Goal: Task Accomplishment & Management: Manage account settings

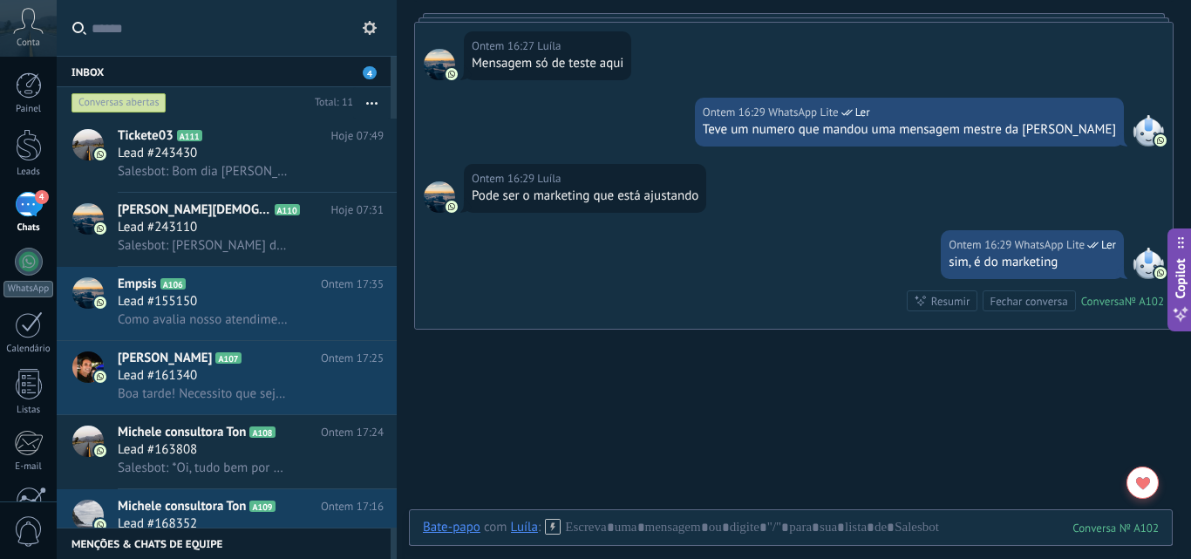
click at [145, 103] on div "Conversas abertas" at bounding box center [118, 102] width 95 height 21
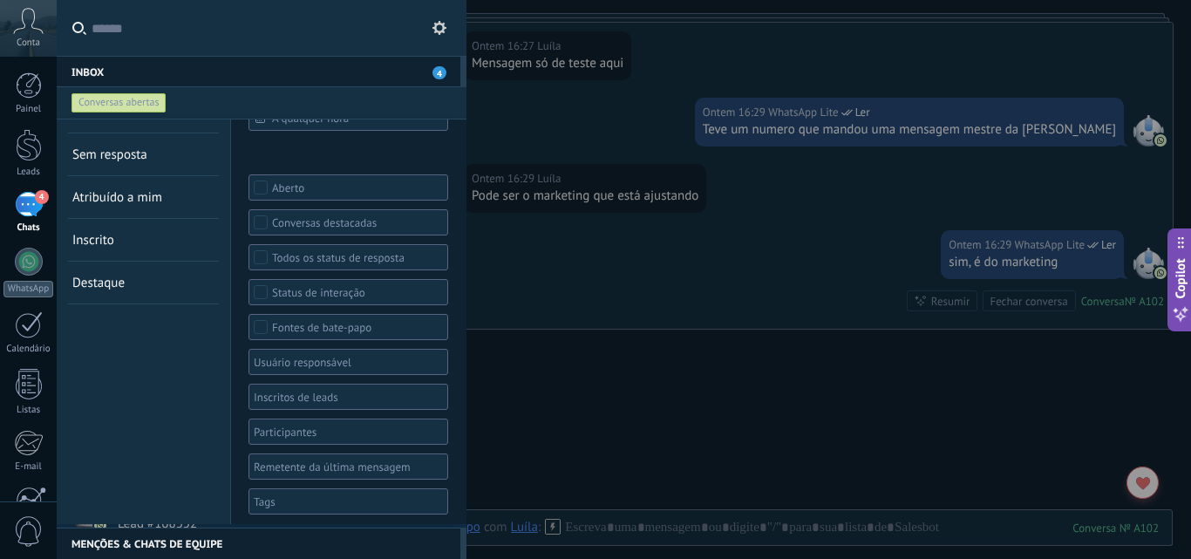
scroll to position [37, 0]
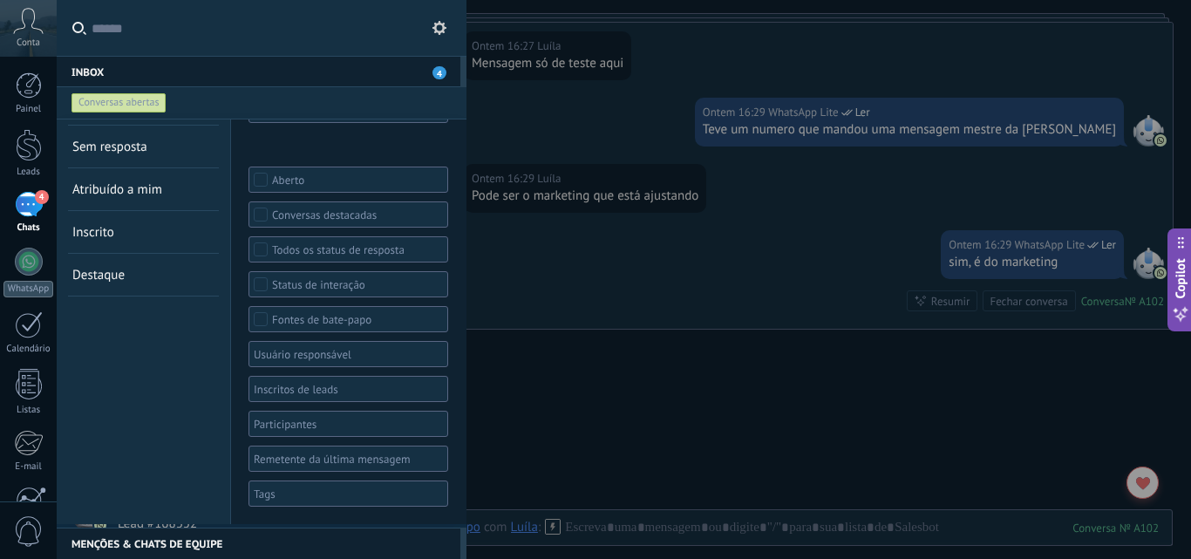
click at [290, 501] on div at bounding box center [342, 493] width 182 height 21
click at [281, 431] on span "Nova Lima" at bounding box center [285, 434] width 58 height 16
click at [192, 430] on div "Conversas abertas Sem resposta Atribuído a mim Inscrito Destaque Salvar" at bounding box center [144, 303] width 174 height 441
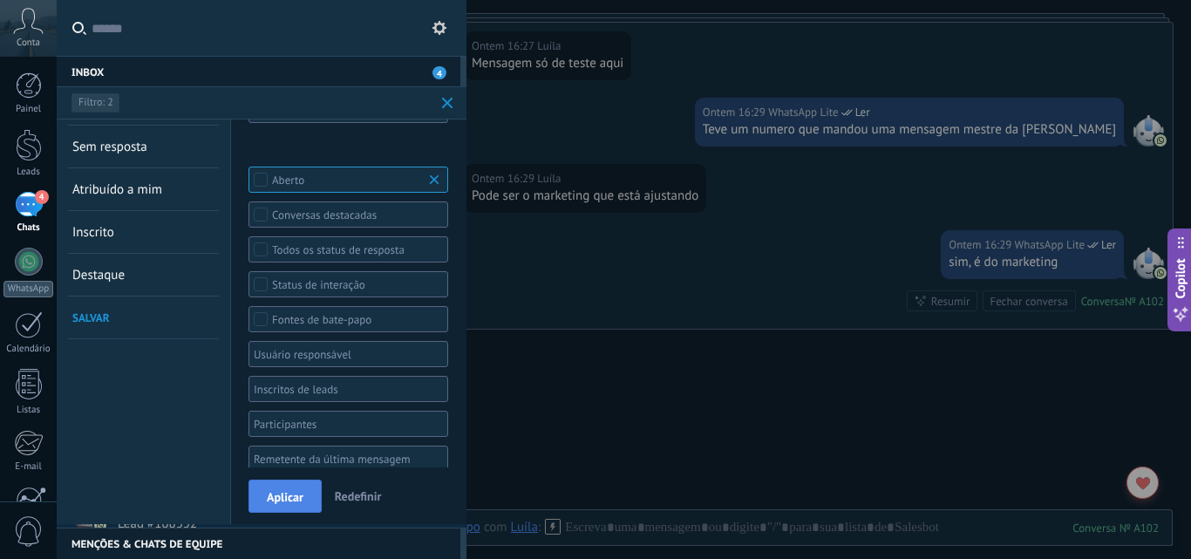
click at [282, 494] on span "Aplicar" at bounding box center [285, 497] width 37 height 12
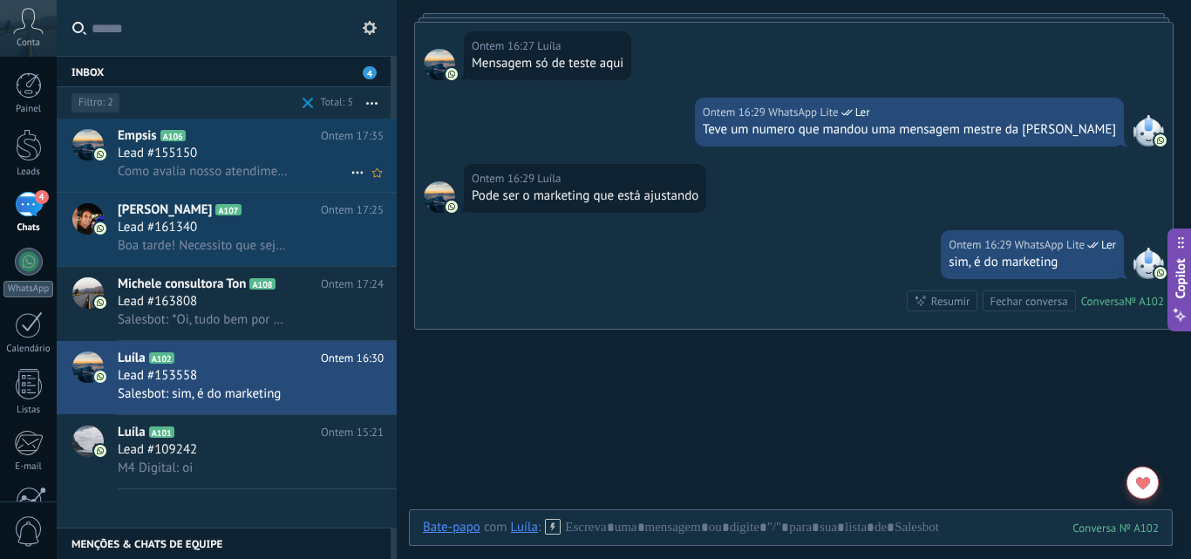
click at [231, 156] on div "Lead #155150" at bounding box center [251, 153] width 266 height 17
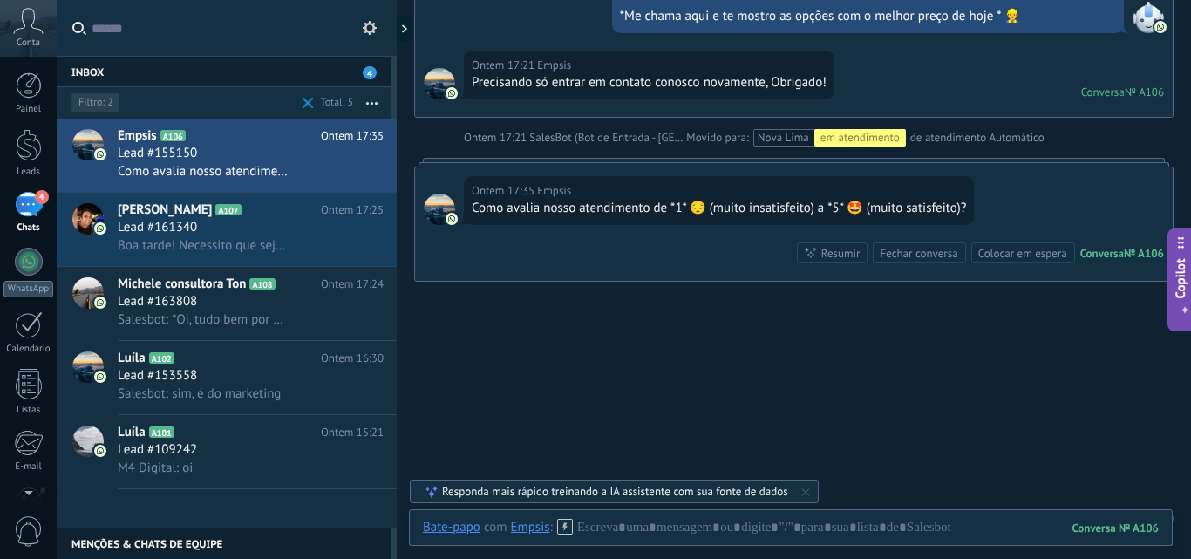
scroll to position [877, 0]
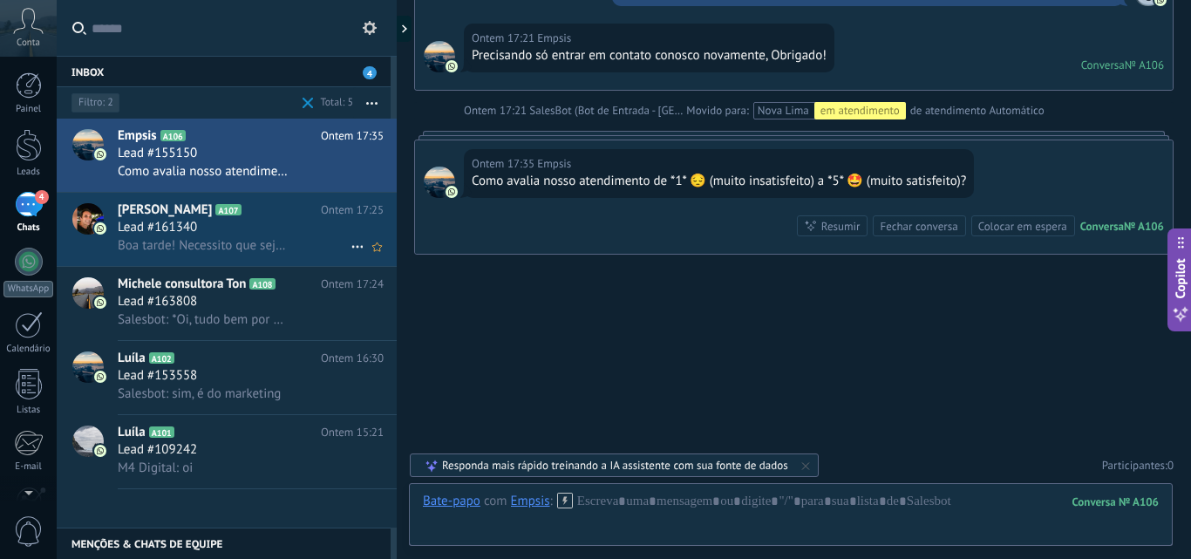
click at [256, 217] on h2 "Henrique A107" at bounding box center [219, 209] width 203 height 17
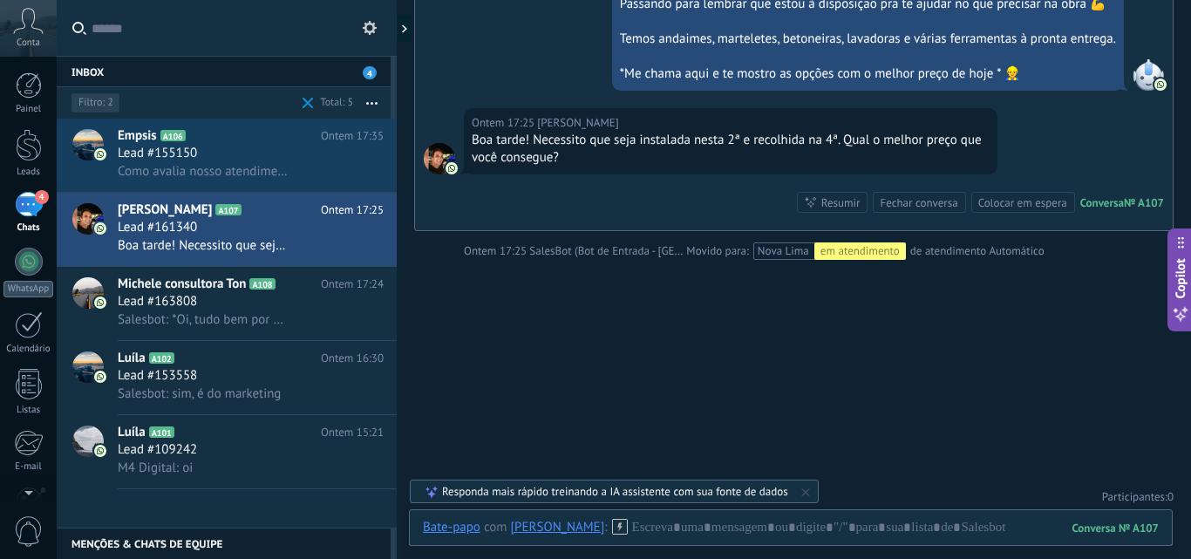
scroll to position [649, 0]
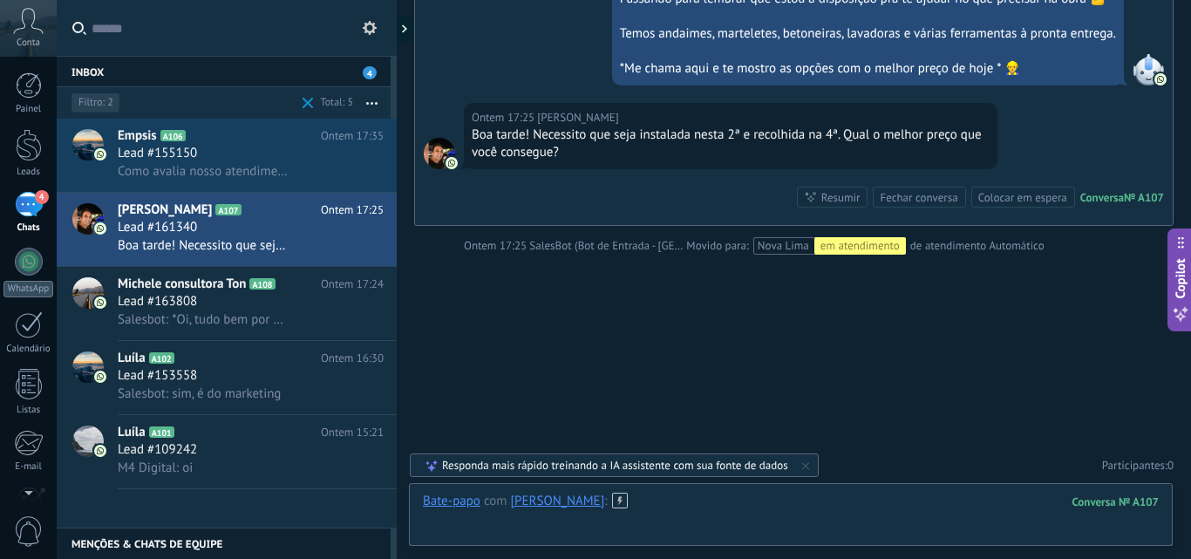
click at [697, 523] on div at bounding box center [791, 518] width 736 height 52
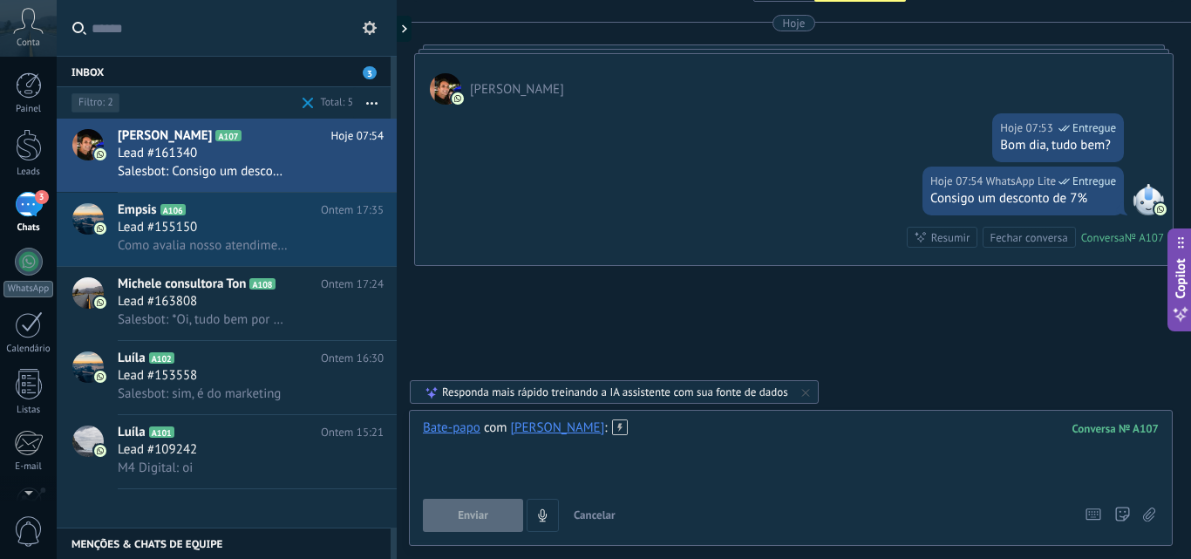
scroll to position [874, 0]
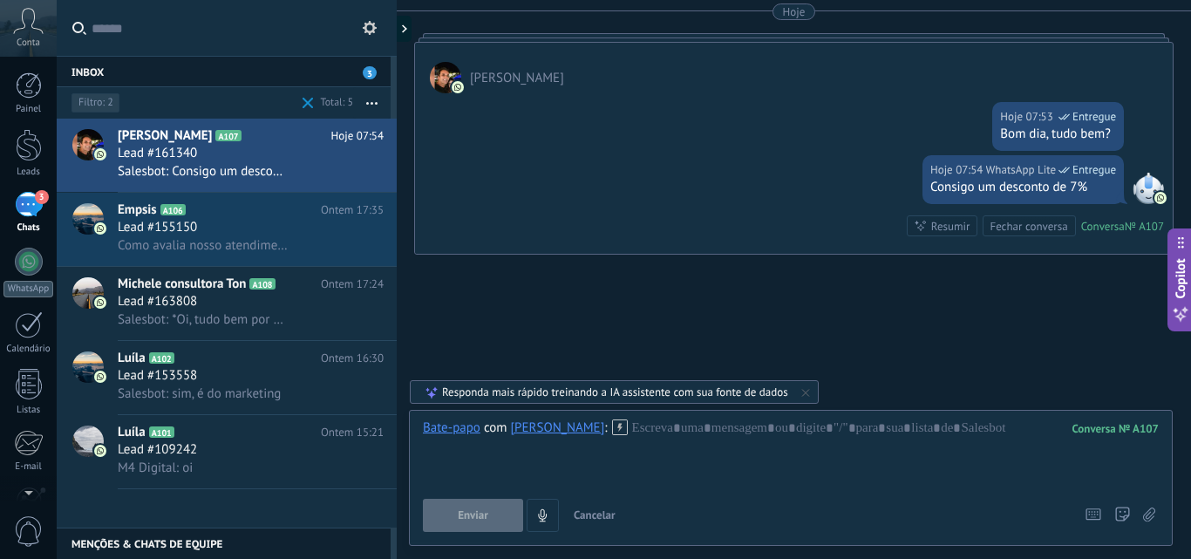
click at [351, 394] on use at bounding box center [356, 395] width 11 height 3
click at [380, 405] on span "Conversa fechada" at bounding box center [425, 403] width 98 height 35
click at [370, 98] on button "button" at bounding box center [371, 102] width 37 height 31
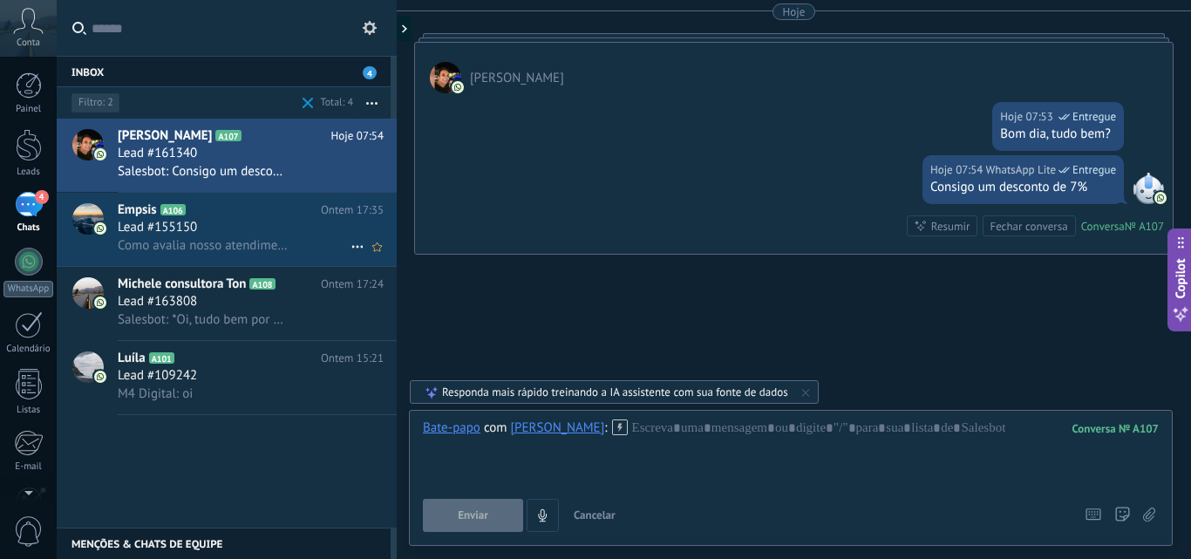
click at [227, 234] on div "Lead #155150" at bounding box center [251, 227] width 266 height 17
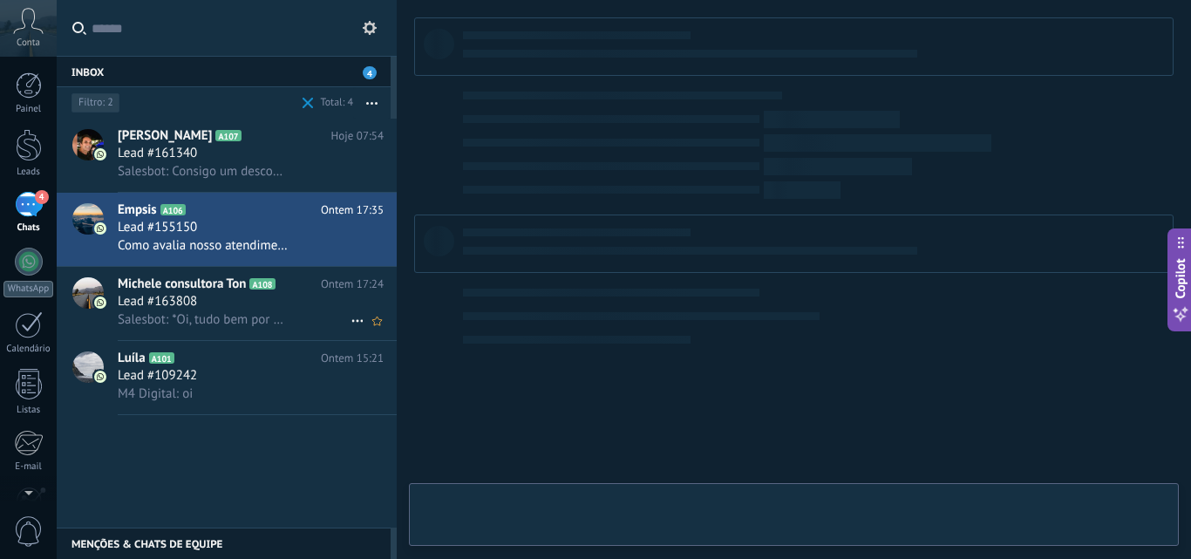
click at [220, 284] on span "Michele consultora Ton" at bounding box center [182, 283] width 128 height 17
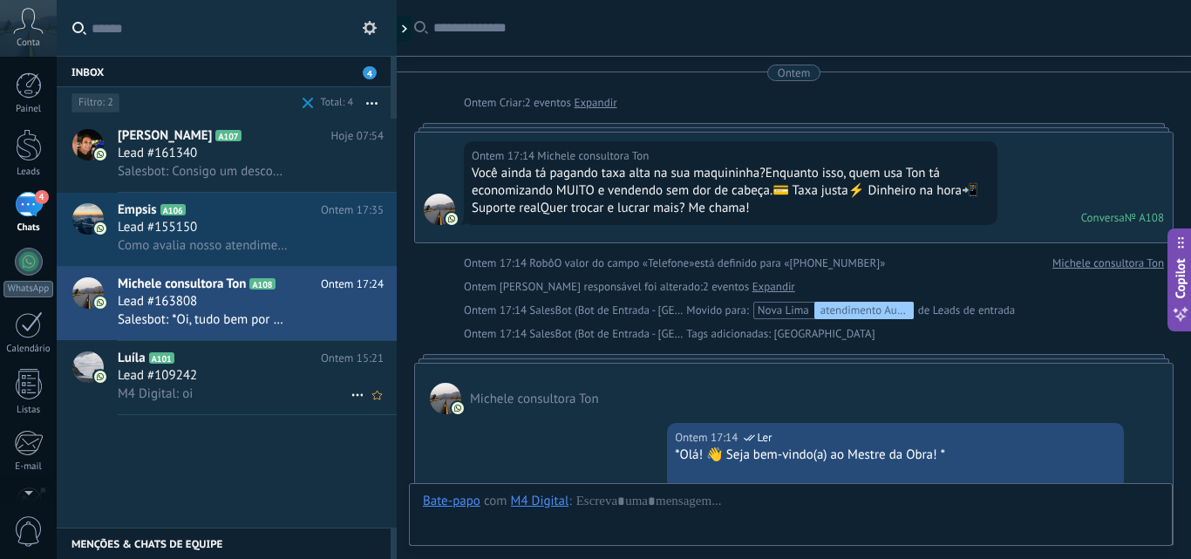
scroll to position [547, 0]
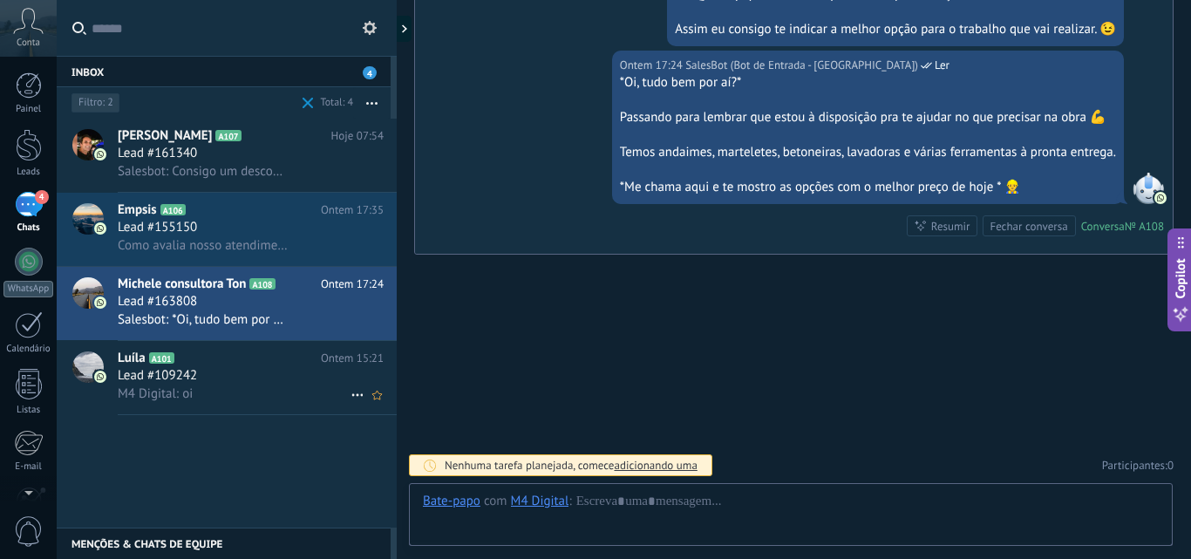
click at [247, 369] on div "Lead #109242" at bounding box center [251, 375] width 266 height 17
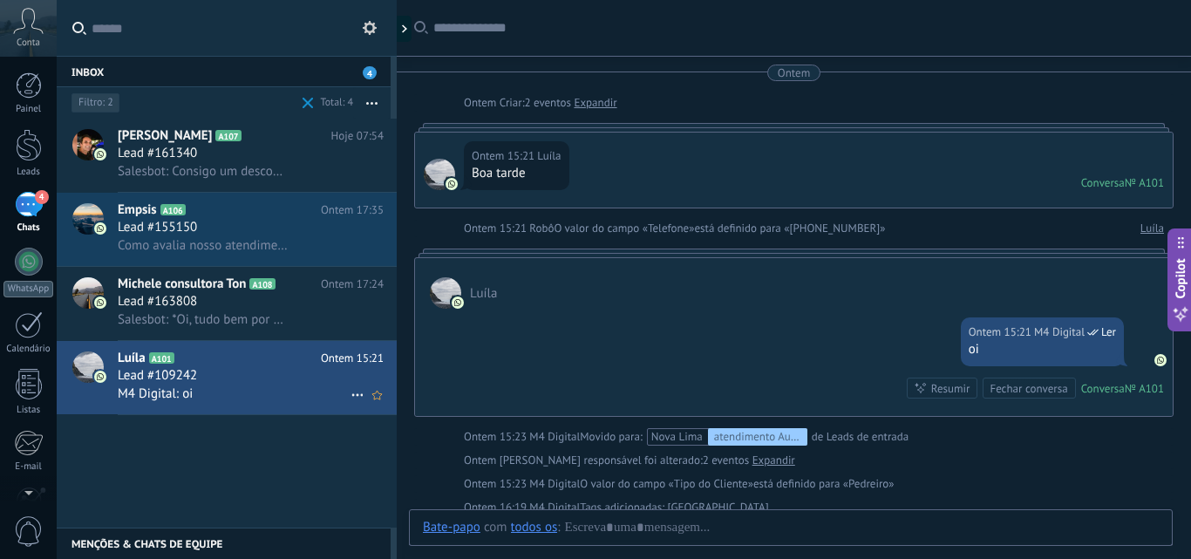
scroll to position [53, 0]
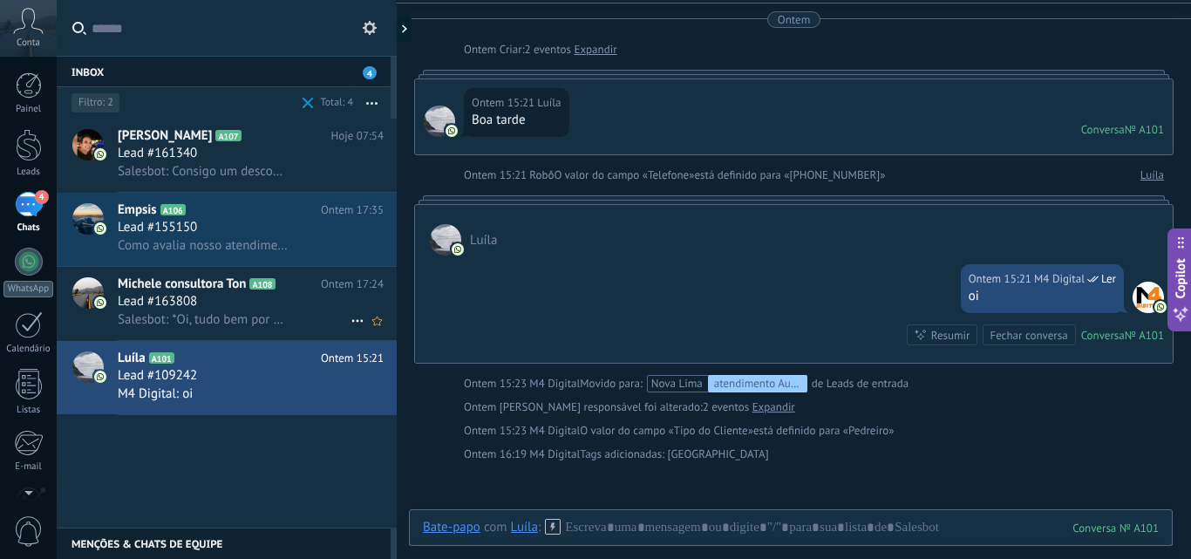
click at [241, 304] on div "Lead #163808" at bounding box center [251, 301] width 266 height 17
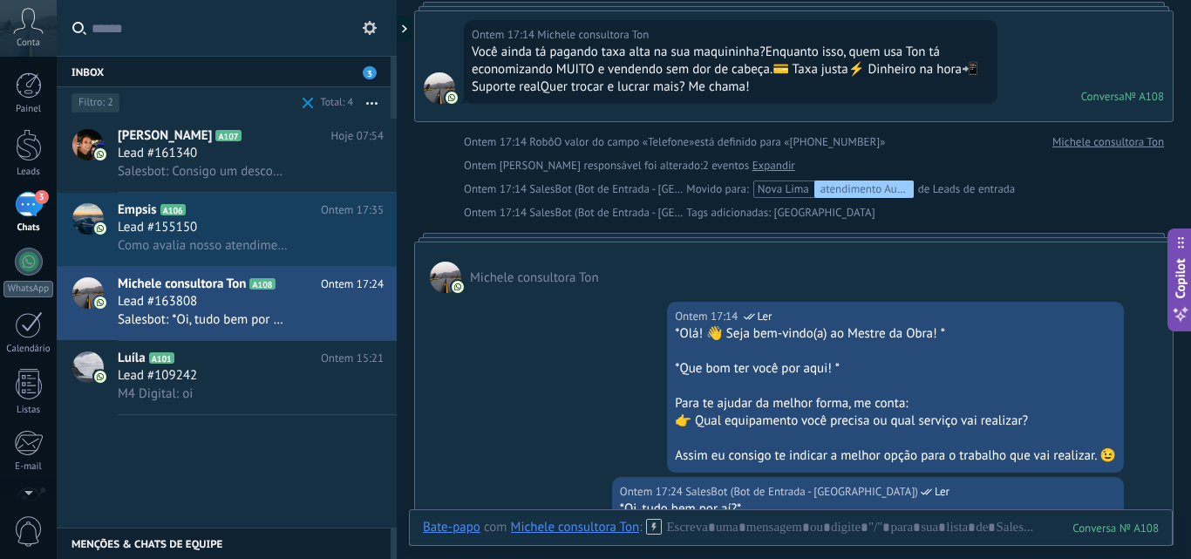
scroll to position [349, 0]
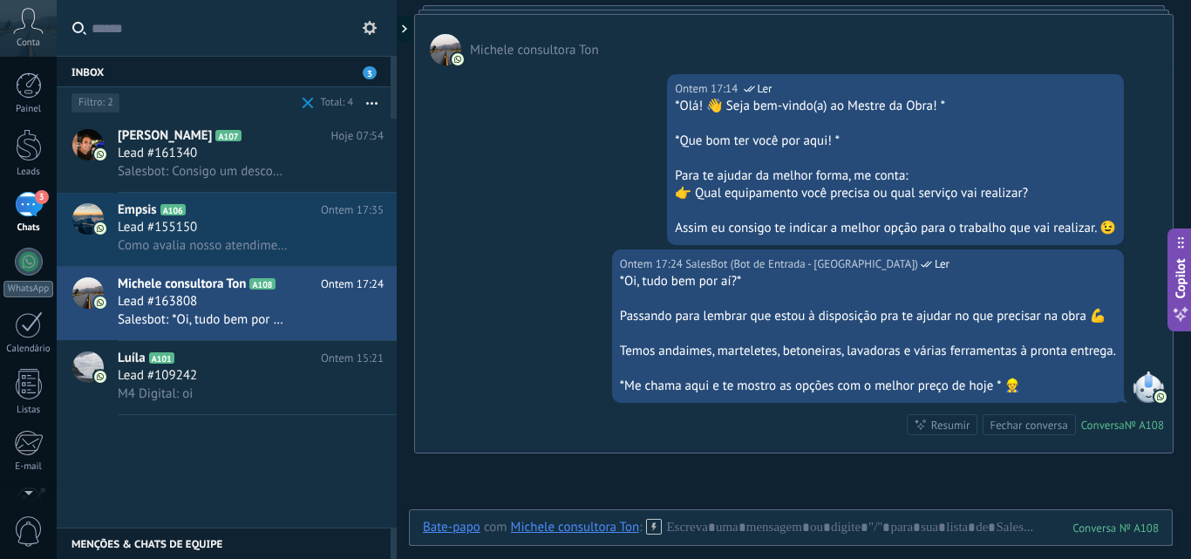
click at [1002, 427] on div "Fechar conversa" at bounding box center [1028, 425] width 78 height 17
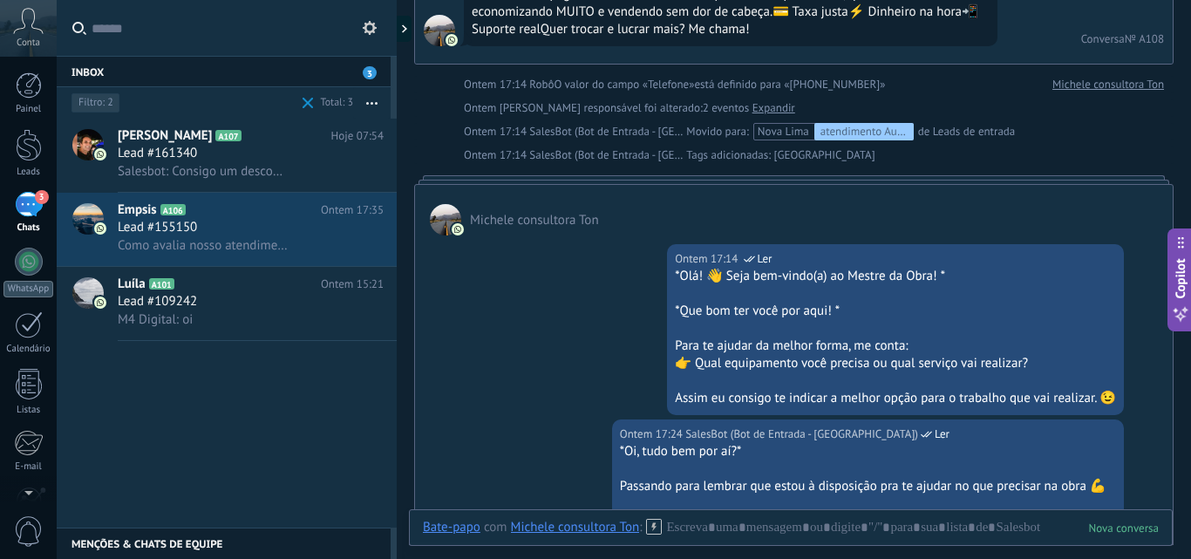
scroll to position [173, 0]
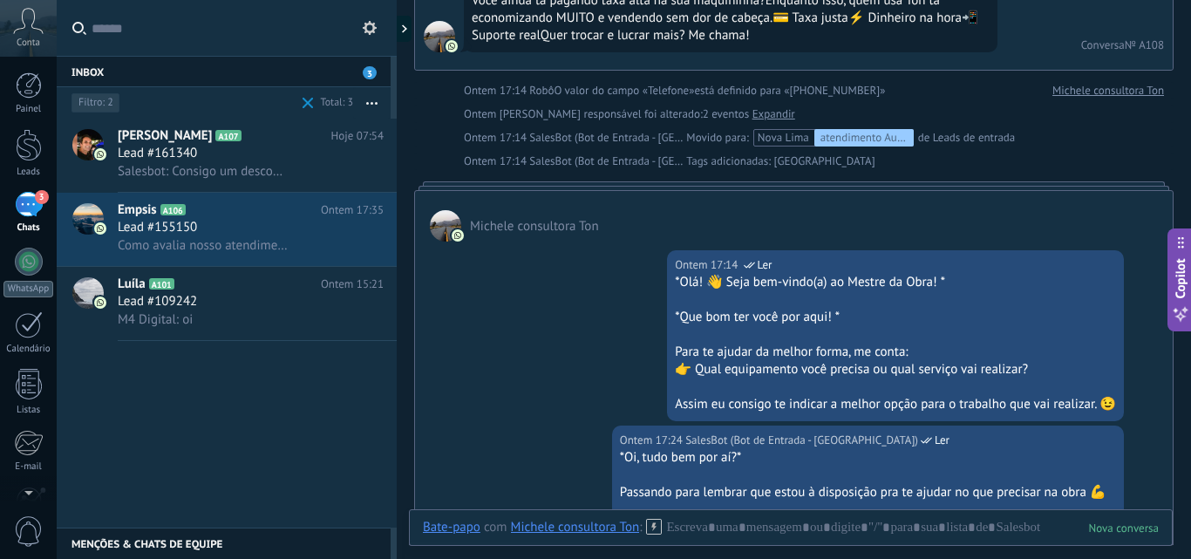
click at [313, 370] on div "Henrique A107 Hoje 07:54 Lead #161340 Salesbot: Consigo um desconto de 7% Empsi…" at bounding box center [227, 323] width 340 height 409
click at [302, 105] on span at bounding box center [307, 103] width 11 height 11
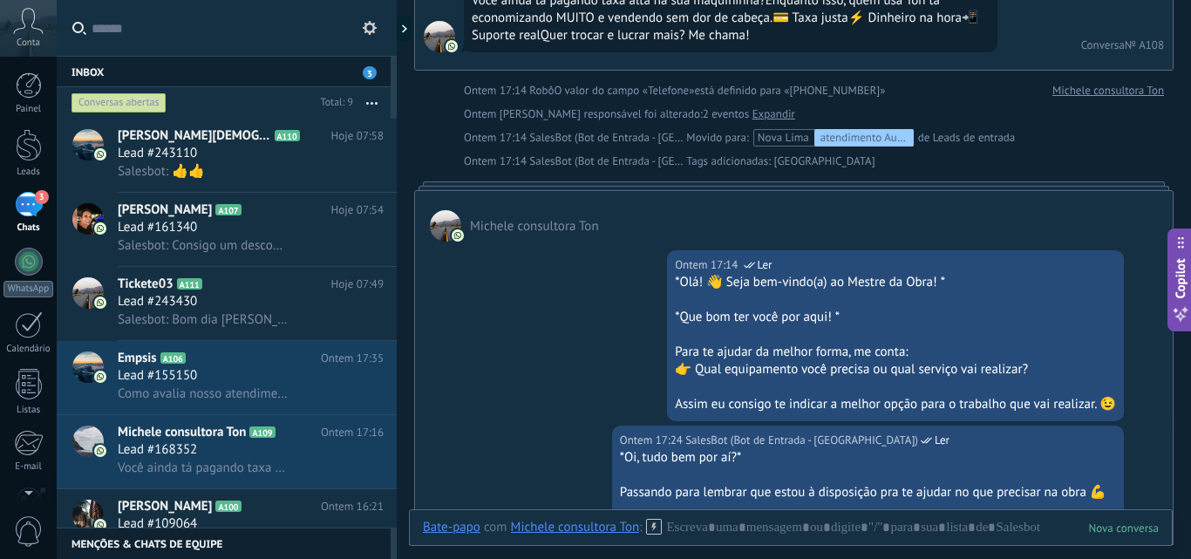
click at [367, 98] on button "button" at bounding box center [371, 102] width 37 height 31
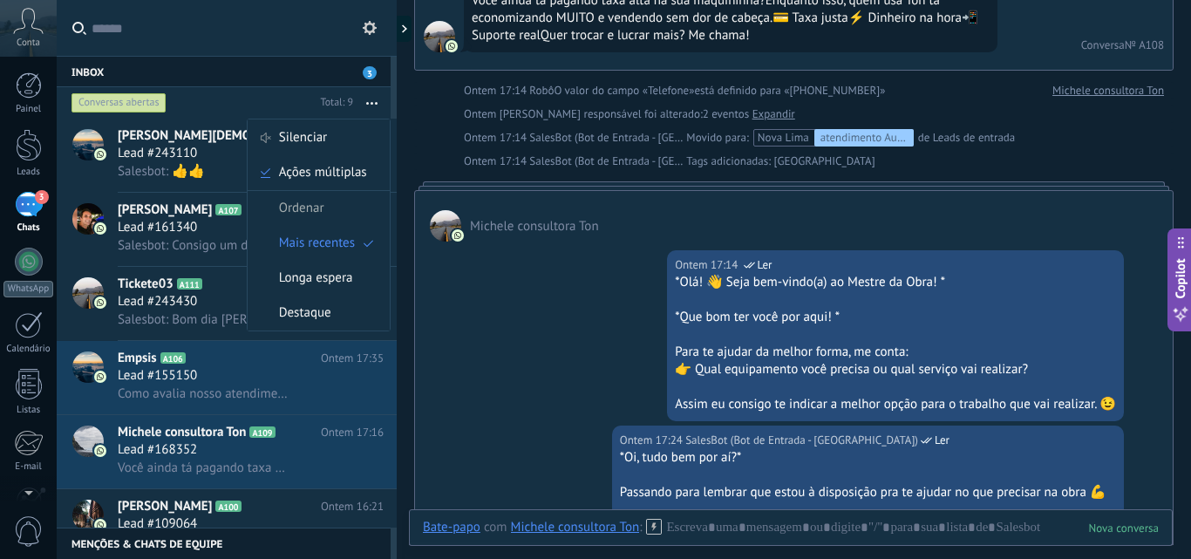
click at [279, 92] on div "Conversas abertas" at bounding box center [191, 102] width 246 height 31
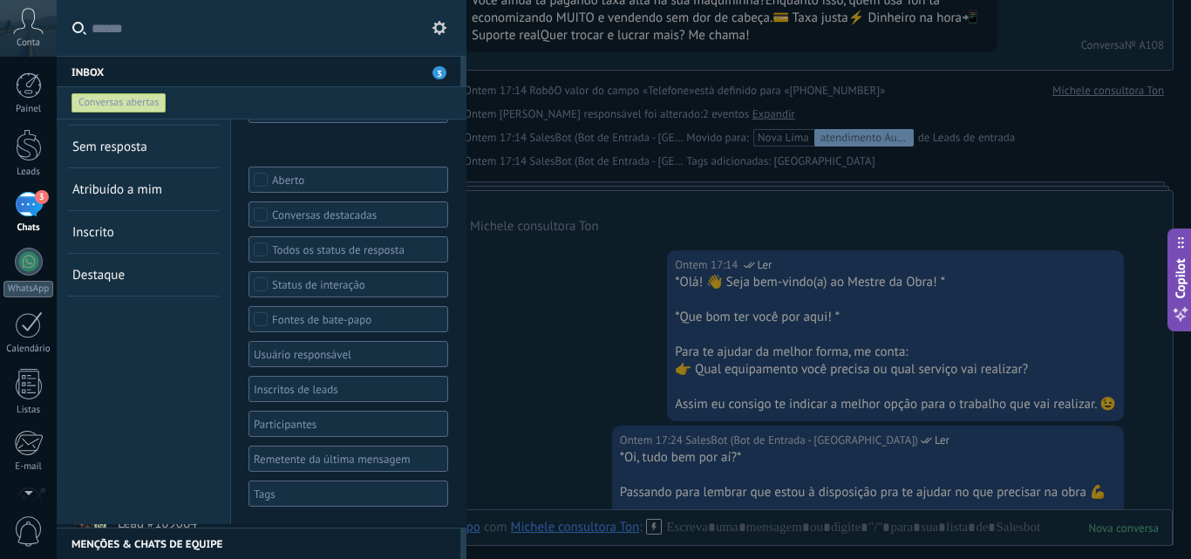
click at [154, 100] on div "Conversas abertas" at bounding box center [118, 102] width 95 height 21
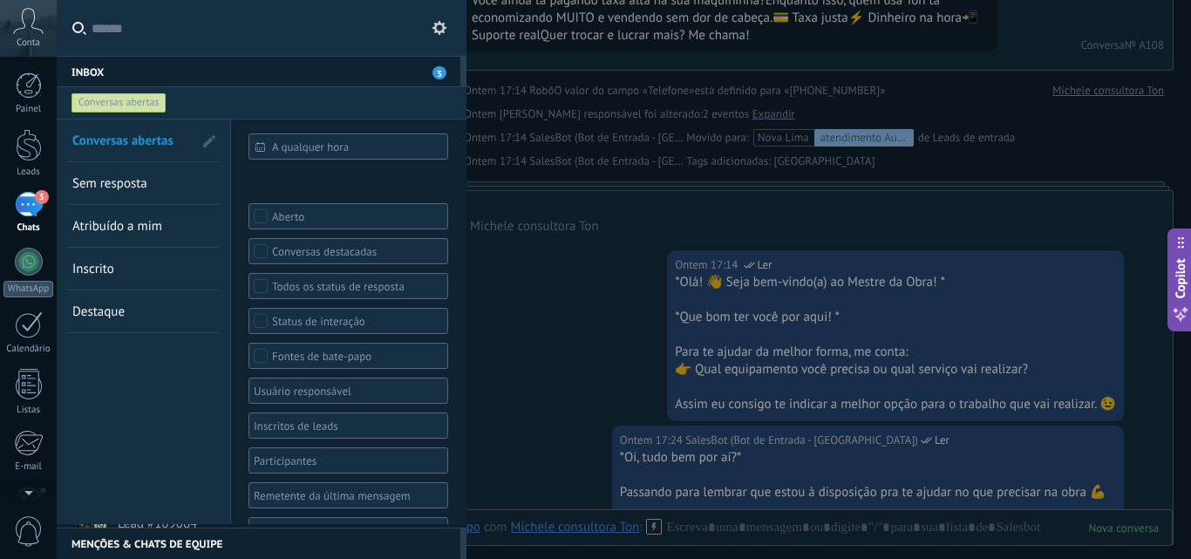
scroll to position [37, 0]
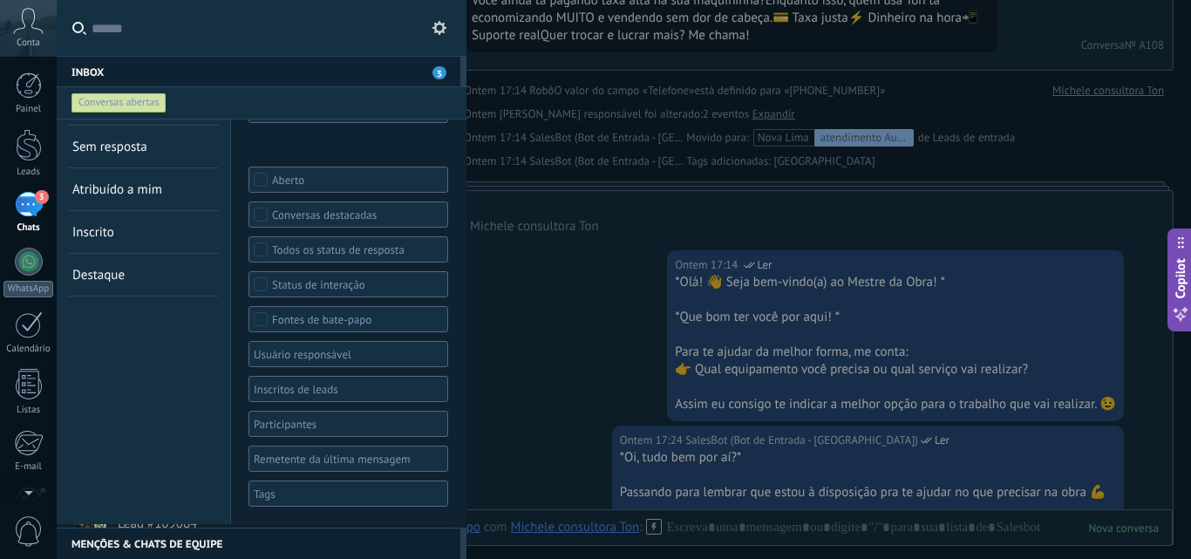
click at [275, 497] on div at bounding box center [342, 493] width 182 height 21
click at [291, 369] on span "Nova Lima" at bounding box center [285, 368] width 58 height 16
click at [370, 418] on li "Contagem" at bounding box center [345, 416] width 193 height 24
click at [363, 494] on span "Contagem" at bounding box center [347, 492] width 49 height 15
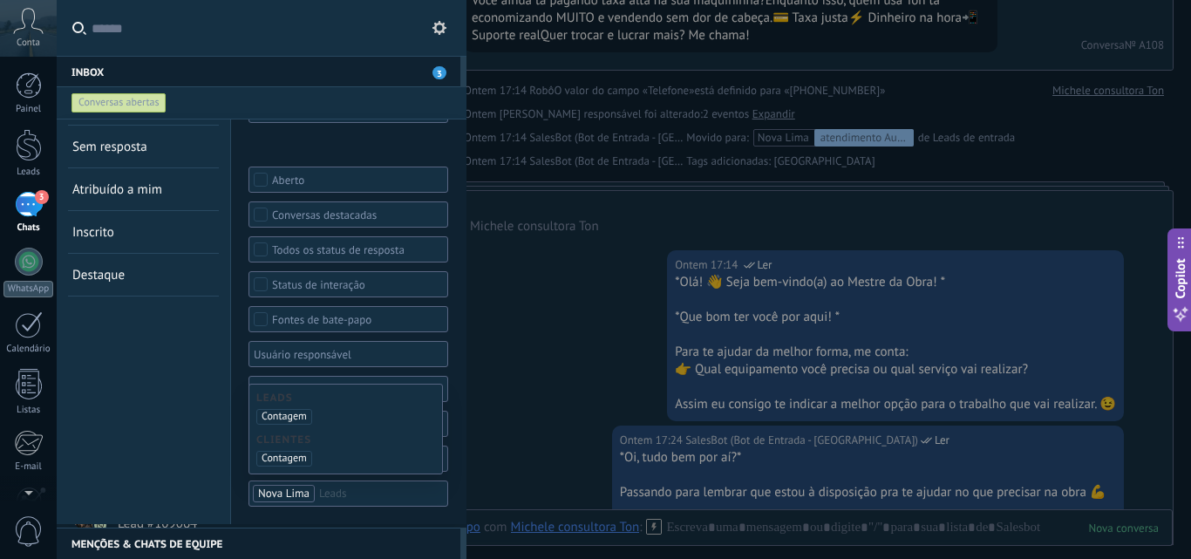
scroll to position [37, 0]
click at [285, 492] on span "Nova Lima" at bounding box center [283, 493] width 51 height 15
click at [273, 435] on span "Nova Lima" at bounding box center [285, 434] width 58 height 16
click at [172, 467] on div "Conversas abertas Sem resposta Atribuído a mim Inscrito Destaque Salvar" at bounding box center [144, 303] width 174 height 441
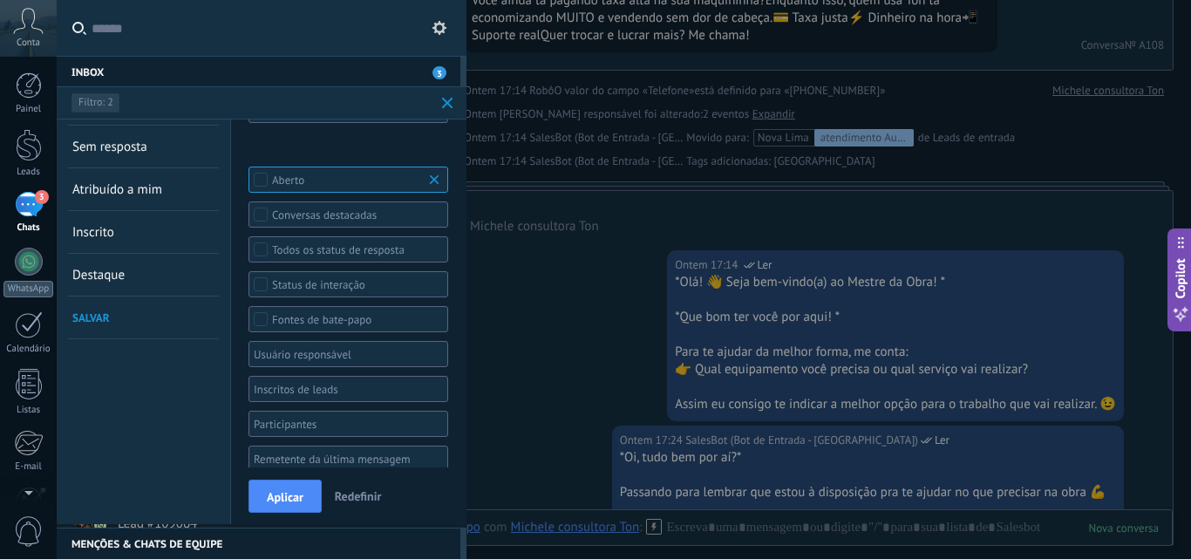
click at [295, 492] on span "Aplicar" at bounding box center [285, 497] width 37 height 12
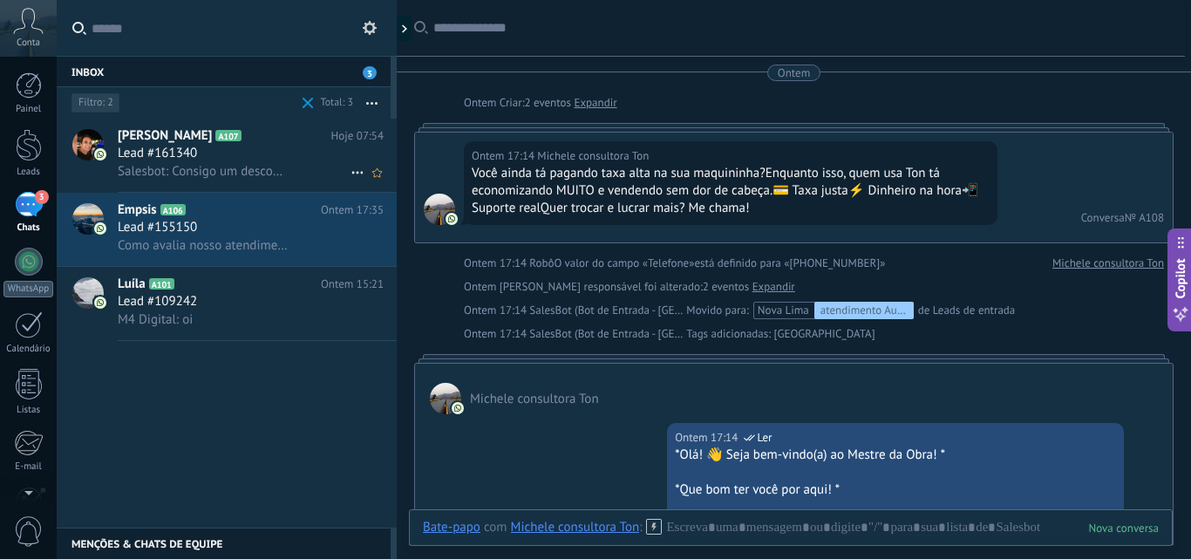
click at [198, 163] on span "Salesbot: Consigo um desconto de 7%" at bounding box center [203, 171] width 170 height 17
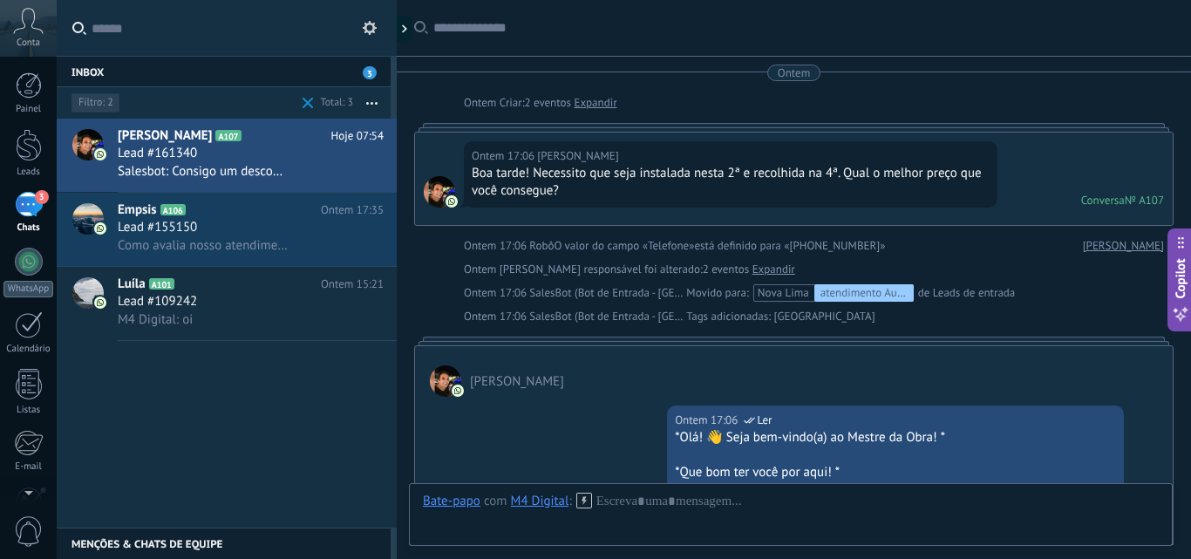
scroll to position [874, 0]
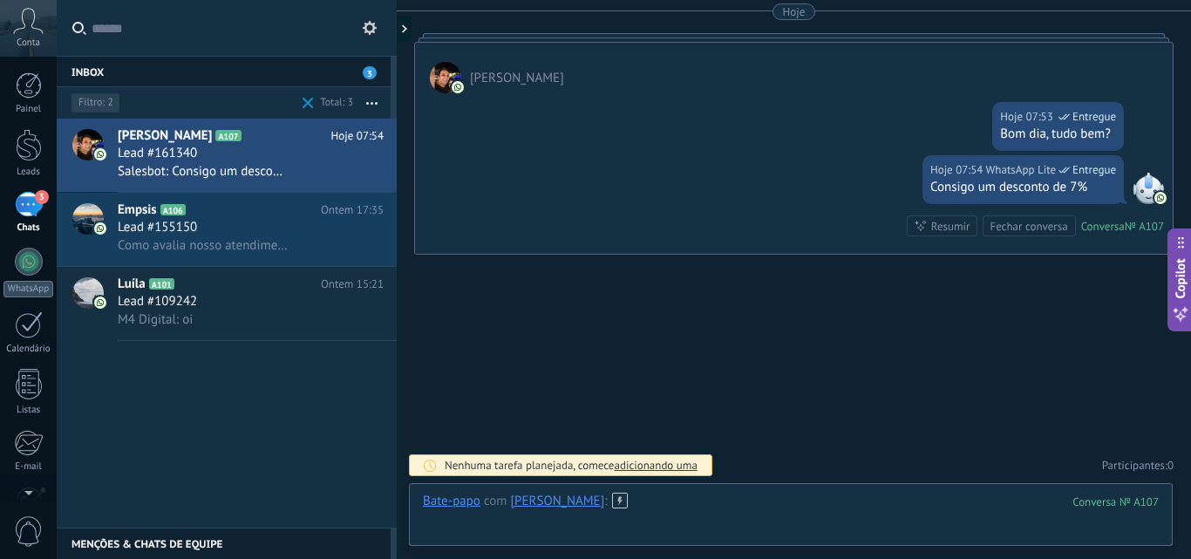
click at [670, 526] on div at bounding box center [791, 518] width 736 height 52
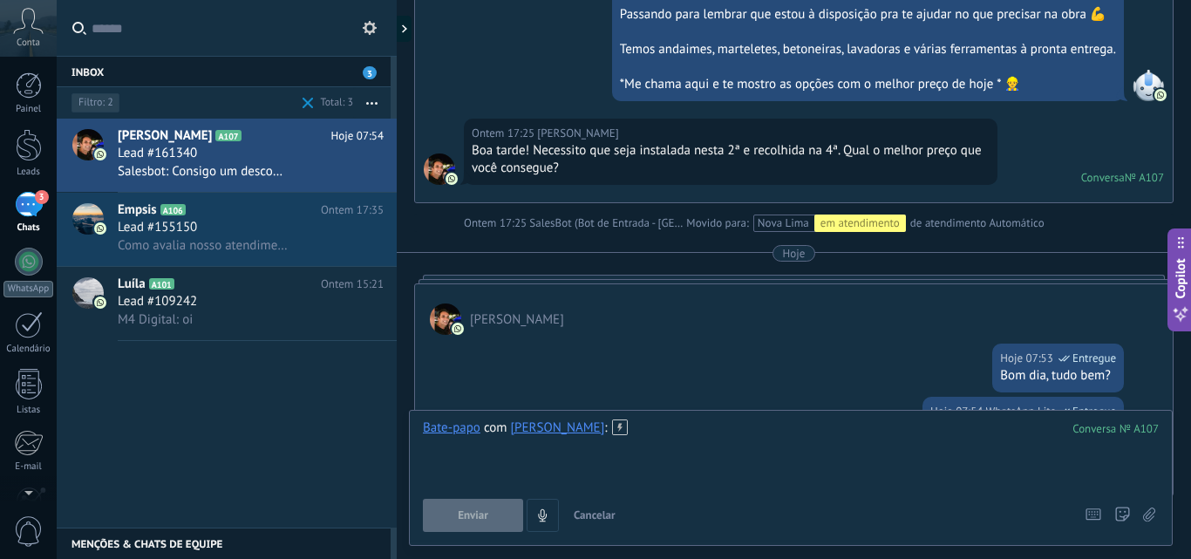
scroll to position [613, 0]
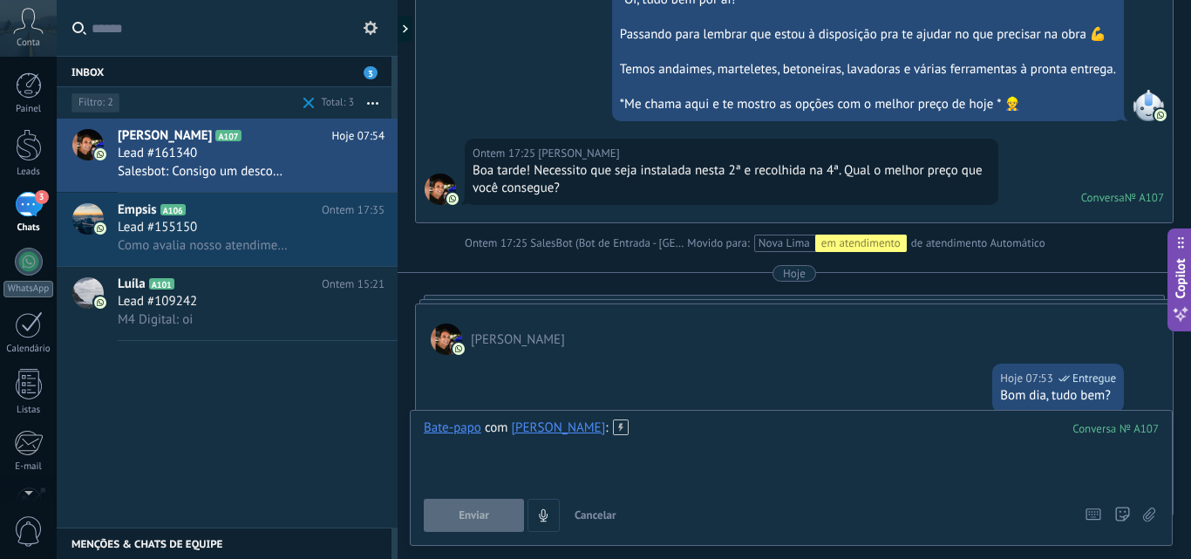
click at [397, 26] on div at bounding box center [397, 279] width 0 height 559
click at [406, 31] on div at bounding box center [403, 29] width 17 height 26
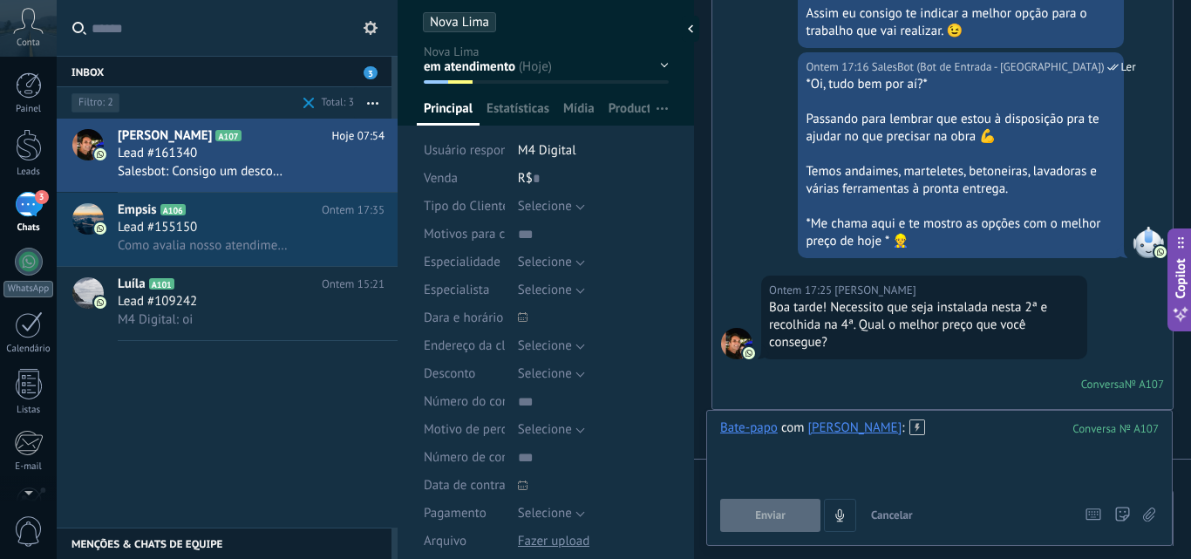
scroll to position [0, 0]
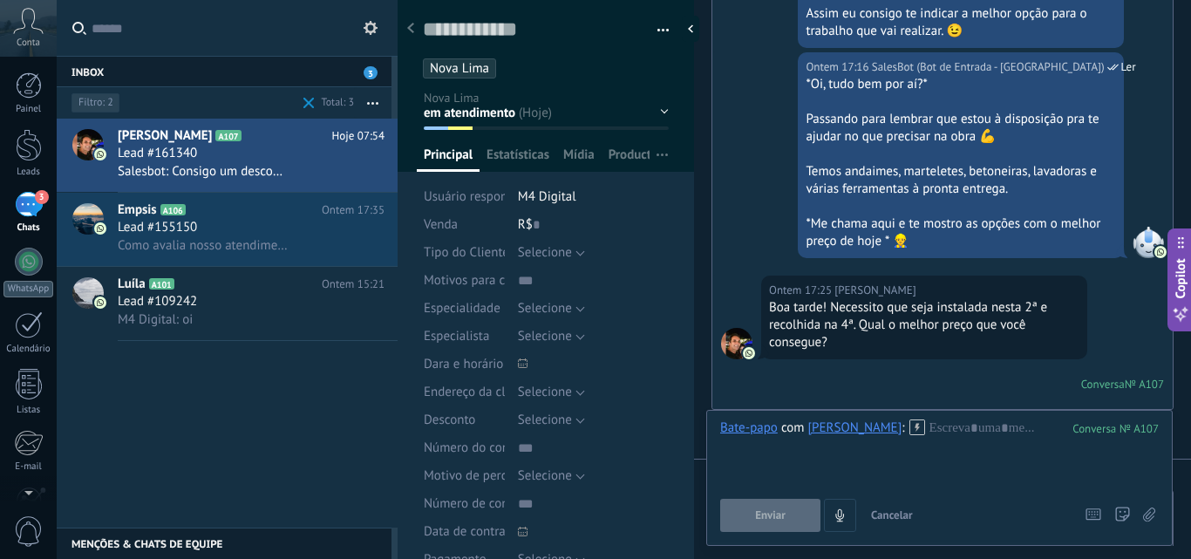
click at [0, 0] on div "atendimento Automático em atendimento orçamento envio de orçamento contrato log…" at bounding box center [0, 0] width 0 height 0
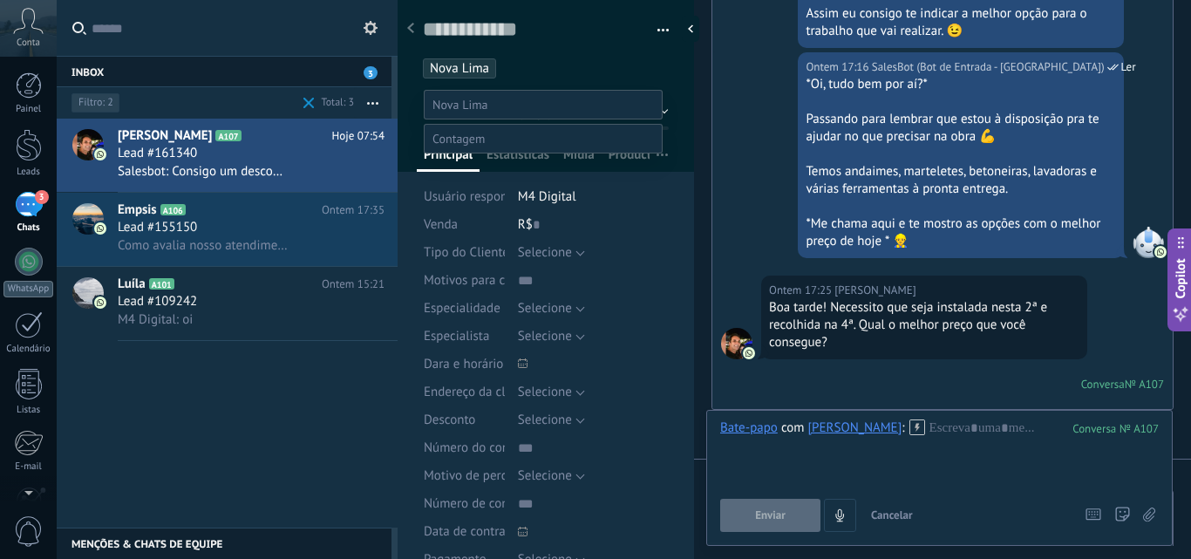
click at [0, 0] on label "contrato" at bounding box center [0, 0] width 0 height 0
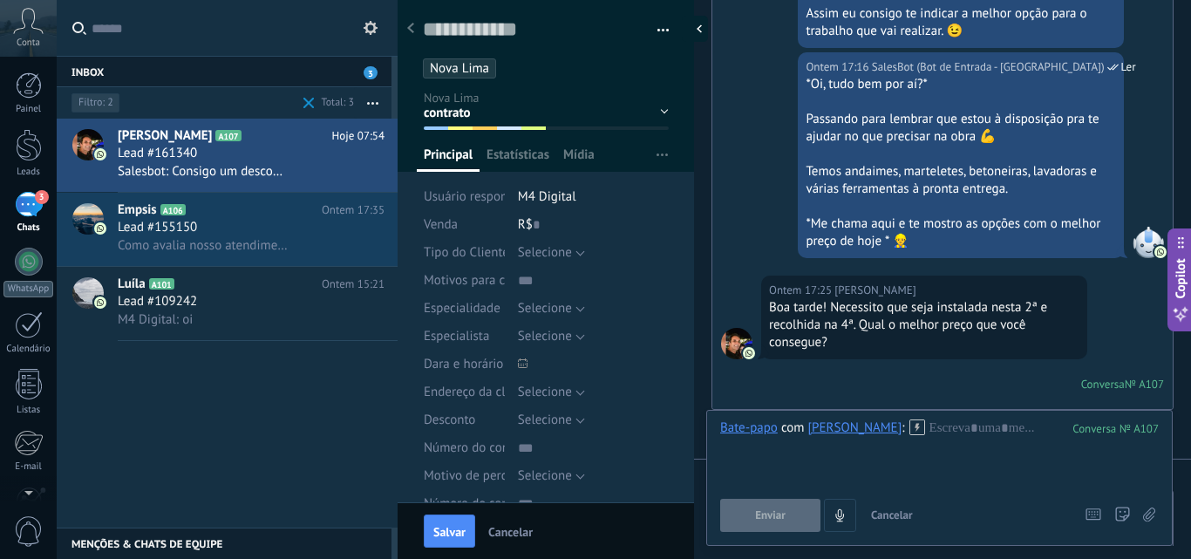
click at [689, 24] on div at bounding box center [695, 29] width 26 height 26
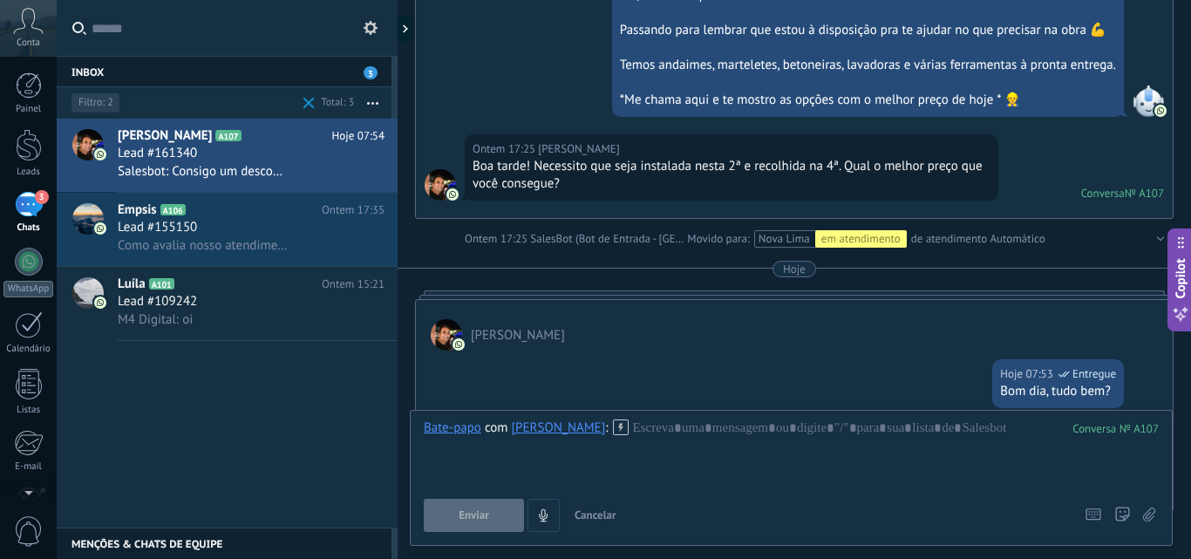
scroll to position [613, 0]
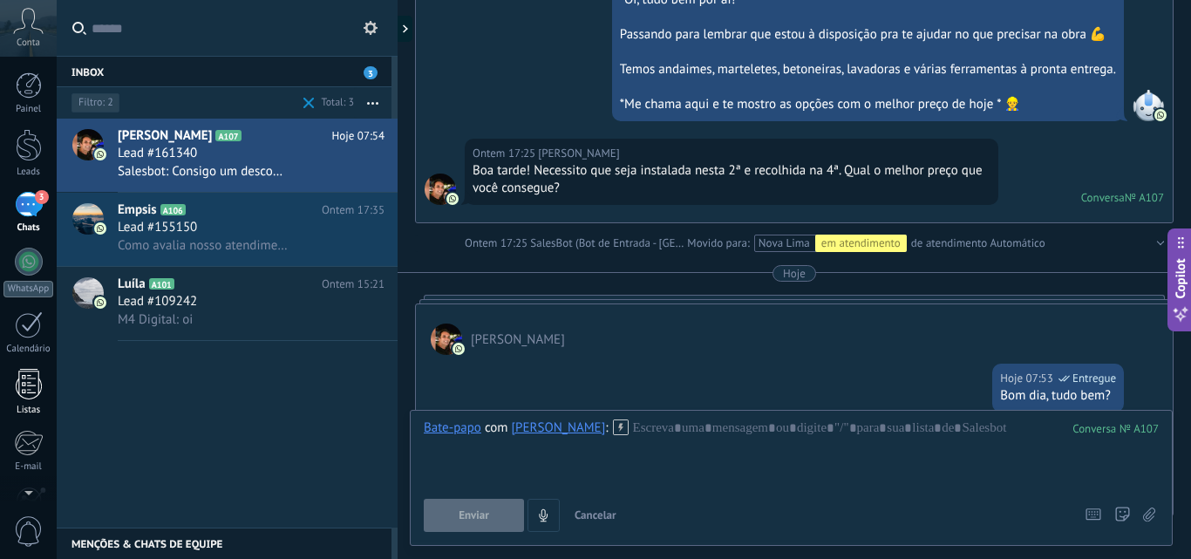
click at [24, 373] on div at bounding box center [29, 384] width 26 height 31
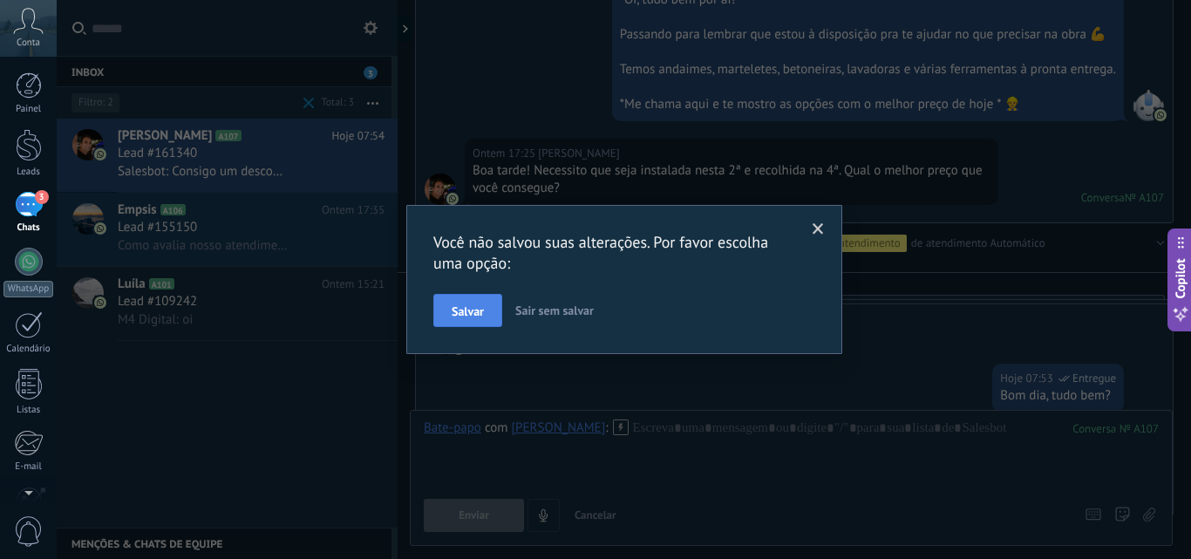
click at [485, 321] on button "Salvar" at bounding box center [467, 310] width 69 height 33
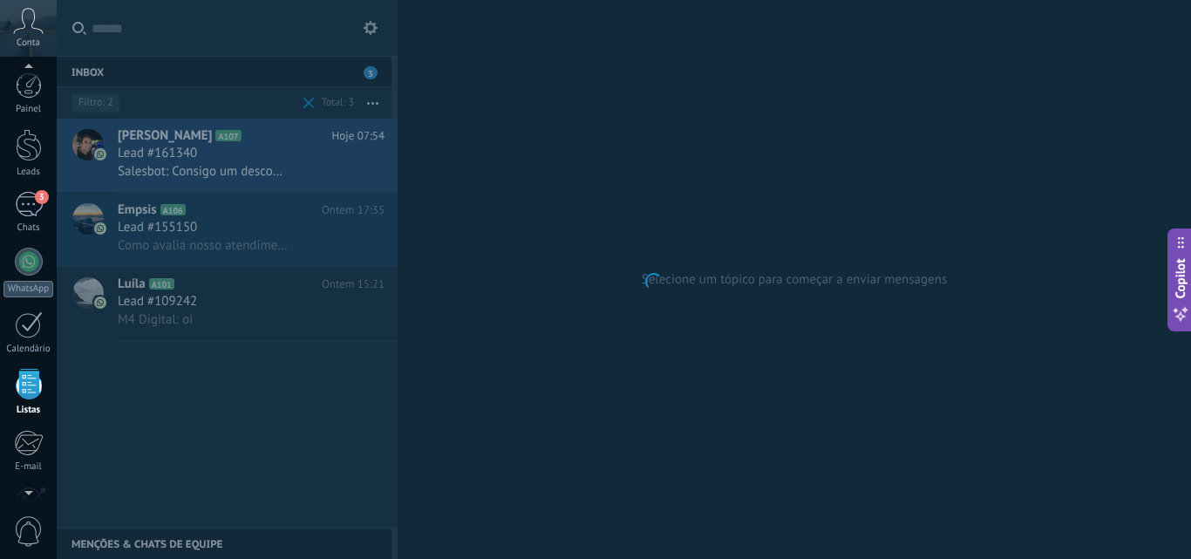
scroll to position [108, 0]
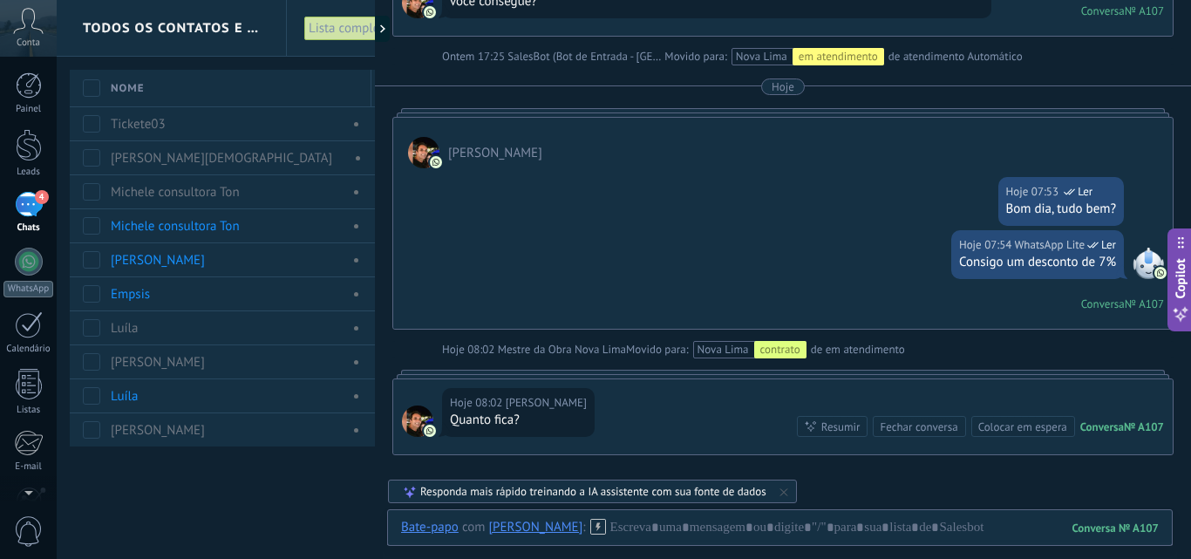
scroll to position [886, 0]
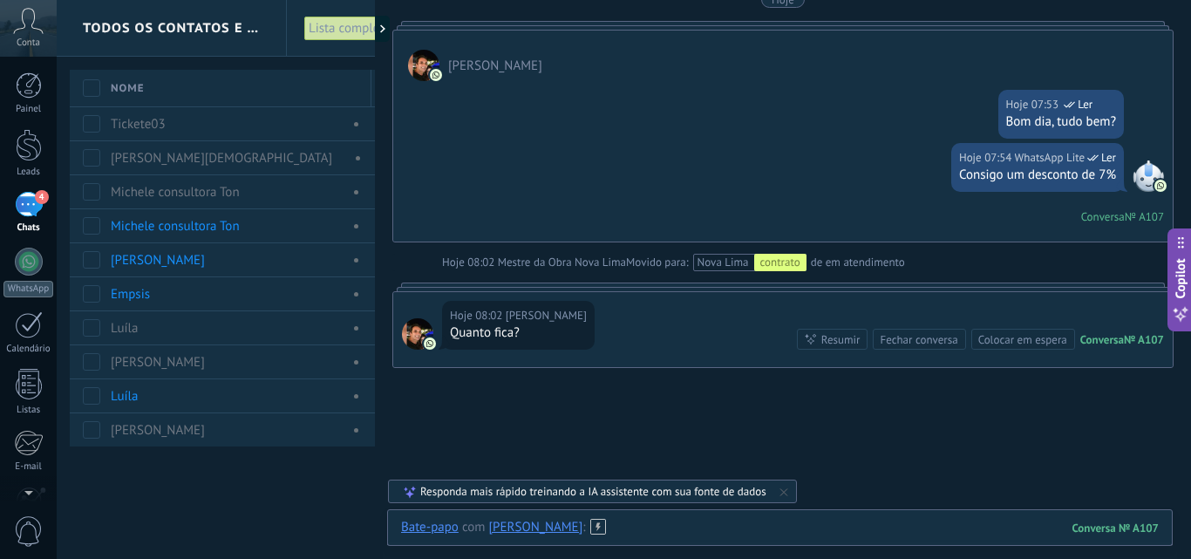
click at [631, 525] on div at bounding box center [779, 545] width 757 height 52
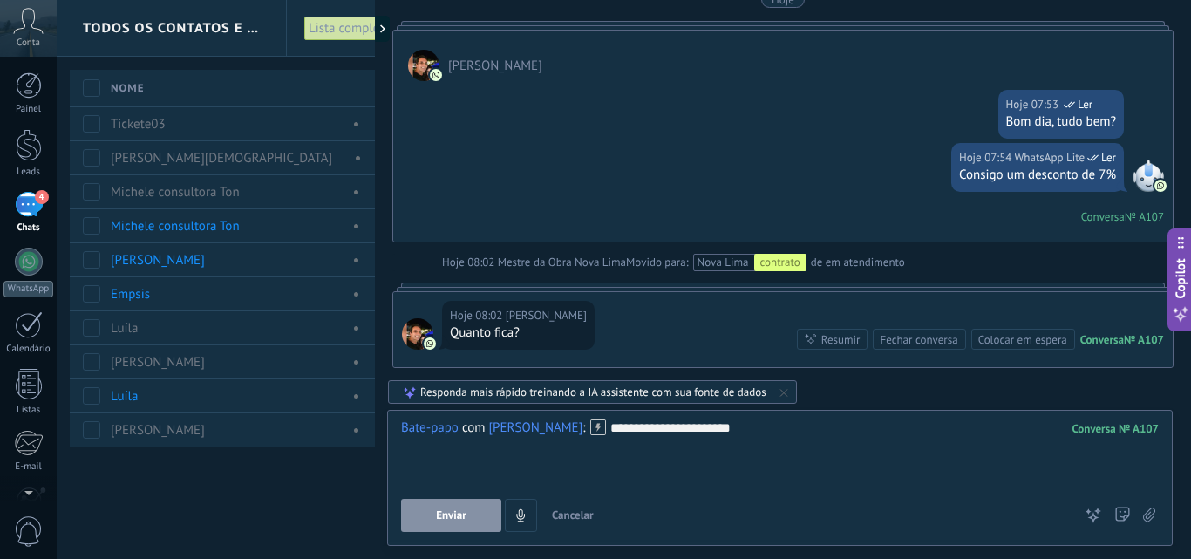
click at [469, 506] on button "Enviar" at bounding box center [451, 515] width 100 height 33
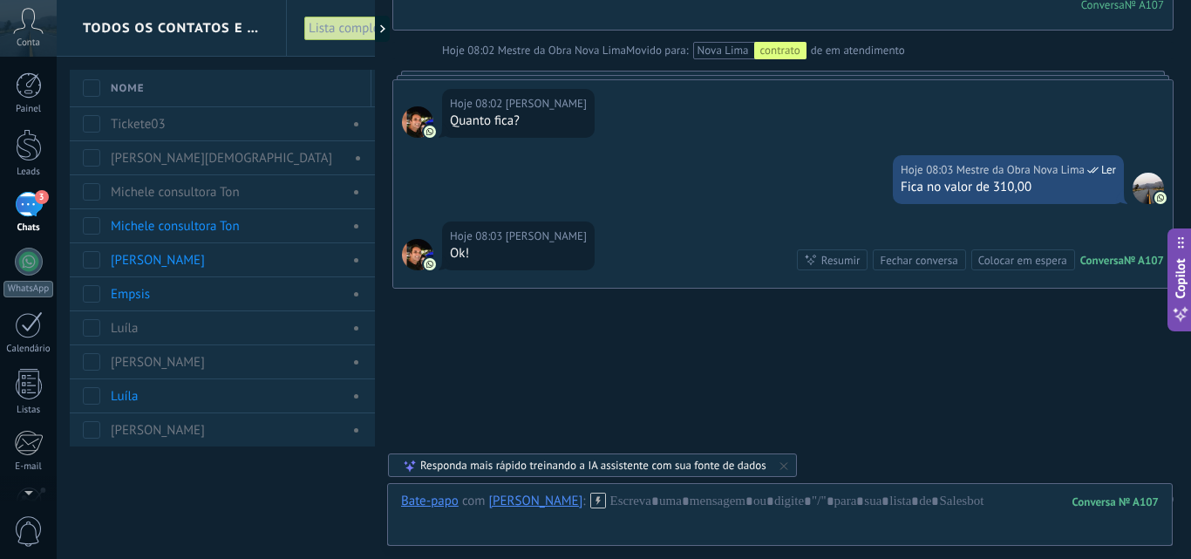
scroll to position [1132, 0]
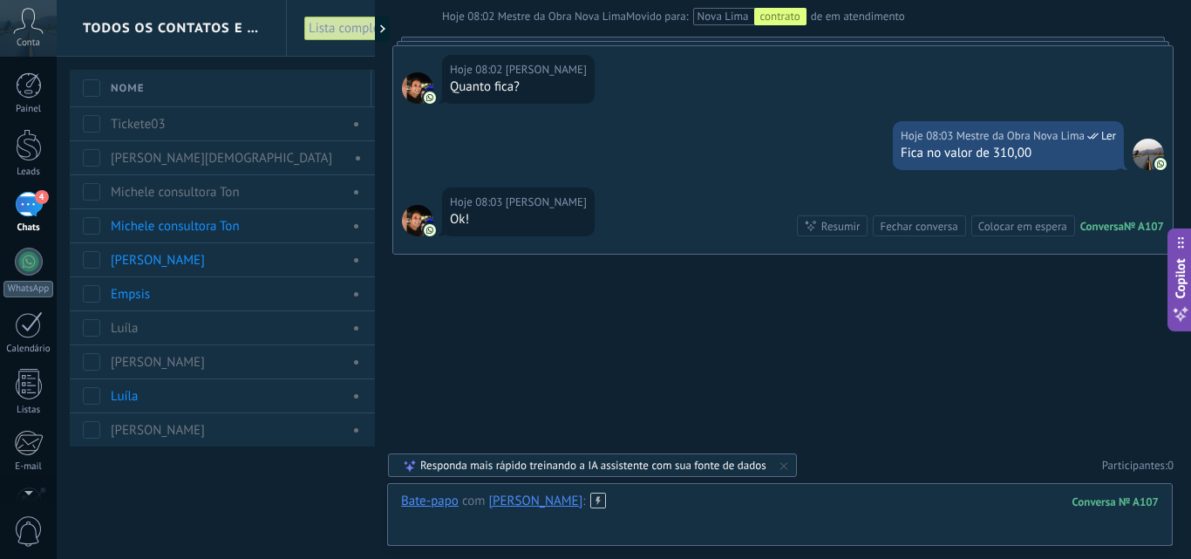
click at [718, 513] on div at bounding box center [779, 518] width 757 height 52
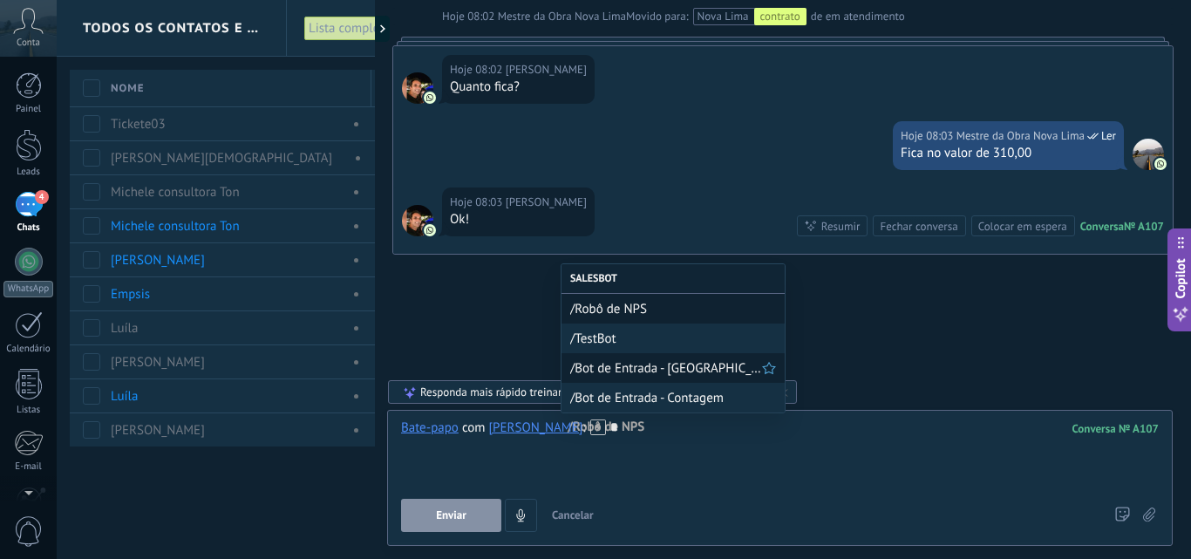
click at [671, 370] on span "/Bot de Entrada - [GEOGRAPHIC_DATA]" at bounding box center [666, 368] width 192 height 17
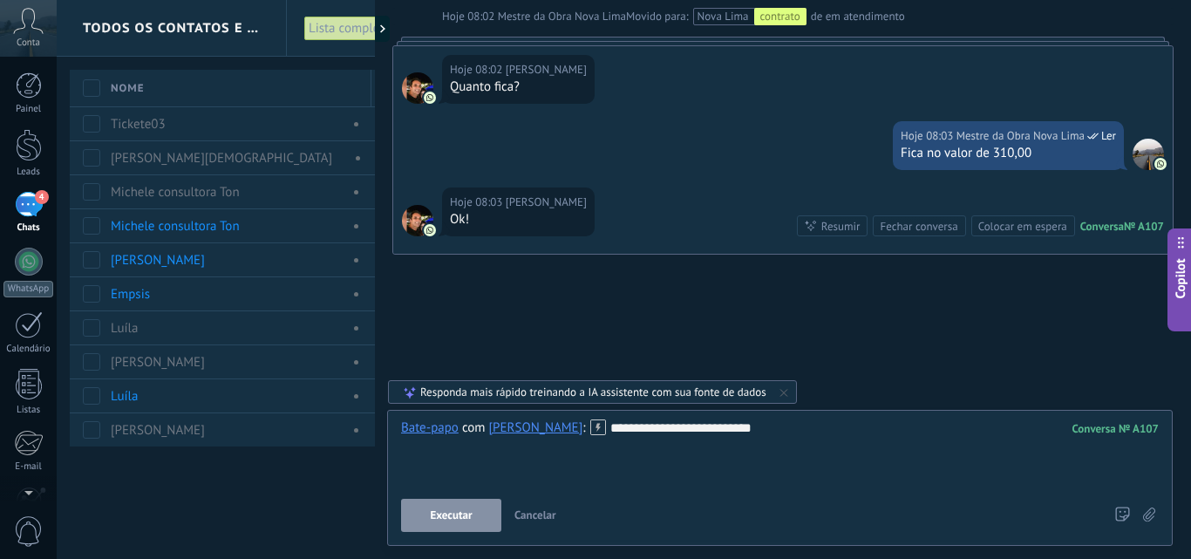
click at [753, 425] on div "**********" at bounding box center [779, 452] width 757 height 66
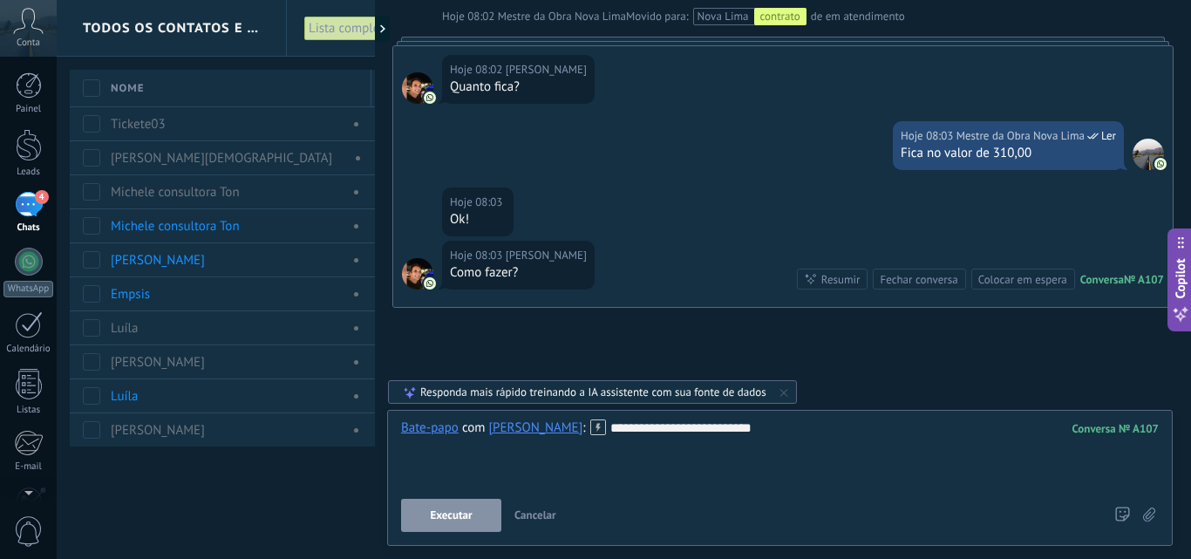
scroll to position [1185, 0]
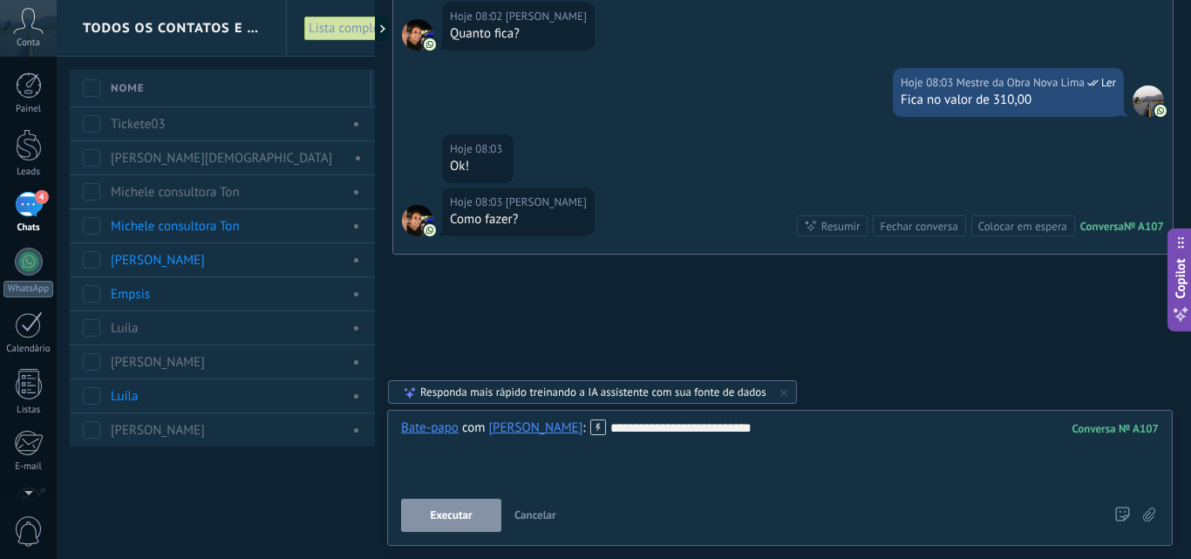
click at [788, 391] on icon at bounding box center [784, 392] width 14 height 14
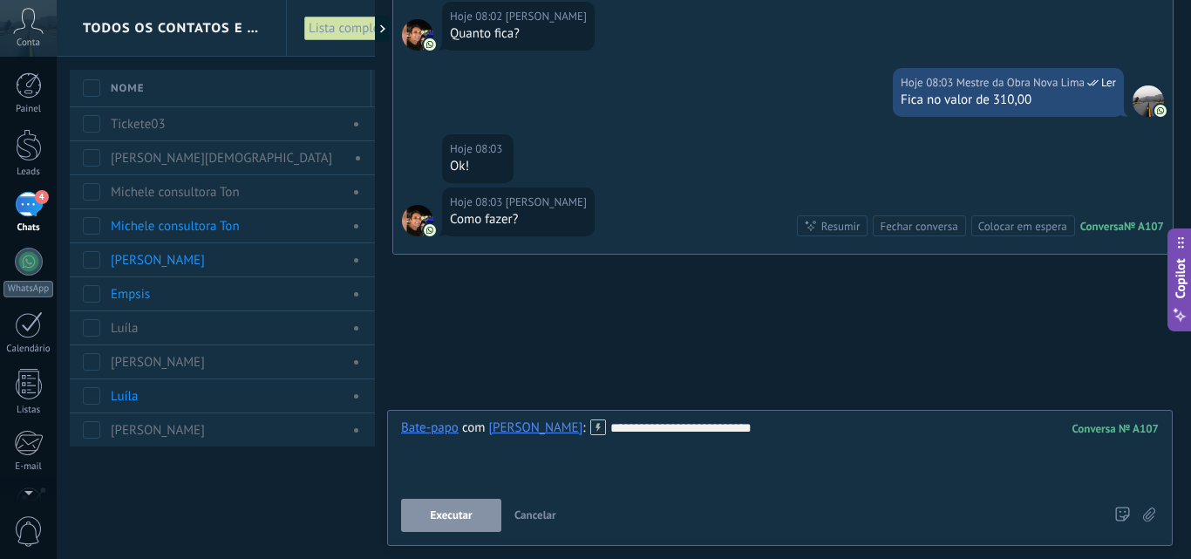
click at [456, 517] on span "Executar" at bounding box center [451, 515] width 42 height 12
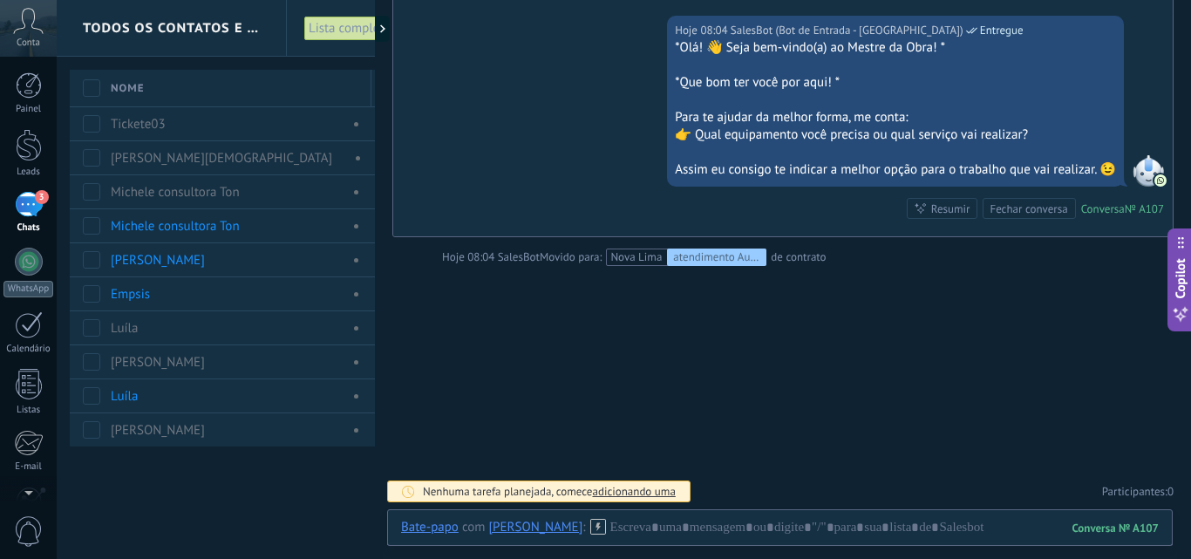
scroll to position [1336, 0]
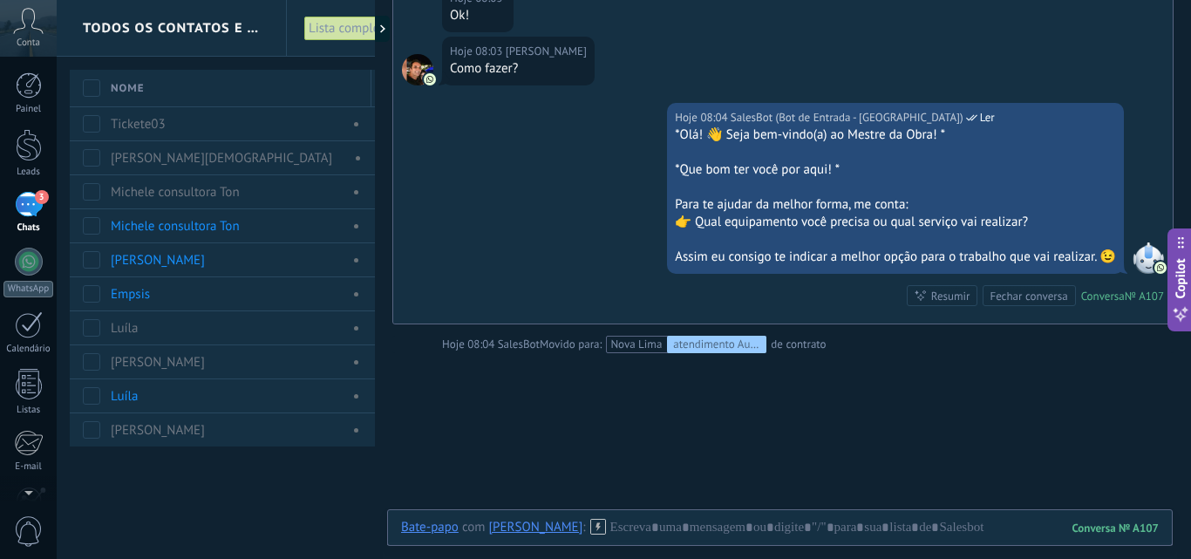
drag, startPoint x: 929, startPoint y: 185, endPoint x: 1037, endPoint y: 384, distance: 226.2
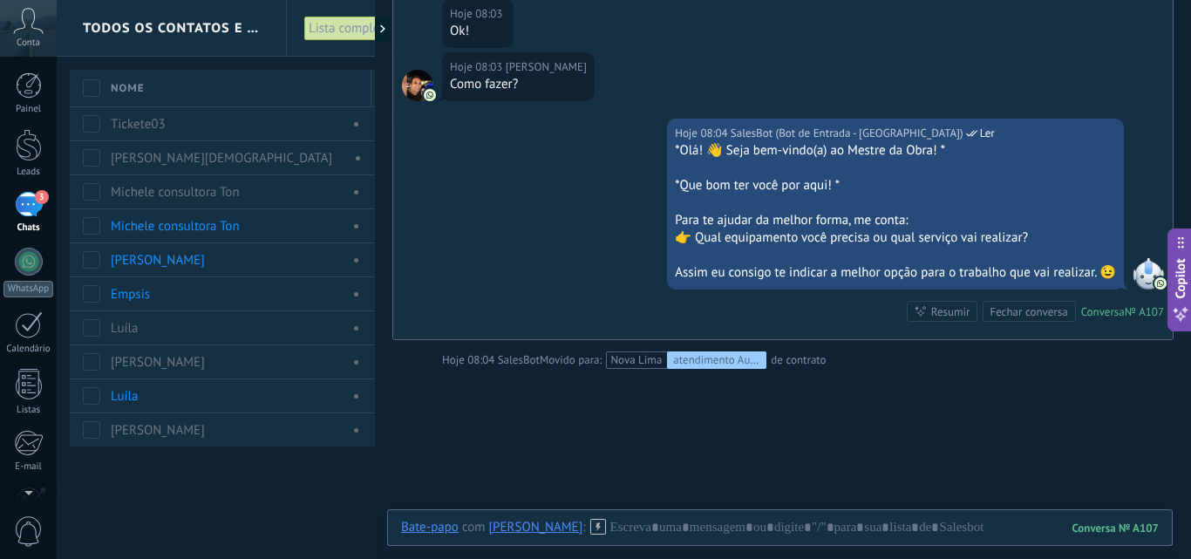
scroll to position [1249, 0]
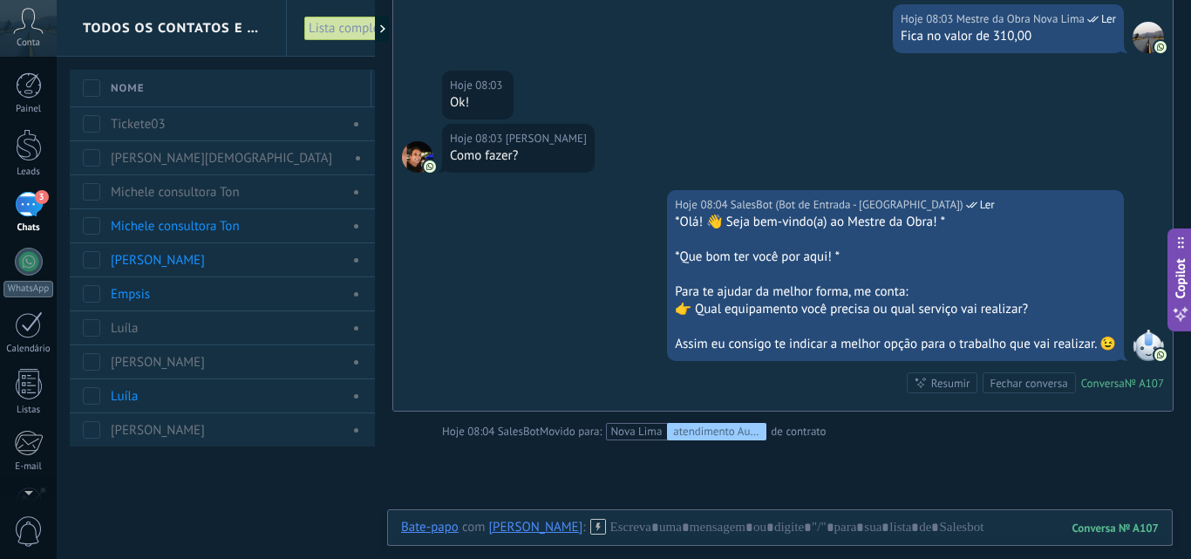
click at [812, 270] on div at bounding box center [895, 274] width 441 height 17
click at [1017, 281] on div at bounding box center [895, 274] width 441 height 17
drag, startPoint x: 1017, startPoint y: 282, endPoint x: 1044, endPoint y: 300, distance: 32.6
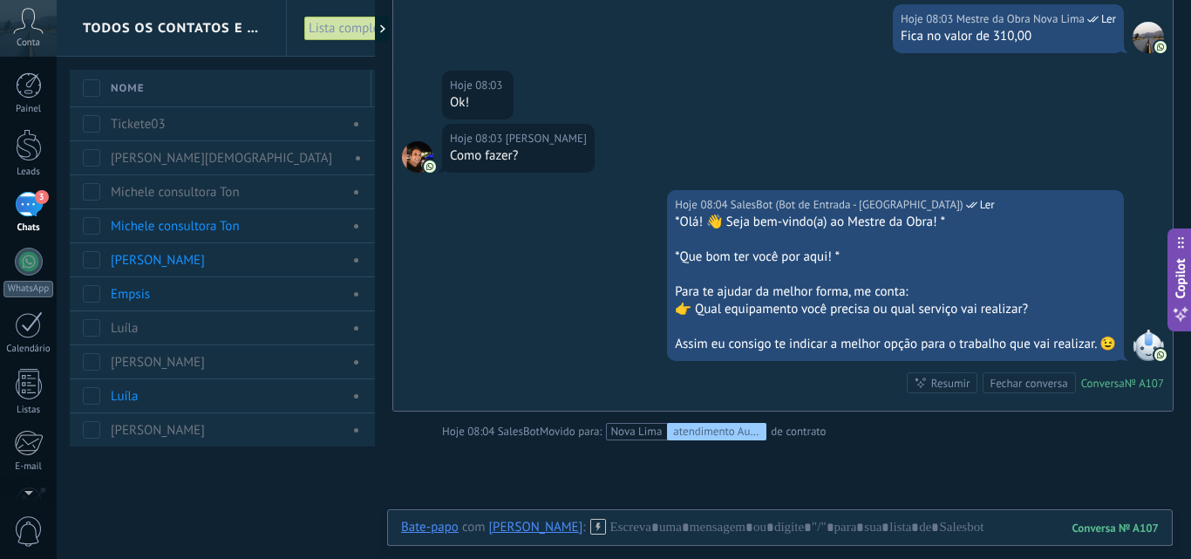
click at [1017, 282] on div at bounding box center [895, 274] width 441 height 17
click at [1154, 350] on img at bounding box center [1160, 355] width 12 height 12
click at [859, 289] on div "Para te ajudar da melhor forma, me conta:" at bounding box center [895, 291] width 441 height 17
click at [824, 266] on div at bounding box center [895, 274] width 441 height 17
click at [823, 266] on div at bounding box center [895, 274] width 441 height 17
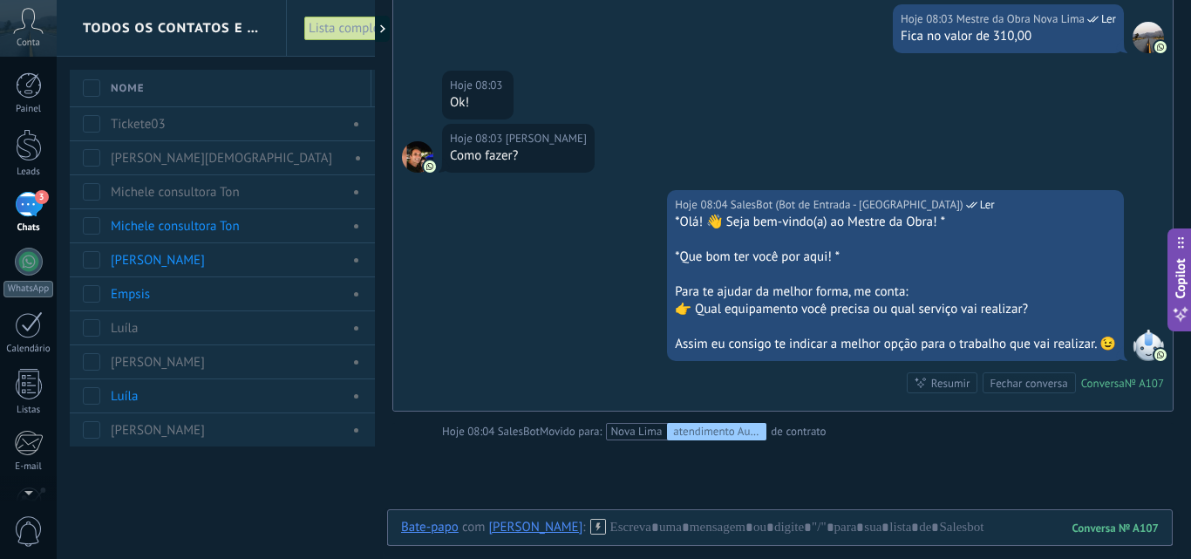
click at [823, 263] on div "*Que bom ter você por aqui! *" at bounding box center [895, 256] width 441 height 17
drag, startPoint x: 823, startPoint y: 255, endPoint x: 845, endPoint y: 240, distance: 26.4
click at [828, 253] on div "*Que bom ter você por aqui! *" at bounding box center [895, 256] width 441 height 17
click at [845, 240] on div at bounding box center [895, 239] width 441 height 17
click at [793, 221] on div "*Olá! 👋 Seja bem-vindo(a) ao Mestre da Obra! *" at bounding box center [895, 222] width 441 height 17
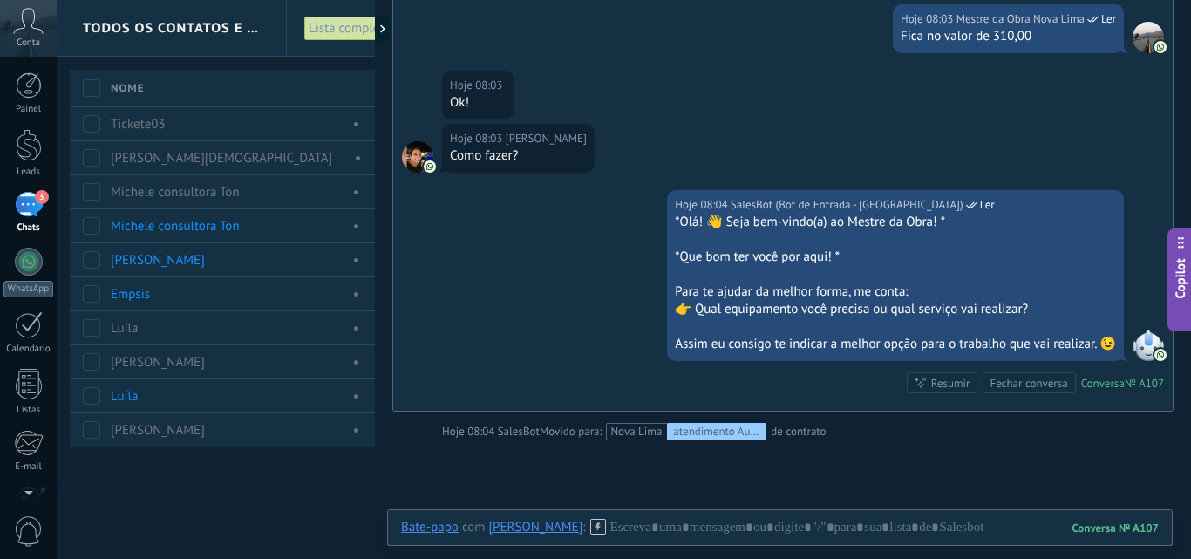
click at [792, 218] on div "*Olá! 👋 Seja bem-vindo(a) ao Mestre da Obra! *" at bounding box center [895, 222] width 441 height 17
click at [758, 225] on div "*Olá! 👋 Seja bem-vindo(a) ao Mestre da Obra! *" at bounding box center [895, 222] width 441 height 17
click at [752, 251] on div "*Olá! 👋 Seja bem-vindo(a) ao Mestre da Obra! * *Que bom ter você por aqui! * Pa…" at bounding box center [895, 283] width 441 height 139
click at [752, 254] on div "*Que bom ter você por aqui! *" at bounding box center [895, 256] width 441 height 17
click at [759, 272] on div at bounding box center [895, 274] width 441 height 17
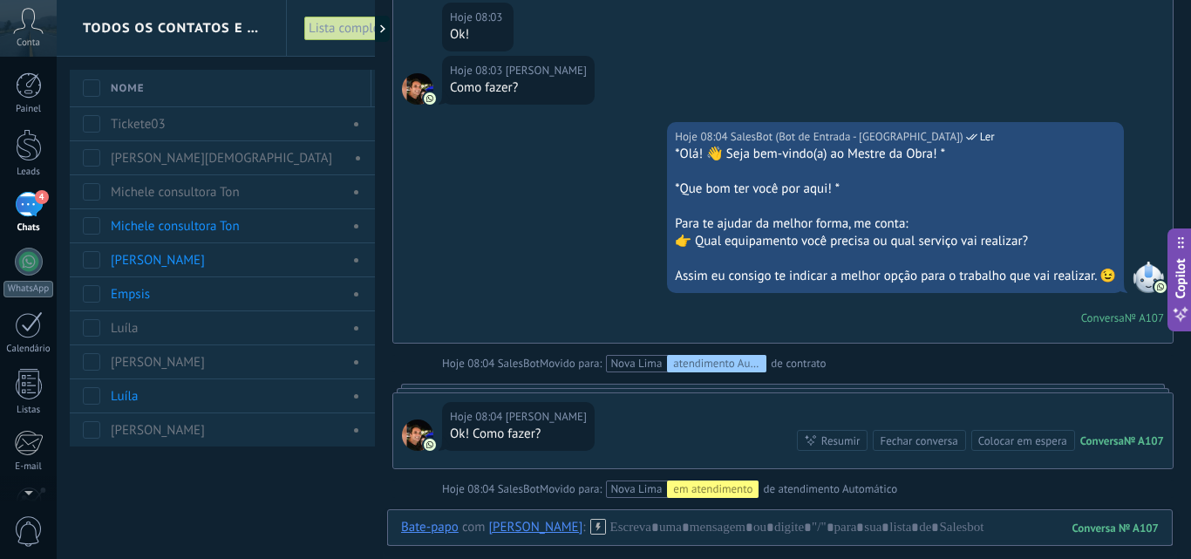
scroll to position [1212, 0]
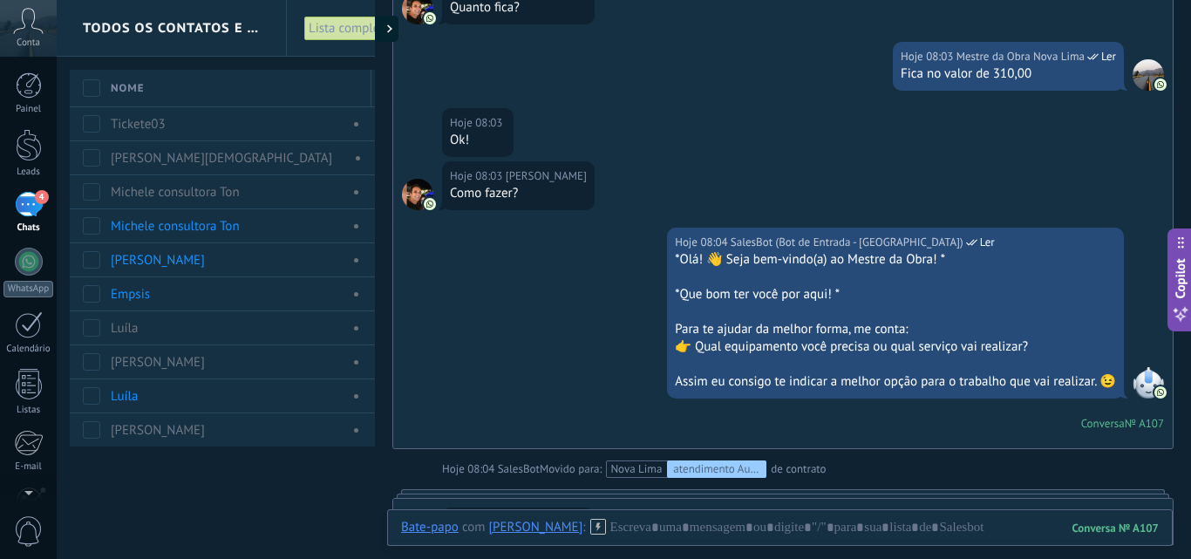
click at [390, 27] on icon at bounding box center [389, 28] width 5 height 9
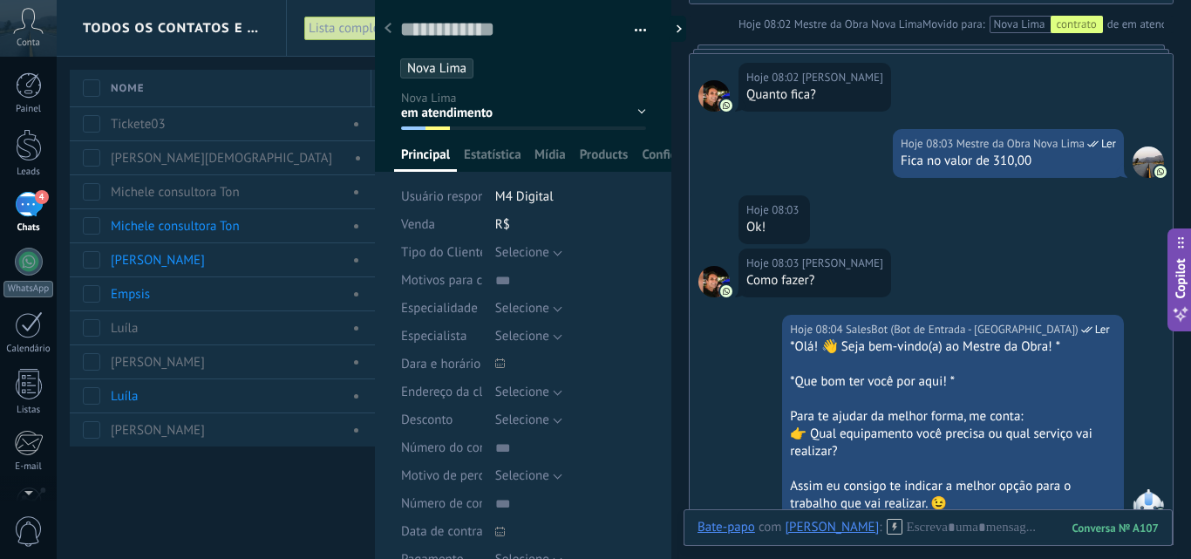
type textarea "**********"
click at [670, 35] on div at bounding box center [672, 29] width 26 height 26
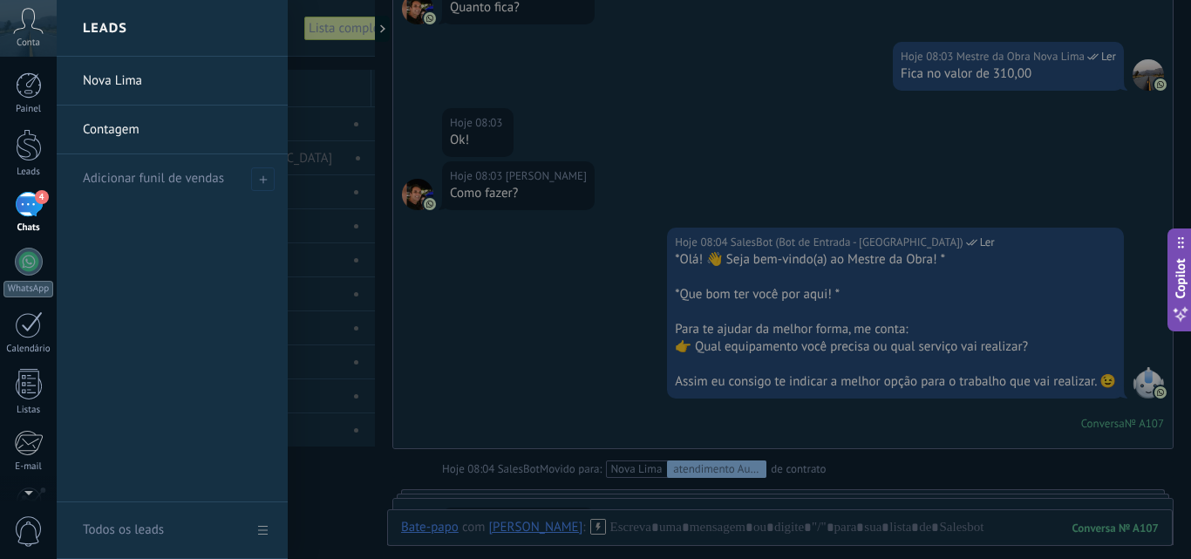
click at [41, 199] on span "4" at bounding box center [42, 197] width 14 height 14
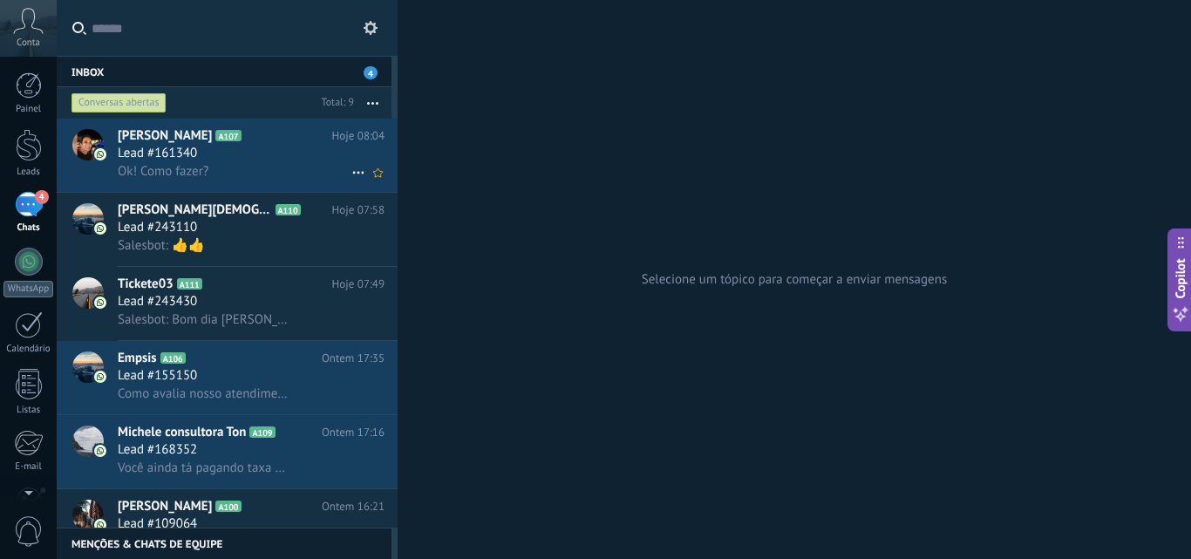
click at [202, 153] on h3 "Lead #161340" at bounding box center [162, 153] width 88 height 17
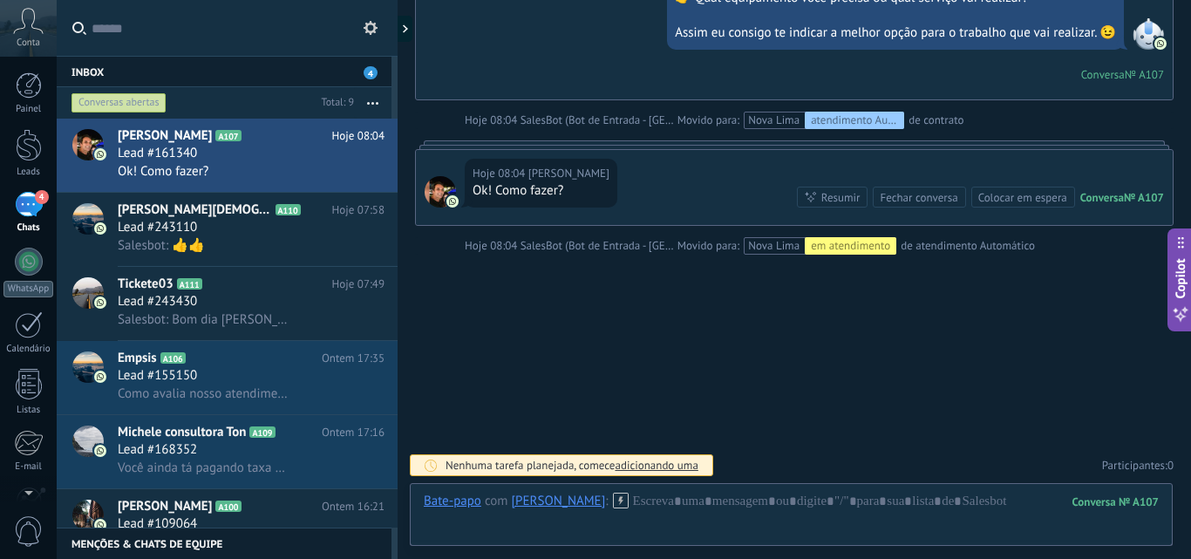
scroll to position [1486, 0]
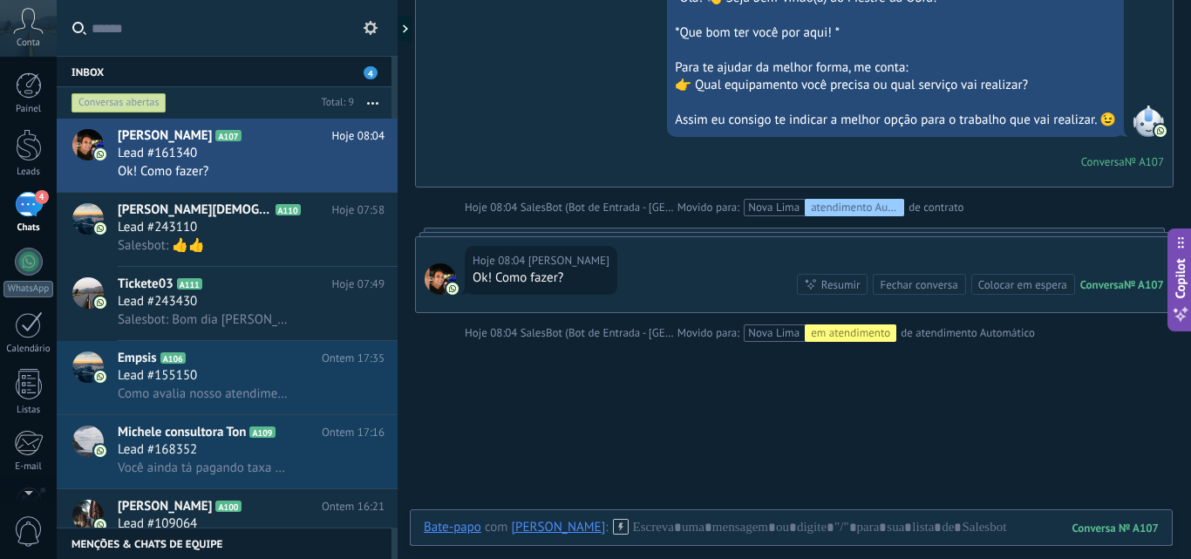
click at [833, 329] on div "em atendimento" at bounding box center [851, 332] width 92 height 17
click at [873, 329] on div "em atendimento" at bounding box center [851, 332] width 92 height 17
click at [711, 332] on span "Movido para:" at bounding box center [708, 332] width 62 height 17
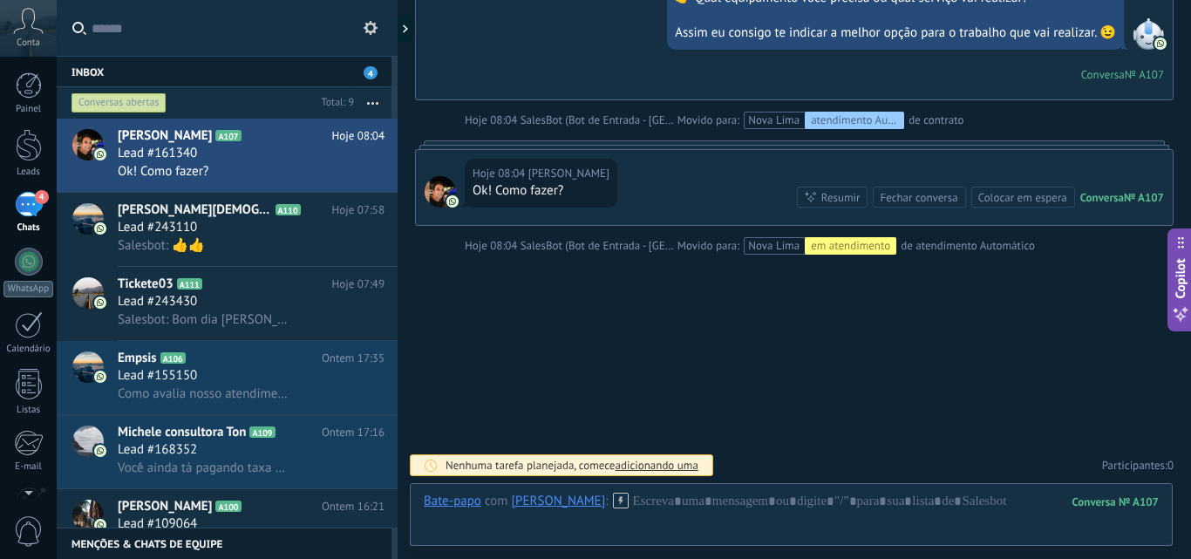
click at [834, 197] on div "Resumir" at bounding box center [840, 197] width 39 height 17
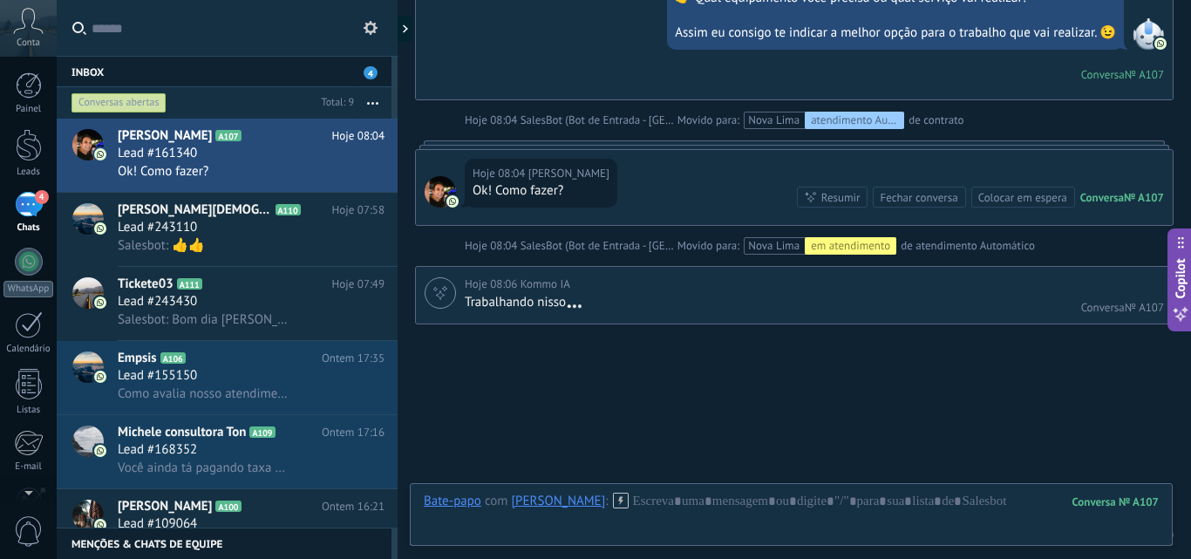
scroll to position [1643, 0]
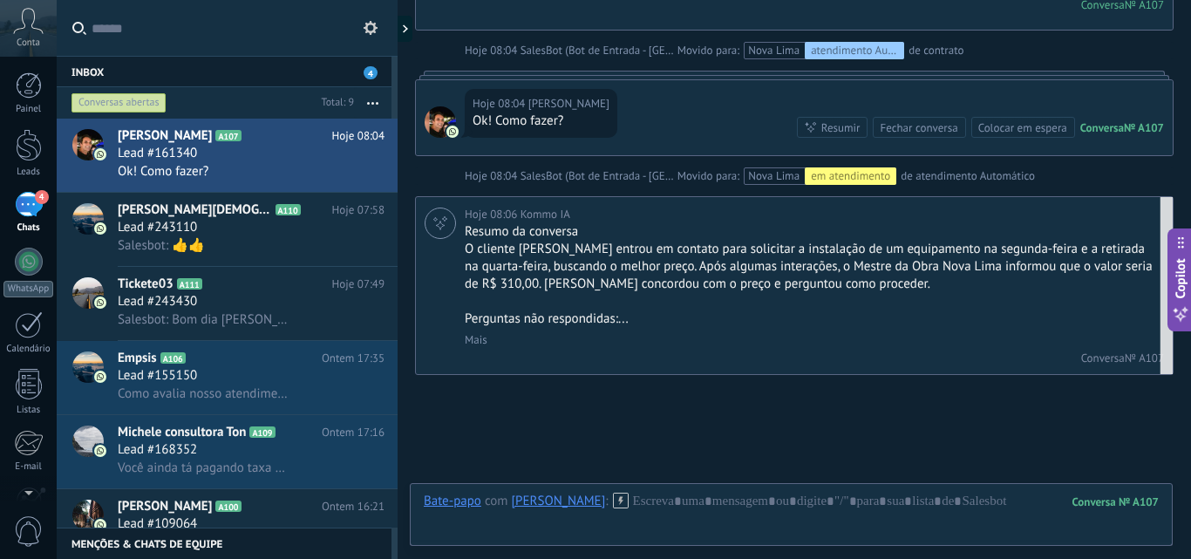
click at [472, 339] on link "Mais" at bounding box center [476, 339] width 23 height 15
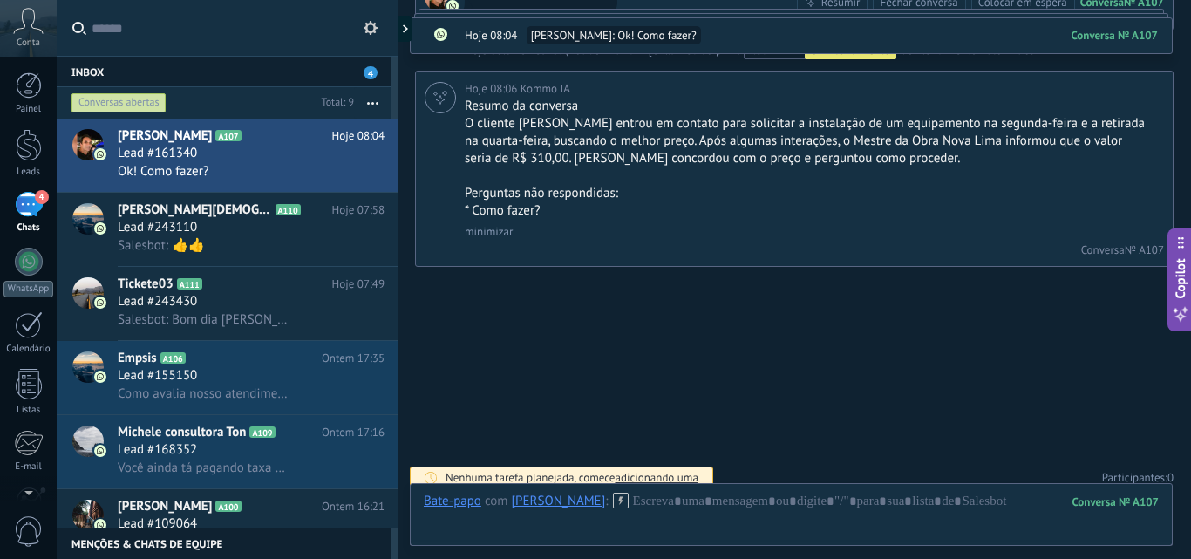
scroll to position [1780, 0]
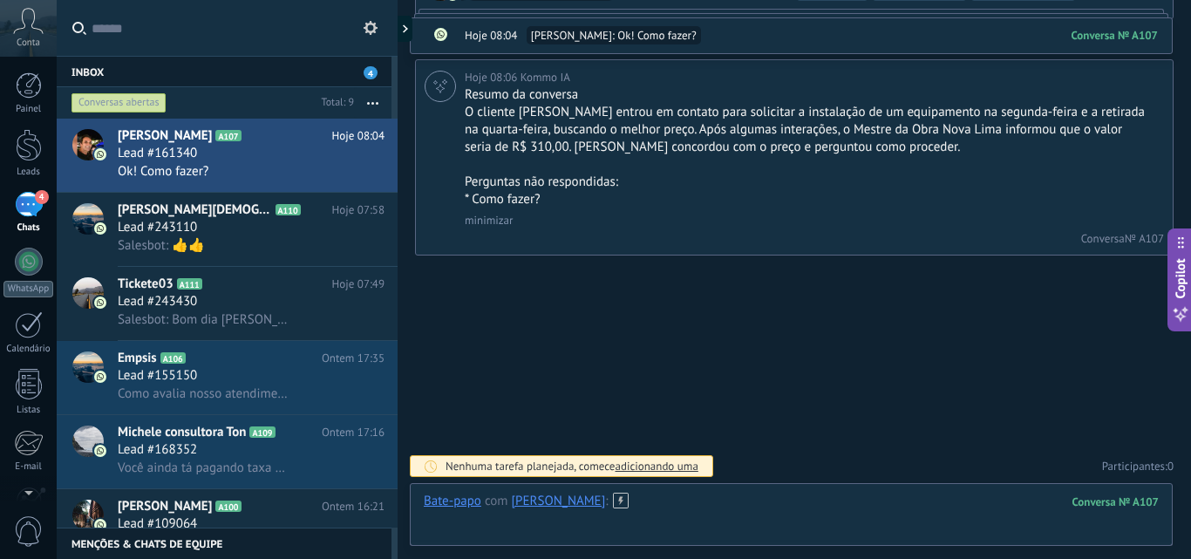
click at [600, 519] on div at bounding box center [791, 518] width 735 height 52
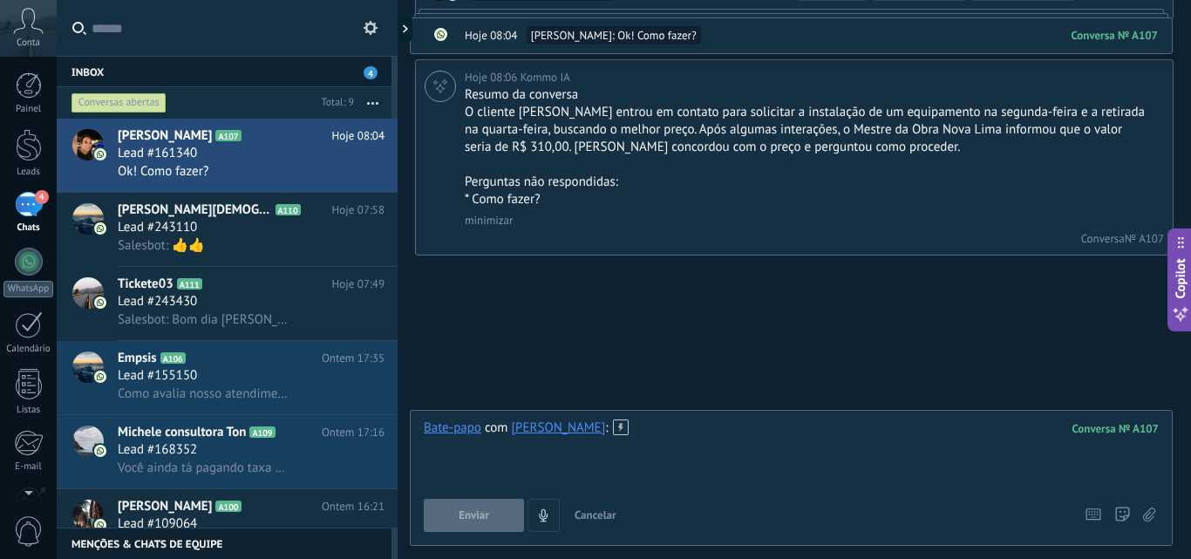
paste div
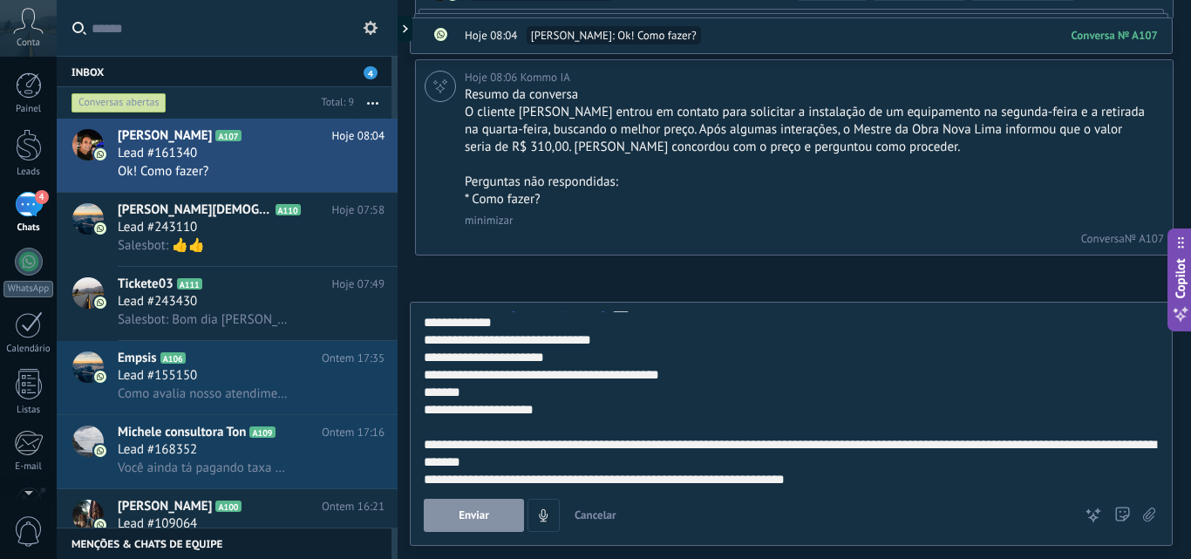
scroll to position [17, 0]
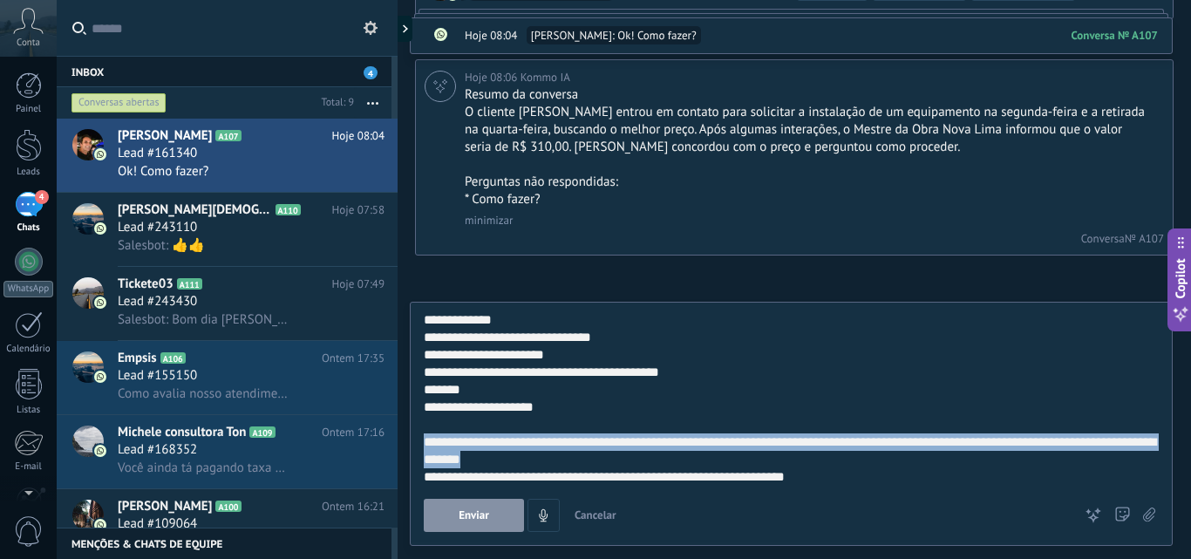
drag, startPoint x: 425, startPoint y: 441, endPoint x: 539, endPoint y: 459, distance: 114.8
click at [539, 459] on div "**********" at bounding box center [788, 450] width 729 height 35
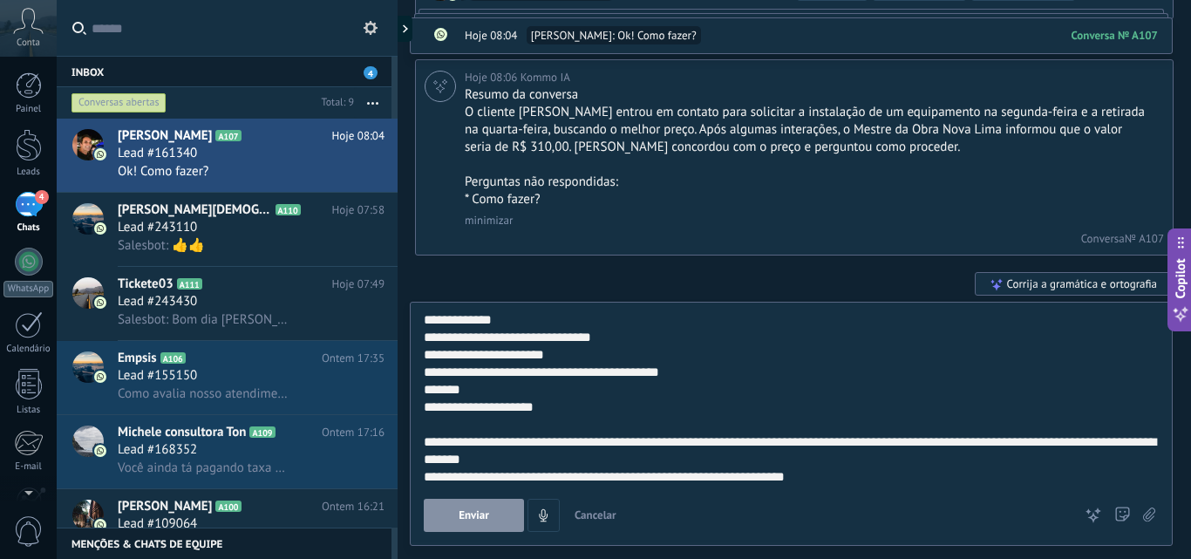
scroll to position [0, 0]
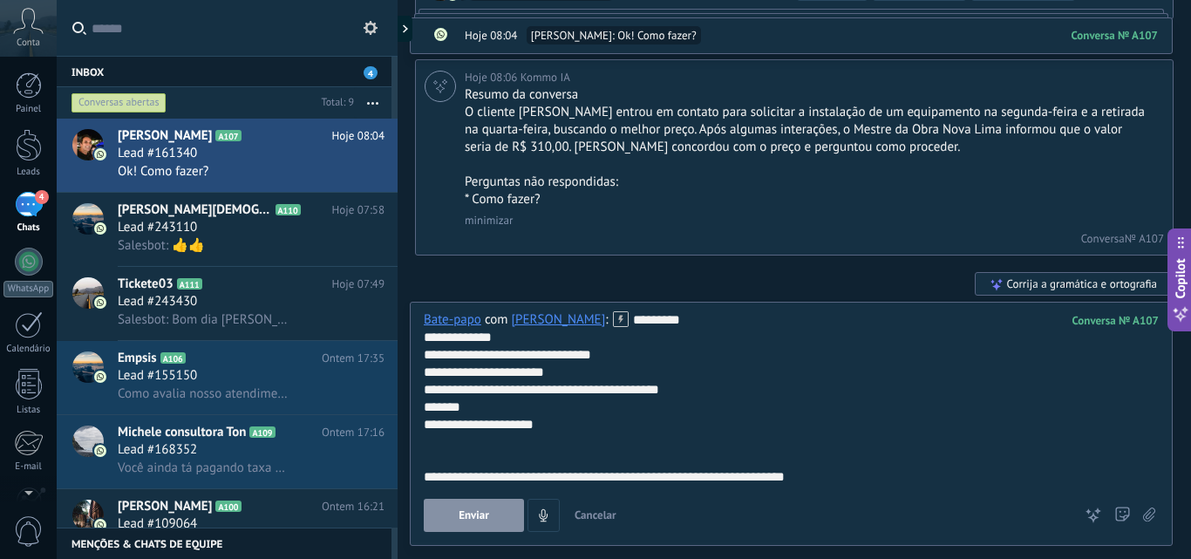
click at [473, 511] on span "Enviar" at bounding box center [473, 515] width 31 height 12
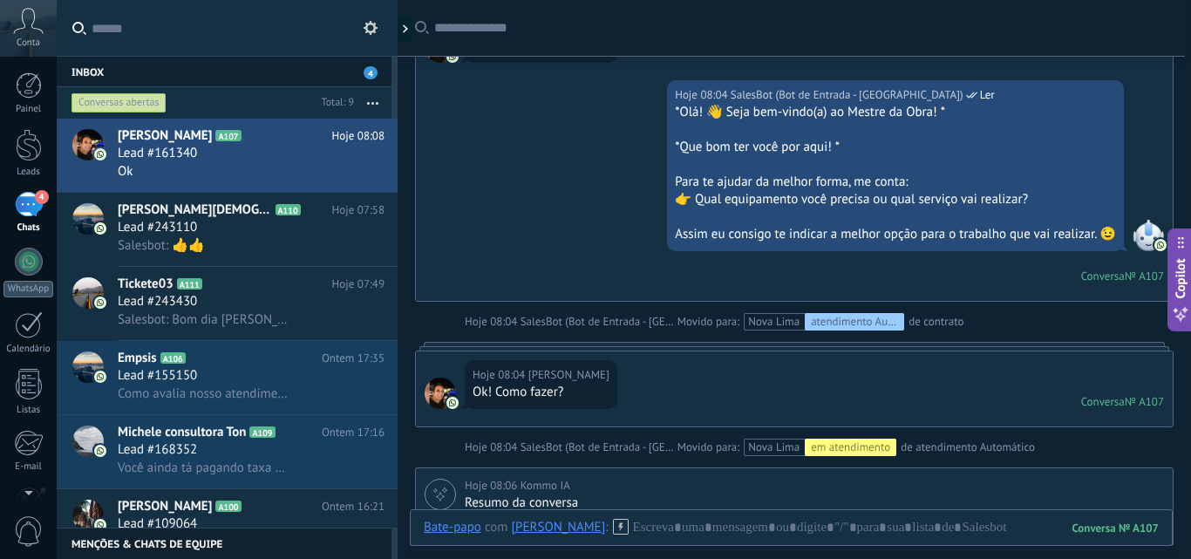
scroll to position [1198, 0]
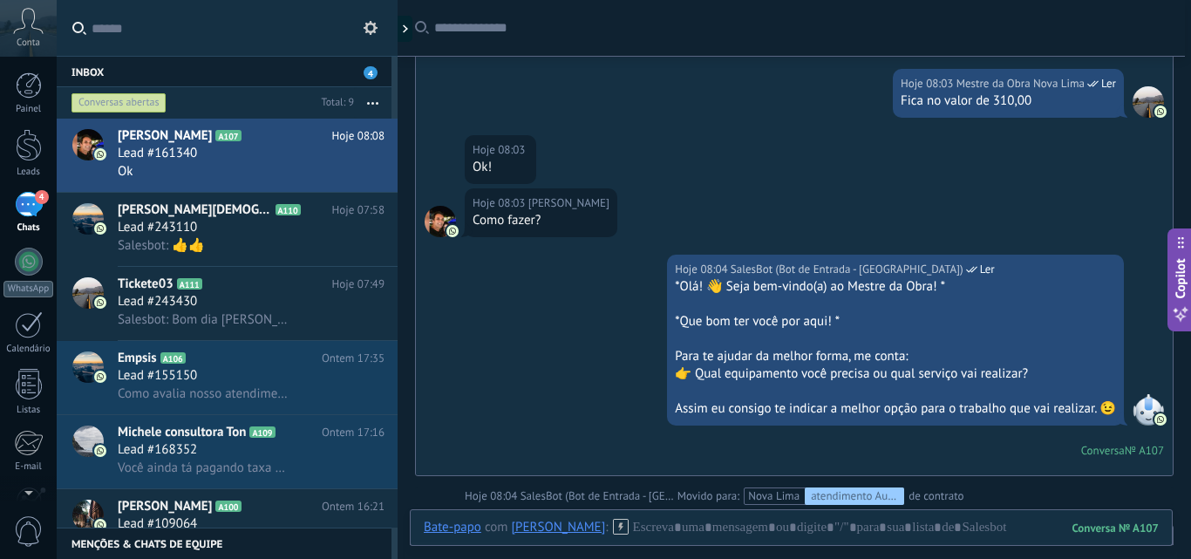
click at [146, 102] on div "Conversas abertas" at bounding box center [118, 102] width 95 height 21
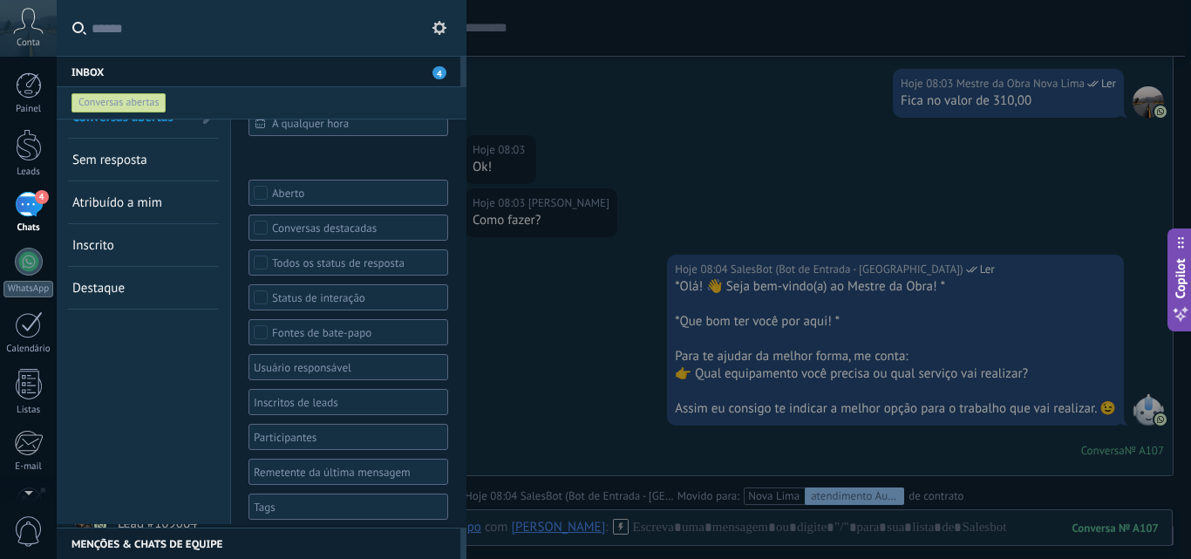
scroll to position [37, 0]
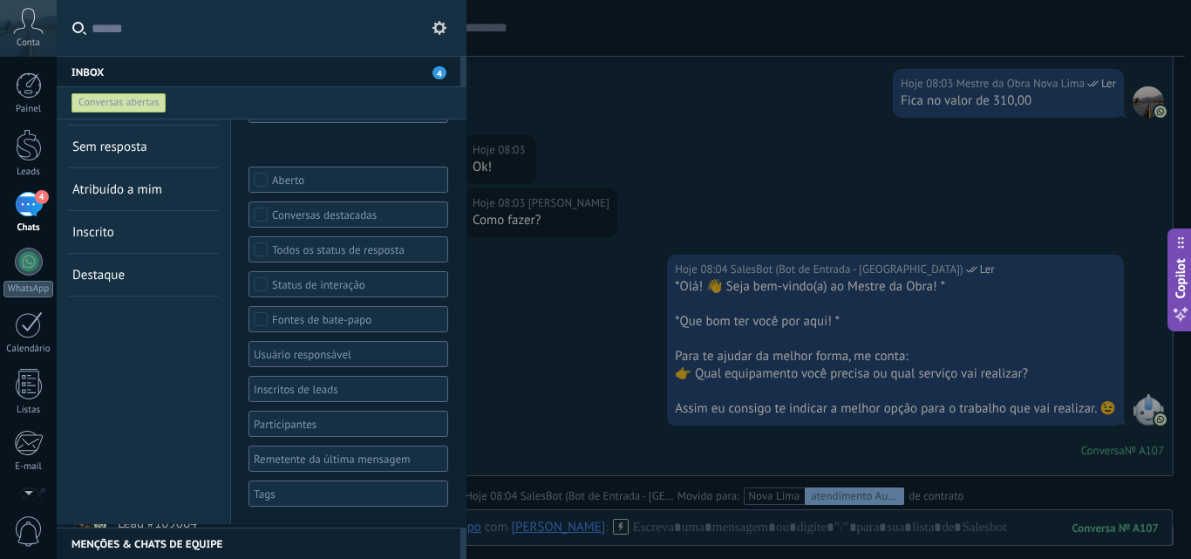
click at [294, 495] on div at bounding box center [342, 493] width 182 height 21
click at [289, 431] on span "Nova Lima" at bounding box center [285, 434] width 58 height 16
click at [191, 447] on div "Conversas abertas Sem resposta Atribuído a mim Inscrito Destaque Salvar" at bounding box center [144, 303] width 174 height 441
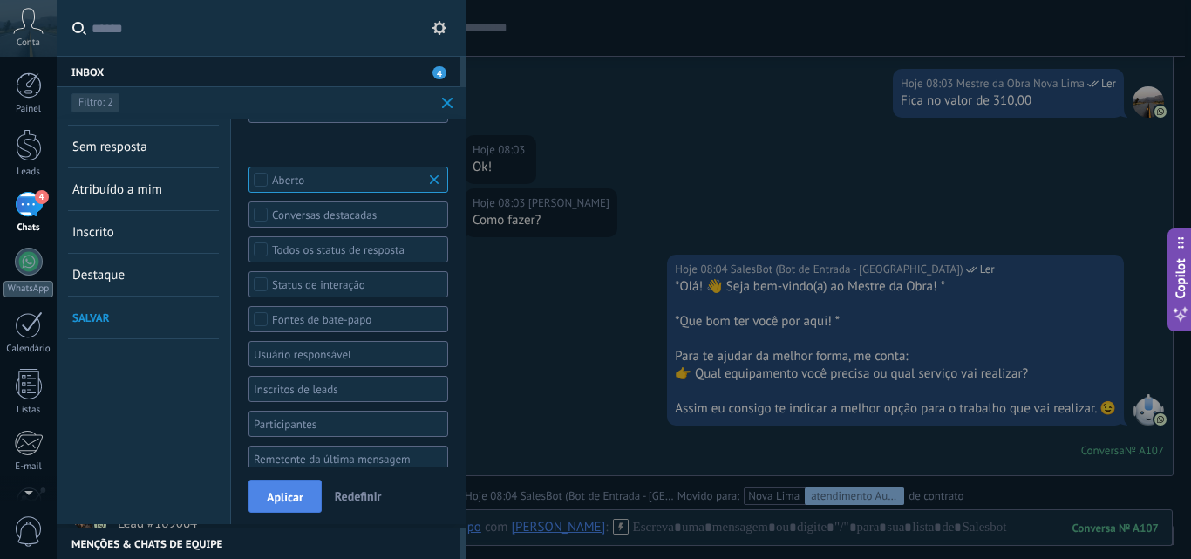
click at [262, 506] on button "Aplicar" at bounding box center [284, 495] width 73 height 33
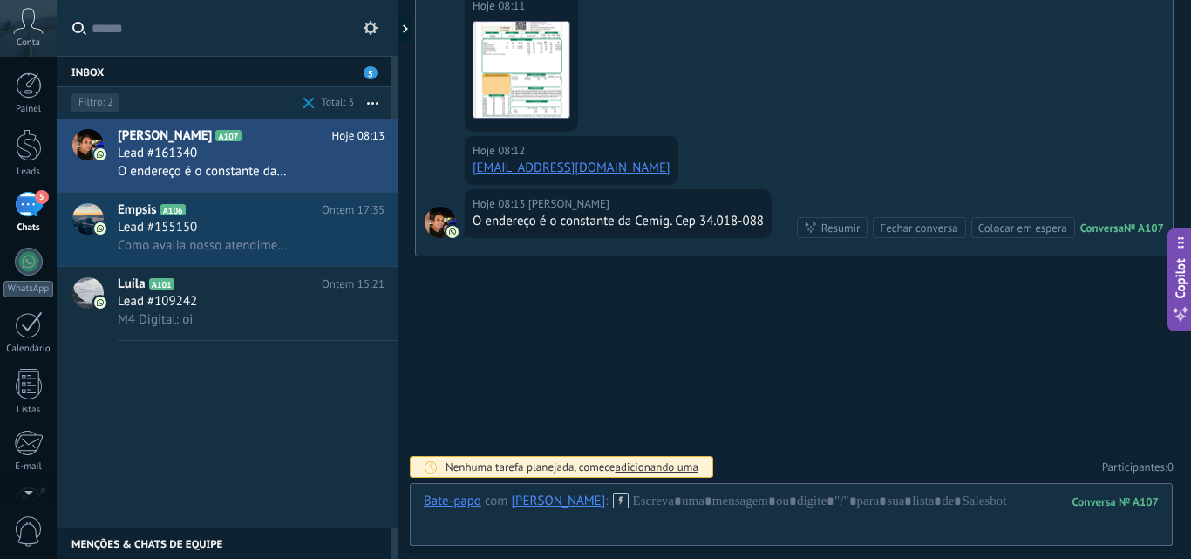
scroll to position [2552, 0]
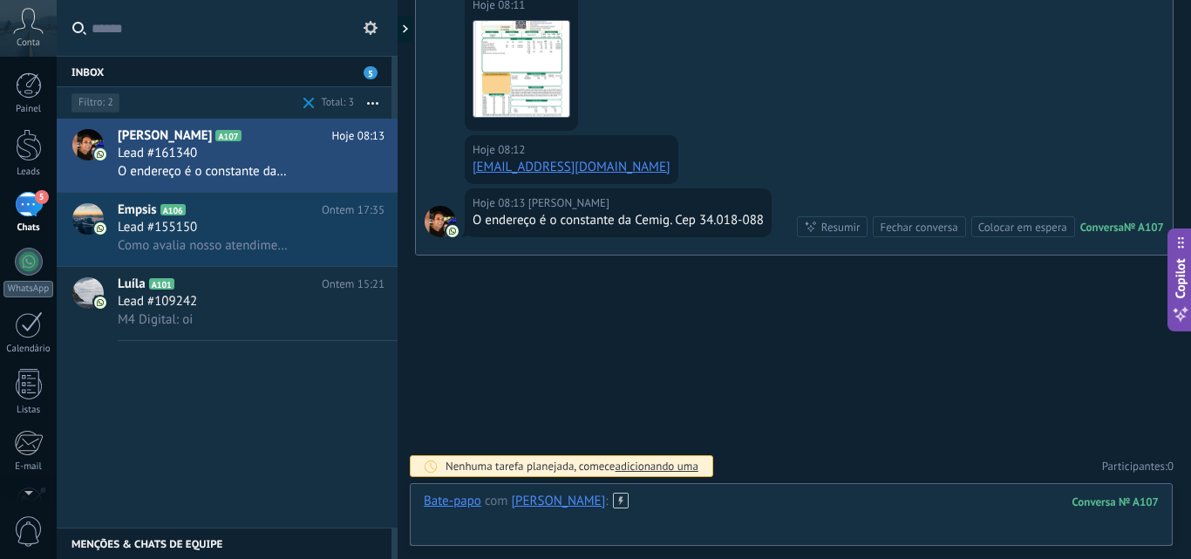
click at [636, 504] on div at bounding box center [791, 518] width 735 height 52
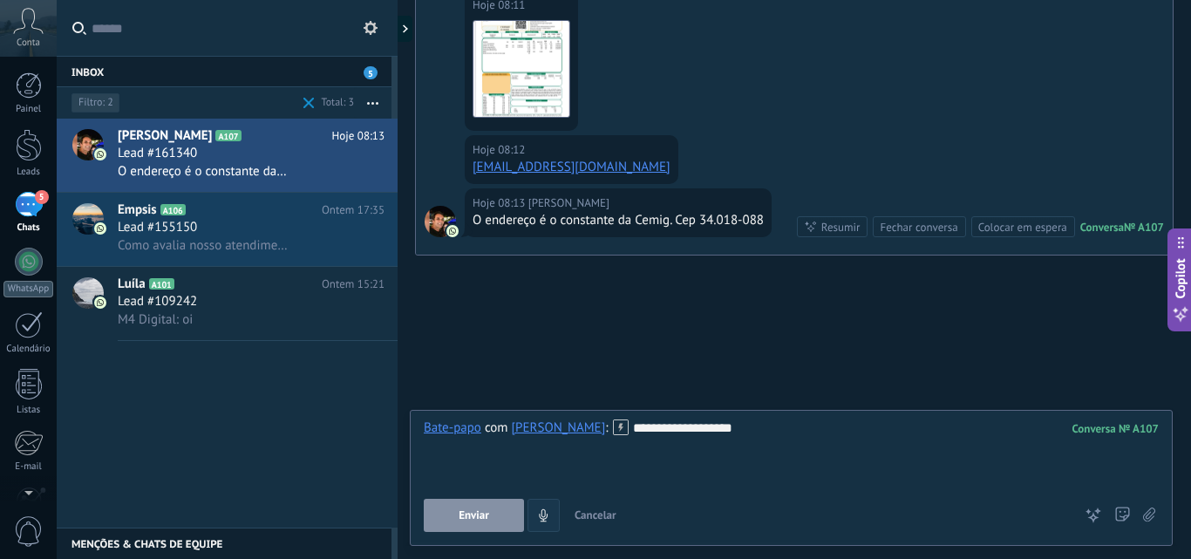
click at [504, 515] on button "Enviar" at bounding box center [474, 515] width 100 height 33
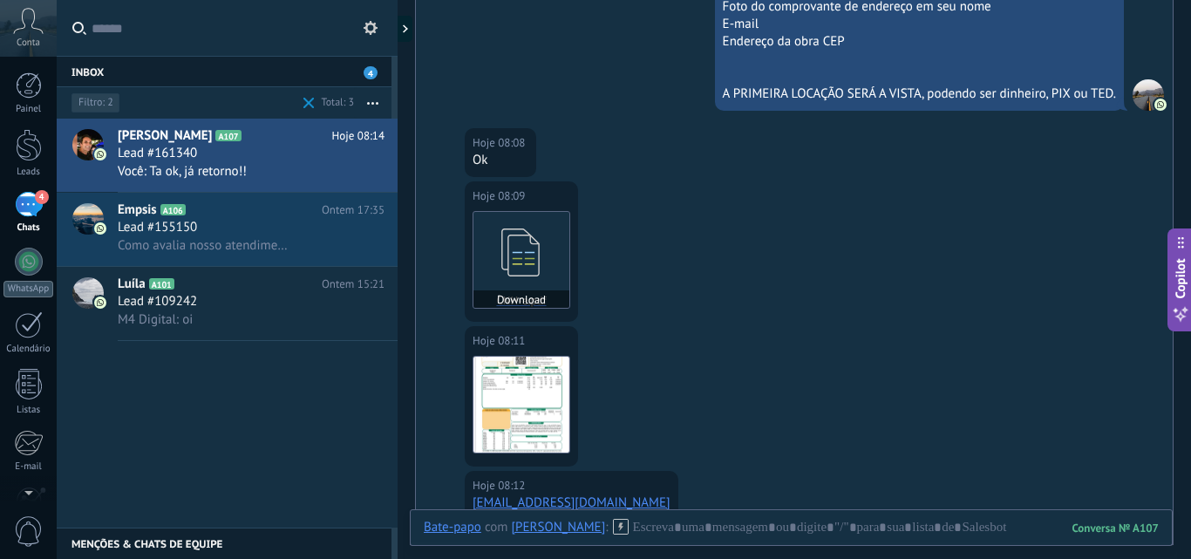
scroll to position [2215, 0]
click at [514, 267] on icon at bounding box center [521, 254] width 68 height 72
click at [515, 402] on img at bounding box center [521, 406] width 96 height 96
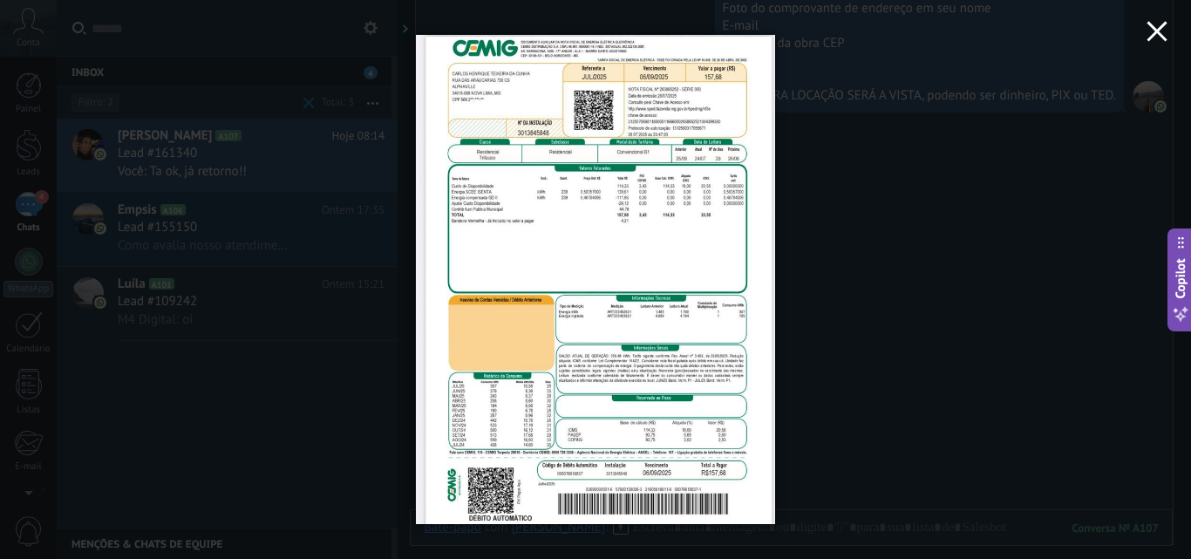
click at [1151, 32] on icon "button" at bounding box center [1156, 31] width 21 height 21
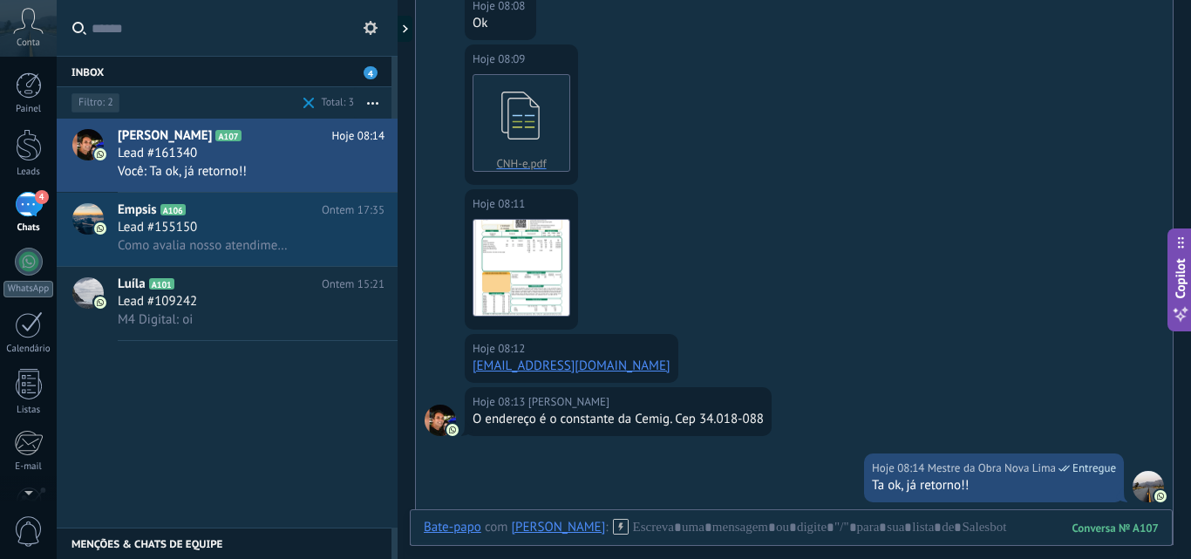
scroll to position [2389, 0]
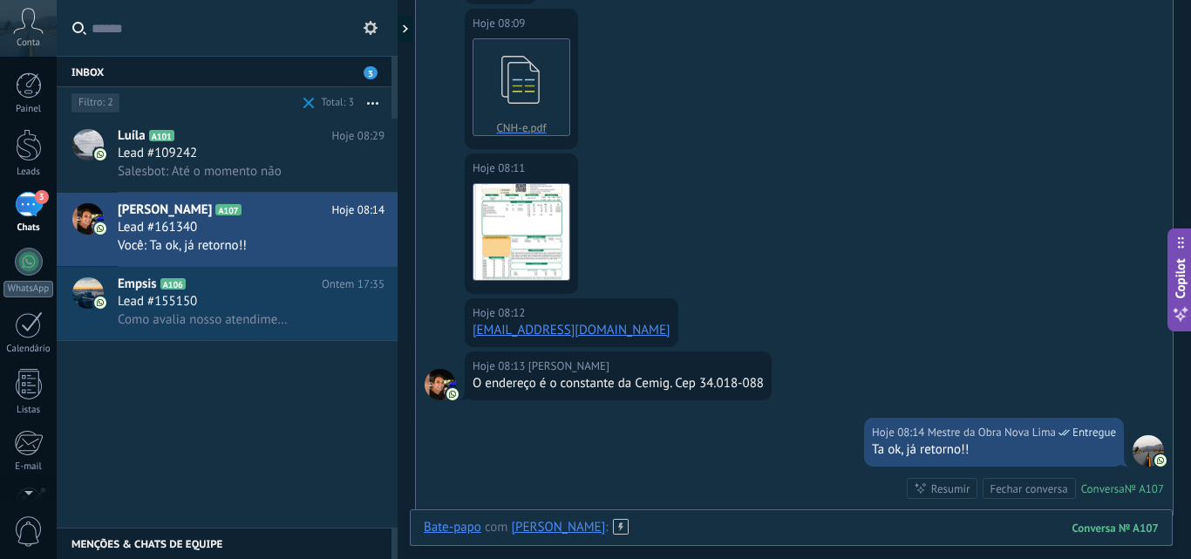
click at [637, 527] on div at bounding box center [791, 545] width 735 height 52
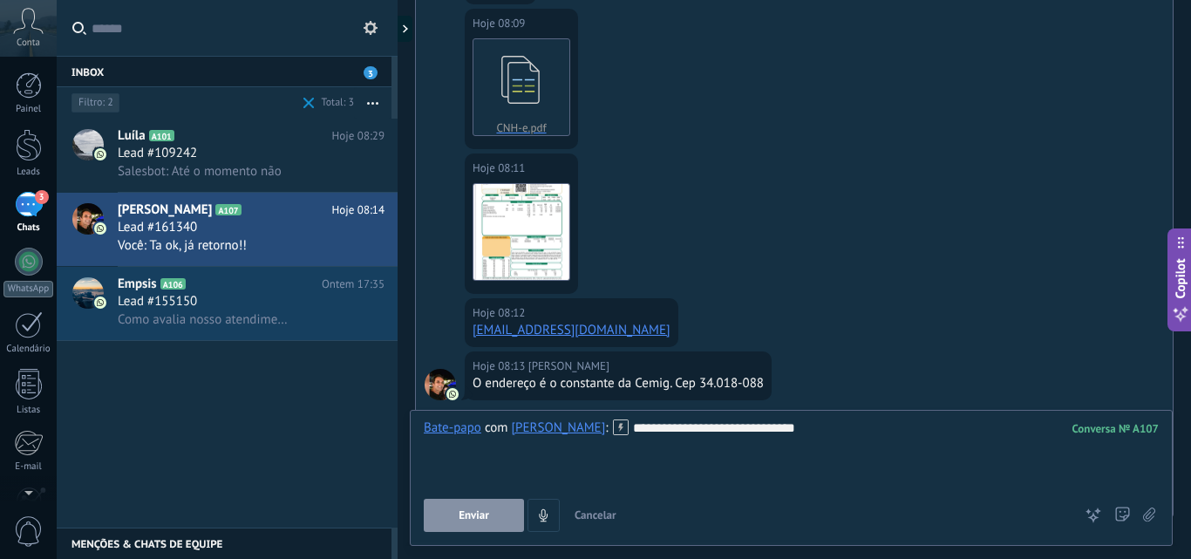
click at [489, 509] on button "Enviar" at bounding box center [474, 515] width 100 height 33
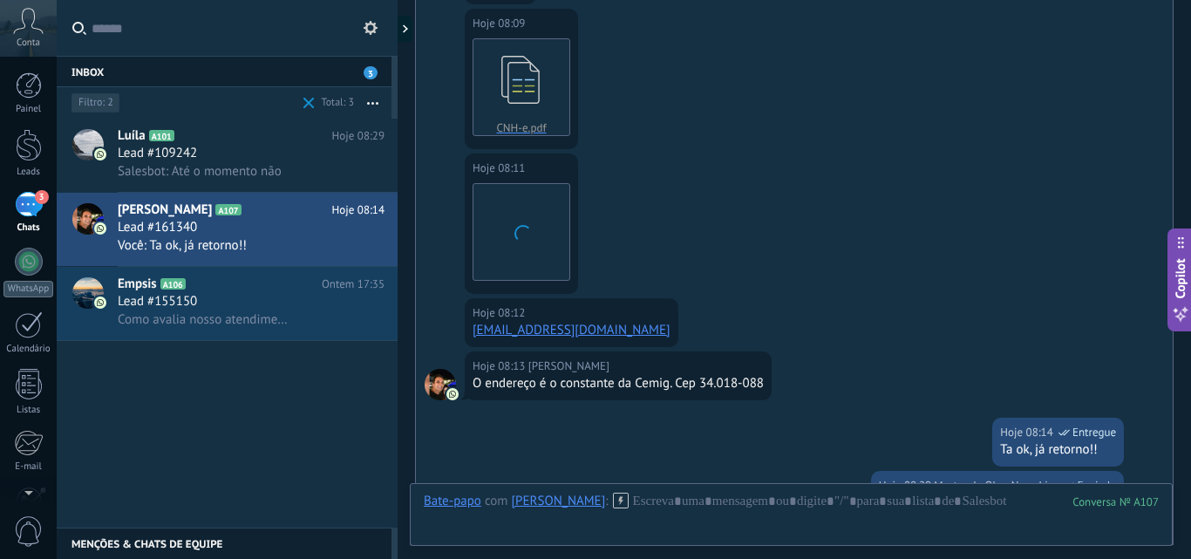
scroll to position [2704, 0]
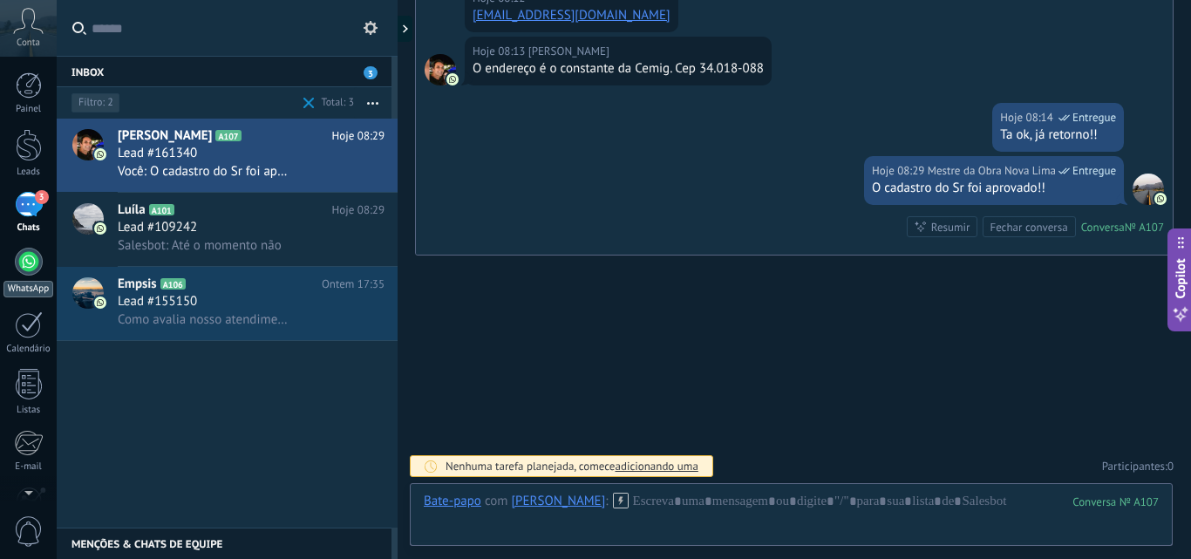
click at [17, 262] on div at bounding box center [29, 262] width 28 height 28
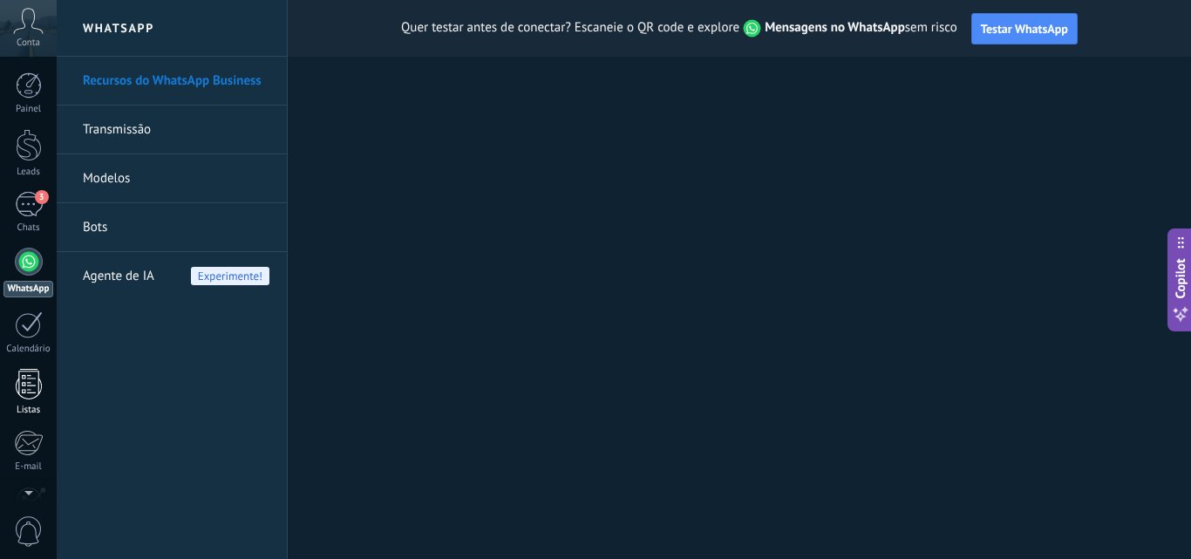
click at [25, 369] on div at bounding box center [29, 384] width 26 height 31
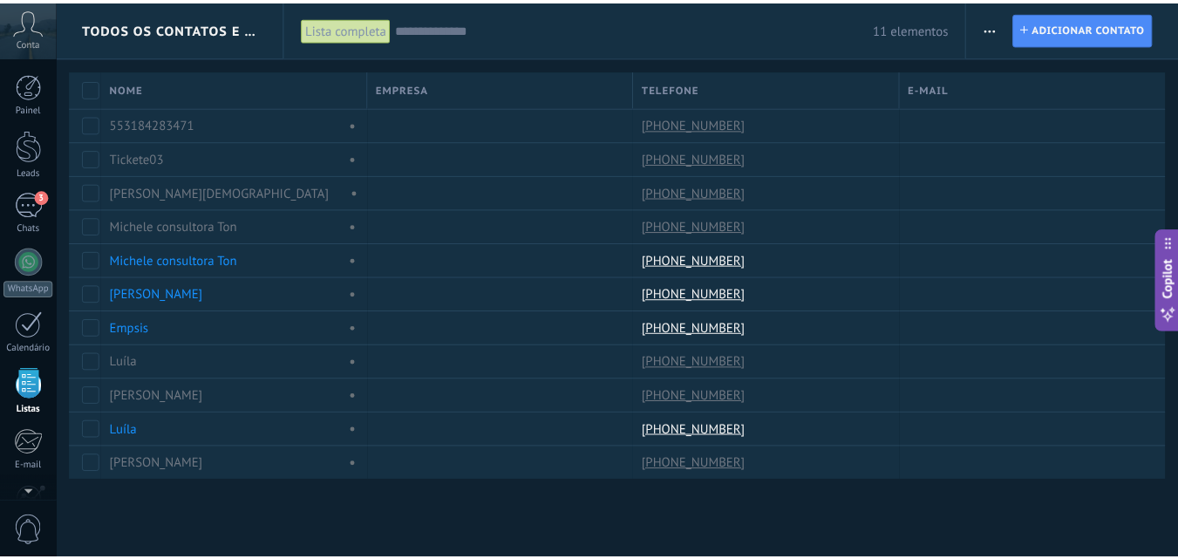
scroll to position [108, 0]
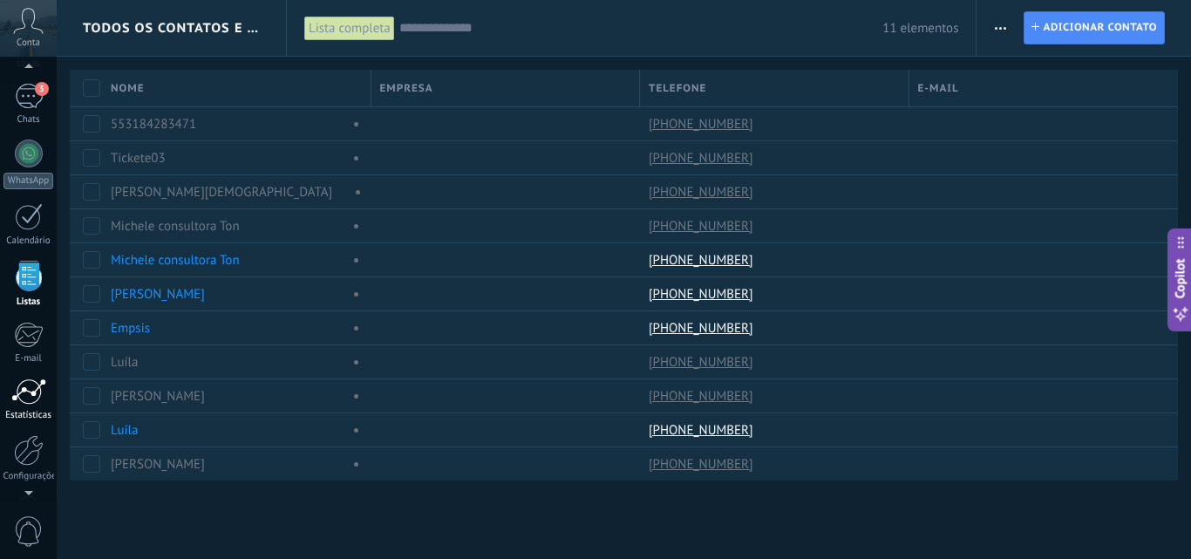
click at [26, 395] on div at bounding box center [28, 391] width 35 height 26
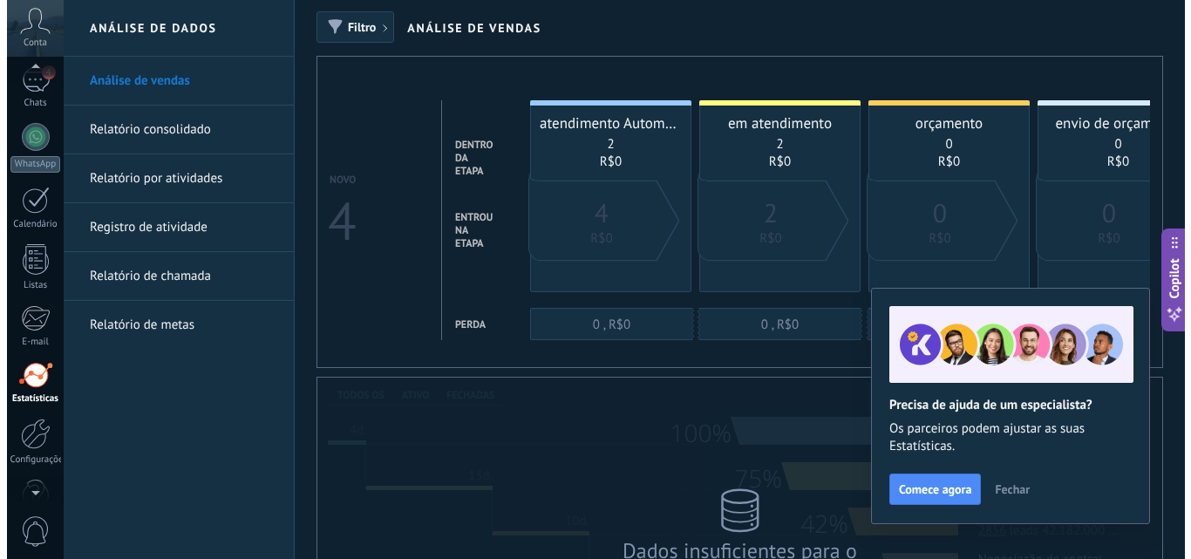
scroll to position [37, 0]
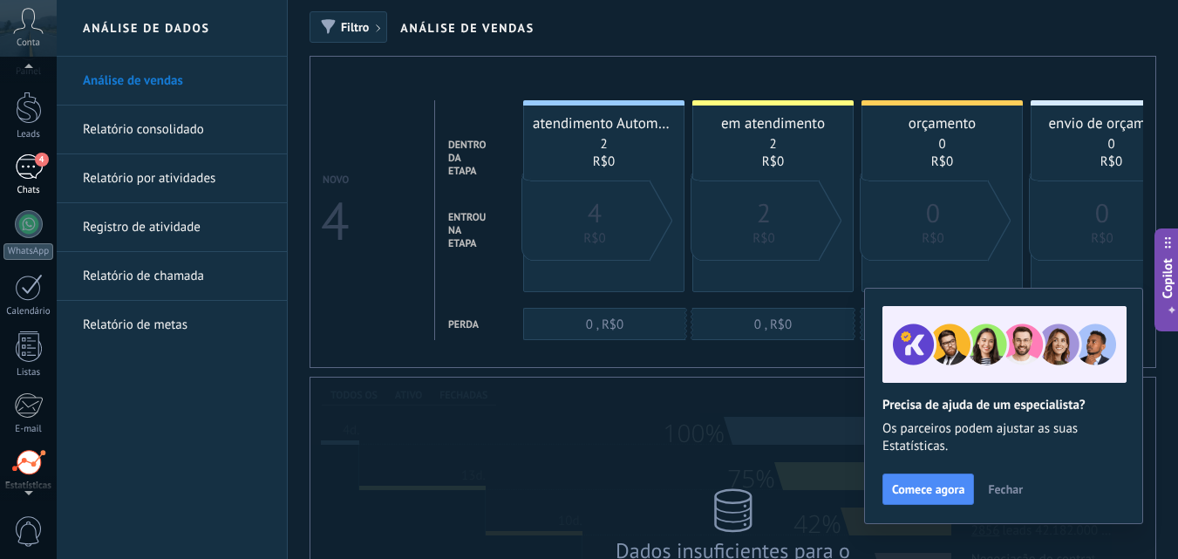
click at [29, 154] on div "4" at bounding box center [29, 166] width 28 height 25
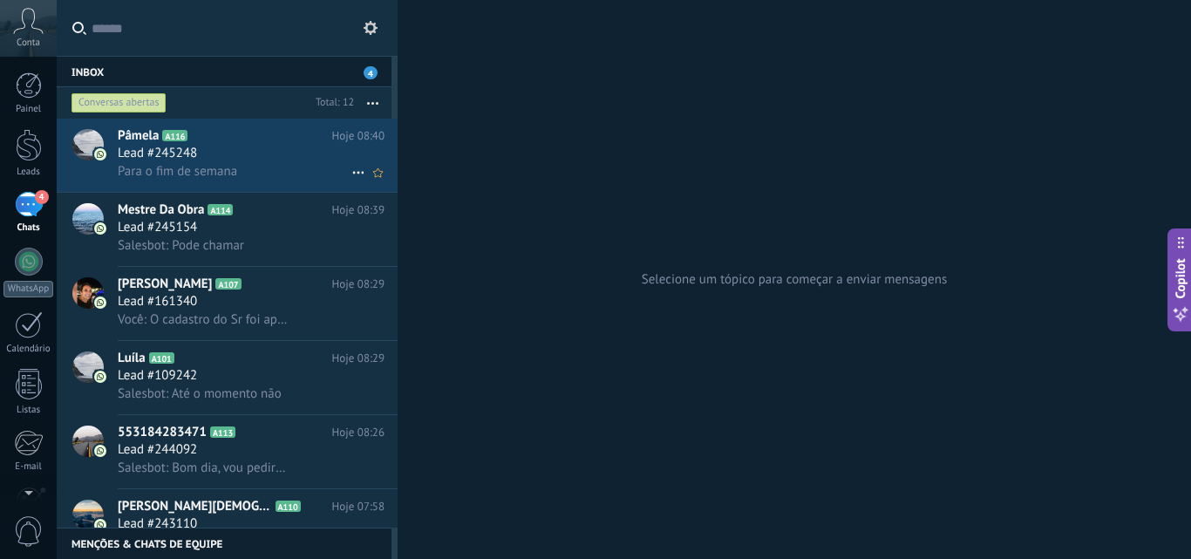
click at [229, 145] on div "Lead #245248" at bounding box center [251, 153] width 267 height 17
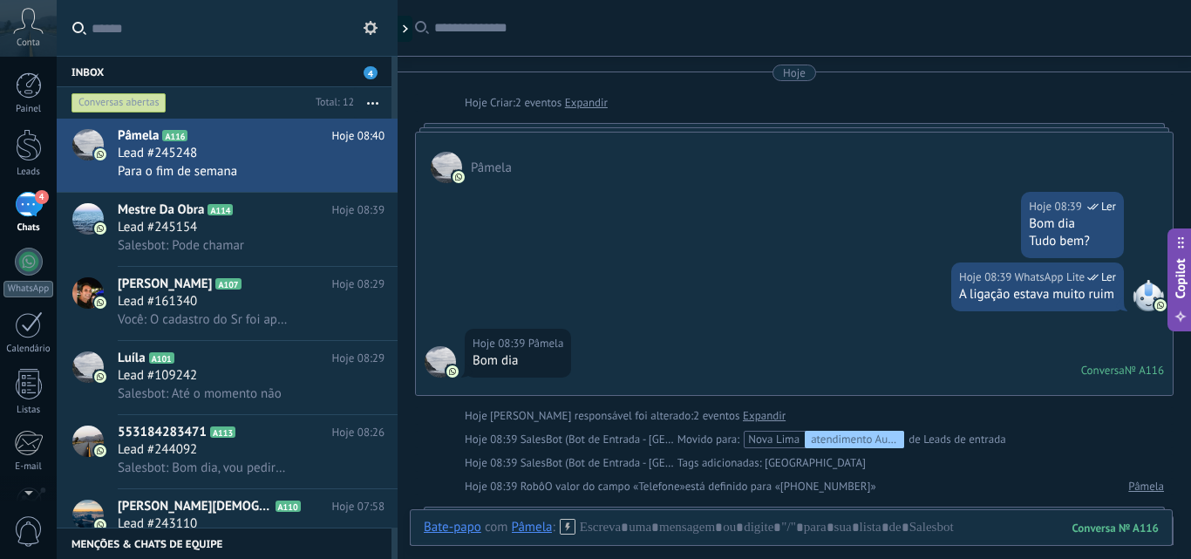
scroll to position [869, 0]
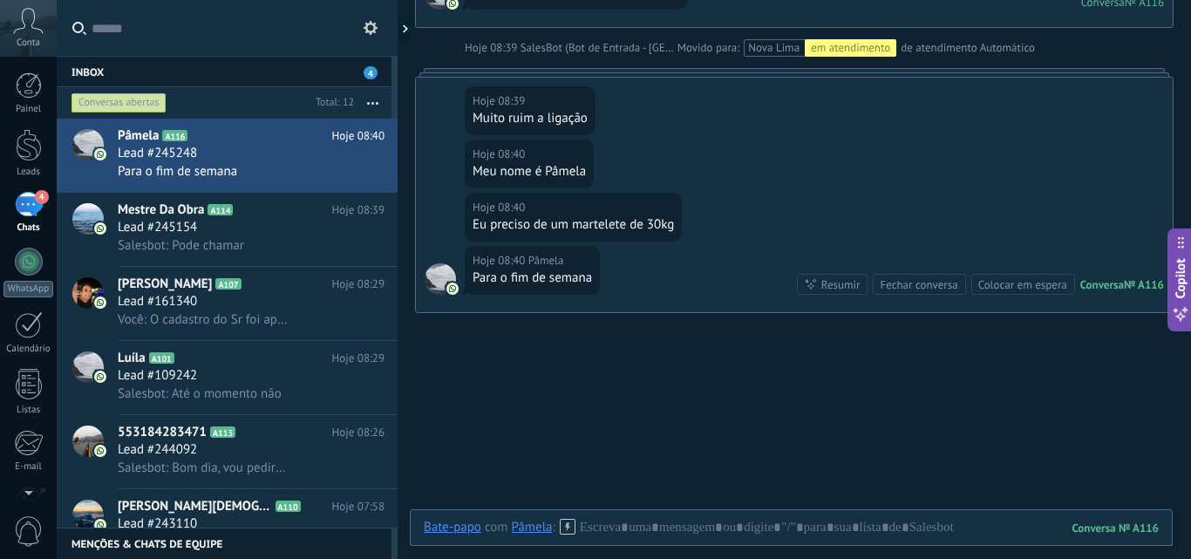
click at [576, 154] on div "Hoje 08:40 Pâmela" at bounding box center [528, 154] width 113 height 17
drag, startPoint x: 574, startPoint y: 158, endPoint x: 627, endPoint y: 139, distance: 56.5
click at [627, 139] on div "Hoje 08:39 Pâmela Muito ruim a ligação" at bounding box center [794, 109] width 757 height 62
click at [633, 527] on div at bounding box center [791, 545] width 735 height 52
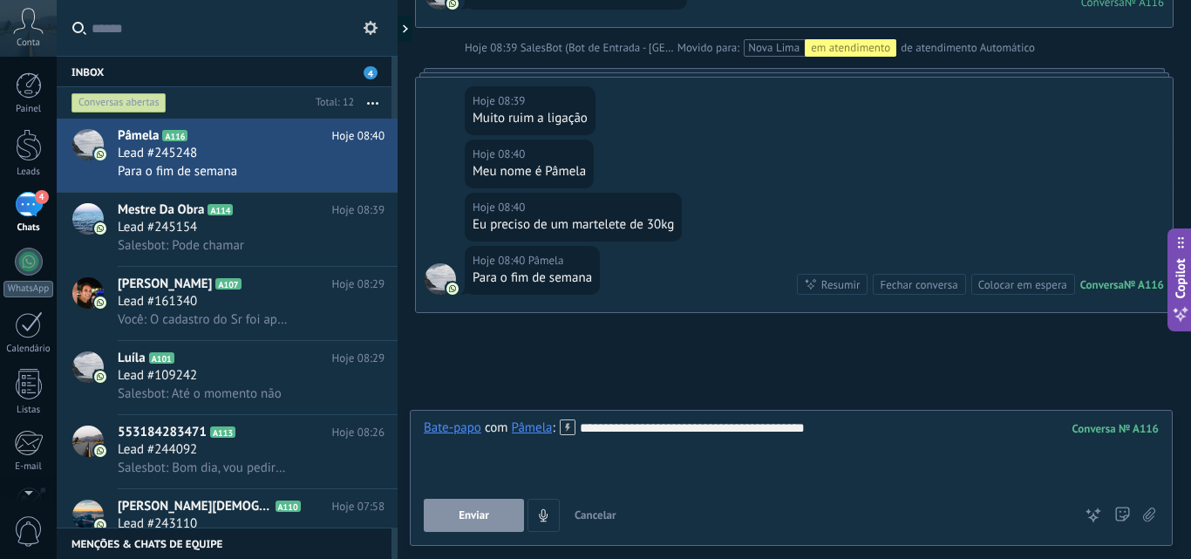
click at [475, 513] on span "Enviar" at bounding box center [473, 515] width 31 height 12
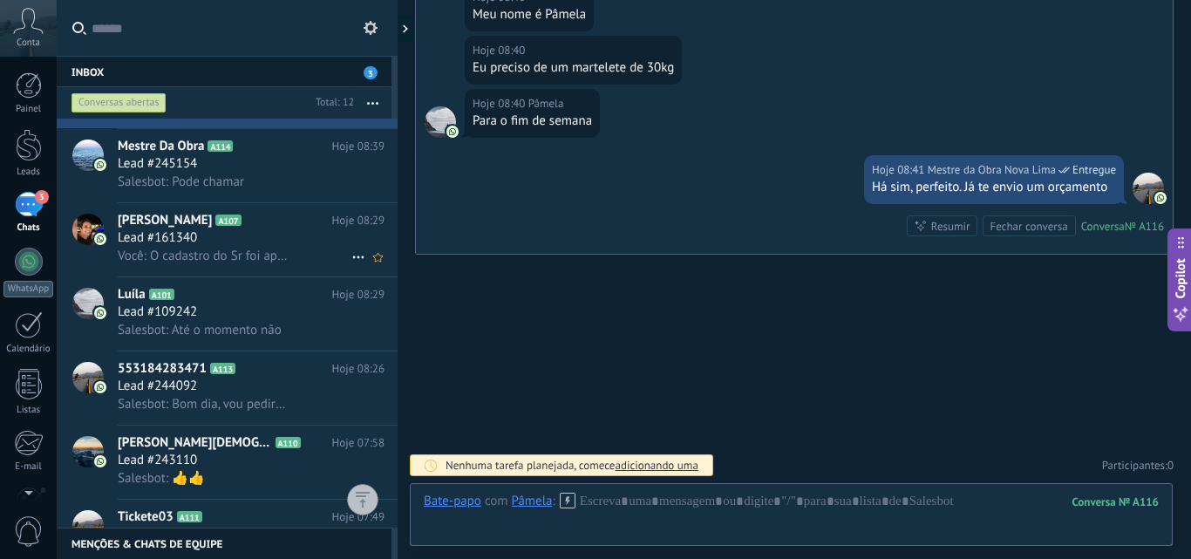
scroll to position [0, 0]
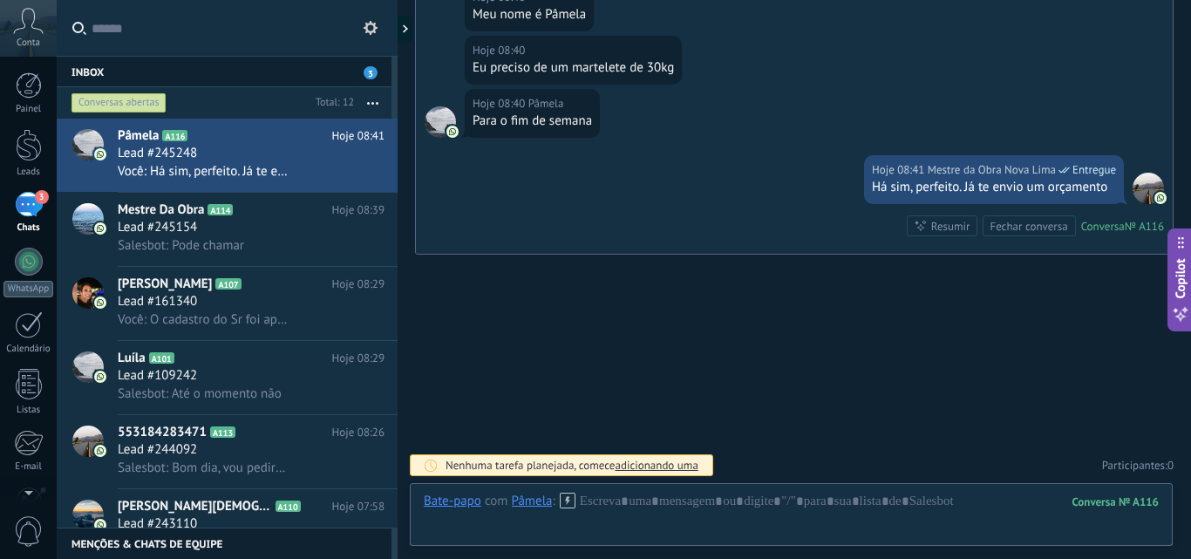
click at [139, 96] on div "Conversas abertas" at bounding box center [118, 102] width 95 height 21
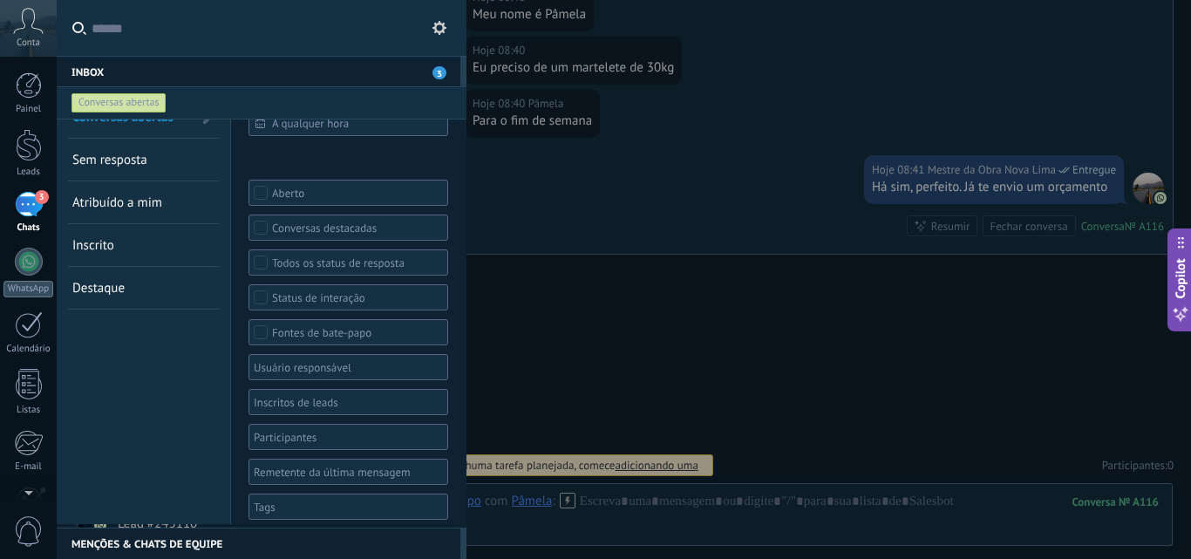
scroll to position [37, 0]
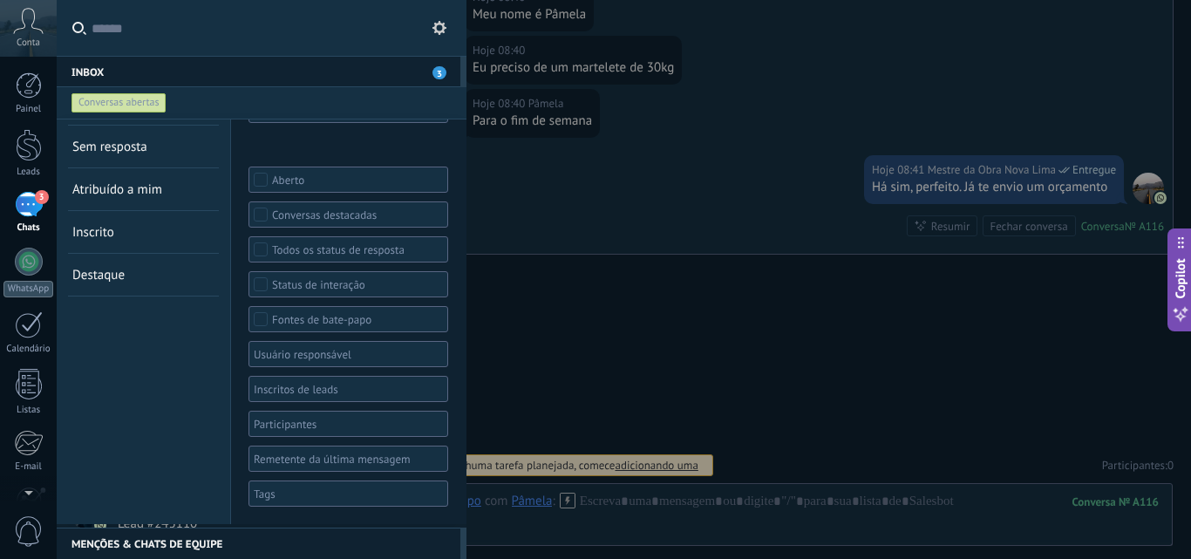
click at [303, 495] on div at bounding box center [342, 493] width 182 height 21
click at [279, 433] on span "Nova Lima" at bounding box center [285, 434] width 58 height 16
click at [217, 438] on div "Conversas abertas Sem resposta Atribuído a mim Inscrito Destaque Salvar" at bounding box center [144, 303] width 174 height 441
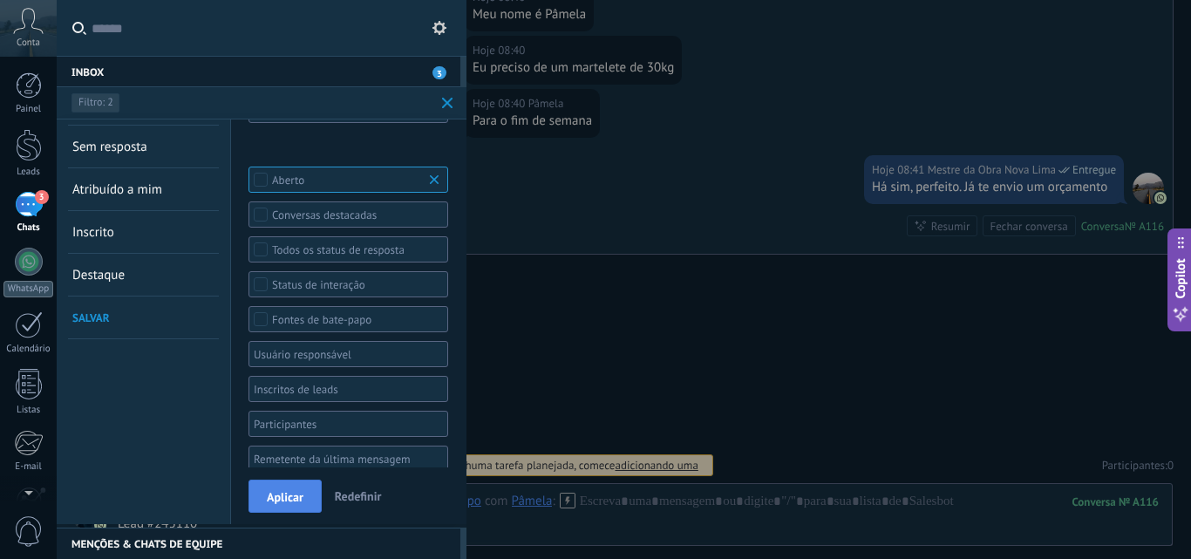
click at [281, 500] on span "Aplicar" at bounding box center [285, 497] width 37 height 12
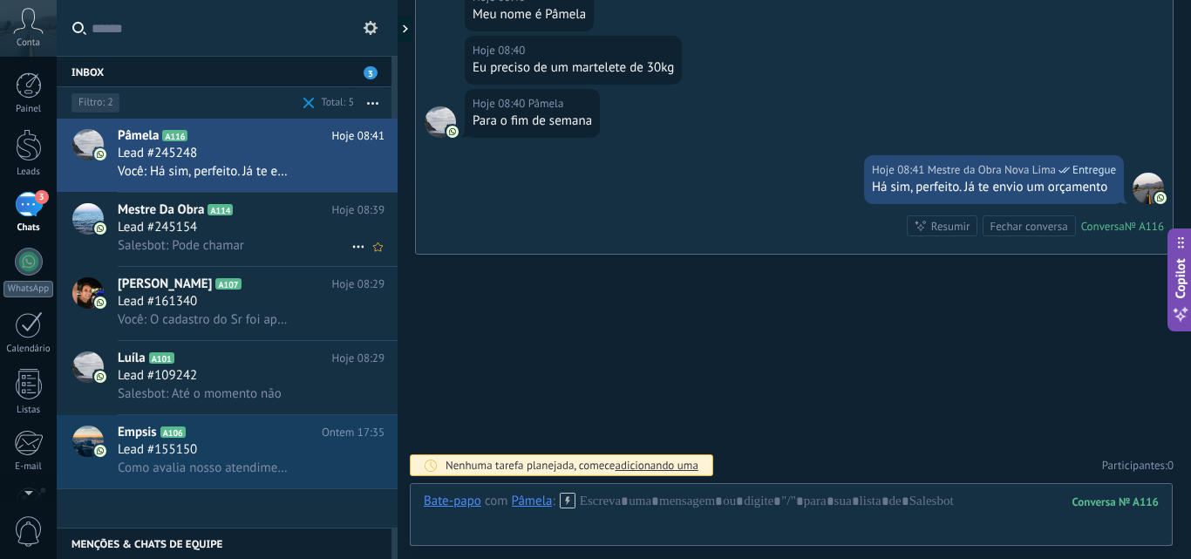
click at [252, 226] on div "Lead #245154" at bounding box center [251, 227] width 267 height 17
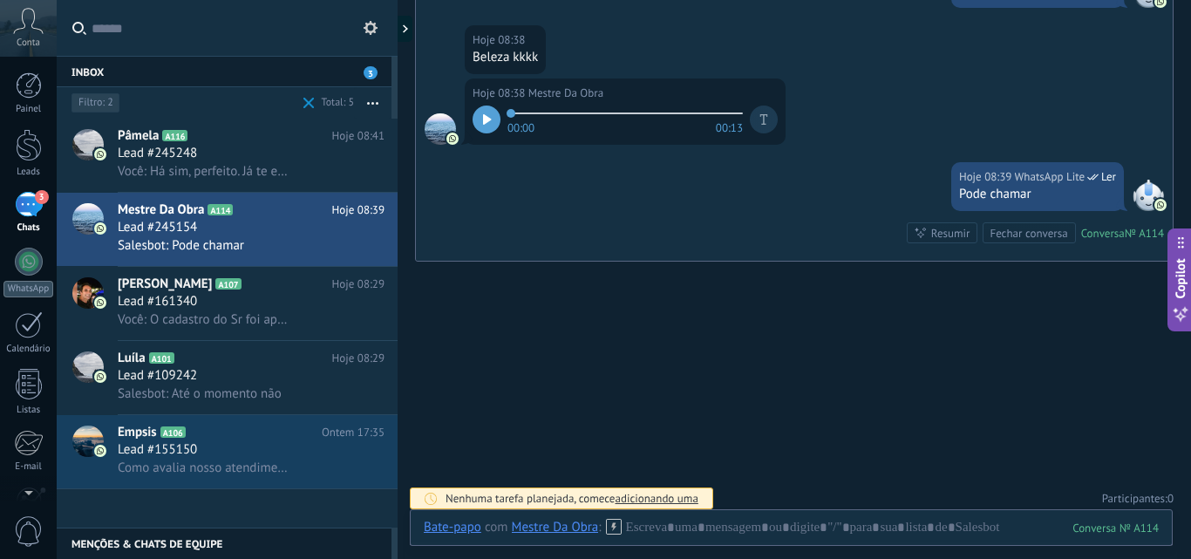
scroll to position [1344, 0]
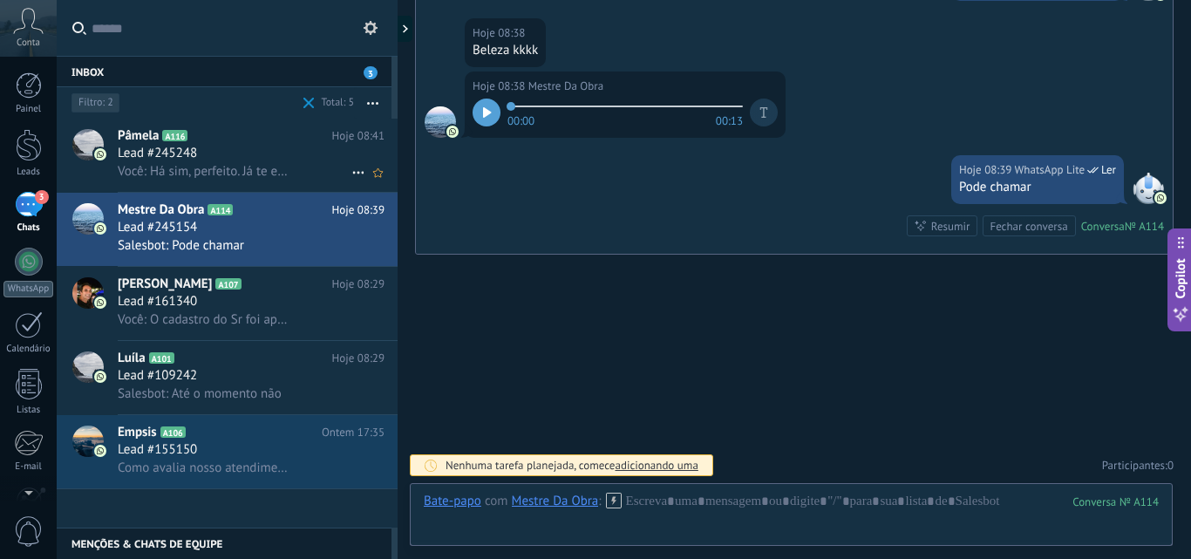
click at [192, 170] on span "Você: Há sim, perfeito. Já te envio um orçamento" at bounding box center [203, 171] width 171 height 17
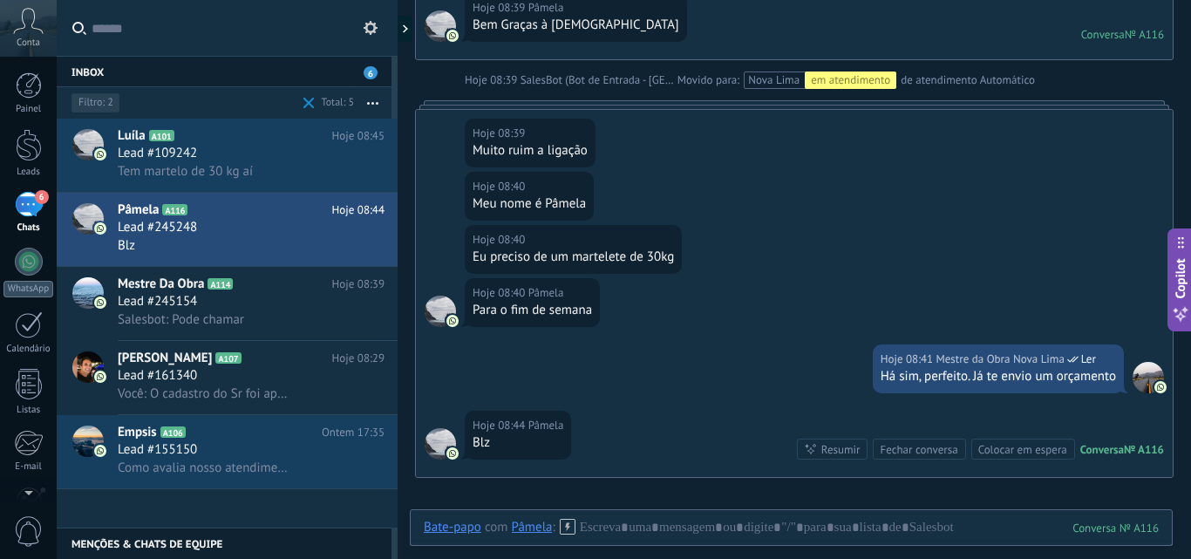
scroll to position [1060, 0]
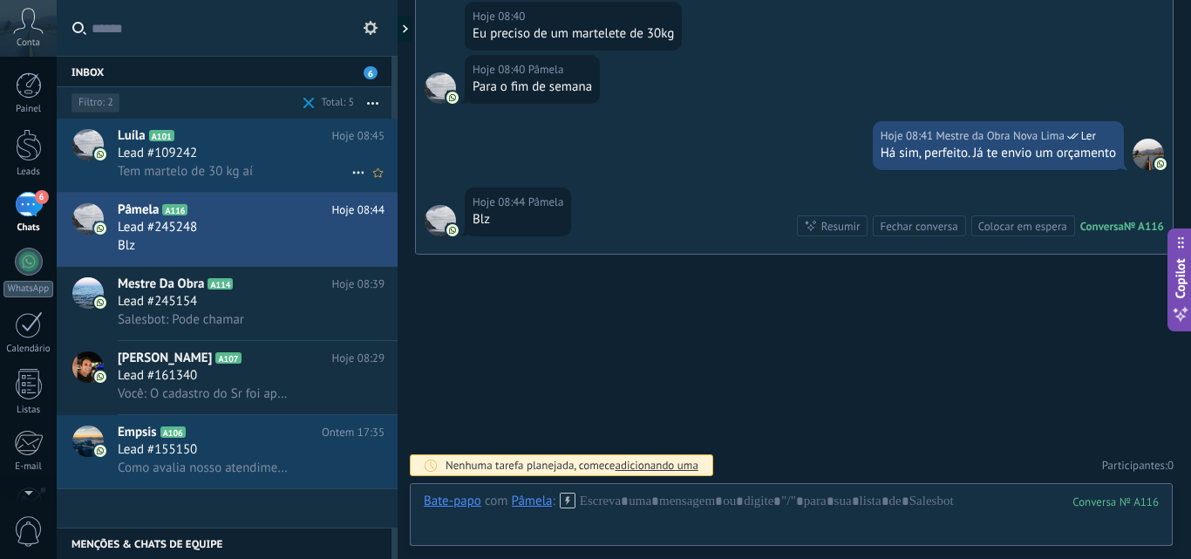
click at [225, 159] on div "Lead #109242" at bounding box center [251, 153] width 267 height 17
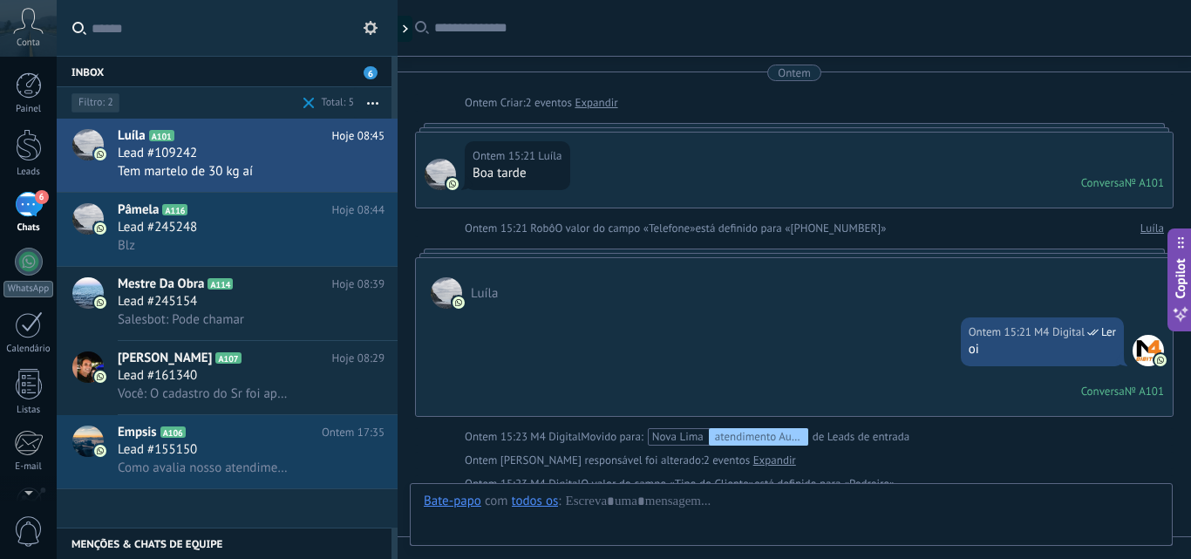
scroll to position [534, 0]
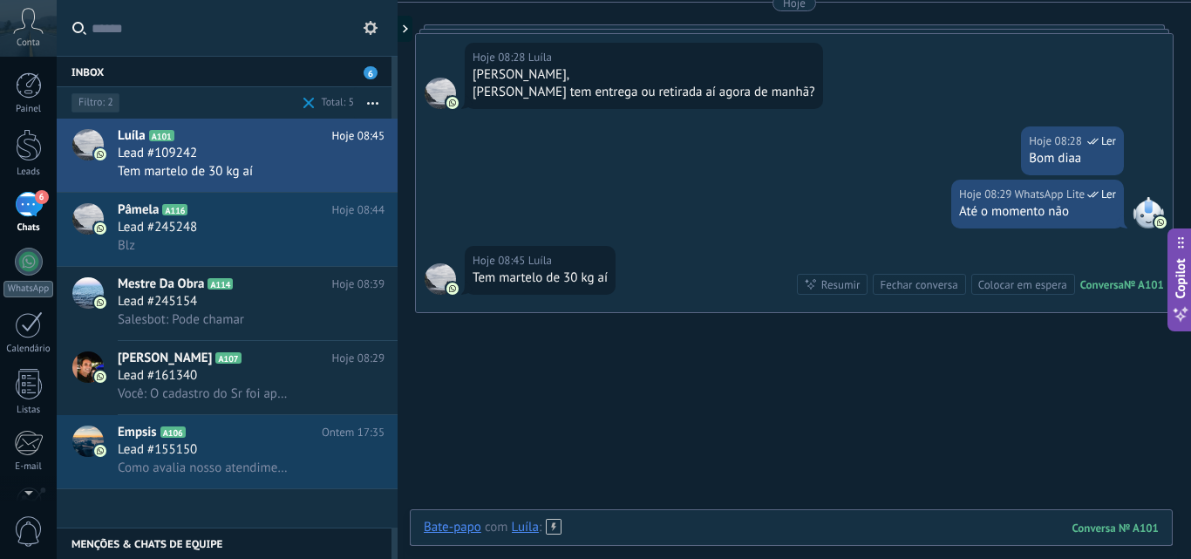
click at [830, 526] on div at bounding box center [791, 545] width 735 height 52
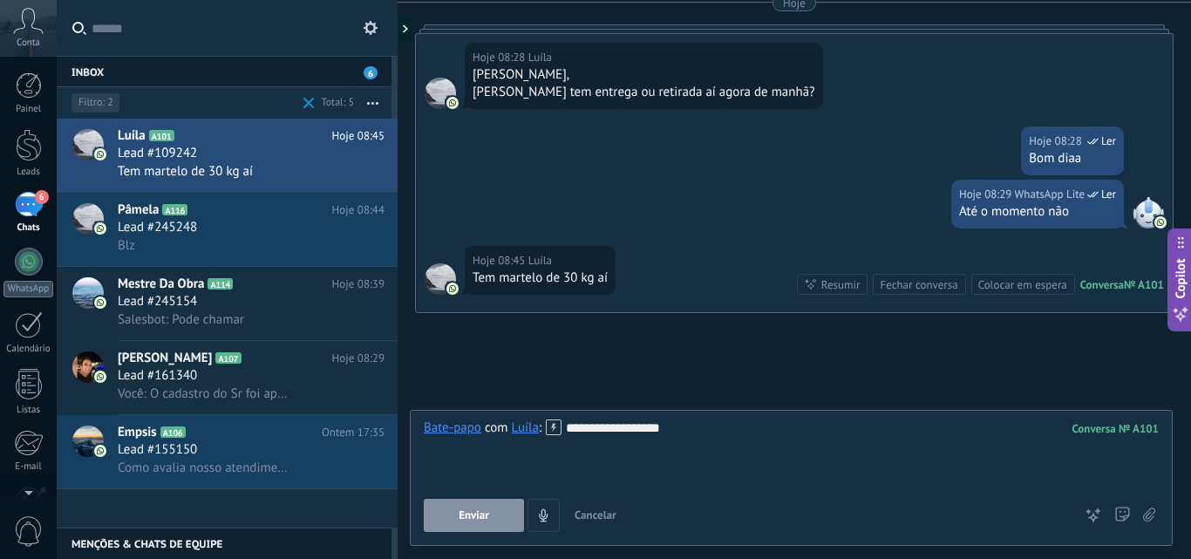
click at [448, 519] on button "Enviar" at bounding box center [474, 515] width 100 height 33
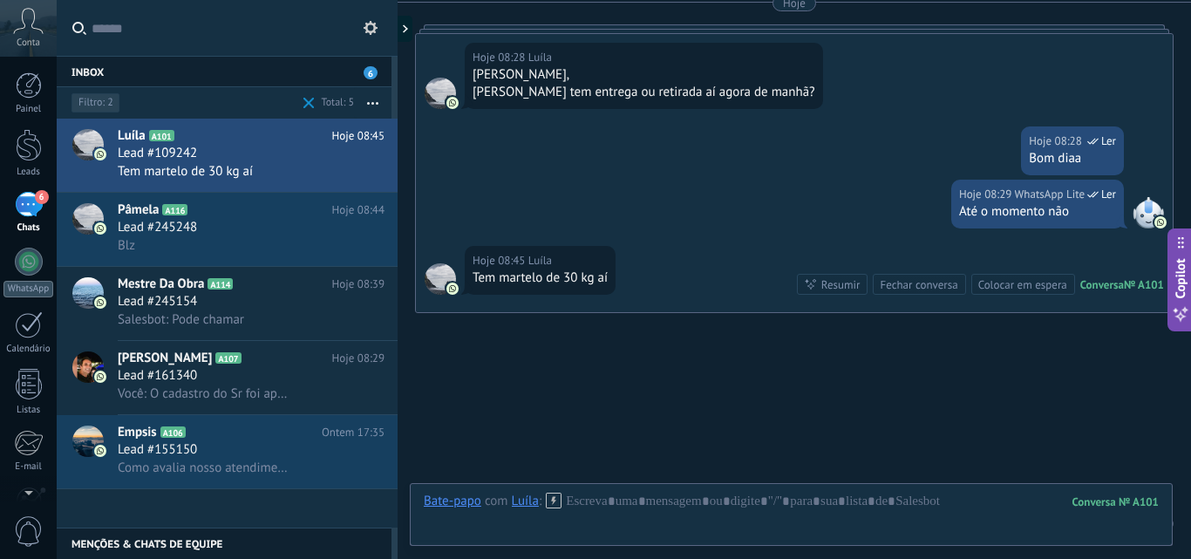
scroll to position [691, 0]
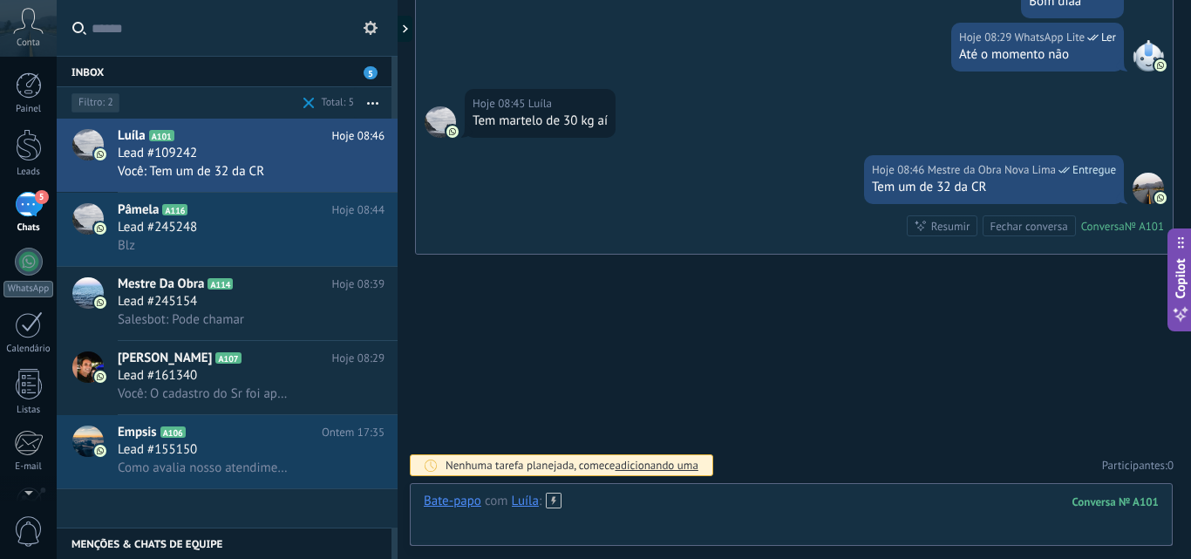
click at [604, 509] on div at bounding box center [791, 518] width 735 height 52
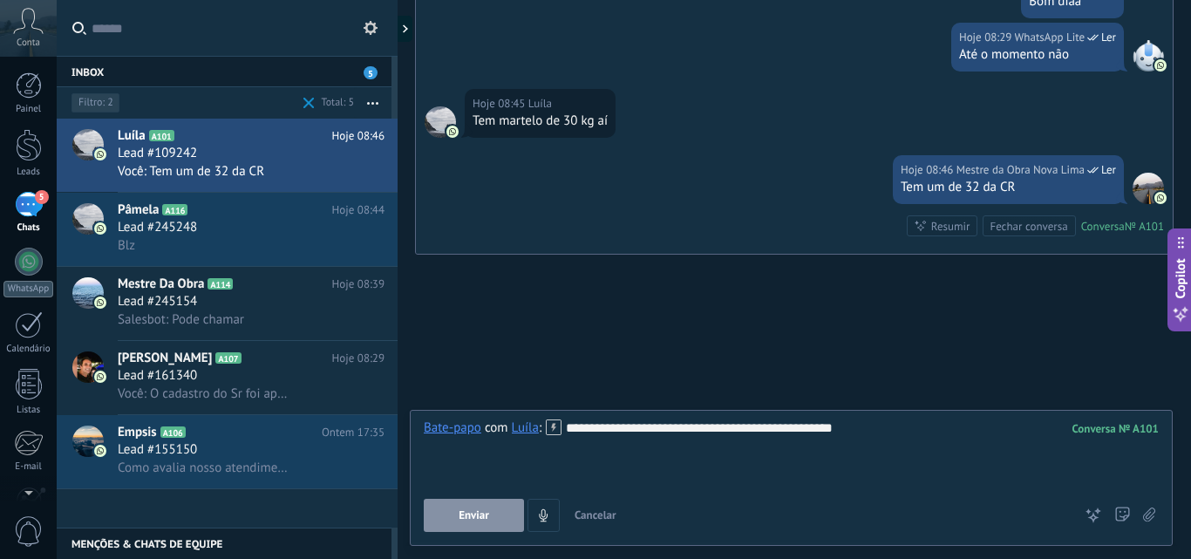
click at [492, 513] on button "Enviar" at bounding box center [474, 515] width 100 height 33
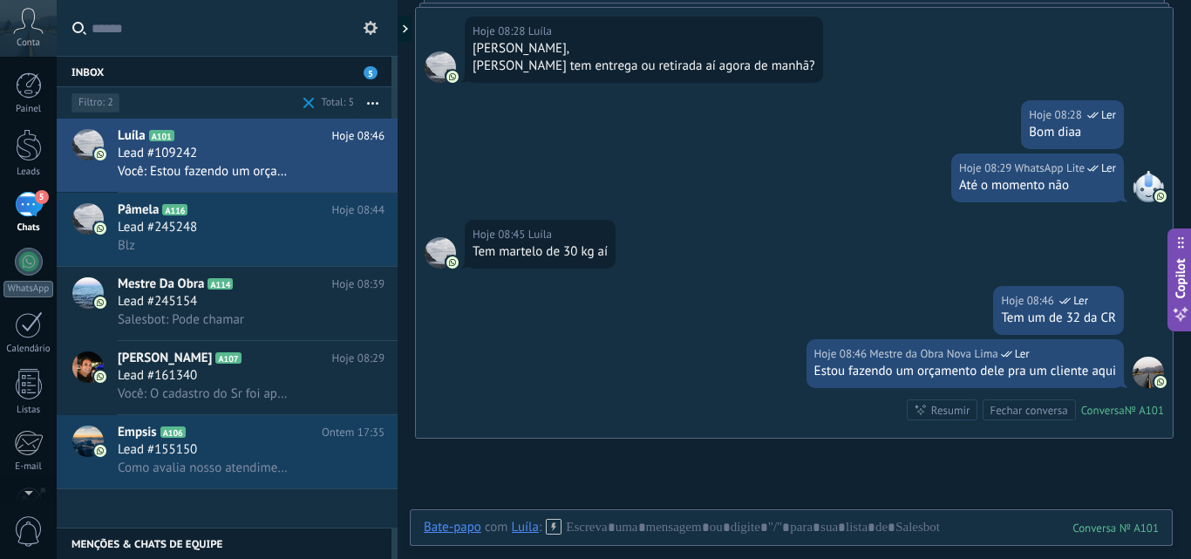
scroll to position [657, 0]
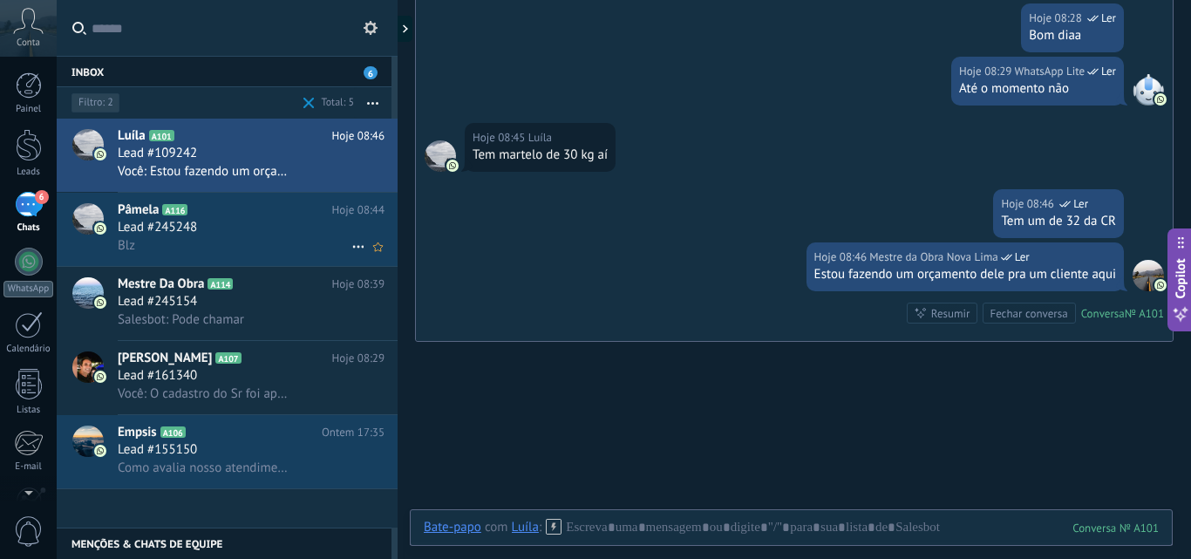
click at [244, 239] on div "Blz" at bounding box center [251, 245] width 267 height 18
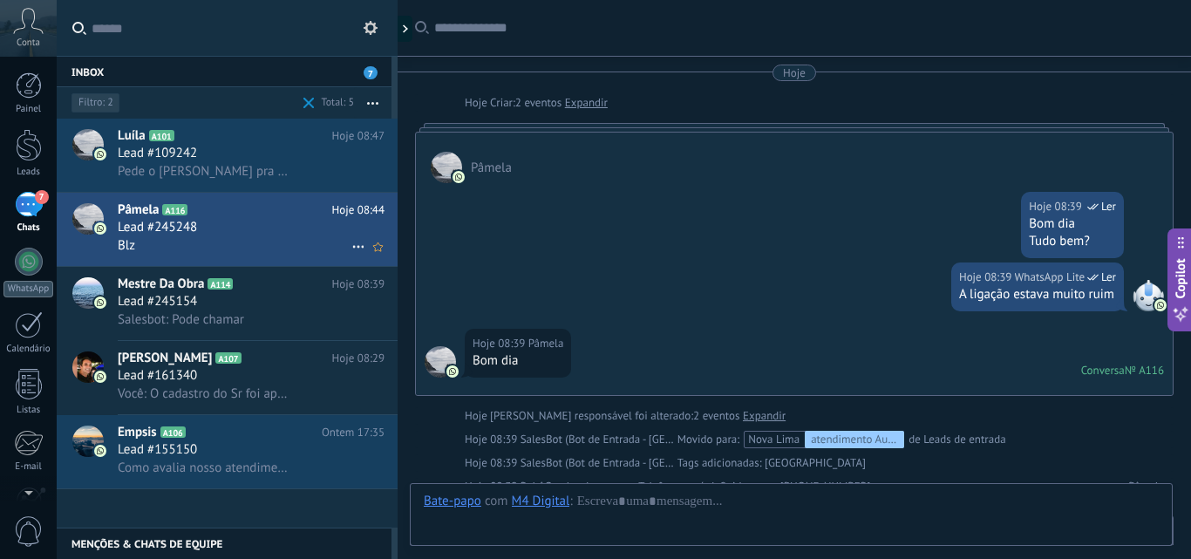
scroll to position [1060, 0]
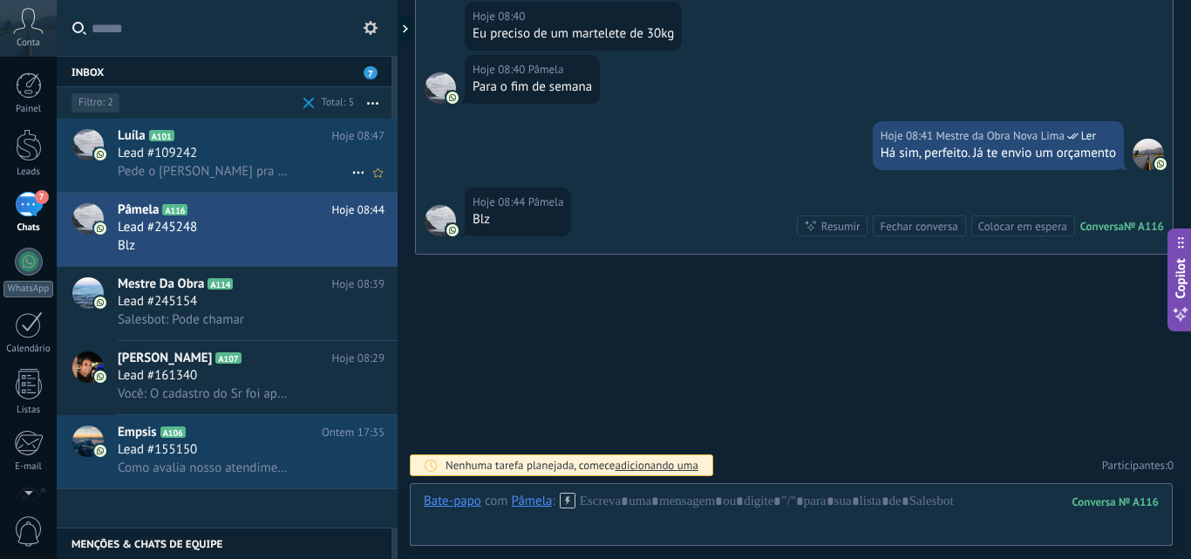
click at [215, 151] on div "Lead #109242" at bounding box center [251, 153] width 267 height 17
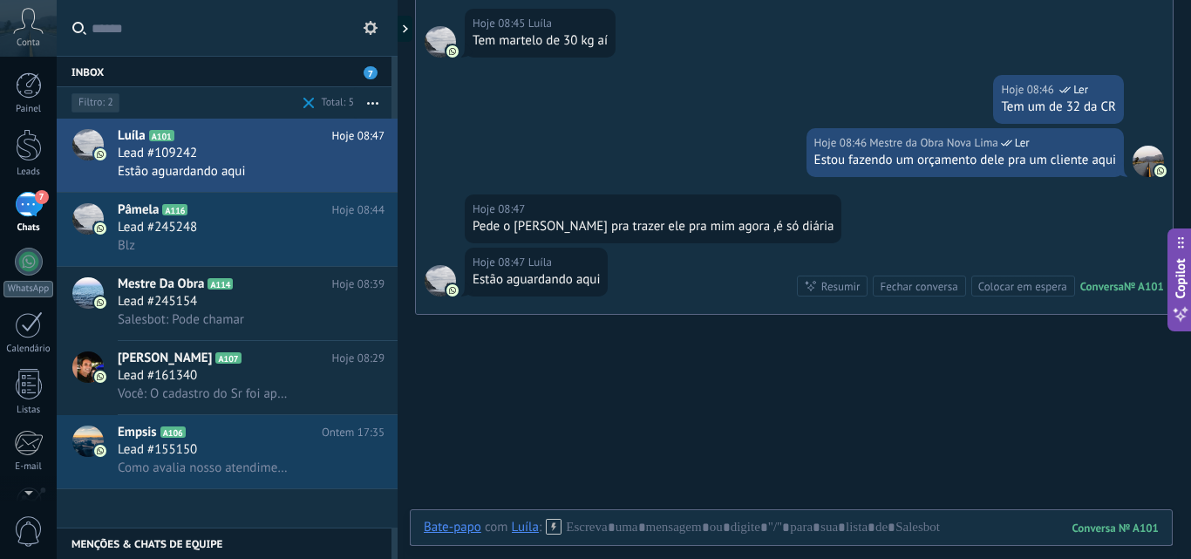
scroll to position [744, 0]
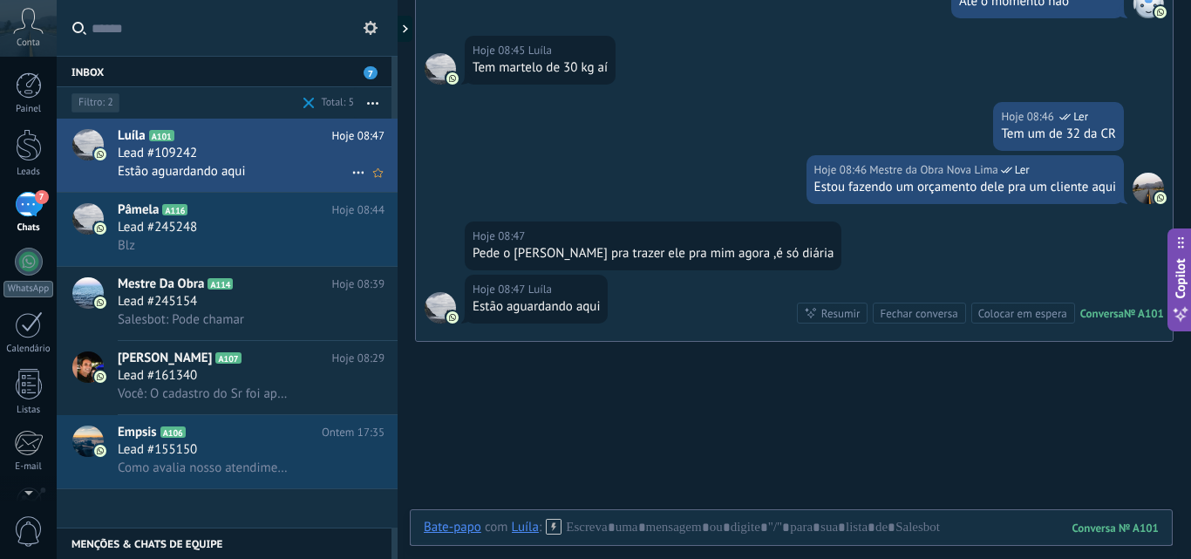
click at [204, 146] on h3 "Lead #109242" at bounding box center [162, 153] width 88 height 17
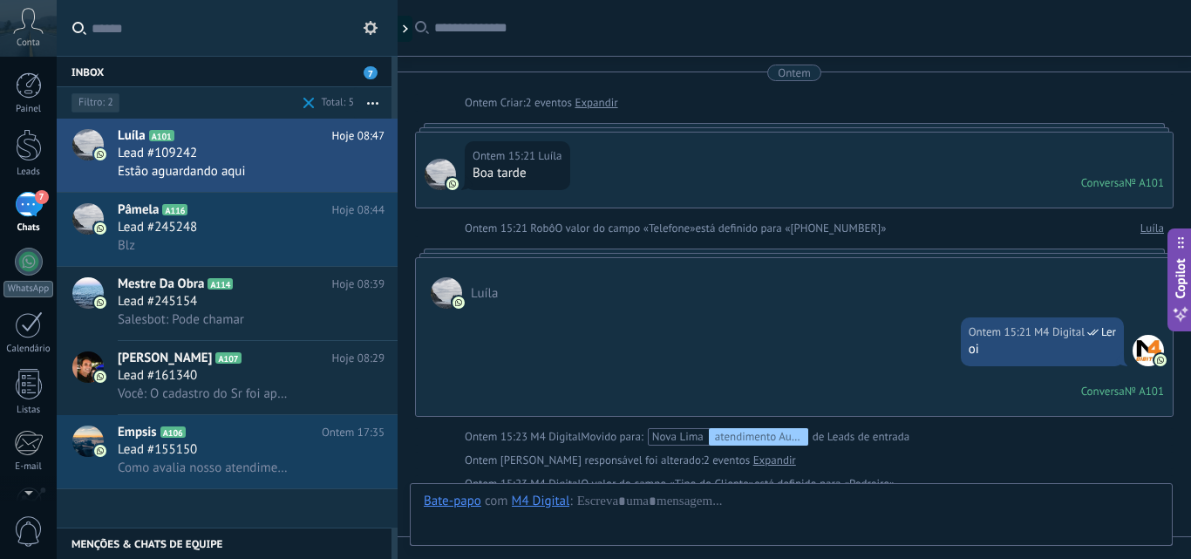
scroll to position [832, 0]
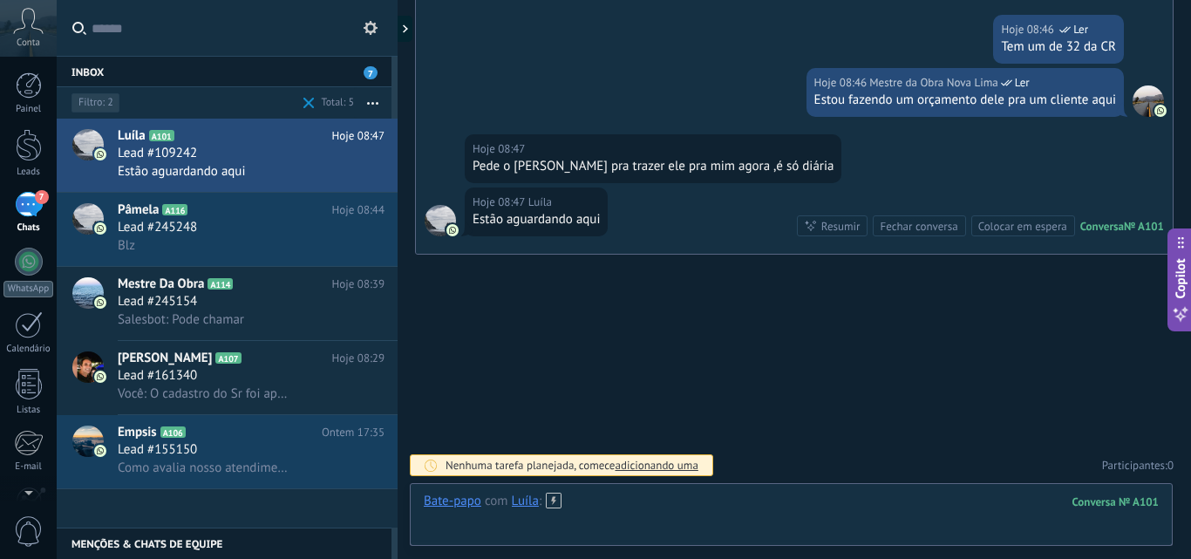
click at [657, 509] on div at bounding box center [791, 518] width 735 height 52
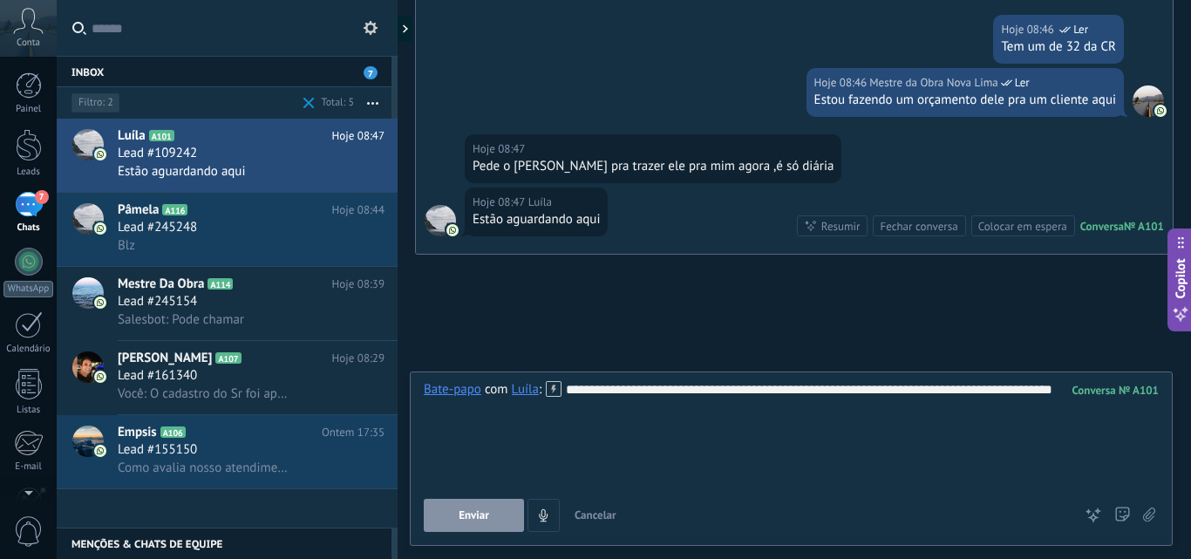
click at [483, 520] on span "Enviar" at bounding box center [473, 515] width 31 height 12
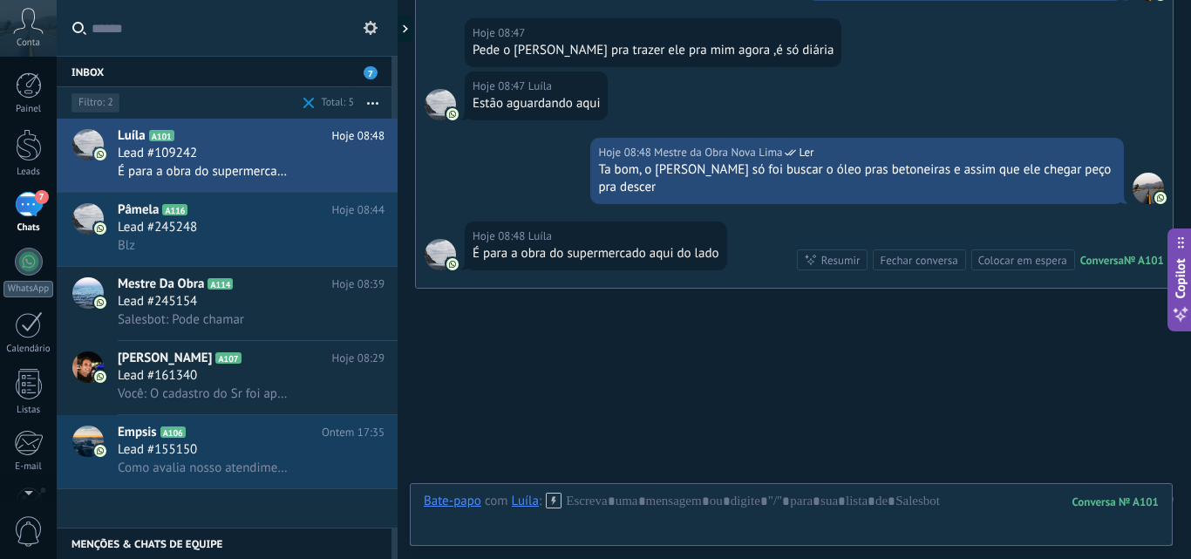
scroll to position [981, 0]
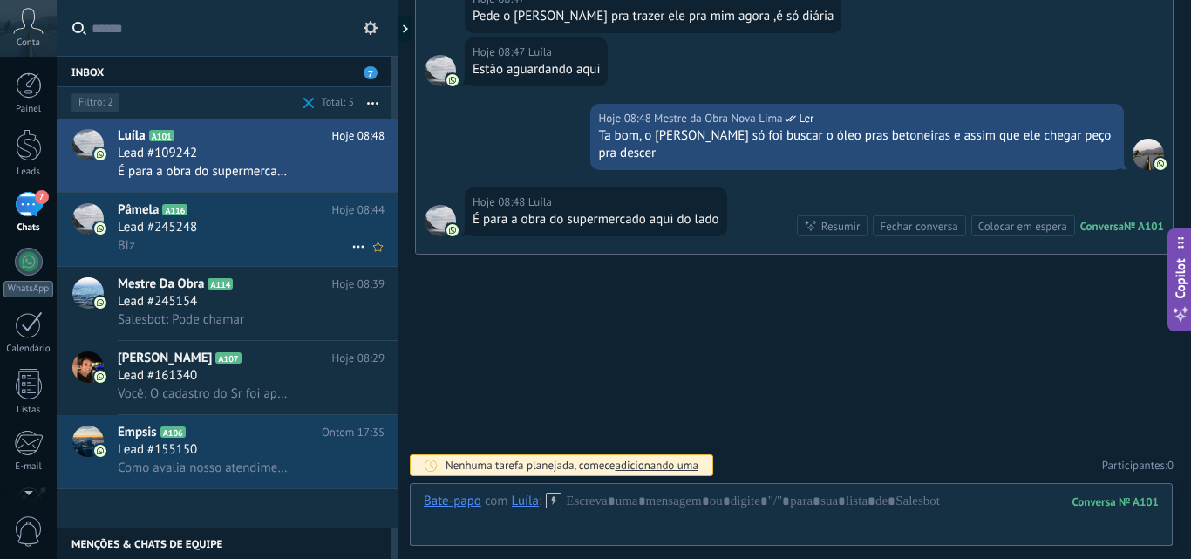
click at [225, 224] on div "Lead #245248" at bounding box center [251, 227] width 267 height 17
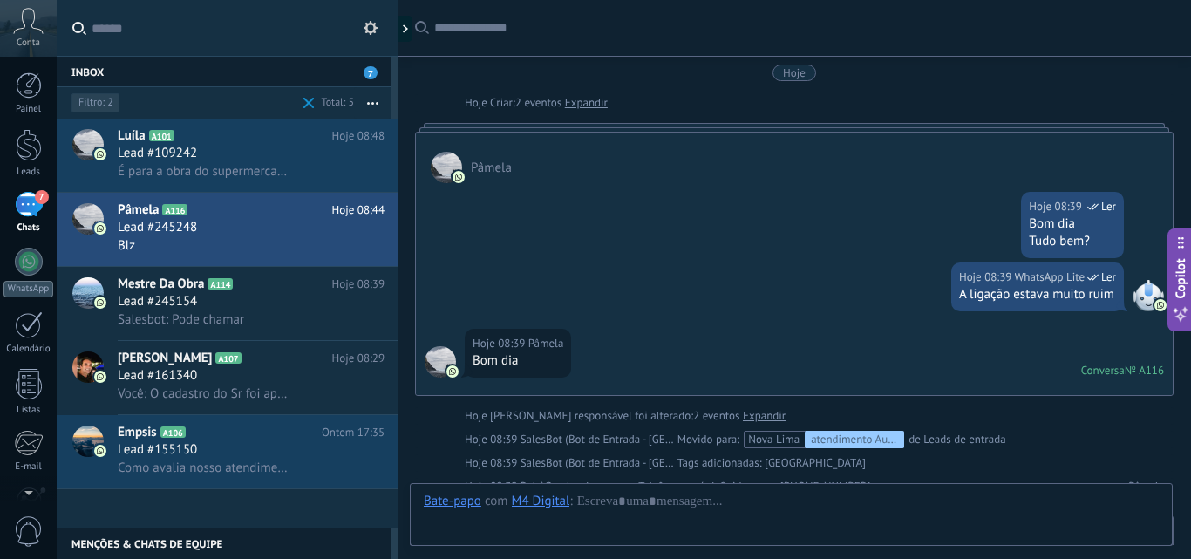
scroll to position [1060, 0]
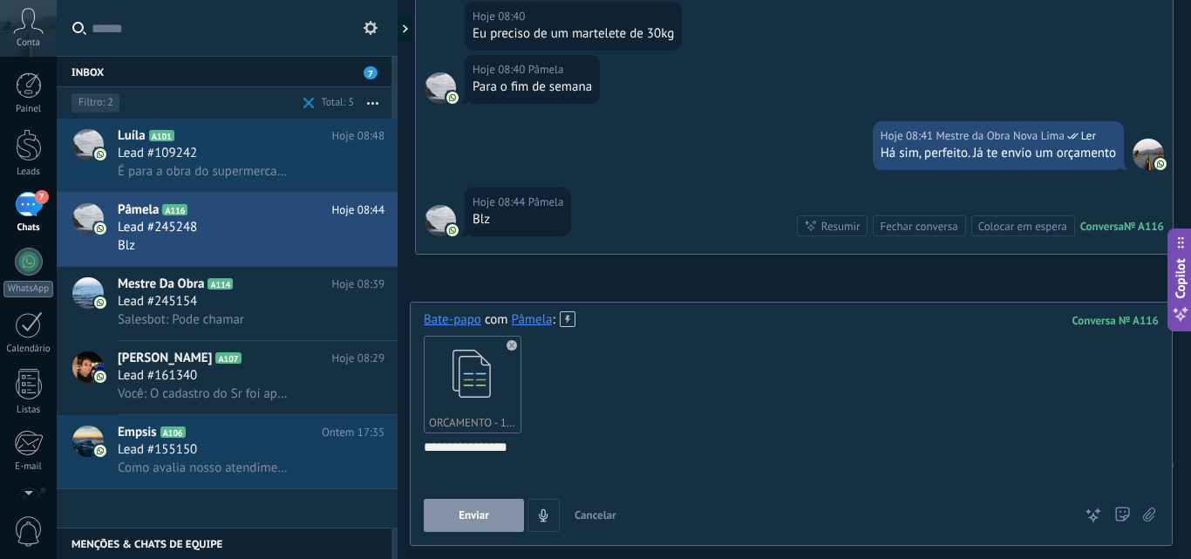
click at [489, 509] on button "Enviar" at bounding box center [474, 515] width 100 height 33
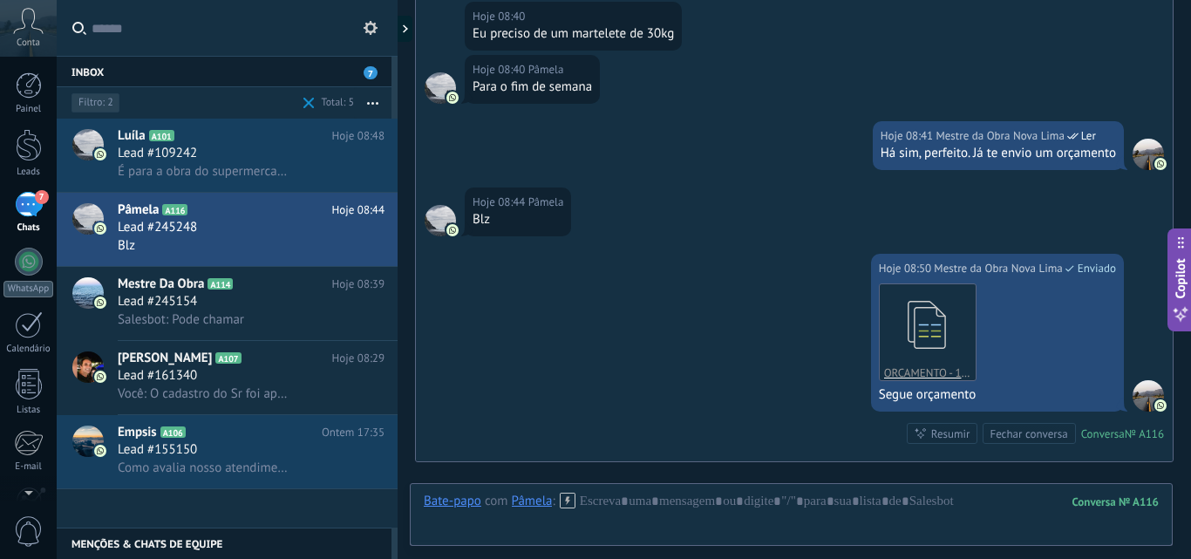
scroll to position [1267, 0]
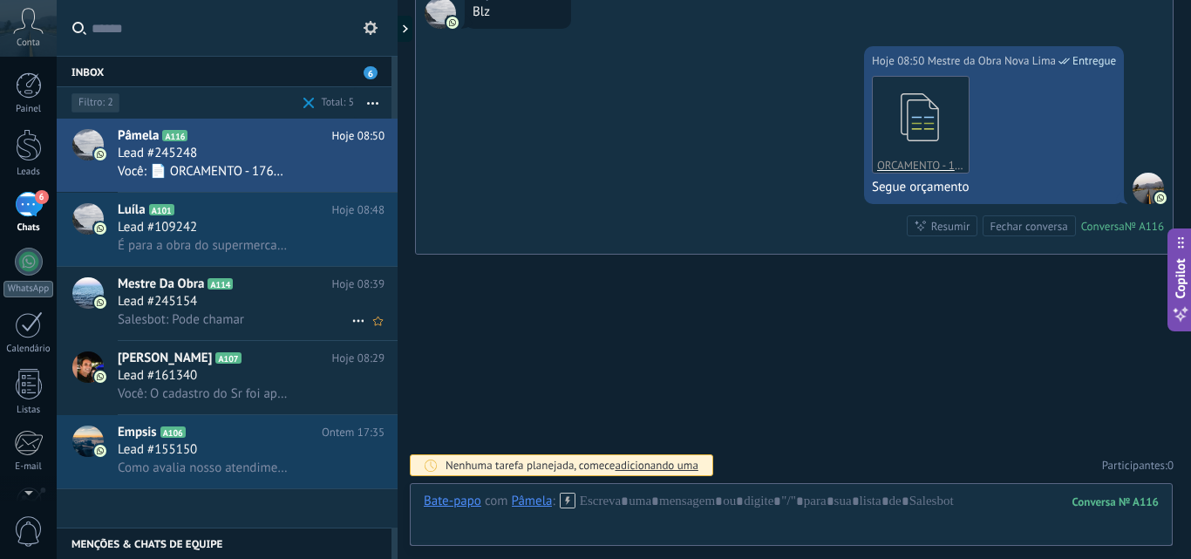
click at [234, 240] on span "É para a obra do supermercado aqui do lado" at bounding box center [203, 245] width 171 height 17
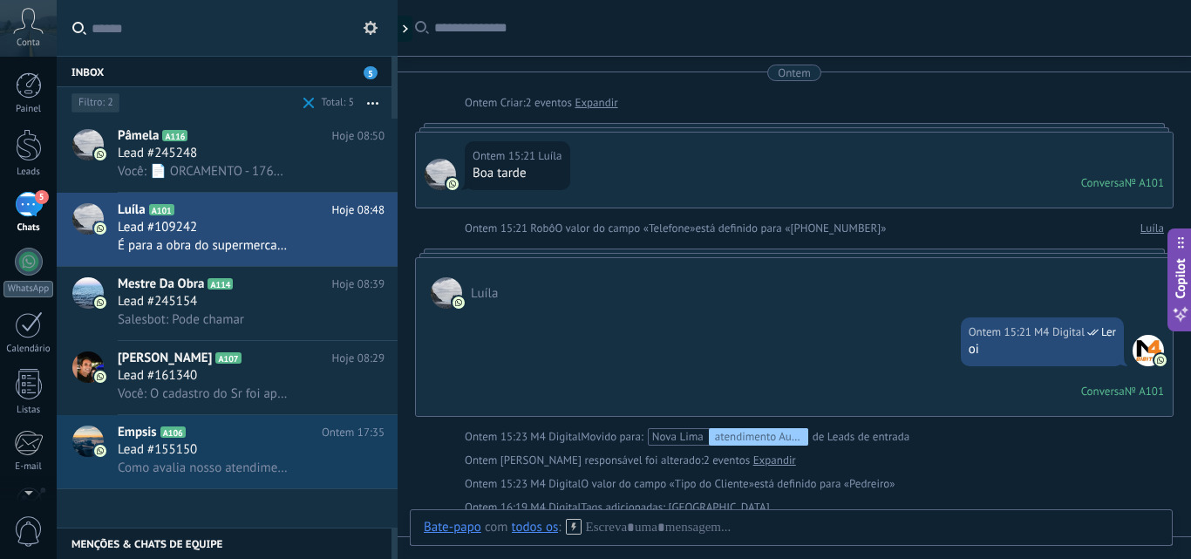
scroll to position [923, 0]
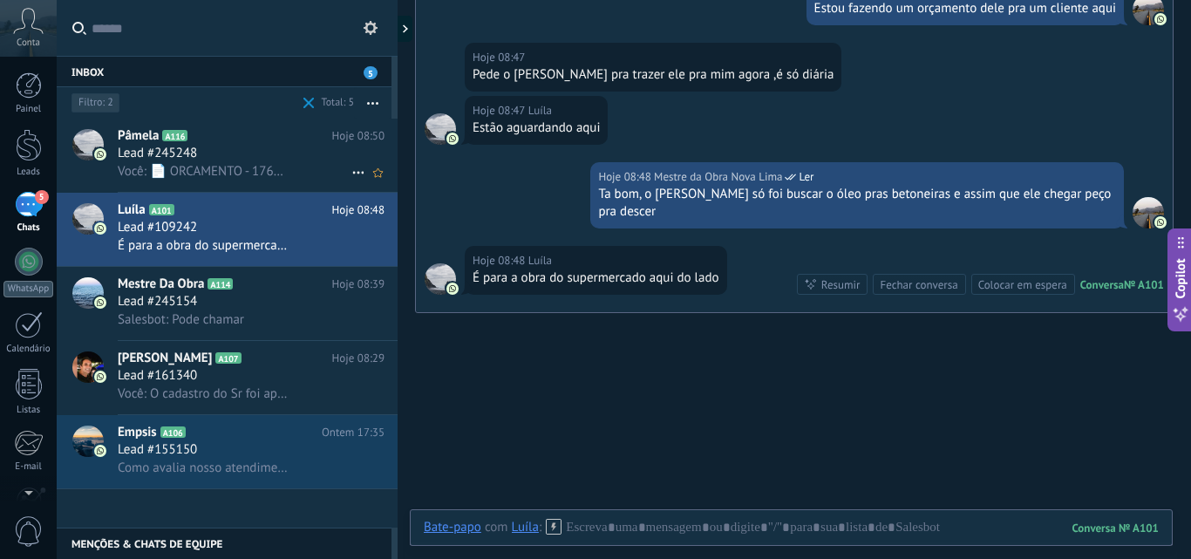
click at [200, 172] on span "Você: 📄 ORCAMENTO - 1765.pdf" at bounding box center [203, 171] width 171 height 17
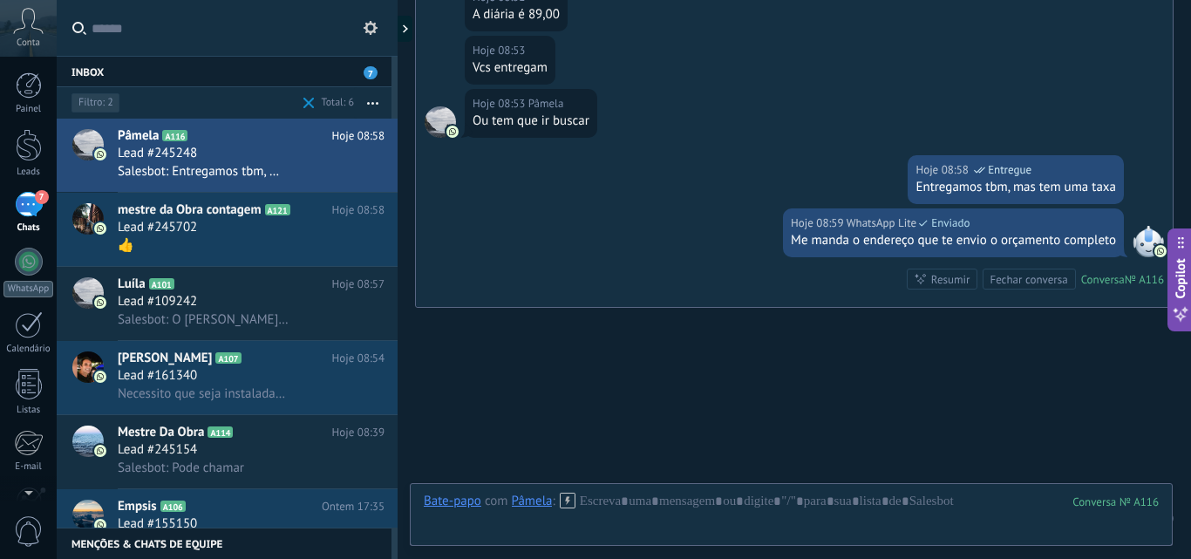
scroll to position [1613, 0]
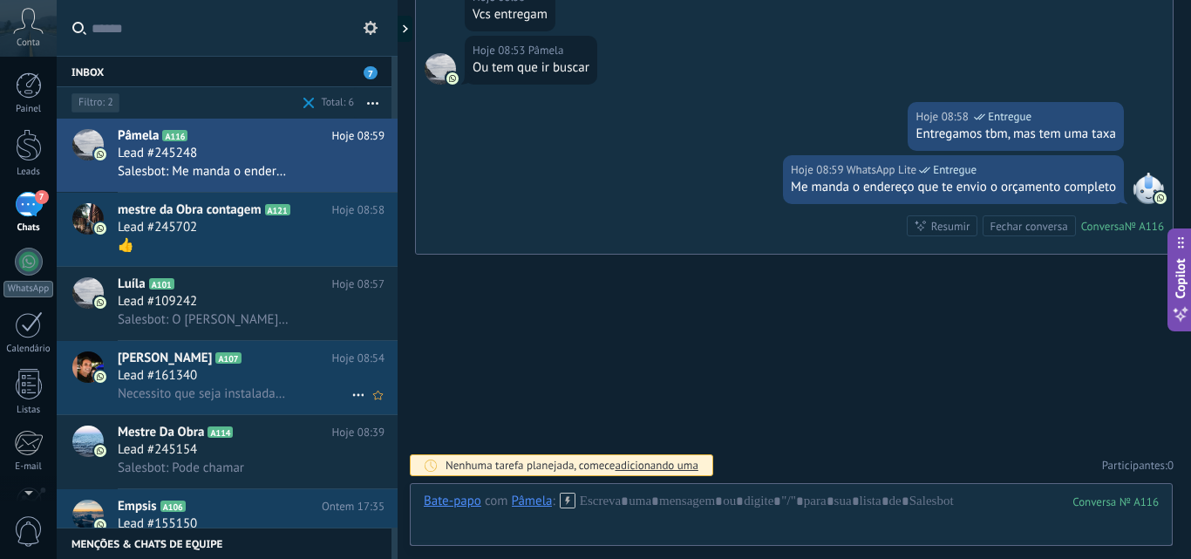
click at [207, 380] on div "Lead #161340" at bounding box center [251, 375] width 267 height 17
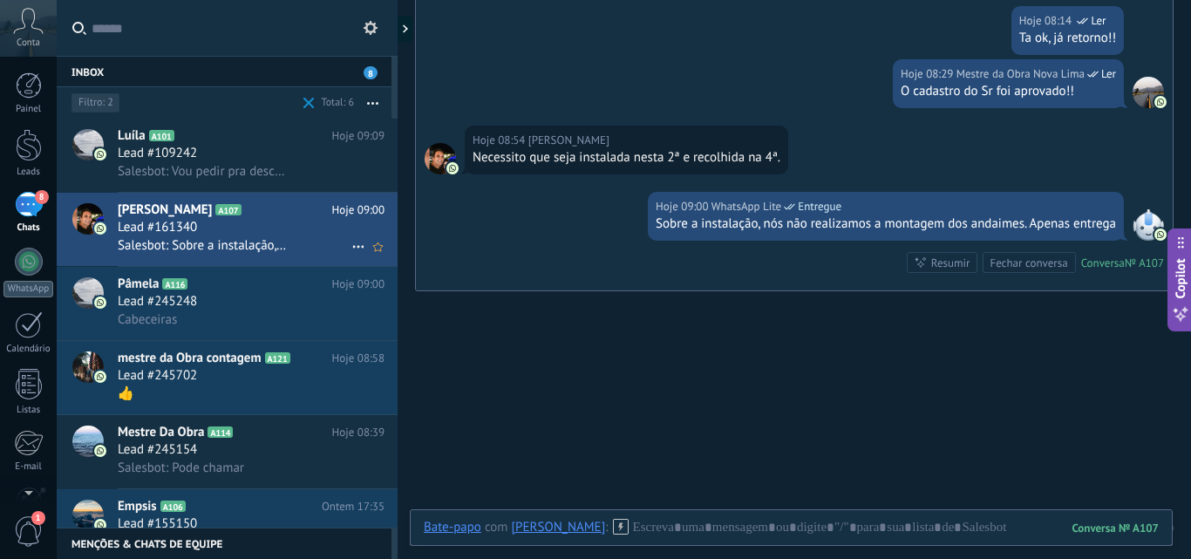
click at [194, 226] on span "Lead #161340" at bounding box center [157, 227] width 79 height 17
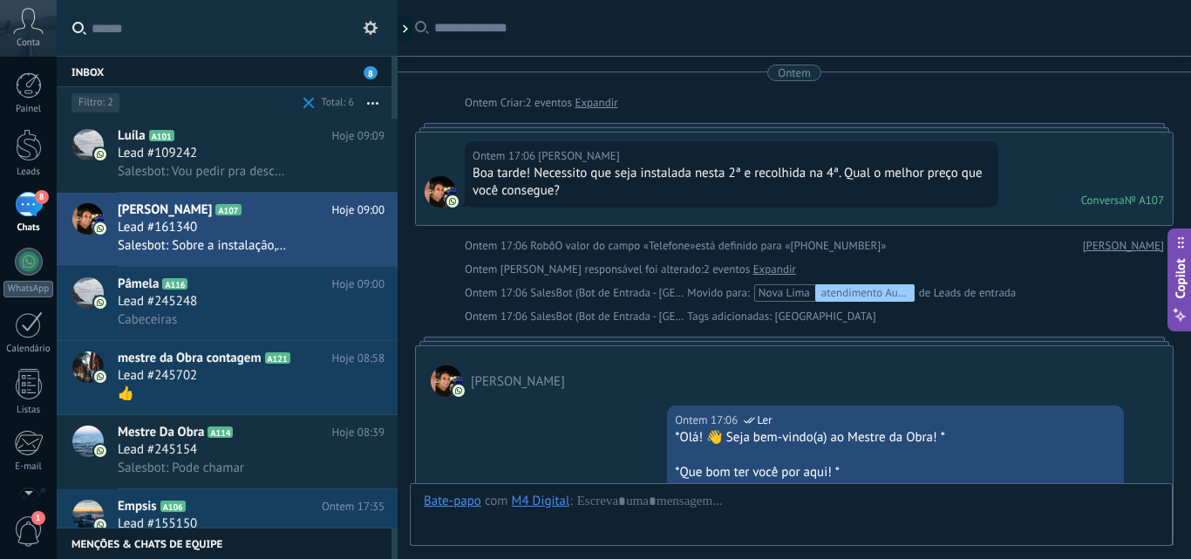
scroll to position [2819, 0]
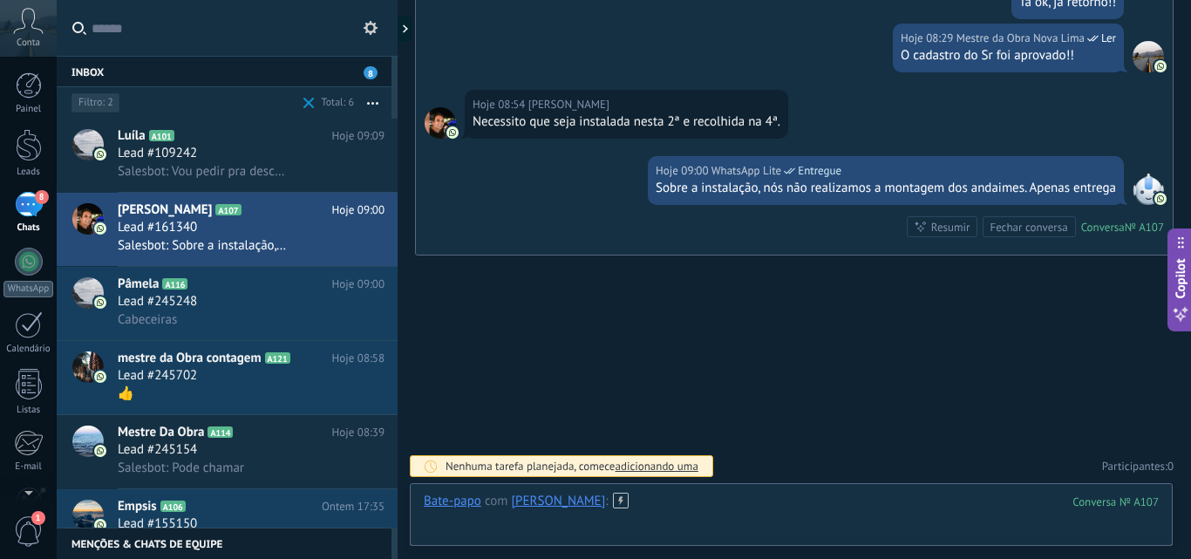
click at [643, 511] on div at bounding box center [791, 518] width 735 height 52
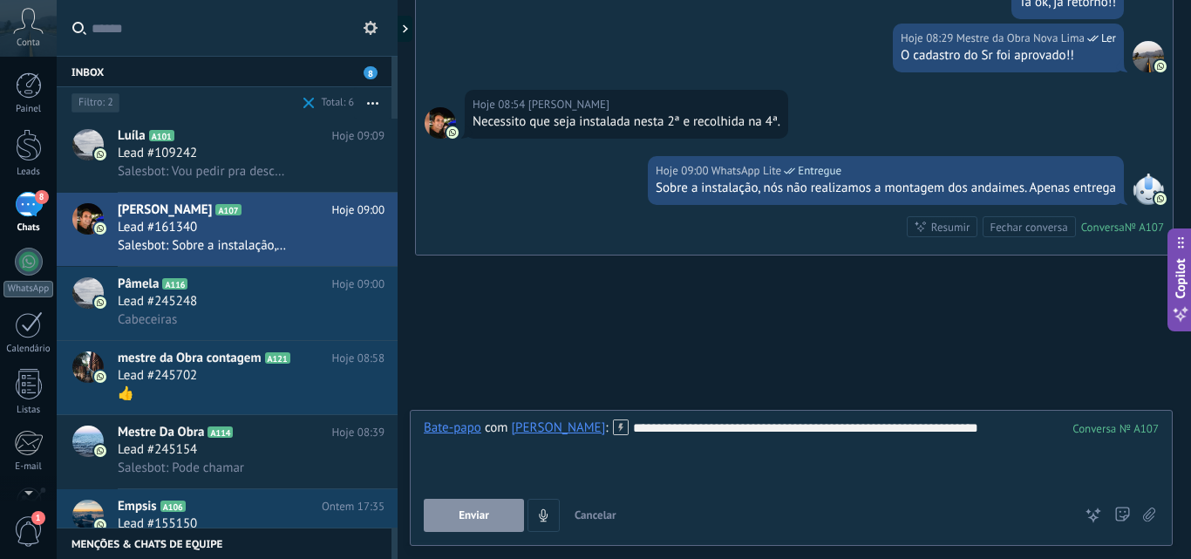
click at [467, 519] on span "Enviar" at bounding box center [473, 515] width 31 height 12
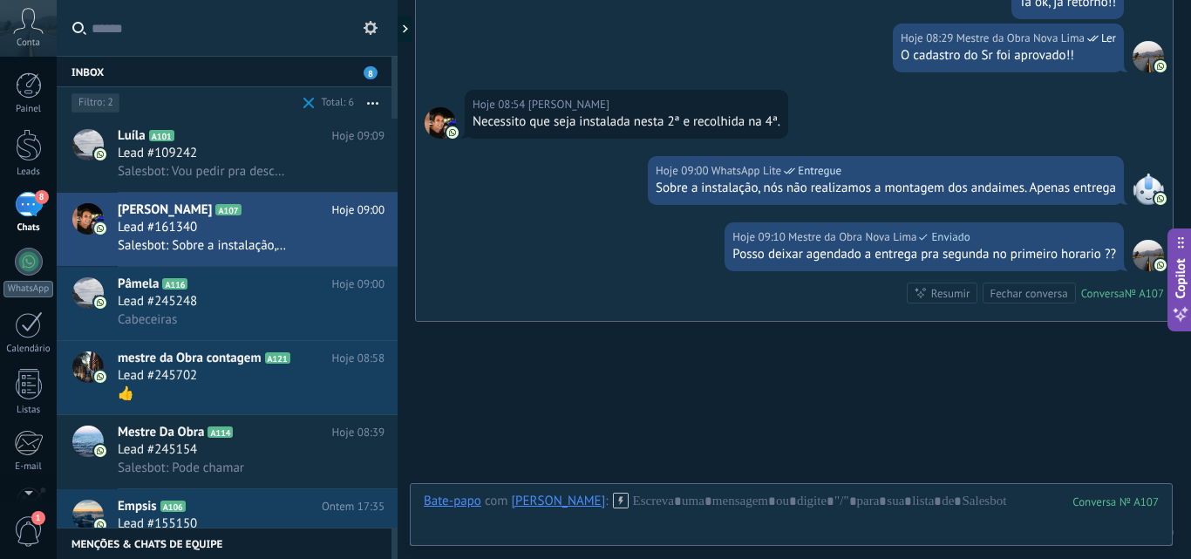
scroll to position [2885, 0]
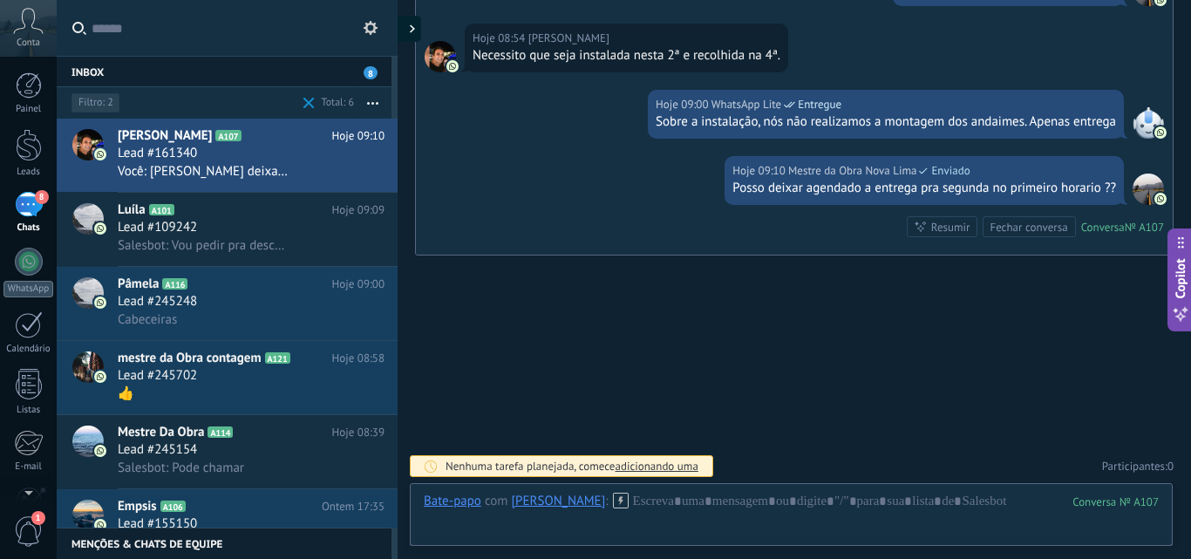
click at [410, 27] on icon at bounding box center [412, 28] width 5 height 9
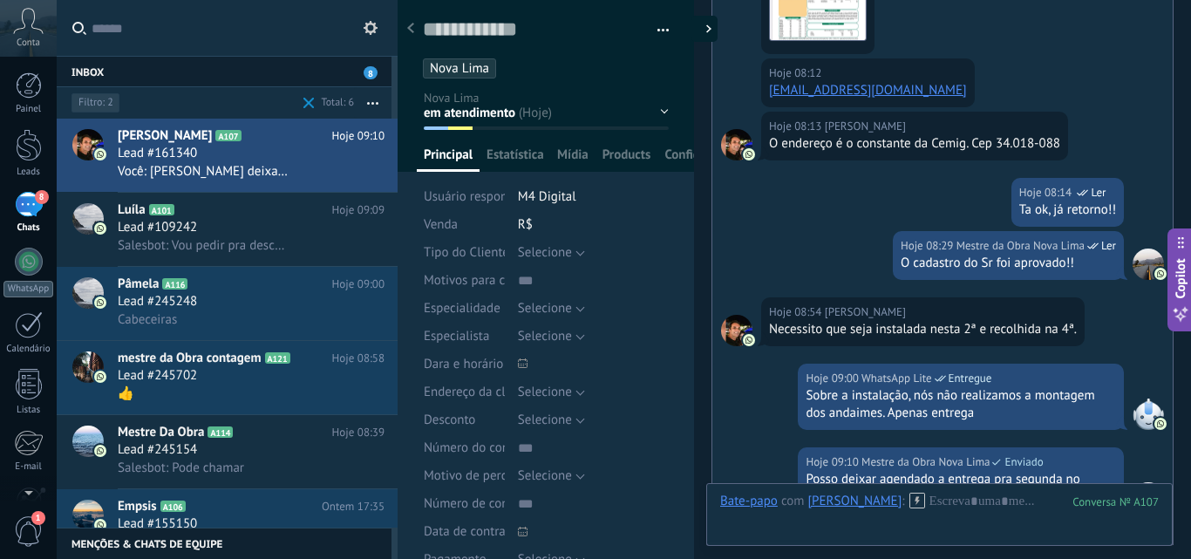
type textarea "**********"
click at [0, 0] on div "atendimento Automático em atendimento orçamento envio de orçamento contrato log…" at bounding box center [0, 0] width 0 height 0
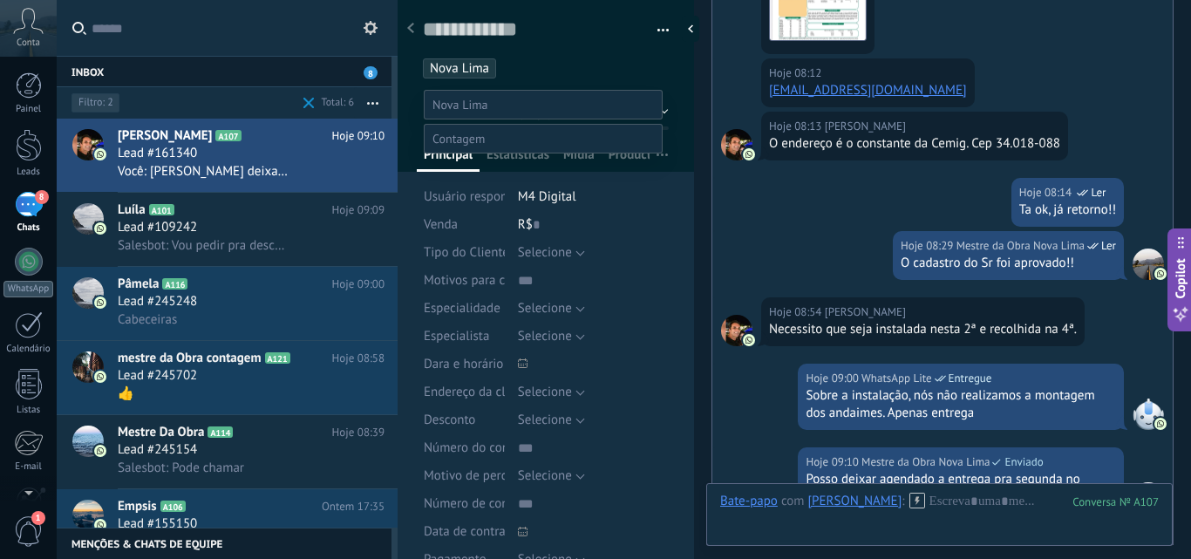
click at [575, 51] on div at bounding box center [624, 279] width 1134 height 559
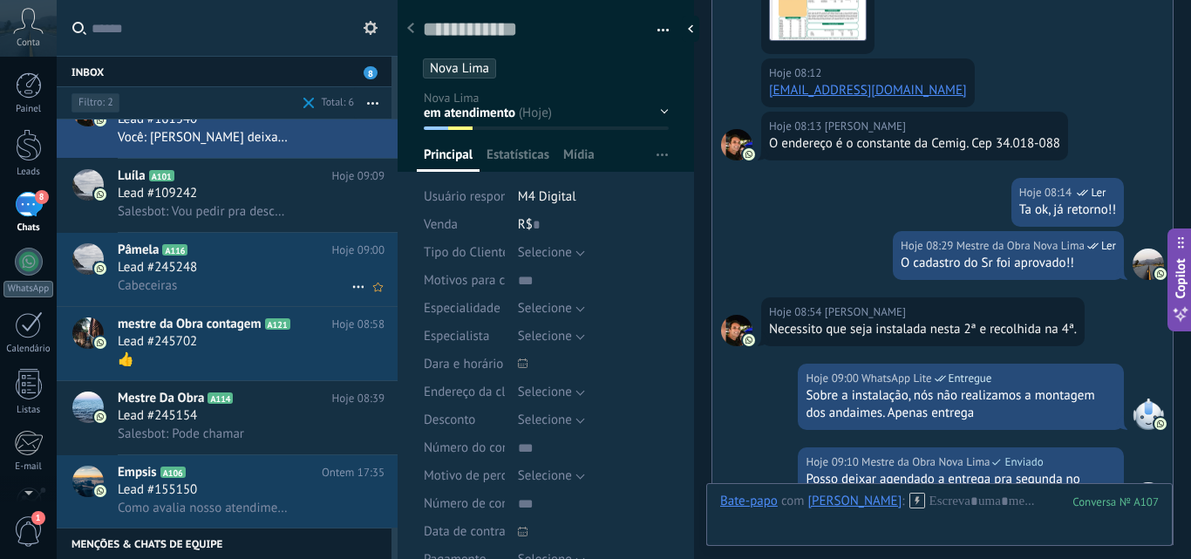
scroll to position [37, 0]
click at [693, 30] on div at bounding box center [695, 29] width 26 height 26
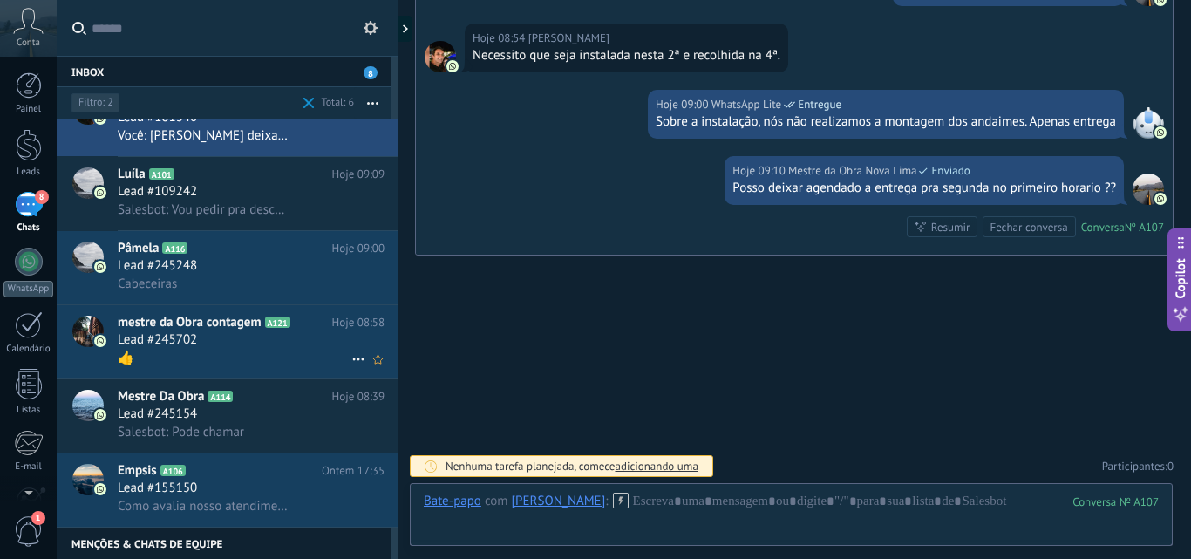
scroll to position [0, 0]
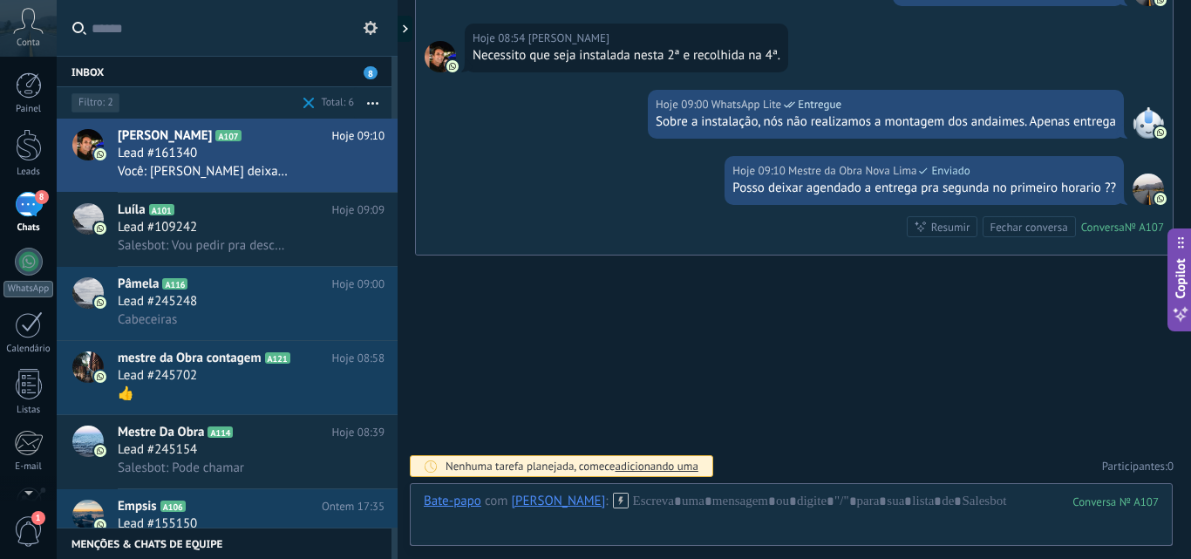
click at [37, 206] on div "8" at bounding box center [29, 204] width 28 height 25
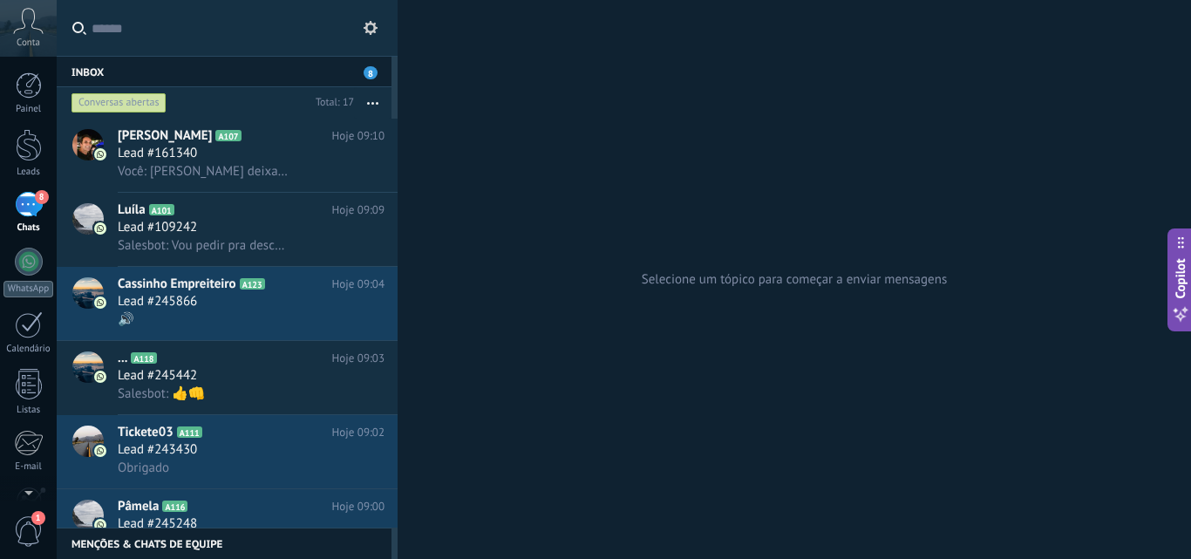
click at [151, 102] on div "Conversas abertas" at bounding box center [118, 102] width 95 height 21
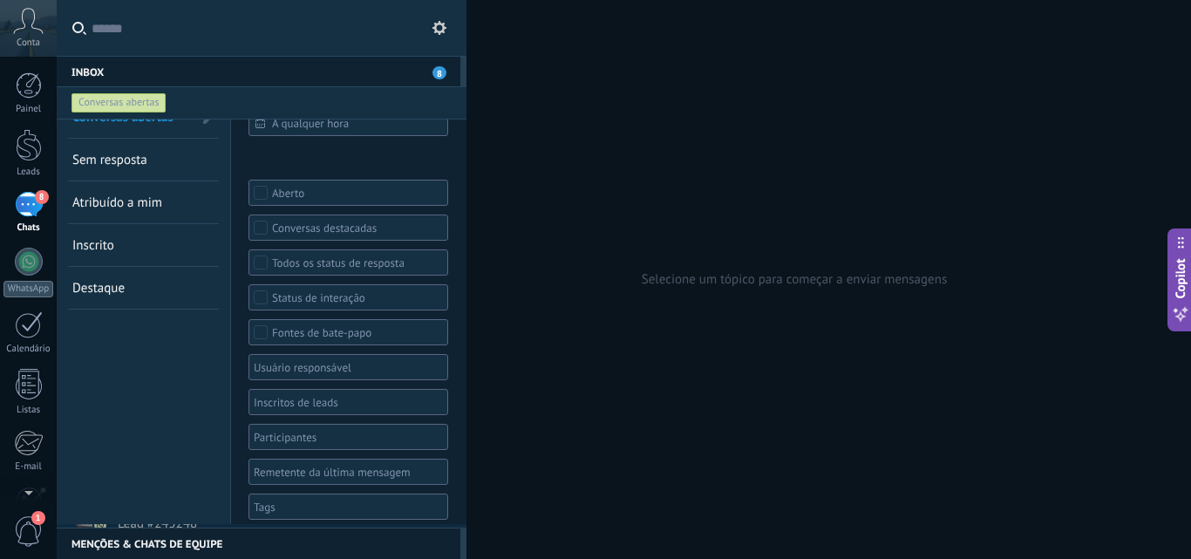
scroll to position [37, 0]
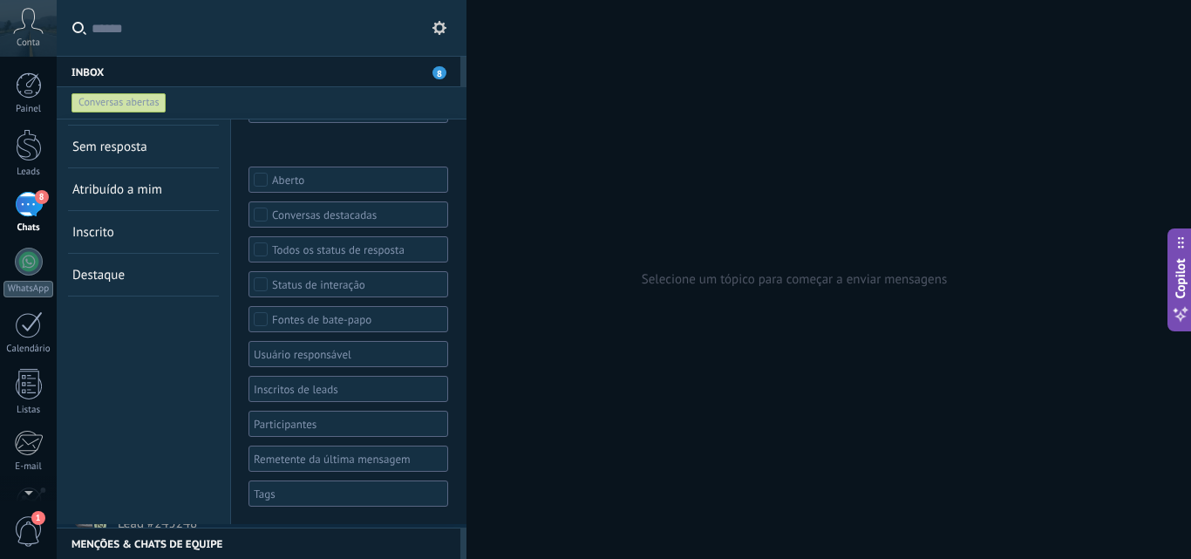
click at [289, 500] on div at bounding box center [342, 493] width 182 height 21
click at [275, 365] on span "Nova Lima" at bounding box center [285, 368] width 58 height 16
click at [177, 447] on div "Conversas abertas Sem resposta Atribuído a mim Inscrito Destaque Salvar" at bounding box center [144, 303] width 174 height 441
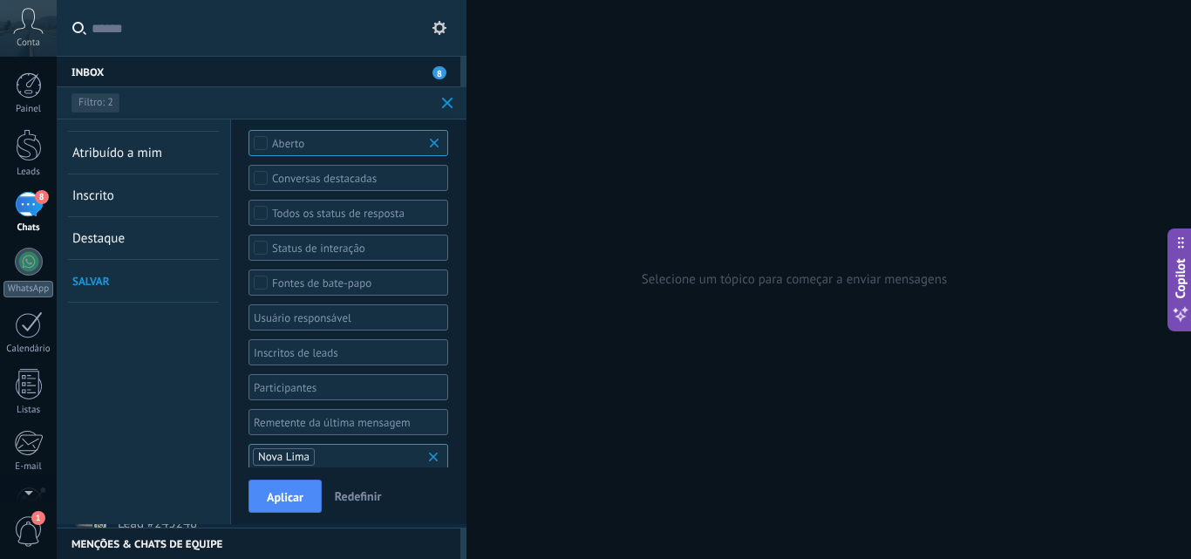
scroll to position [93, 0]
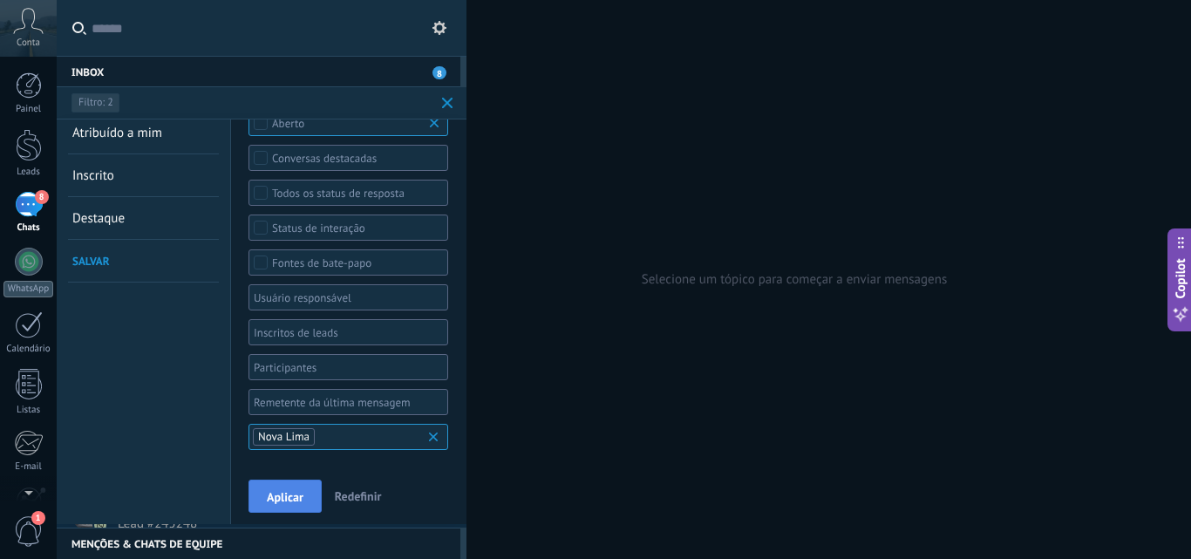
click at [289, 492] on span "Aplicar" at bounding box center [285, 497] width 37 height 12
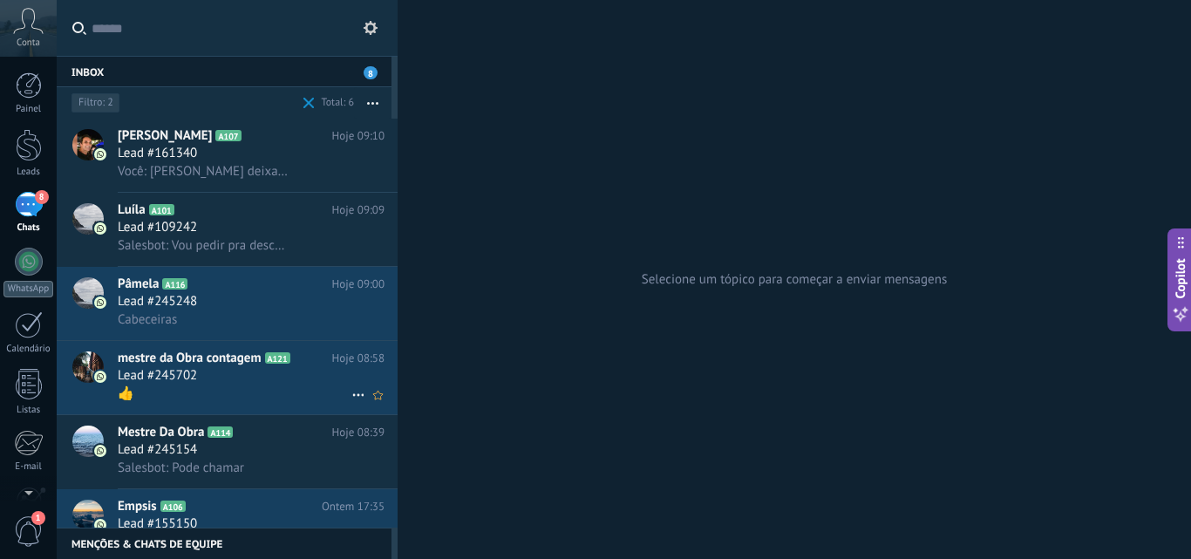
click at [257, 371] on div "Lead #245702" at bounding box center [251, 375] width 267 height 17
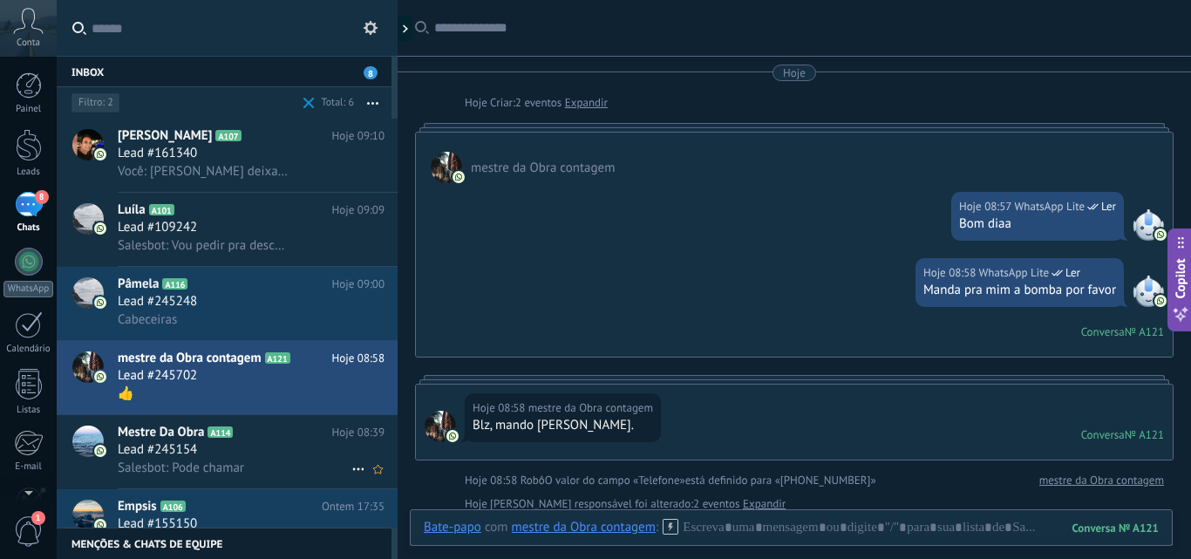
scroll to position [649, 0]
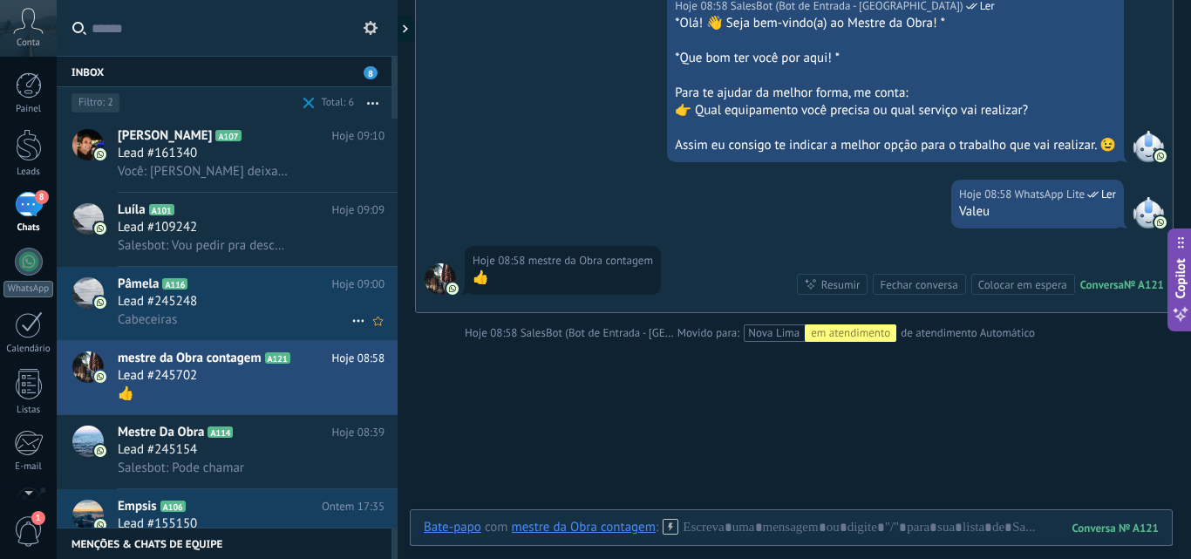
click at [241, 313] on div "Cabeceiras" at bounding box center [251, 319] width 267 height 18
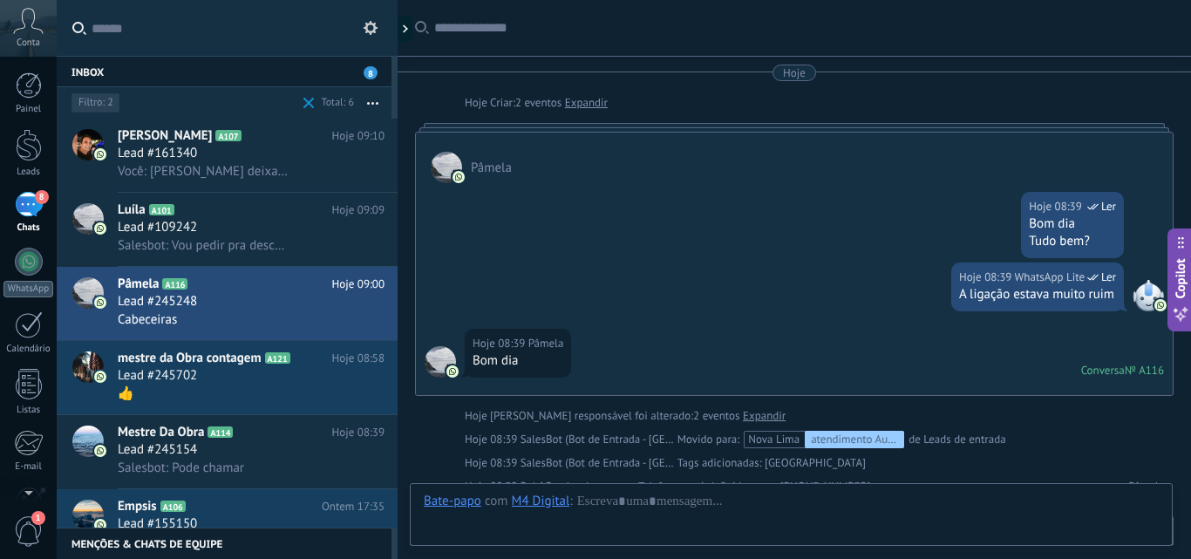
scroll to position [1431, 0]
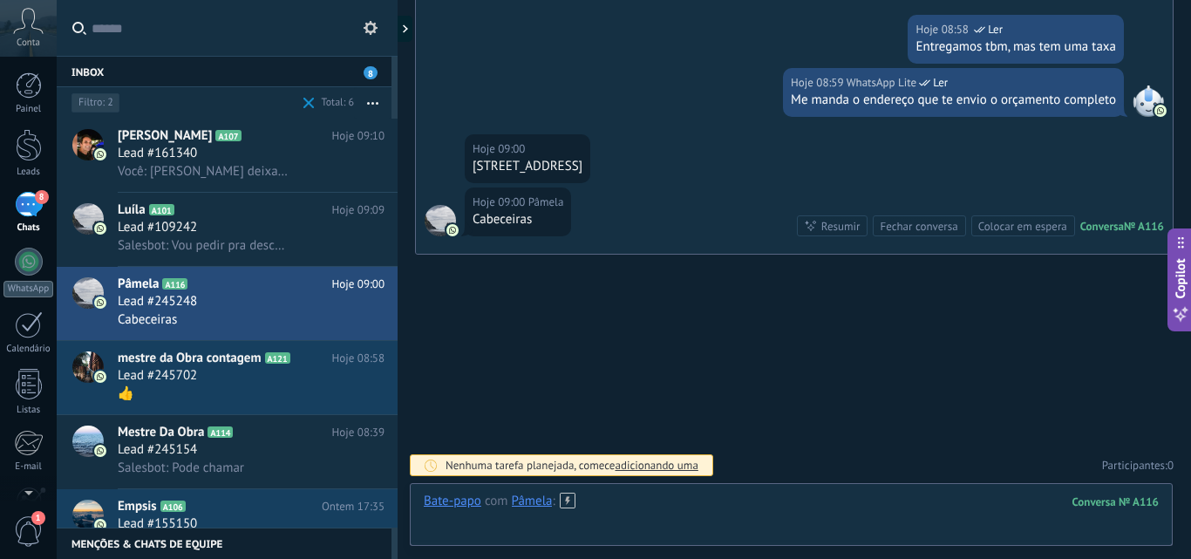
click at [649, 513] on div at bounding box center [791, 518] width 735 height 52
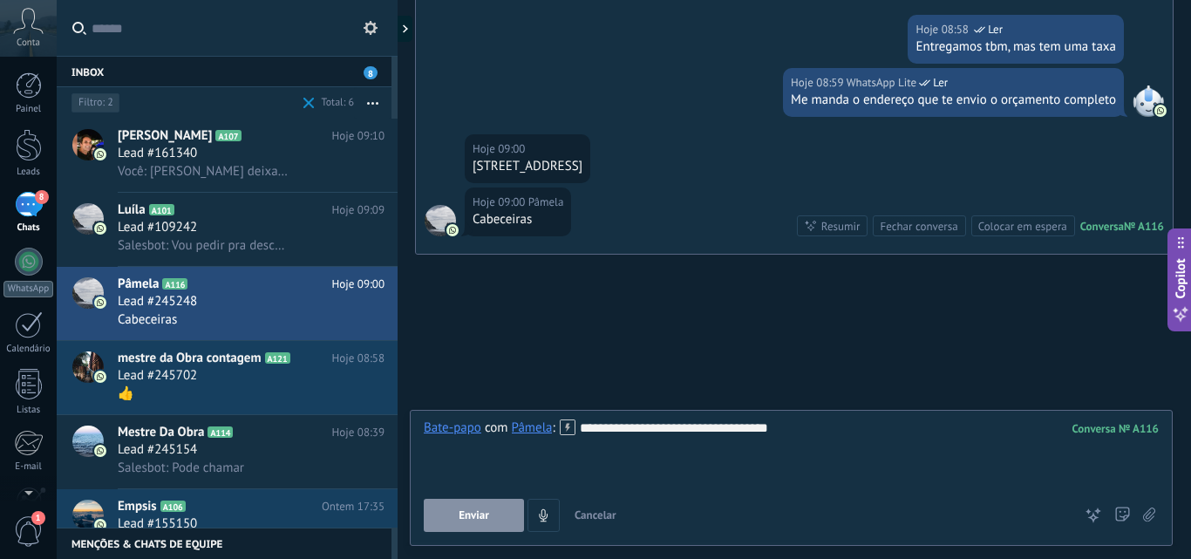
click at [492, 522] on button "Enviar" at bounding box center [474, 515] width 100 height 33
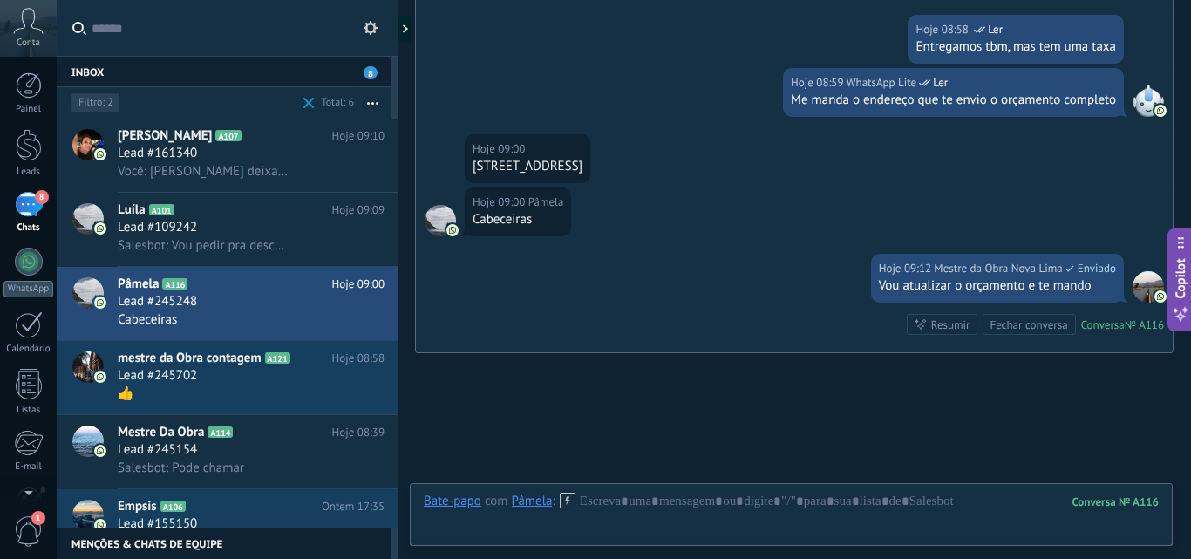
scroll to position [1530, 0]
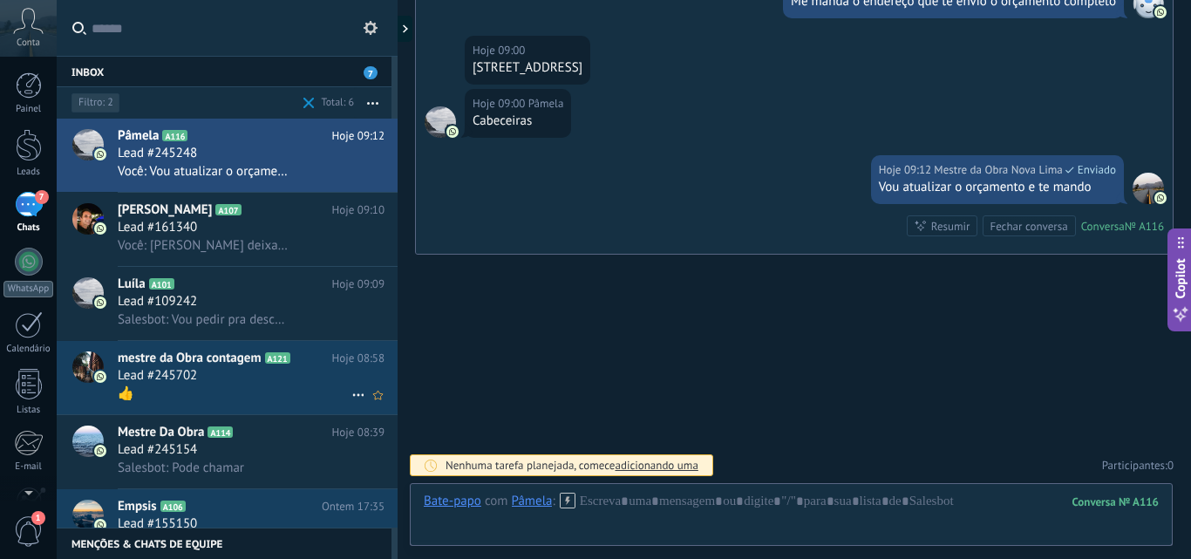
click at [227, 383] on div "Lead #245702" at bounding box center [251, 375] width 267 height 17
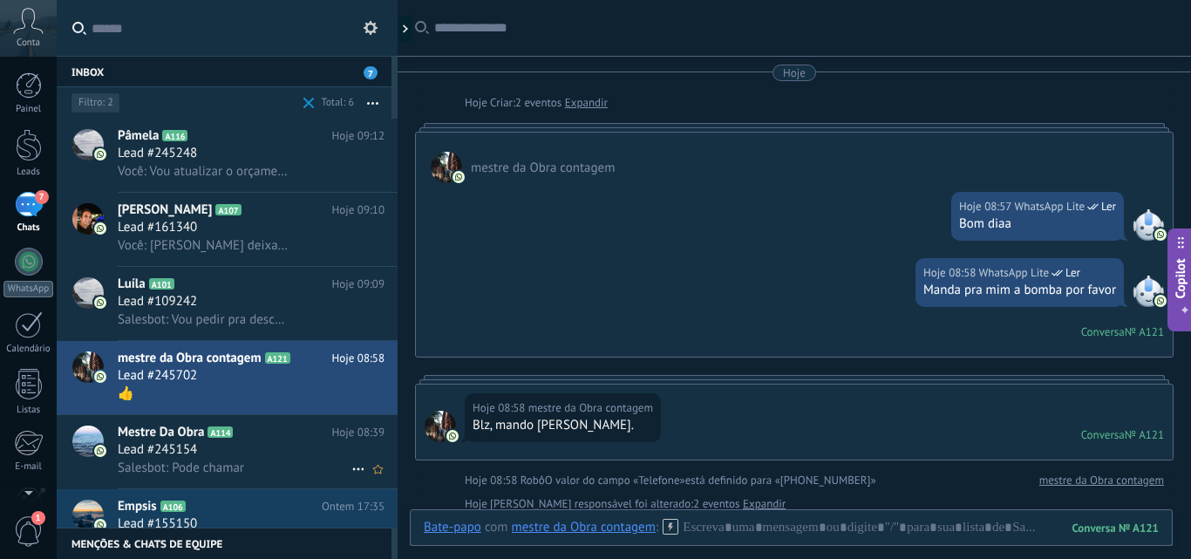
scroll to position [724, 0]
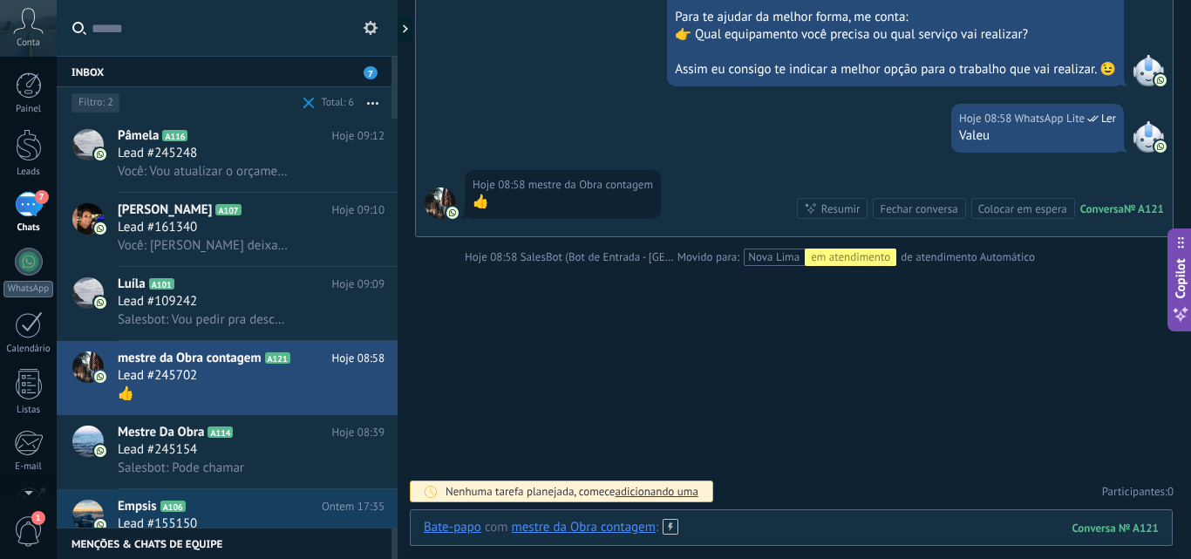
click at [696, 525] on div at bounding box center [791, 545] width 735 height 52
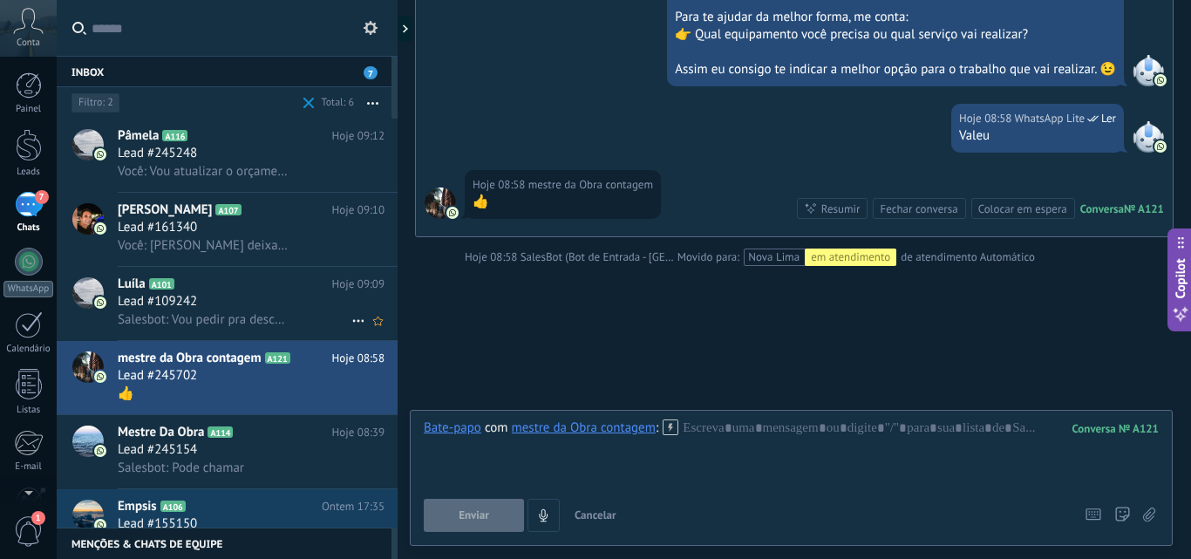
click at [215, 301] on div "Lead #109242" at bounding box center [251, 301] width 267 height 17
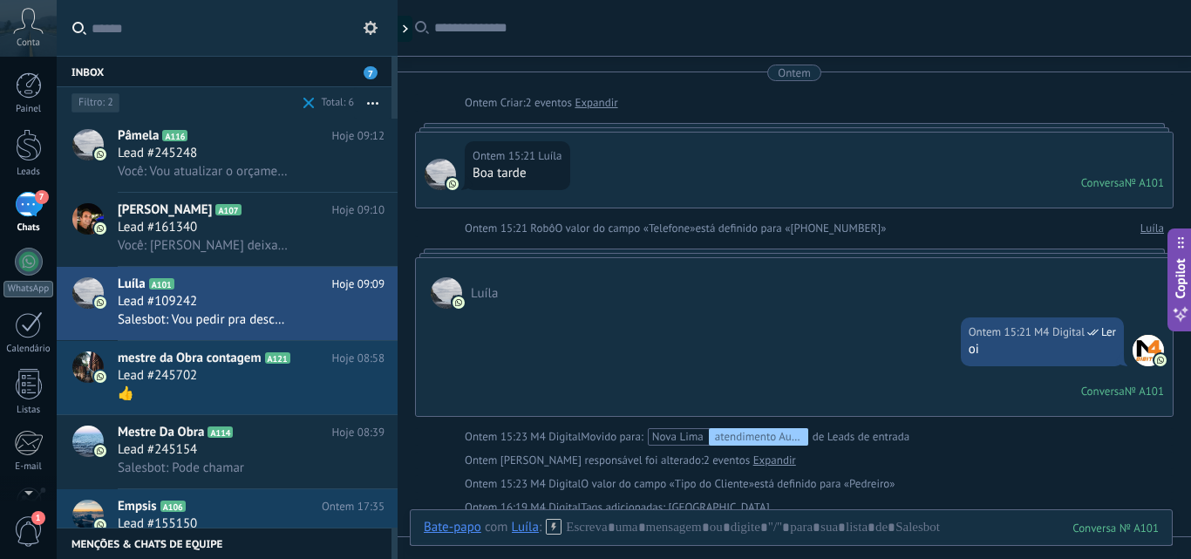
scroll to position [1203, 0]
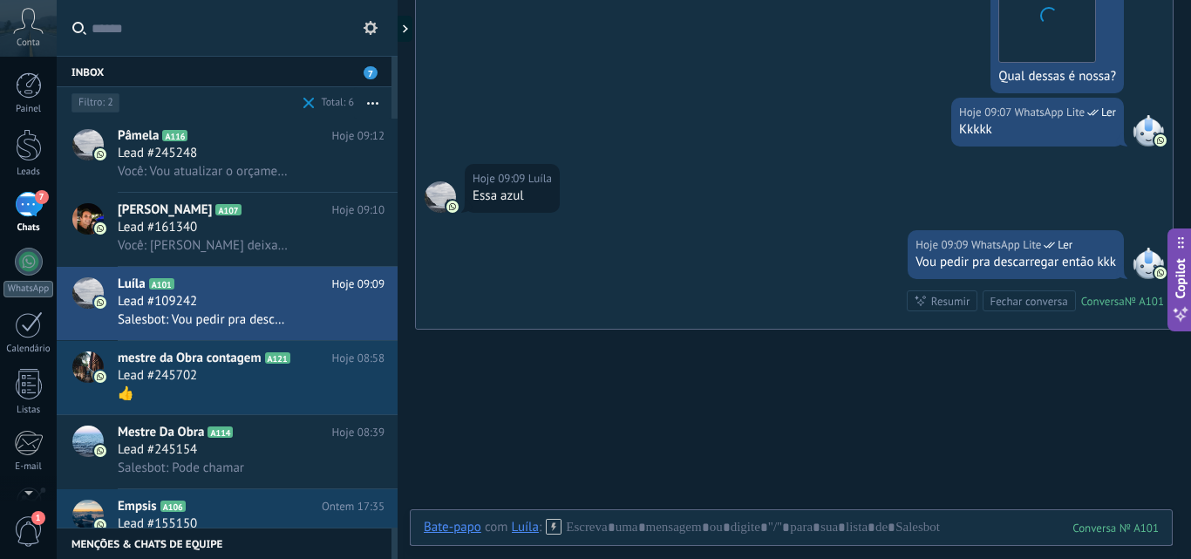
click at [266, 500] on h2 "Empsis A106" at bounding box center [220, 506] width 204 height 17
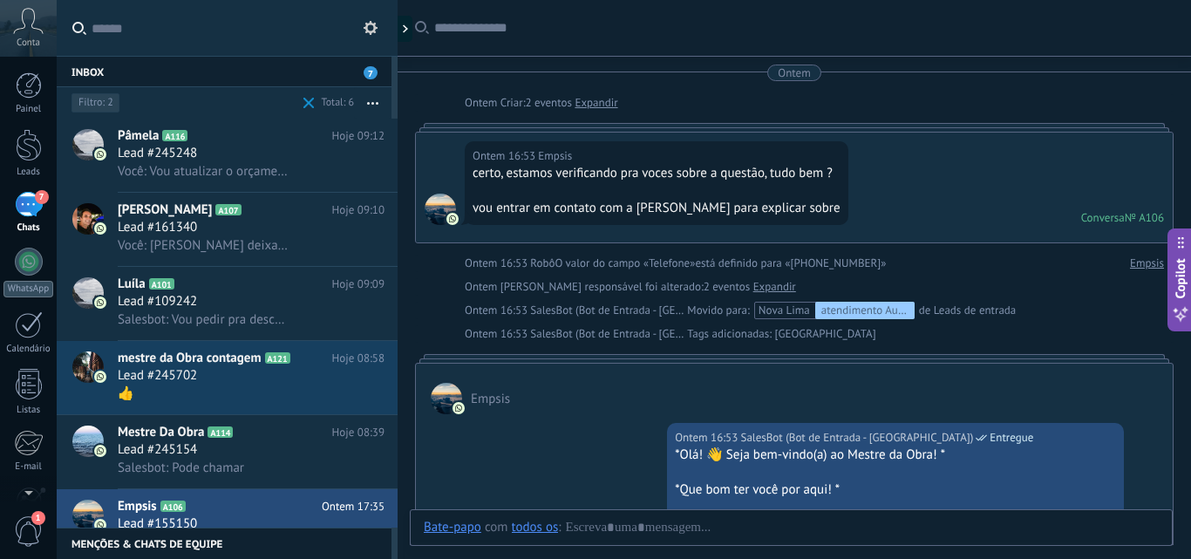
scroll to position [791, 0]
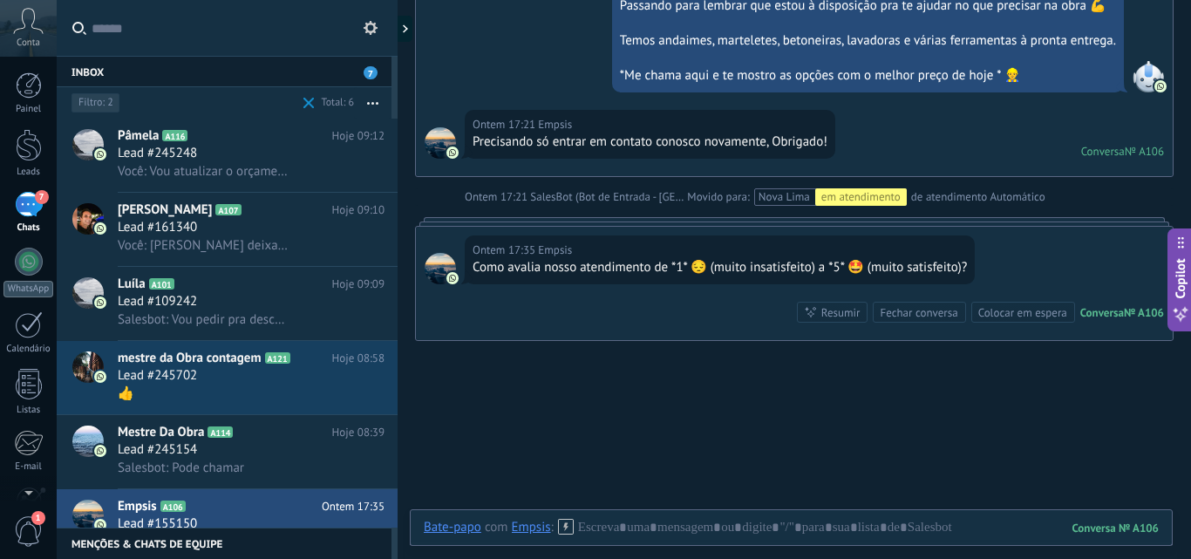
click at [902, 309] on div "Fechar conversa" at bounding box center [918, 312] width 78 height 17
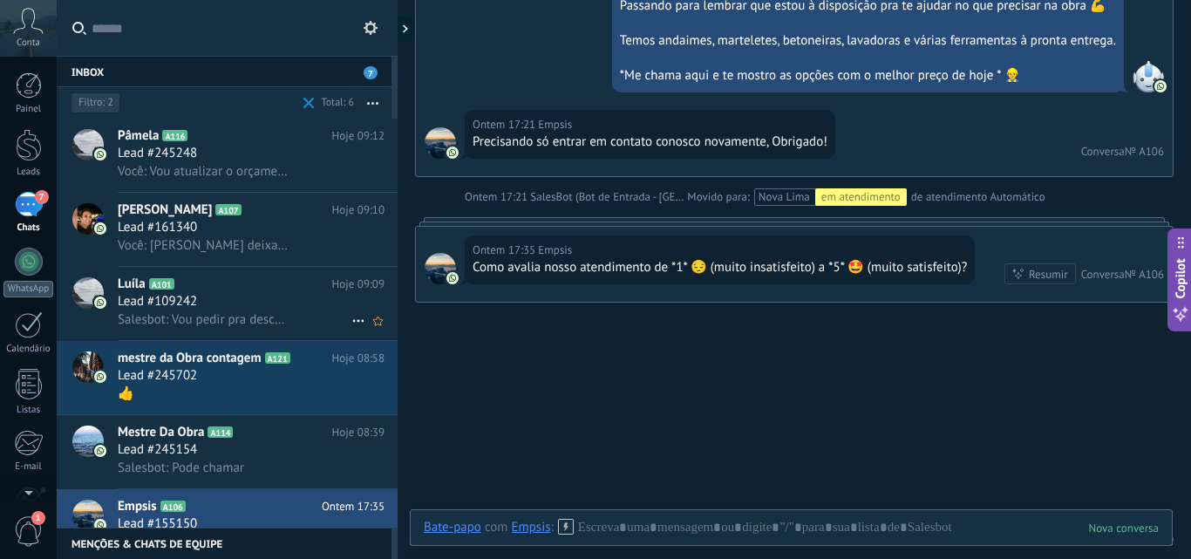
scroll to position [852, 0]
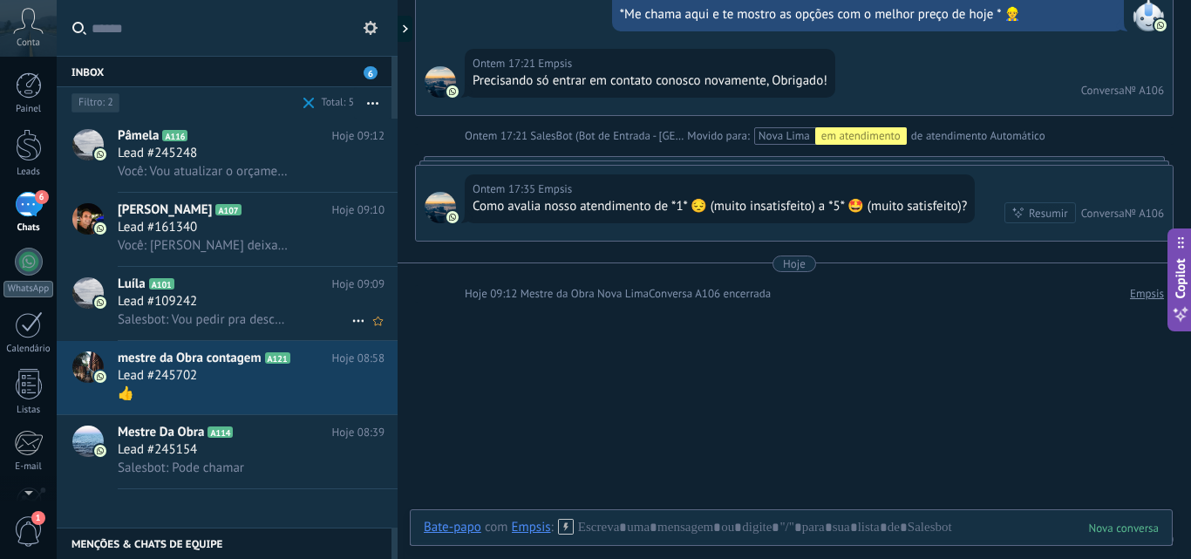
click at [243, 301] on div "Lead #109242" at bounding box center [251, 301] width 267 height 17
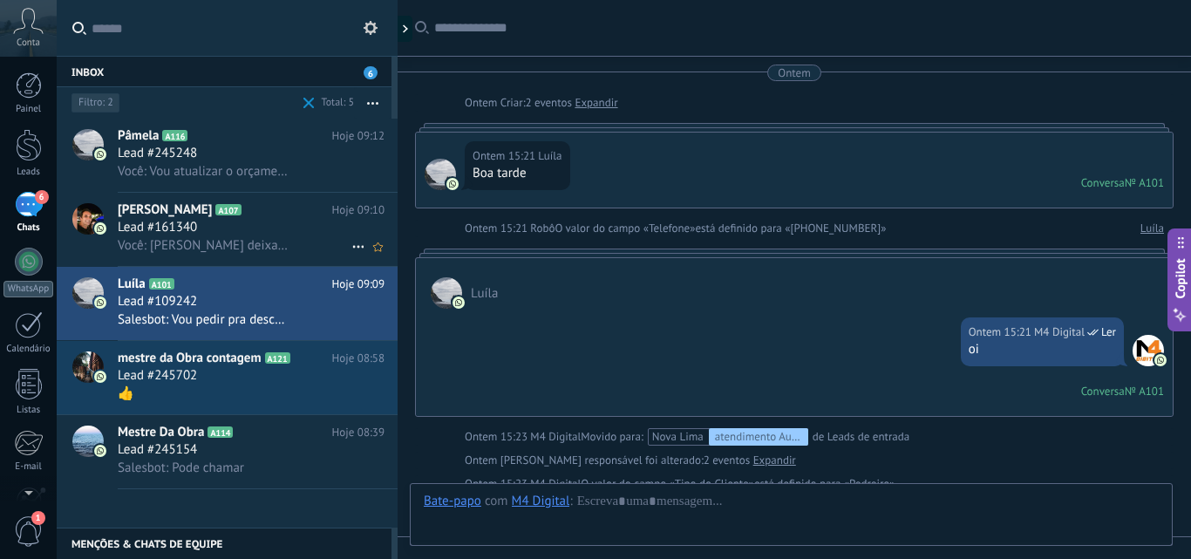
scroll to position [1278, 0]
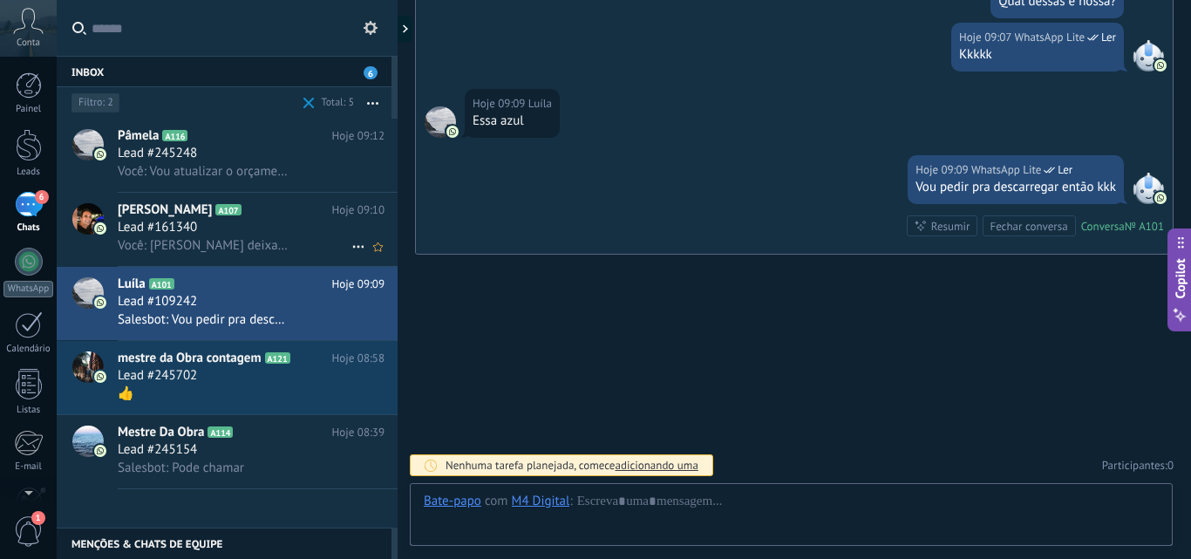
drag, startPoint x: 233, startPoint y: 227, endPoint x: 239, endPoint y: 235, distance: 10.6
click at [234, 227] on div "Lead #161340" at bounding box center [251, 227] width 267 height 17
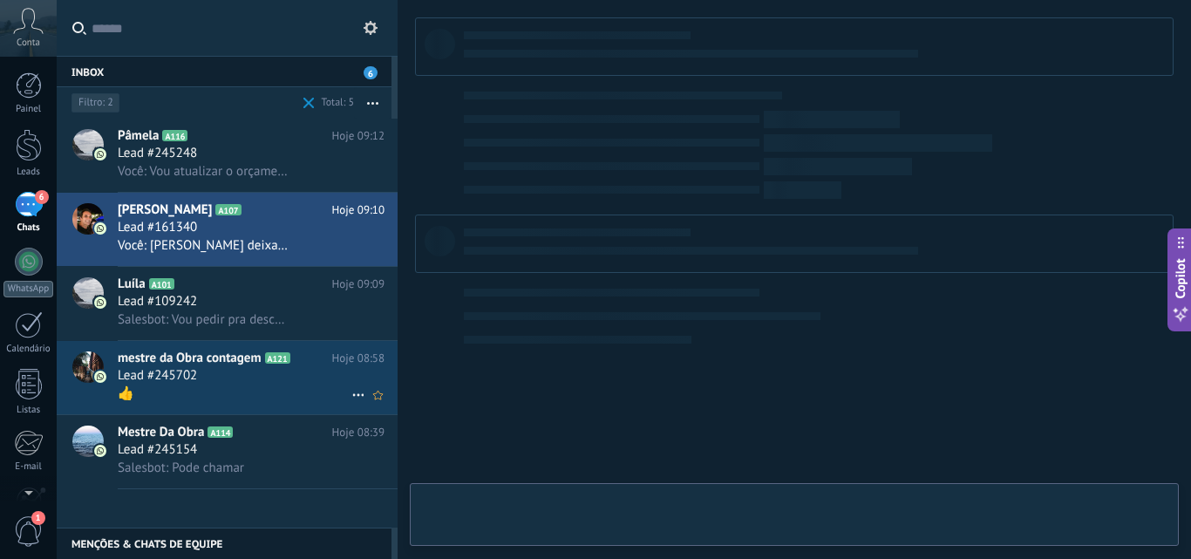
click at [245, 378] on div "Lead #245702" at bounding box center [251, 375] width 267 height 17
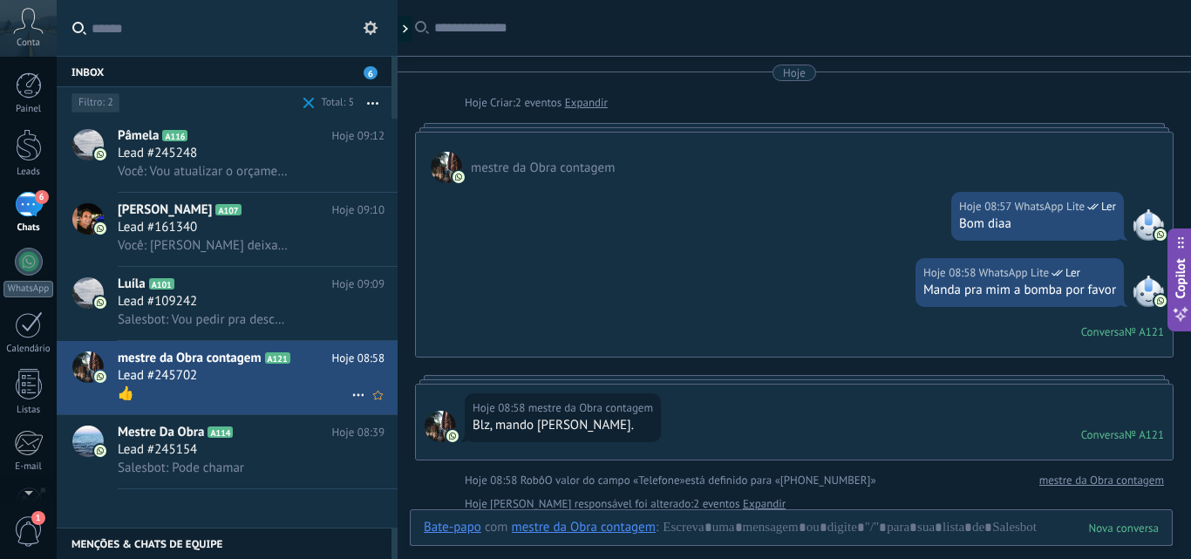
scroll to position [649, 0]
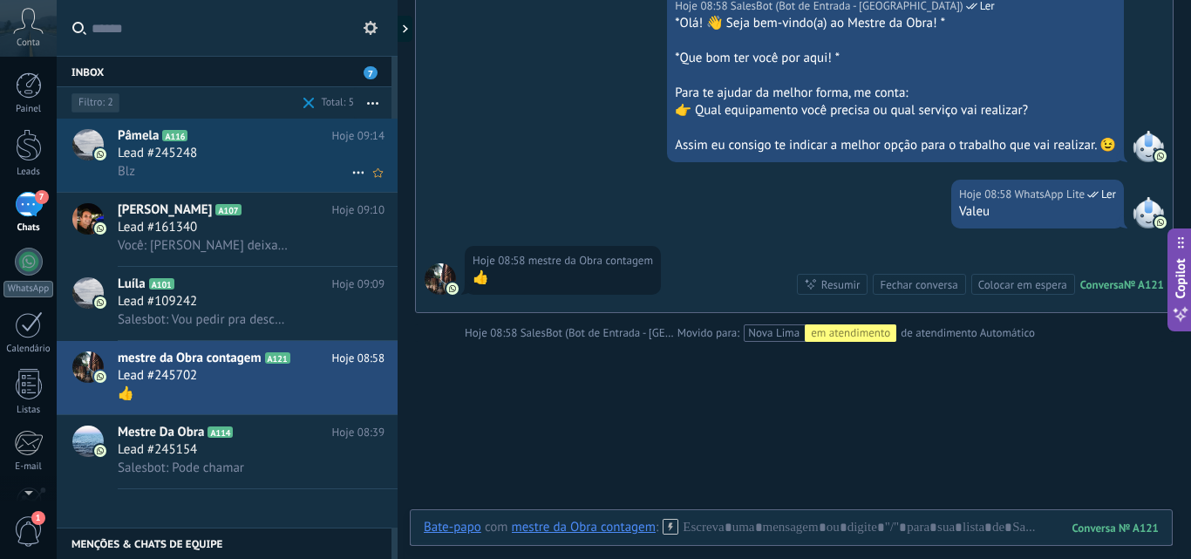
click at [167, 155] on span "Lead #245248" at bounding box center [157, 153] width 79 height 17
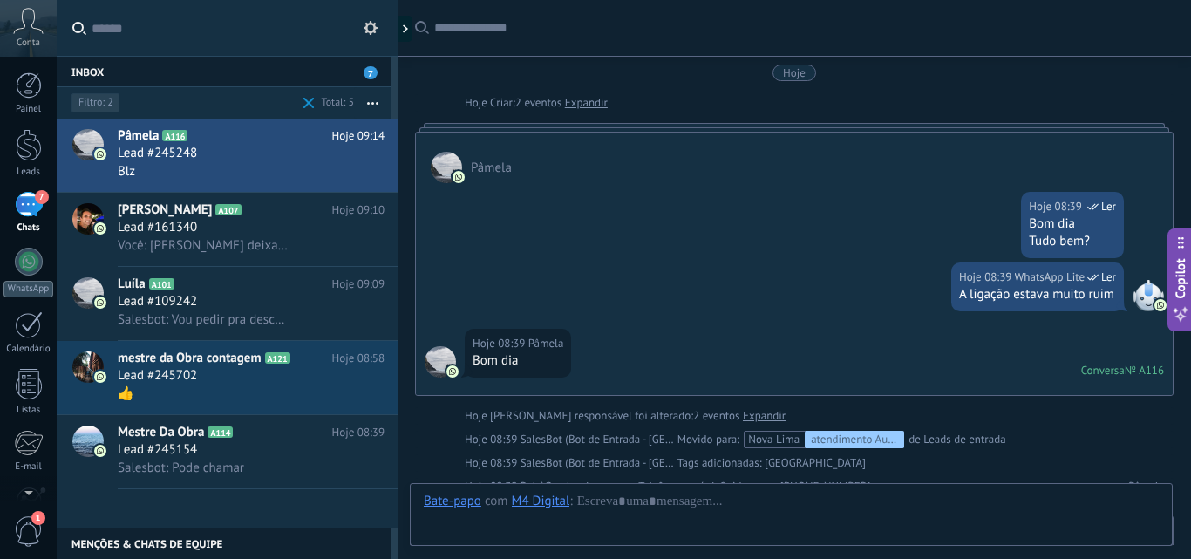
scroll to position [1322, 0]
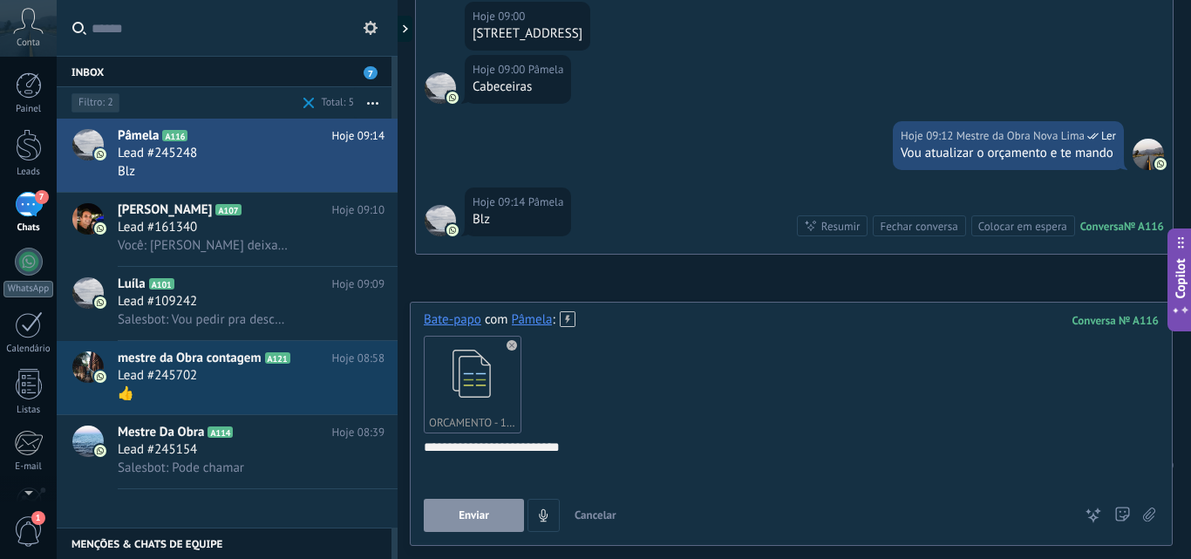
click at [505, 507] on button "Enviar" at bounding box center [474, 515] width 100 height 33
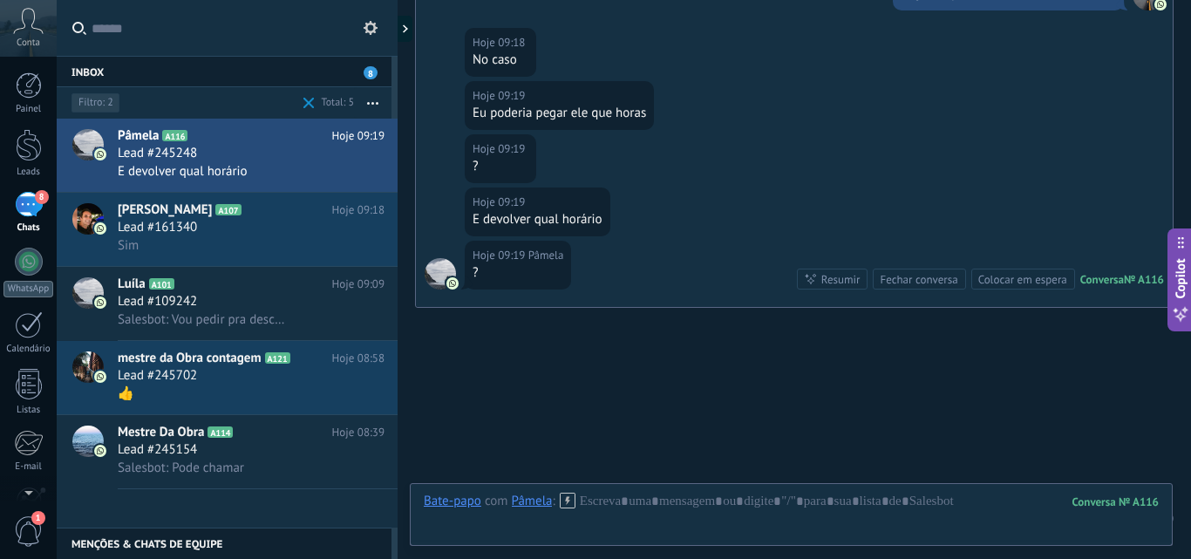
scroll to position [1776, 0]
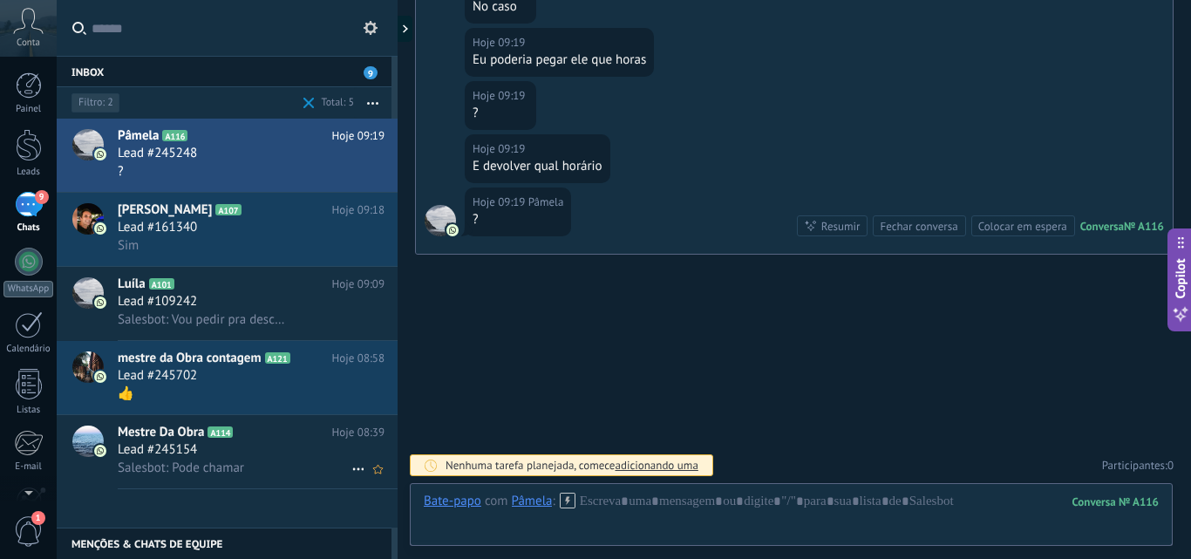
click at [255, 440] on icon at bounding box center [246, 432] width 17 height 17
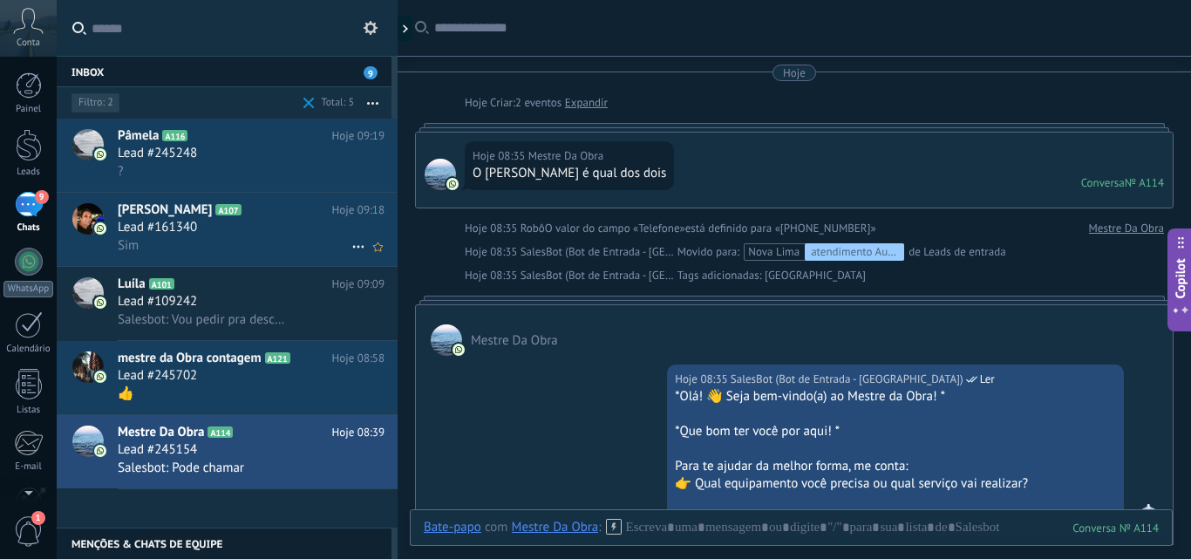
scroll to position [1269, 0]
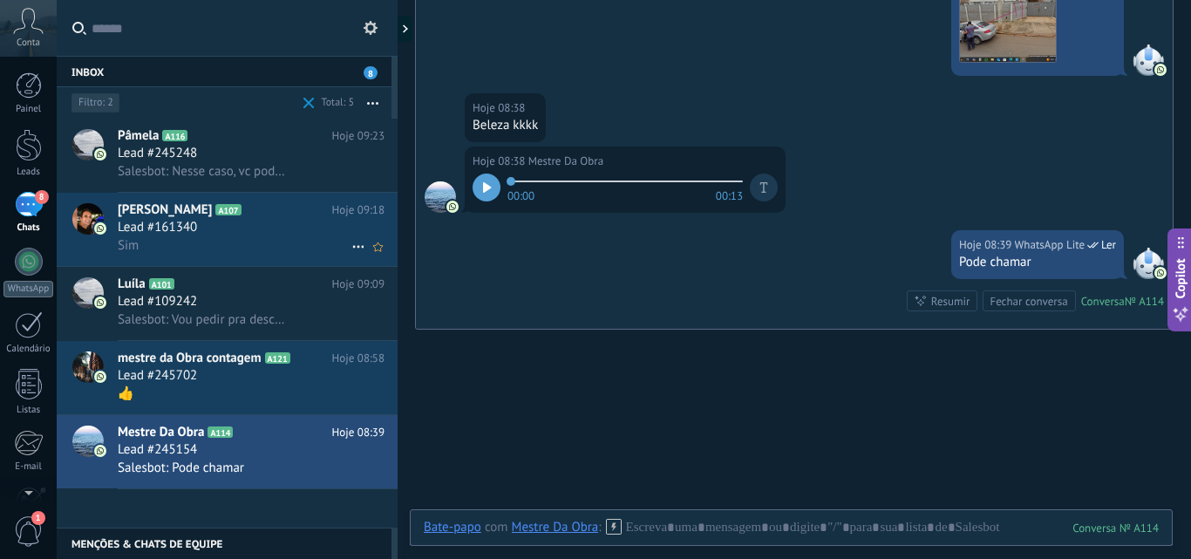
click at [214, 246] on div "Sim" at bounding box center [251, 245] width 267 height 18
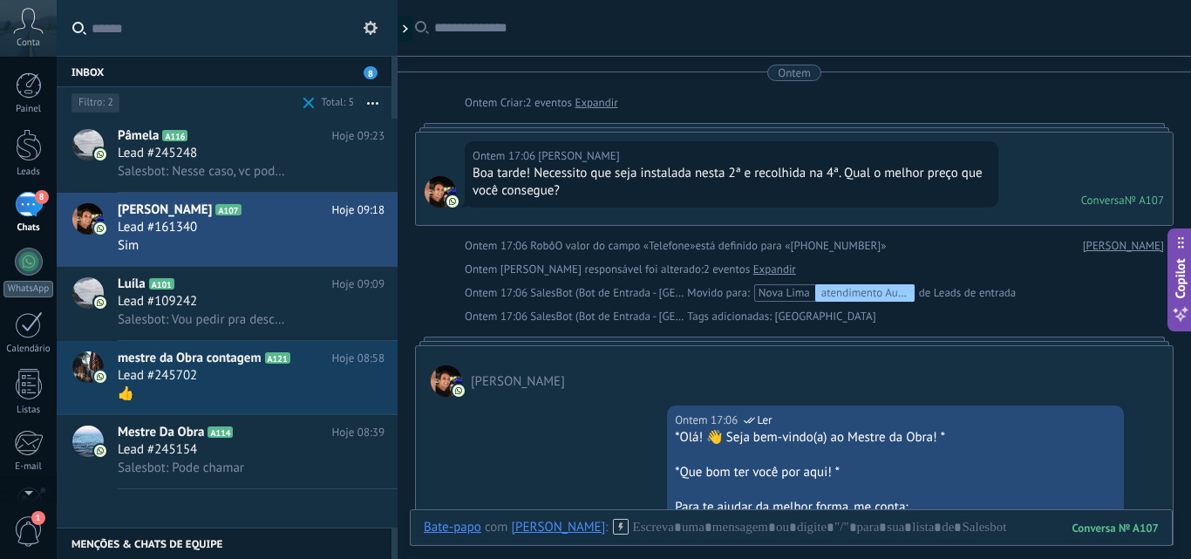
scroll to position [2584, 0]
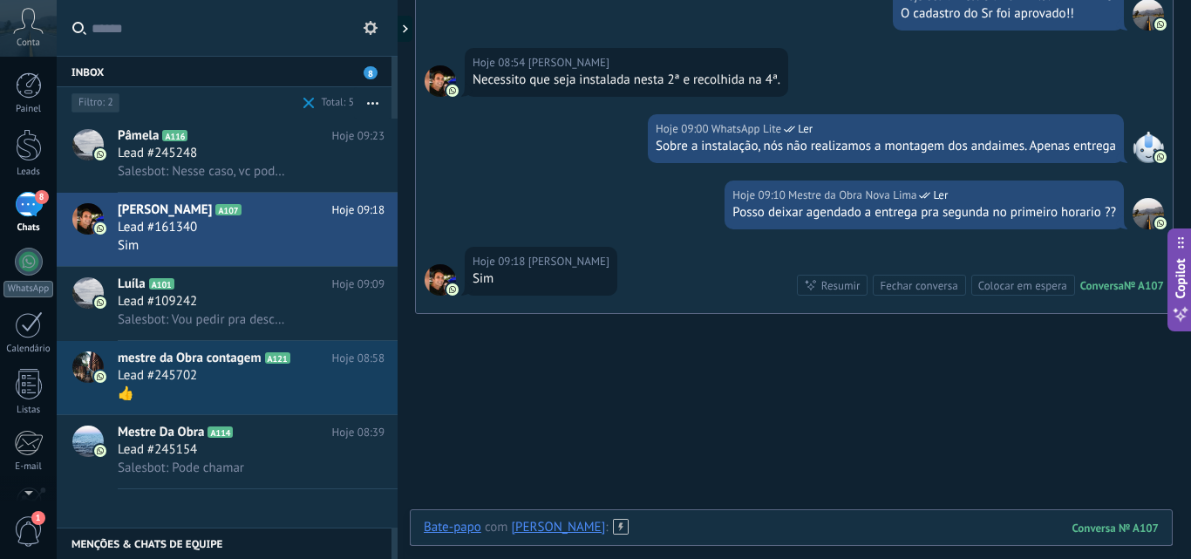
click at [671, 526] on div at bounding box center [791, 545] width 735 height 52
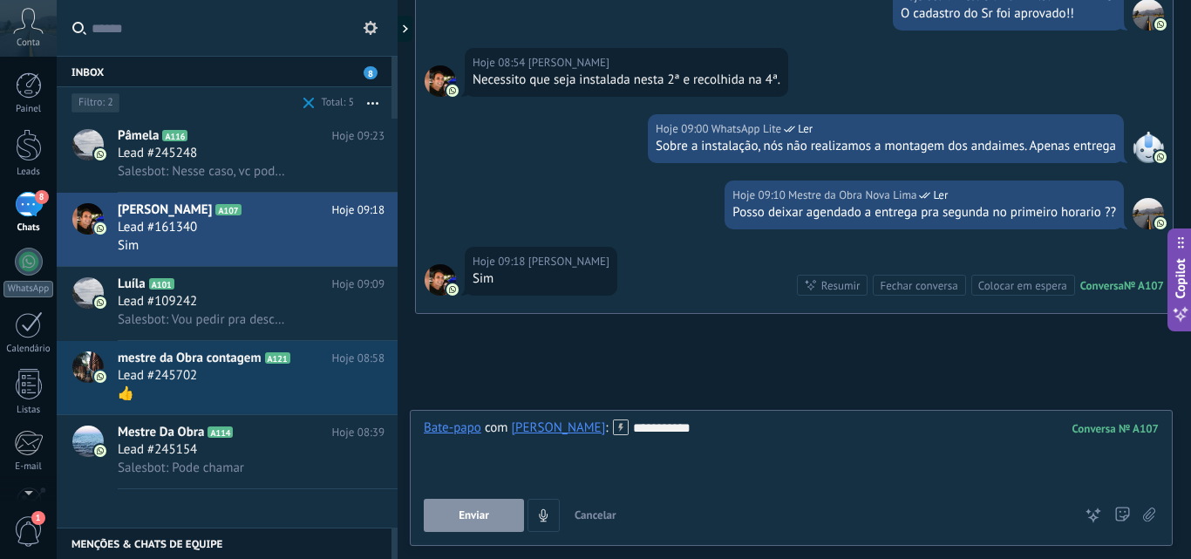
click at [478, 526] on button "Enviar" at bounding box center [474, 515] width 100 height 33
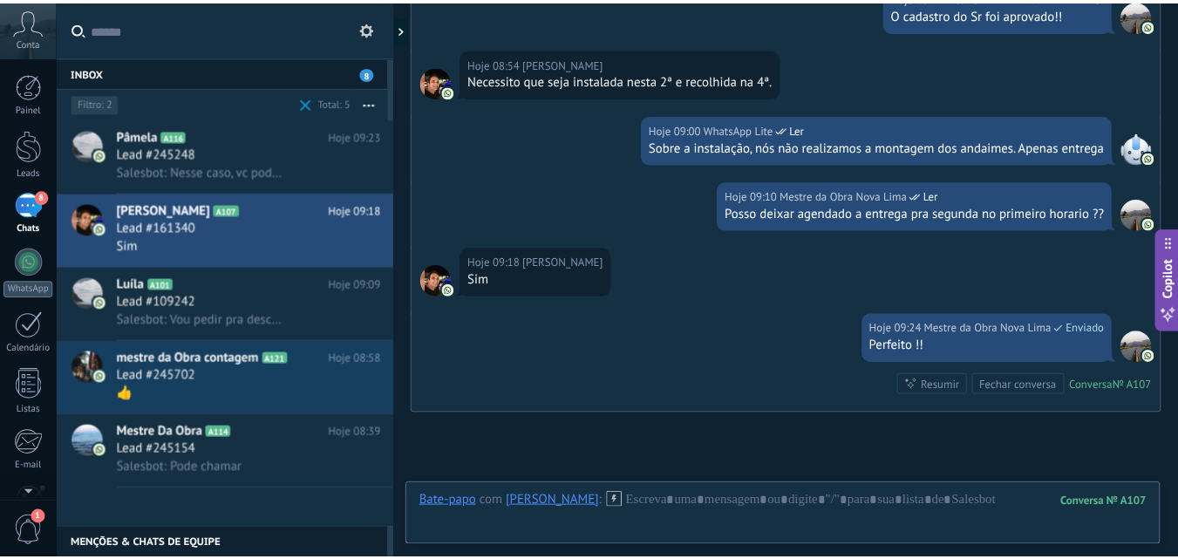
scroll to position [2741, 0]
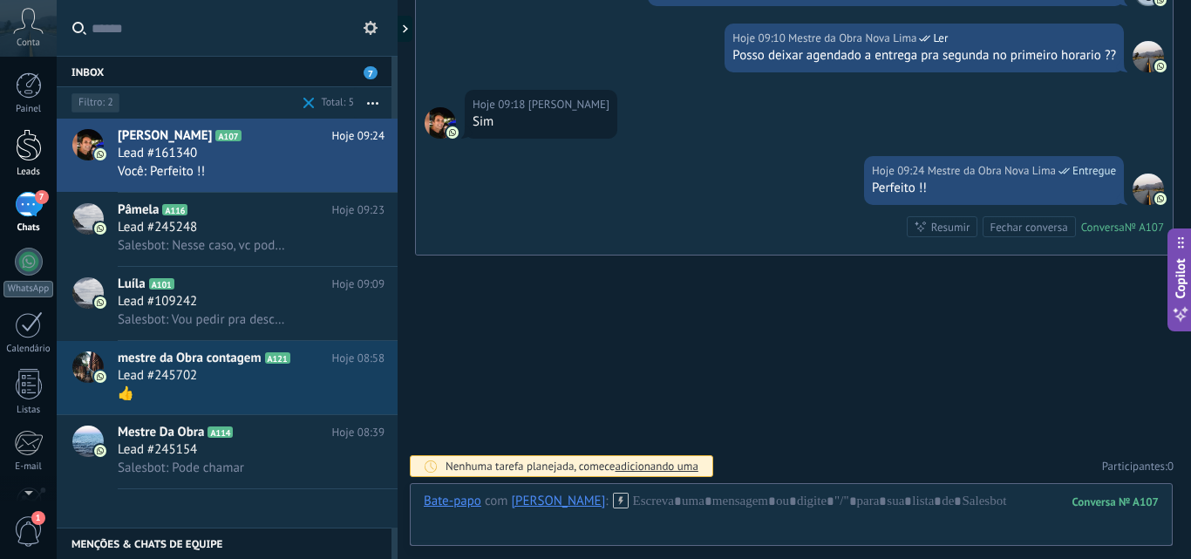
click at [31, 134] on div at bounding box center [29, 145] width 26 height 32
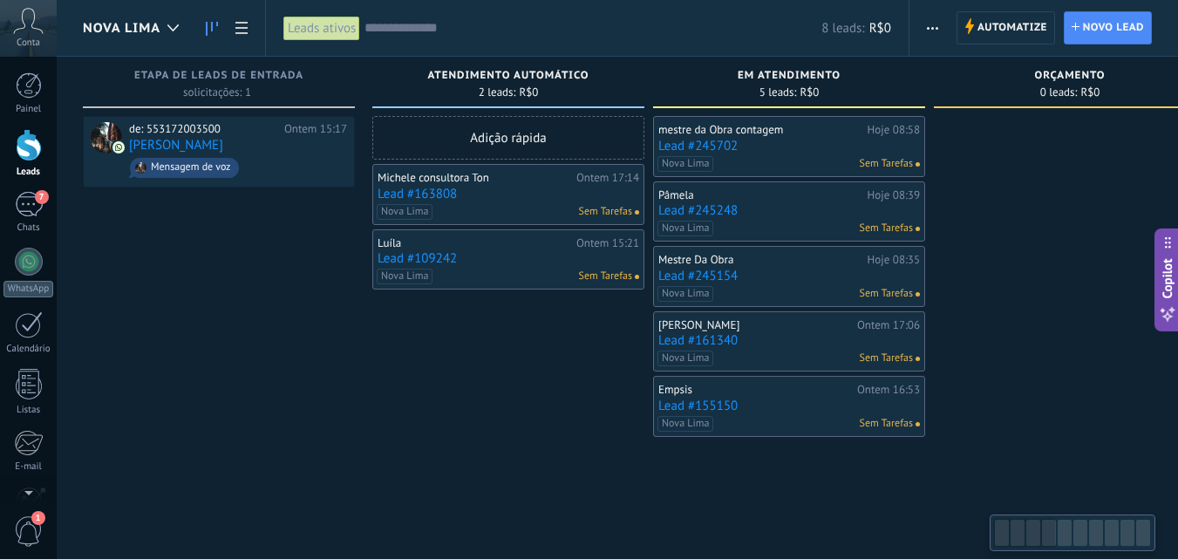
click at [1143, 531] on div at bounding box center [1143, 532] width 14 height 26
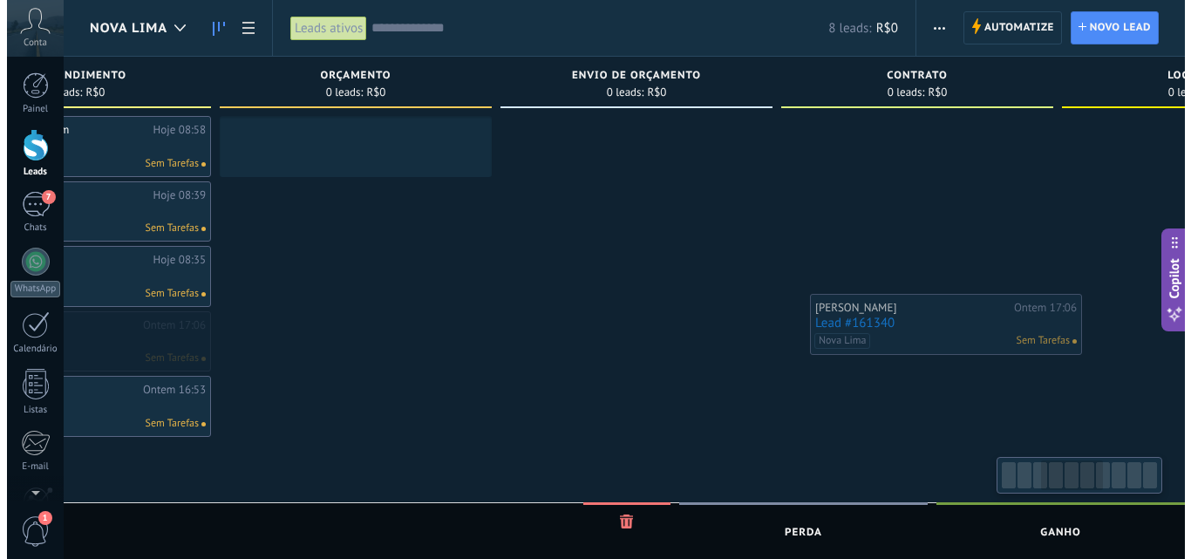
scroll to position [0, 742]
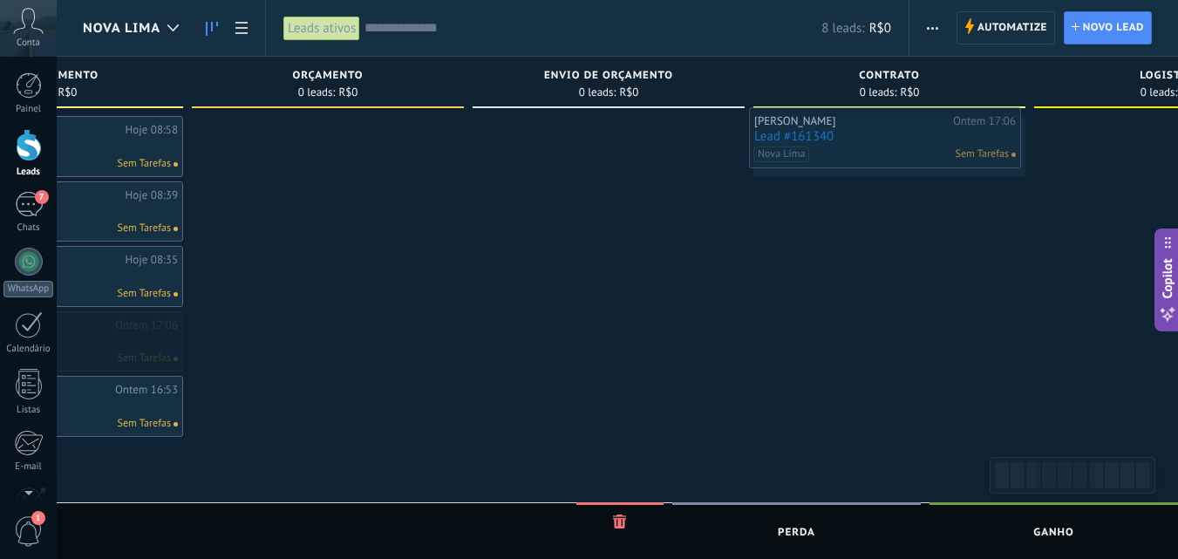
drag, startPoint x: 785, startPoint y: 344, endPoint x: 881, endPoint y: 140, distance: 225.4
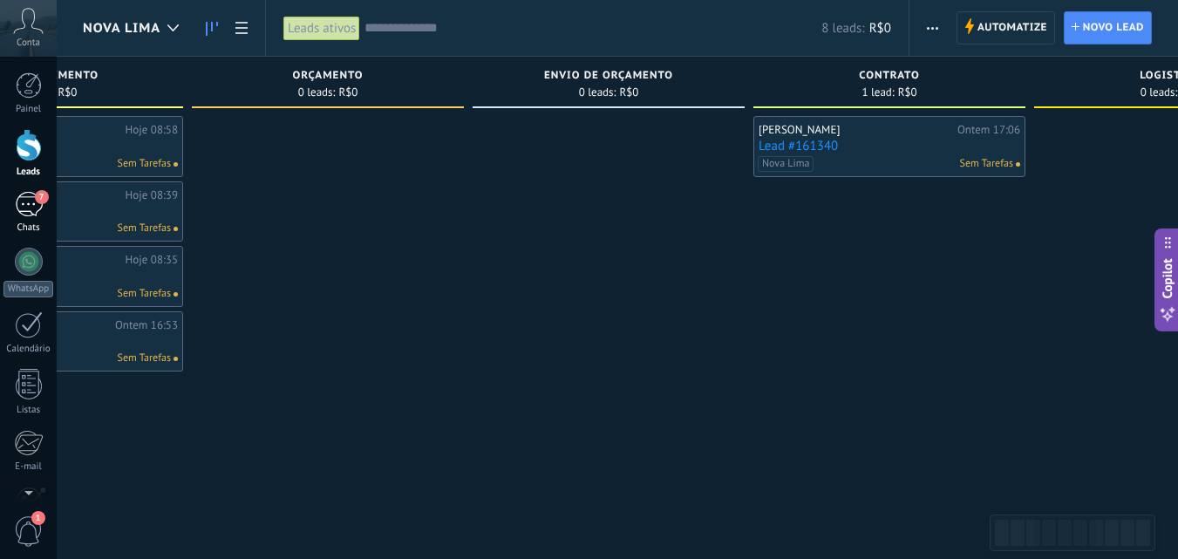
click at [22, 194] on div "7" at bounding box center [29, 204] width 28 height 25
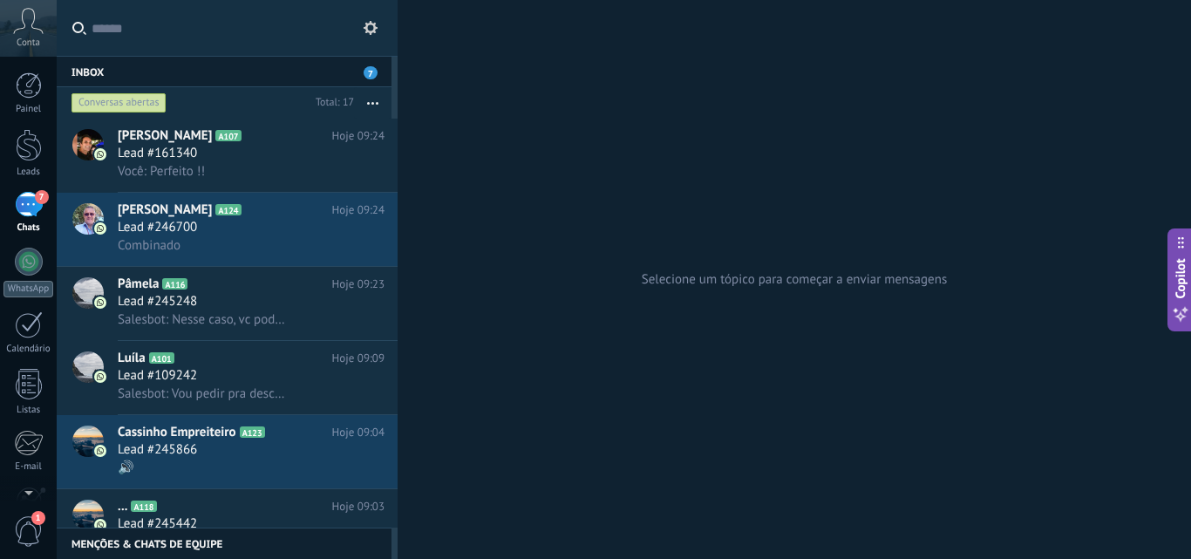
click at [154, 102] on div "Conversas abertas" at bounding box center [118, 102] width 95 height 21
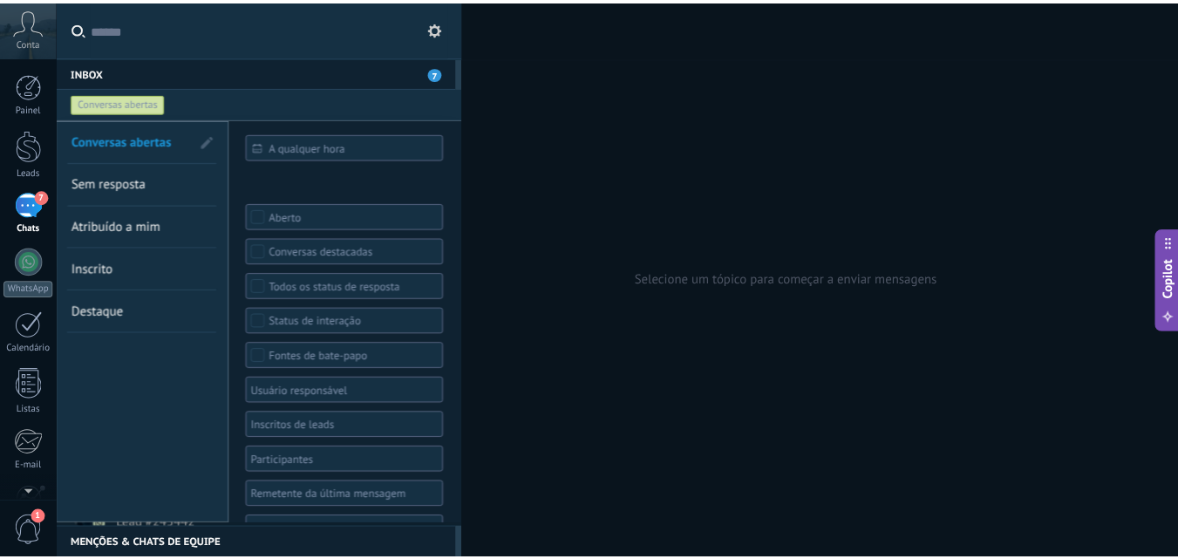
scroll to position [37, 0]
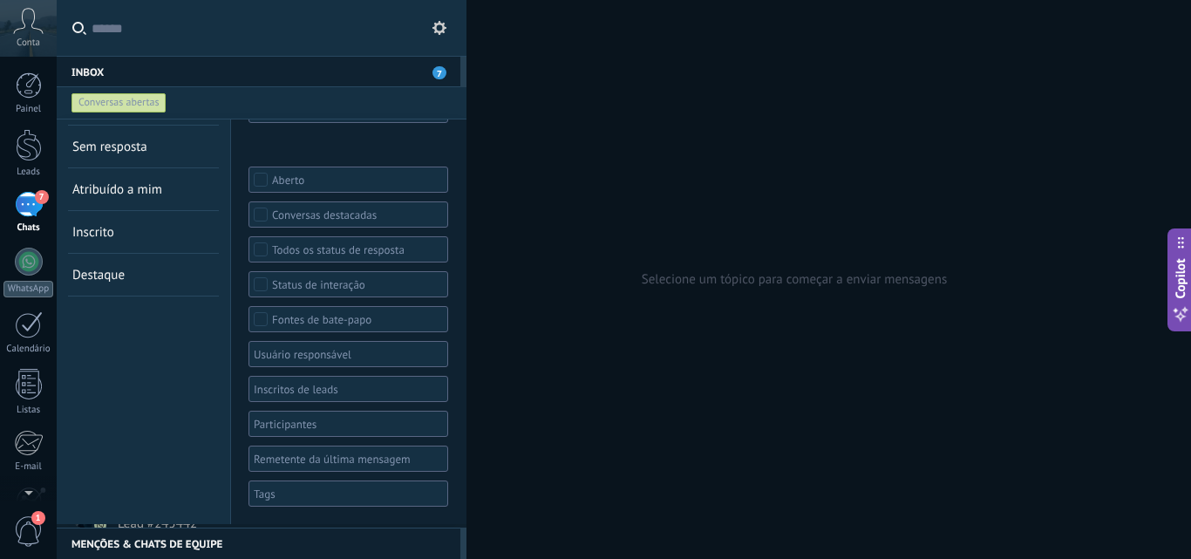
click at [284, 491] on div at bounding box center [342, 493] width 182 height 21
click at [287, 433] on span "Nova Lima" at bounding box center [285, 434] width 58 height 16
click at [173, 445] on div "Conversas abertas Sem resposta Atribuído a mim Inscrito Destaque Salvar" at bounding box center [144, 303] width 174 height 441
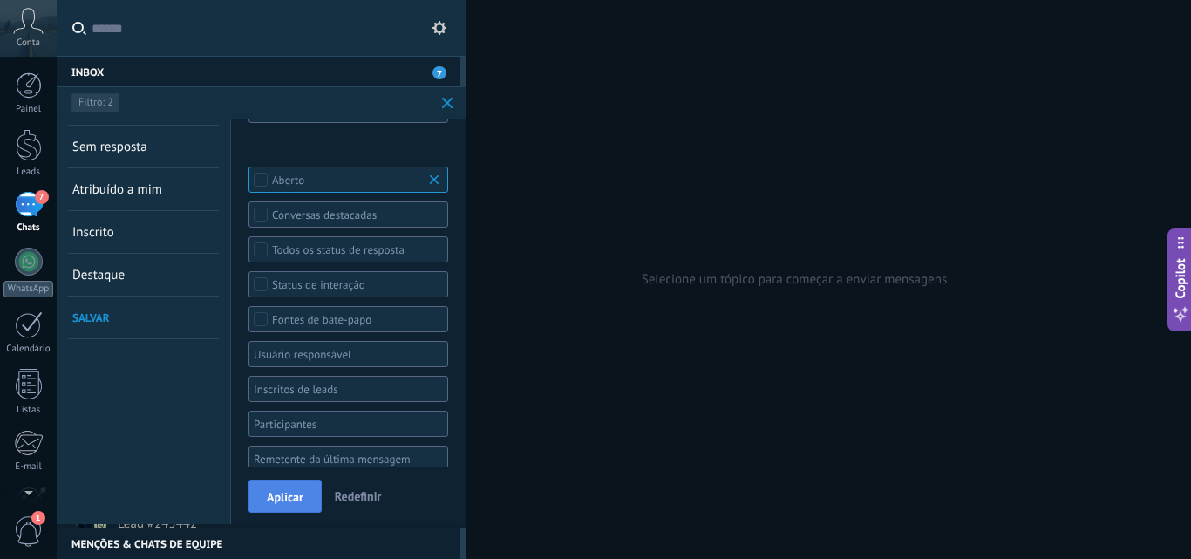
click at [282, 494] on span "Aplicar" at bounding box center [285, 497] width 37 height 12
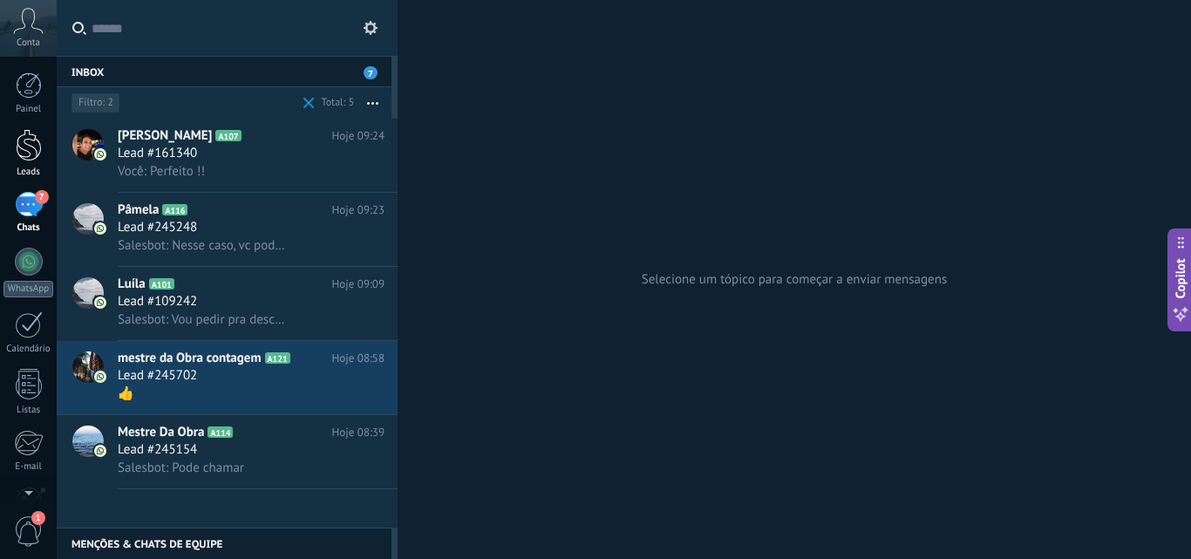
click at [28, 142] on div at bounding box center [29, 145] width 26 height 32
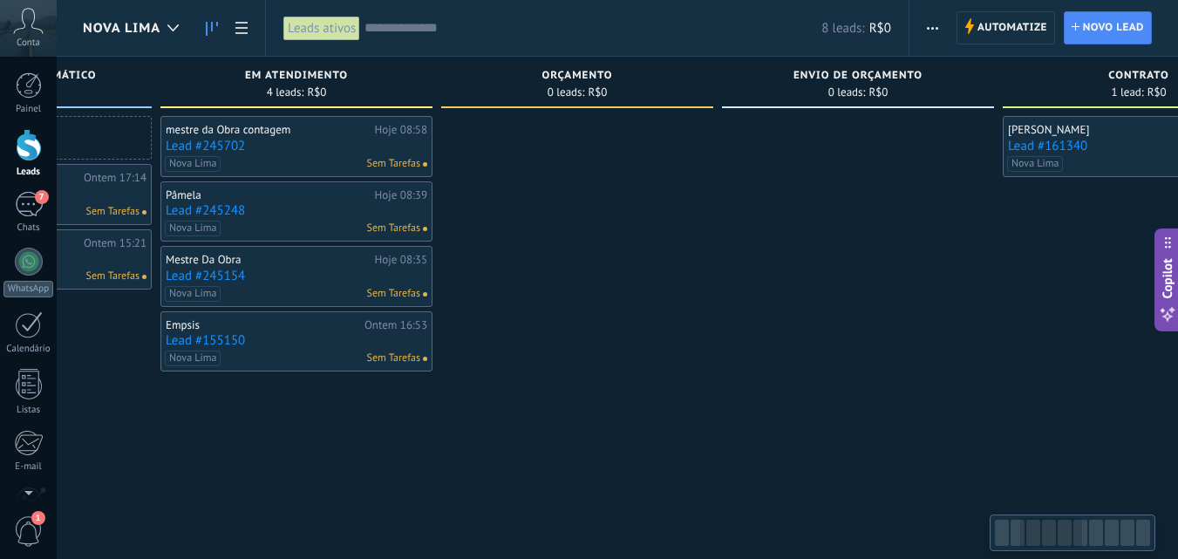
scroll to position [0, 510]
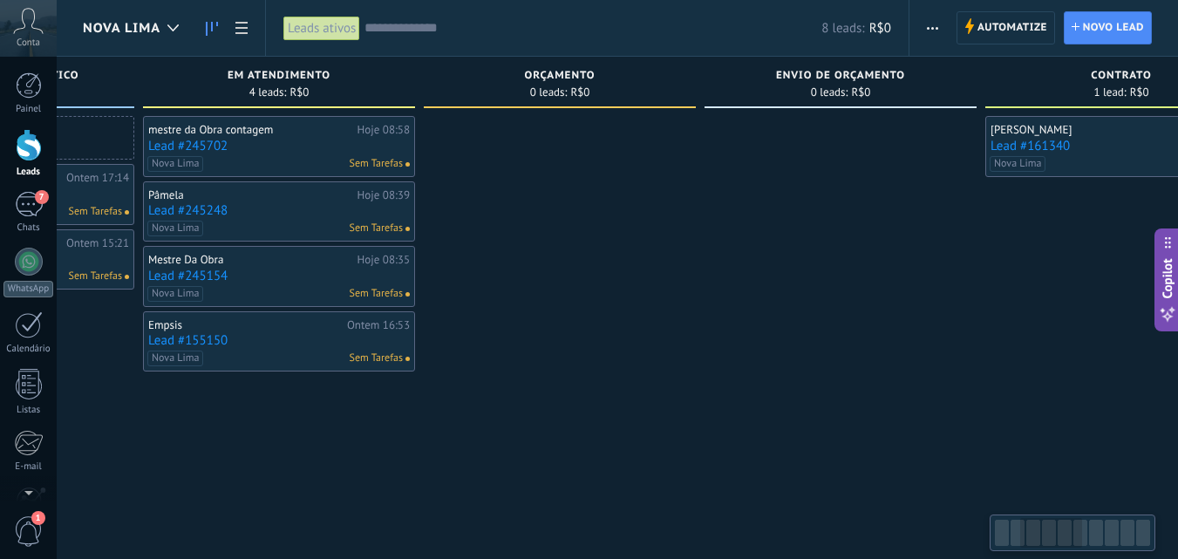
drag, startPoint x: 715, startPoint y: 85, endPoint x: 205, endPoint y: 101, distance: 510.2
click at [205, 101] on div "em atendimento 4 leads: R$0" at bounding box center [279, 82] width 272 height 51
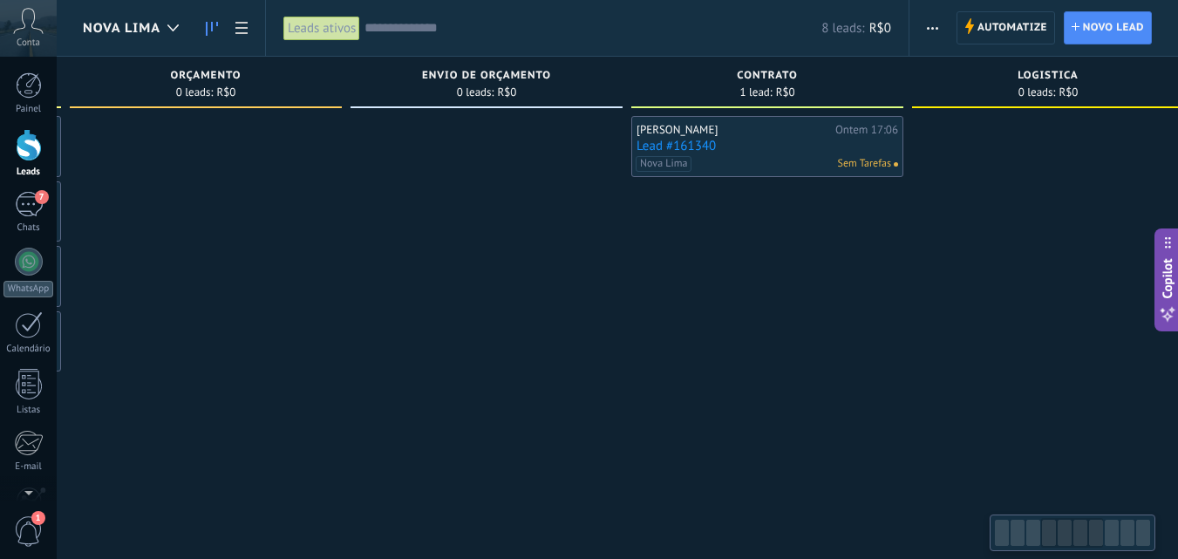
drag, startPoint x: 697, startPoint y: 81, endPoint x: 358, endPoint y: 121, distance: 341.4
click at [354, 121] on div "envio de orçamento 0 leads: R$0" at bounding box center [490, 252] width 281 height 390
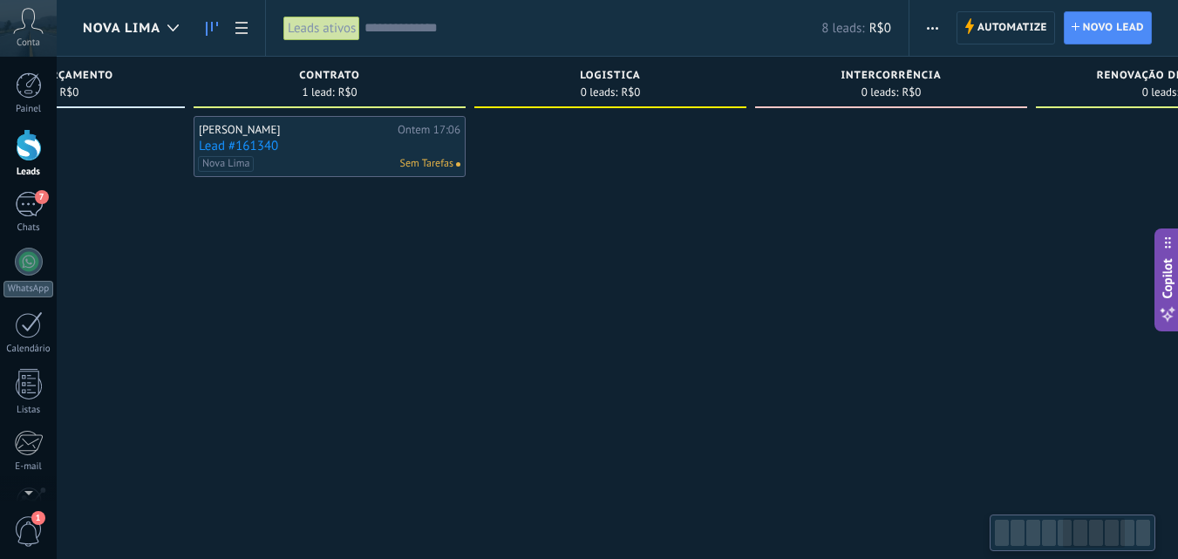
drag, startPoint x: 972, startPoint y: 87, endPoint x: 535, endPoint y: 116, distance: 437.6
click at [535, 116] on div "logistica 0 leads: R$0" at bounding box center [614, 252] width 281 height 390
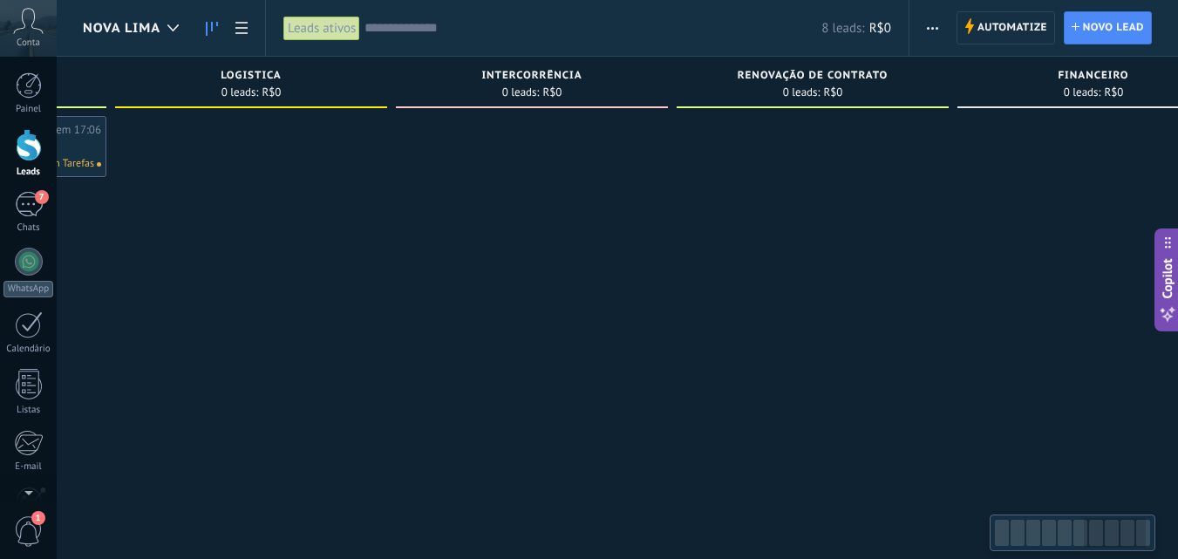
scroll to position [0, 1738]
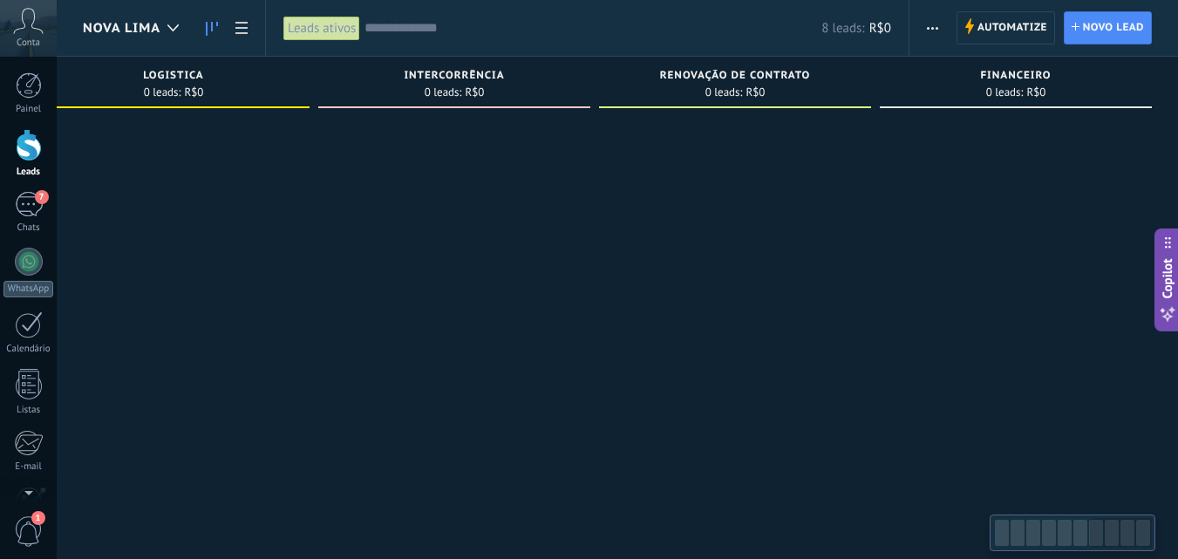
drag, startPoint x: 922, startPoint y: 87, endPoint x: 439, endPoint y: 111, distance: 483.5
click at [439, 111] on div "intercorrência 0 leads: R$0" at bounding box center [454, 86] width 272 height 59
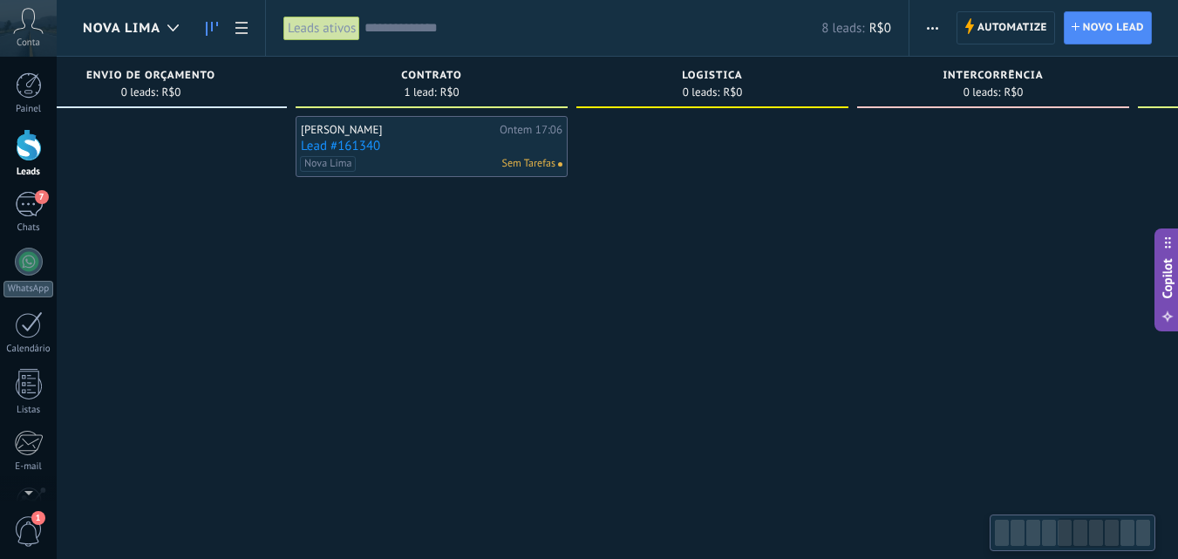
scroll to position [0, 1178]
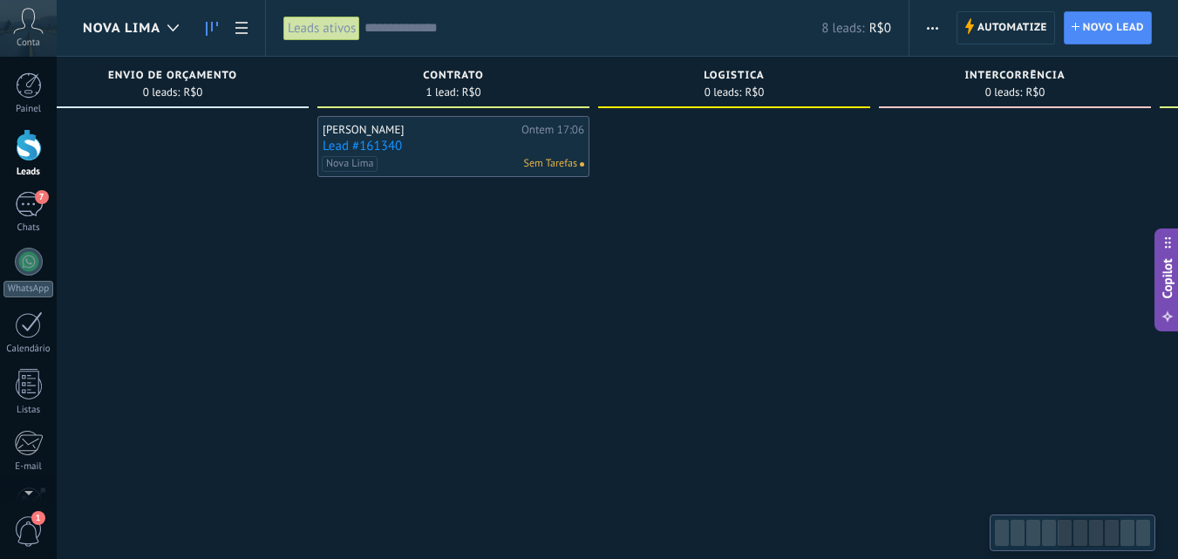
drag, startPoint x: 369, startPoint y: 76, endPoint x: 846, endPoint y: 87, distance: 477.8
click at [929, 76] on div "intercorrência" at bounding box center [1014, 77] width 255 height 15
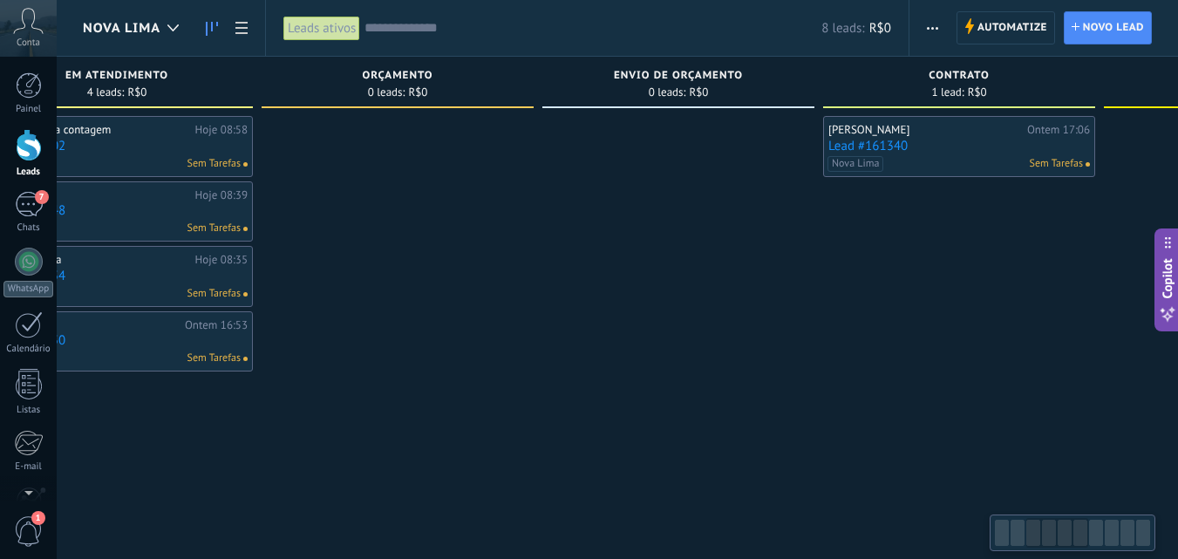
scroll to position [0, 606]
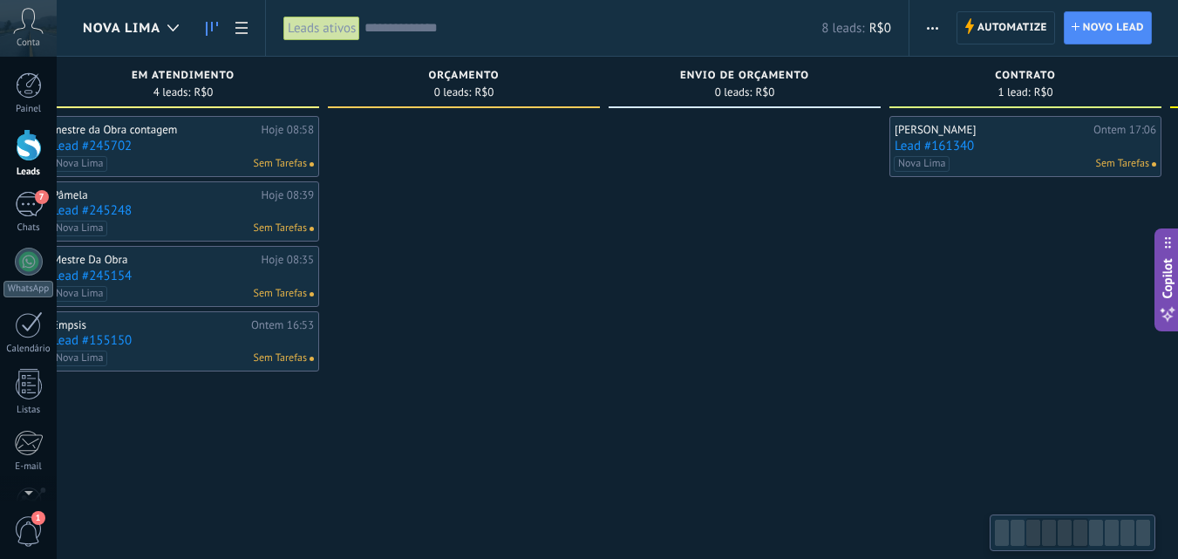
drag, startPoint x: 354, startPoint y: 72, endPoint x: 926, endPoint y: 77, distance: 571.8
click at [926, 77] on div "contrato" at bounding box center [1025, 77] width 255 height 15
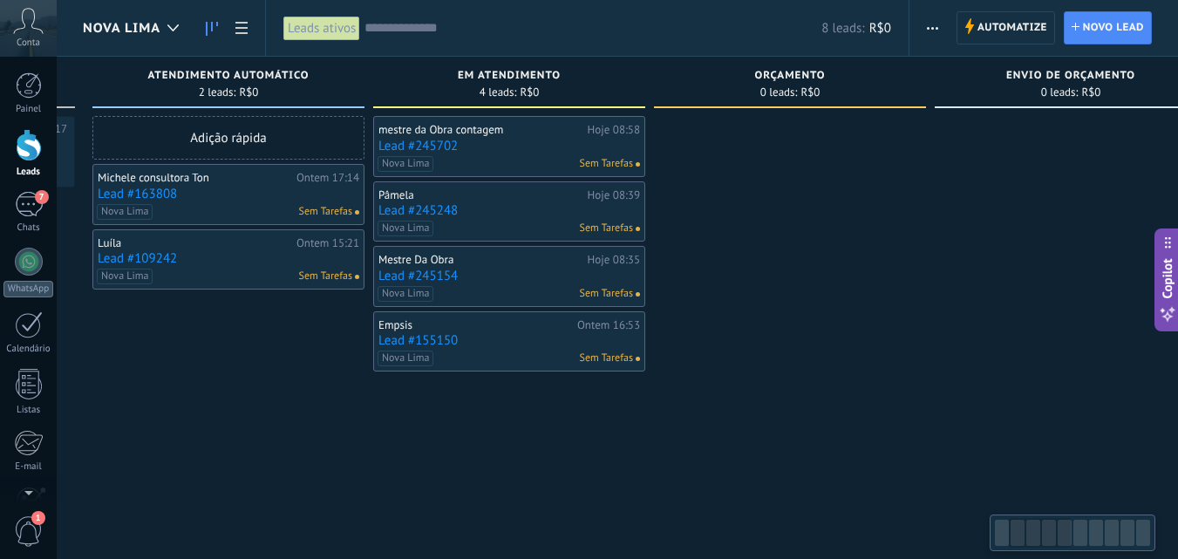
drag, startPoint x: 525, startPoint y: 84, endPoint x: 851, endPoint y: 81, distance: 326.0
click at [851, 81] on div "orçamento" at bounding box center [789, 77] width 255 height 15
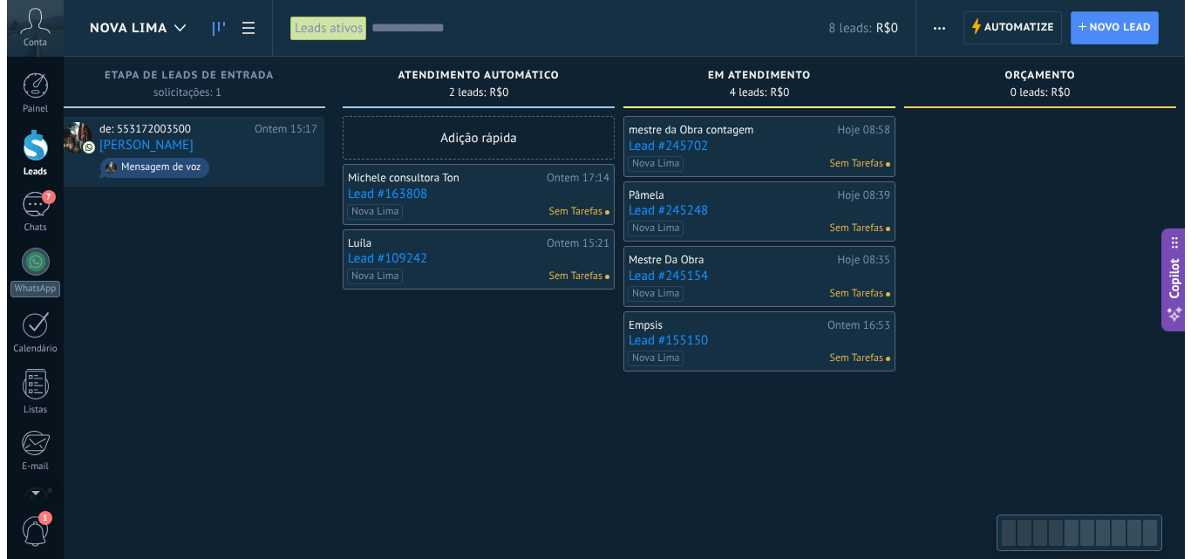
scroll to position [0, 0]
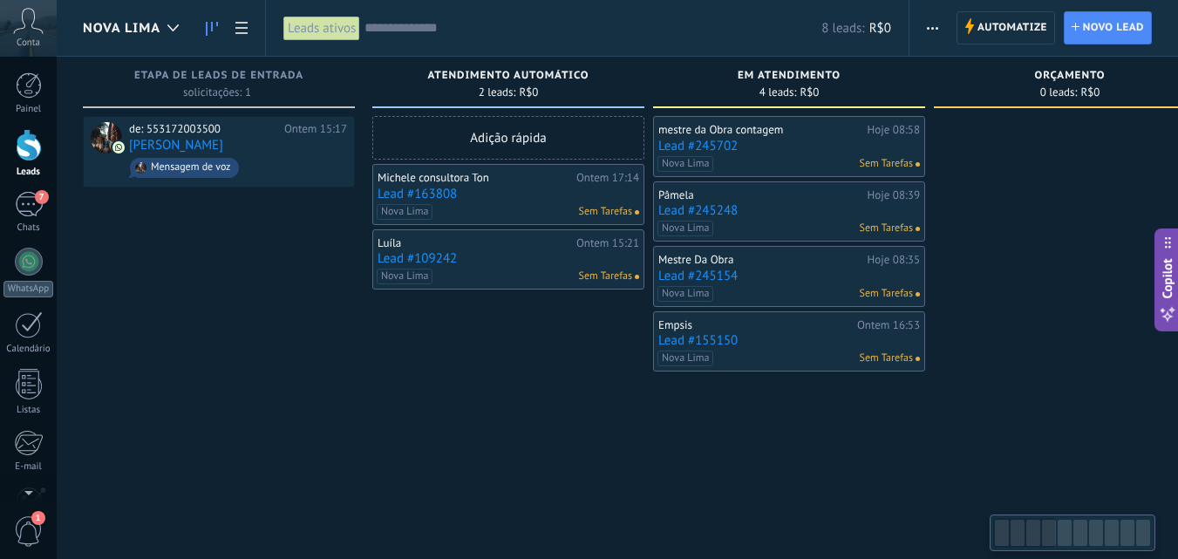
drag, startPoint x: 655, startPoint y: 80, endPoint x: 968, endPoint y: 71, distance: 313.1
click at [968, 71] on div "orçamento 0 leads: R$0" at bounding box center [1070, 82] width 272 height 51
drag, startPoint x: 364, startPoint y: 82, endPoint x: 710, endPoint y: 107, distance: 347.0
click at [39, 201] on span "7" at bounding box center [42, 197] width 14 height 14
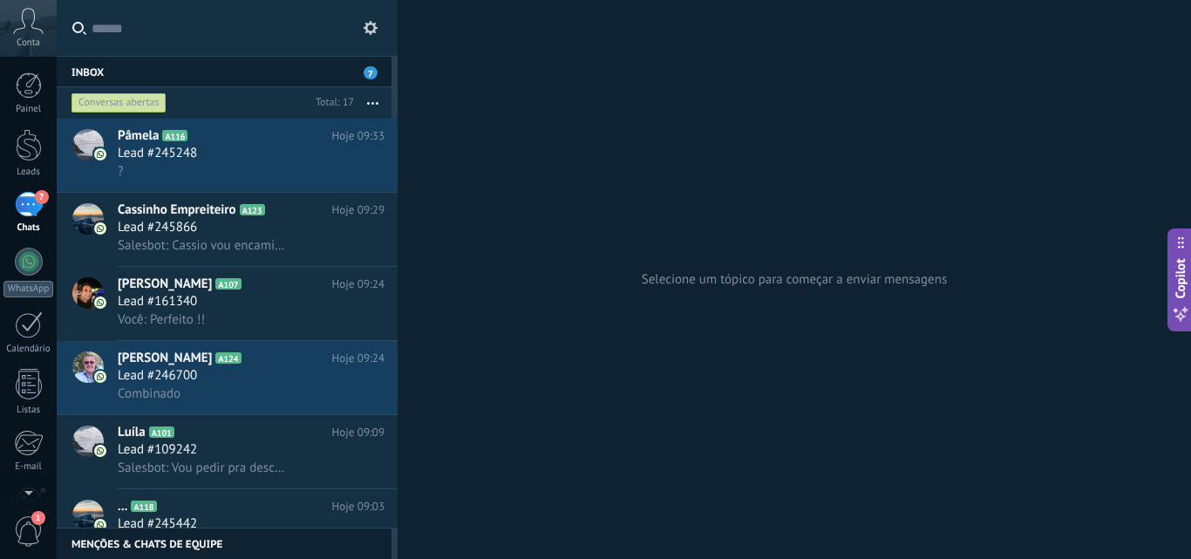
click at [132, 99] on div "Conversas abertas" at bounding box center [118, 102] width 95 height 21
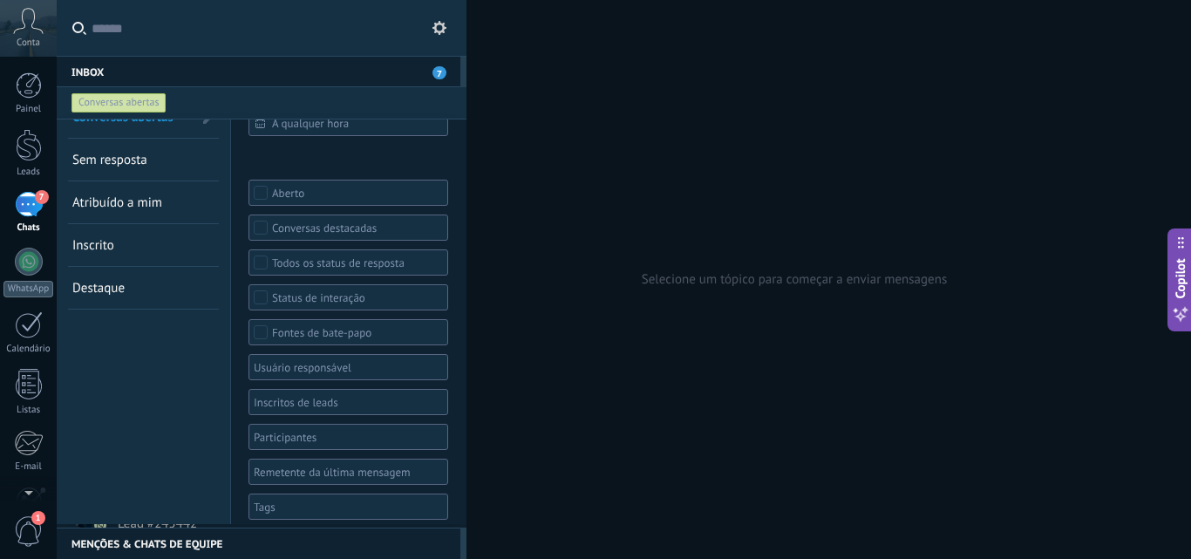
scroll to position [37, 0]
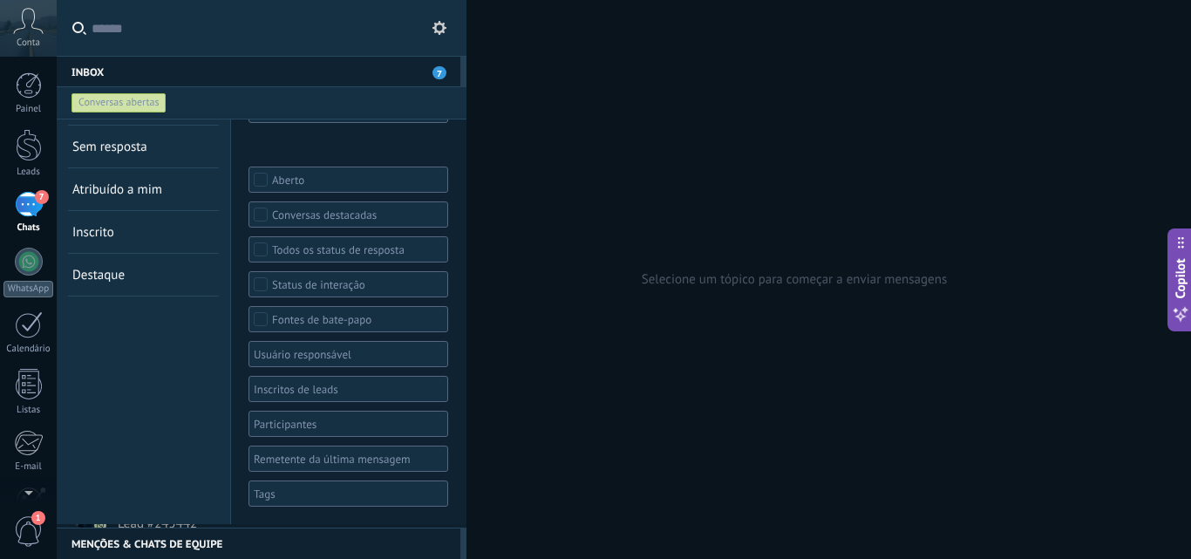
click at [289, 491] on div at bounding box center [342, 493] width 182 height 21
click at [283, 368] on span "Nova Lima" at bounding box center [285, 368] width 58 height 16
click at [176, 386] on div "Conversas abertas Sem resposta Atribuído a mim Inscrito Destaque Salvar" at bounding box center [144, 303] width 174 height 441
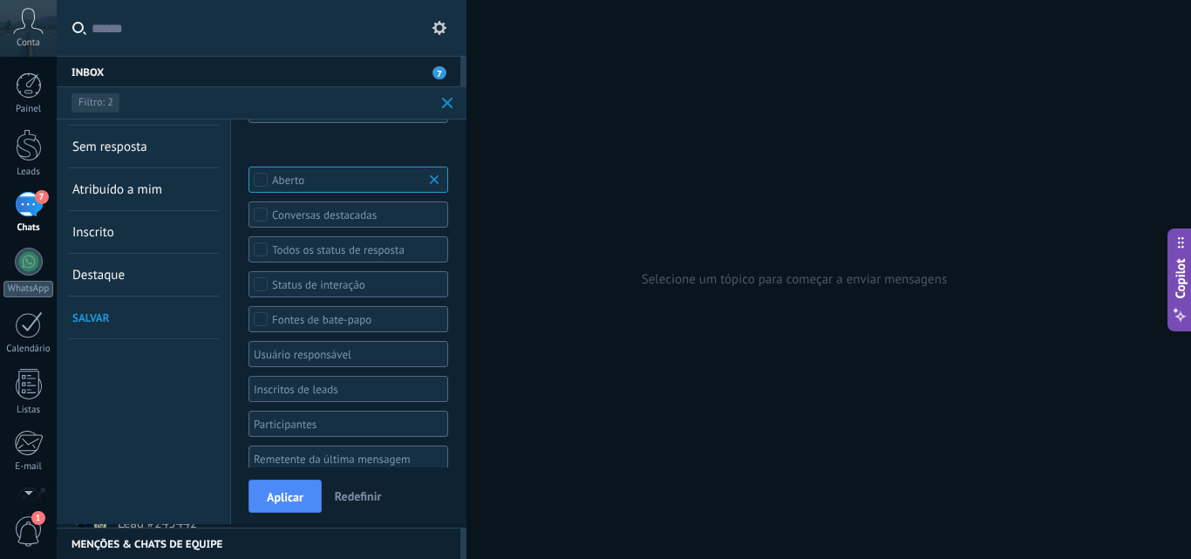
click at [99, 314] on span "Salvar" at bounding box center [90, 317] width 37 height 15
click at [121, 359] on div "Conversas abertas Sem resposta Atribuído a mim Inscrito Destaque Salvar" at bounding box center [144, 332] width 174 height 498
click at [275, 496] on span "Aplicar" at bounding box center [285, 497] width 37 height 12
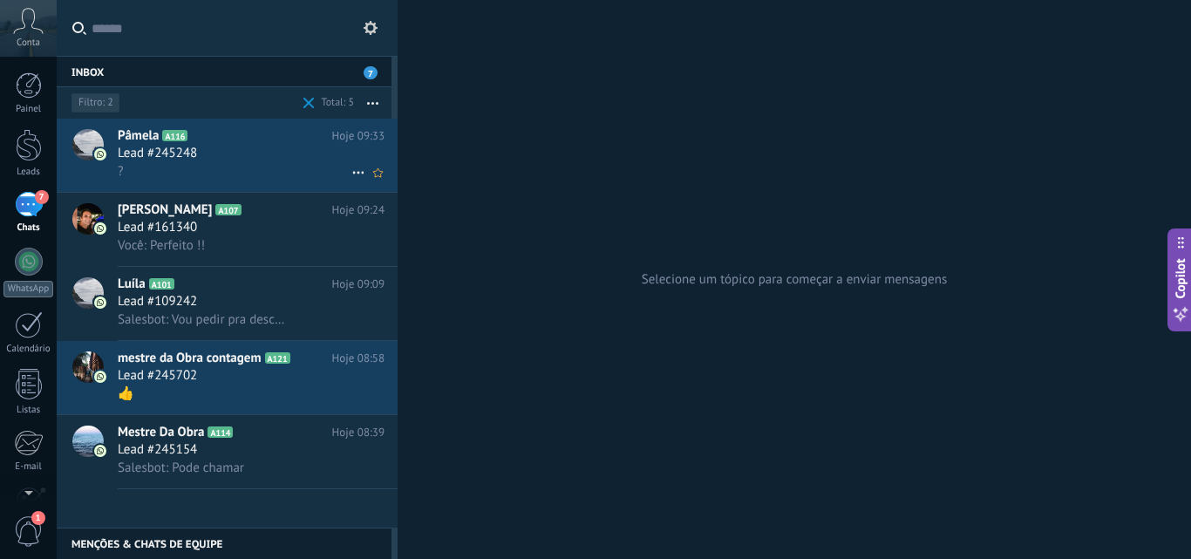
click at [208, 151] on div "Lead #245248" at bounding box center [251, 153] width 267 height 17
click at [224, 242] on div "Você: Perfeito !!" at bounding box center [251, 245] width 267 height 18
click at [219, 159] on div "Lead #245248" at bounding box center [251, 153] width 267 height 17
click at [310, 100] on span at bounding box center [308, 103] width 11 height 11
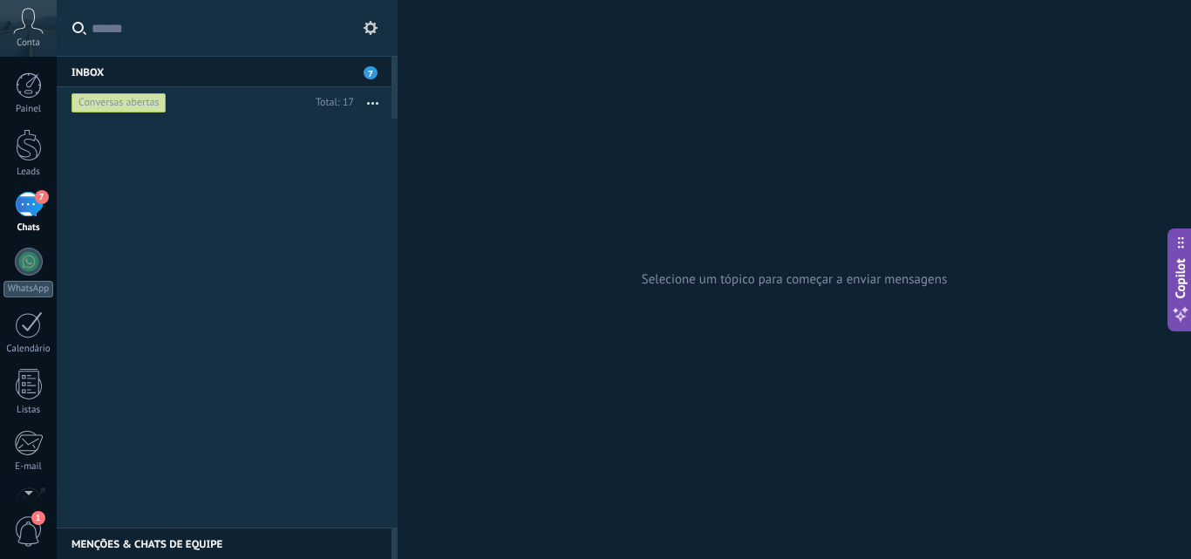
click at [119, 99] on div "Conversas abertas" at bounding box center [118, 102] width 95 height 21
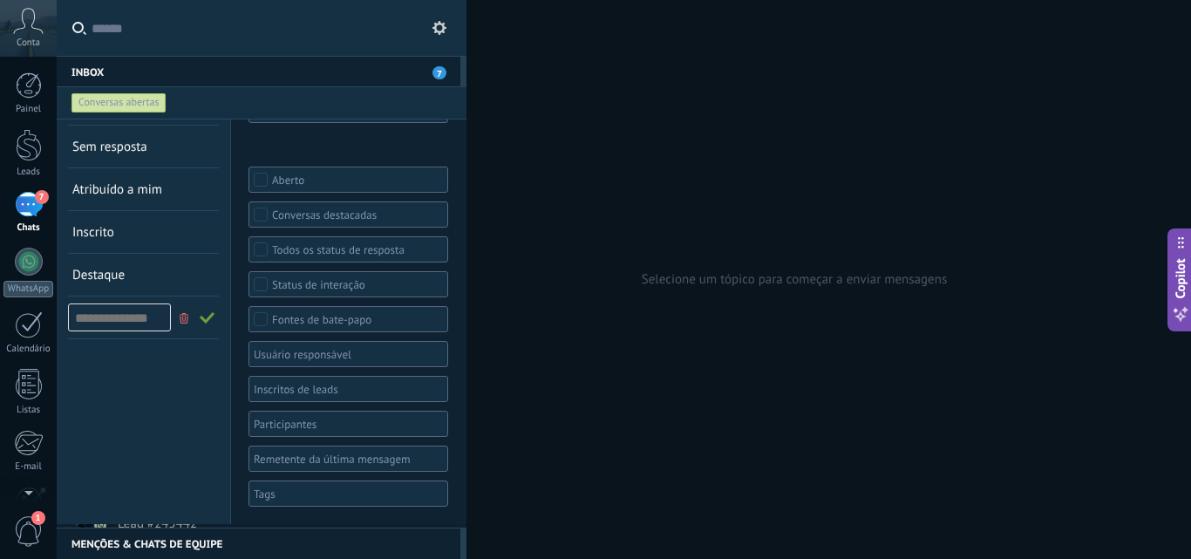
click at [181, 321] on icon at bounding box center [184, 318] width 9 height 10
click at [280, 504] on div at bounding box center [355, 493] width 213 height 24
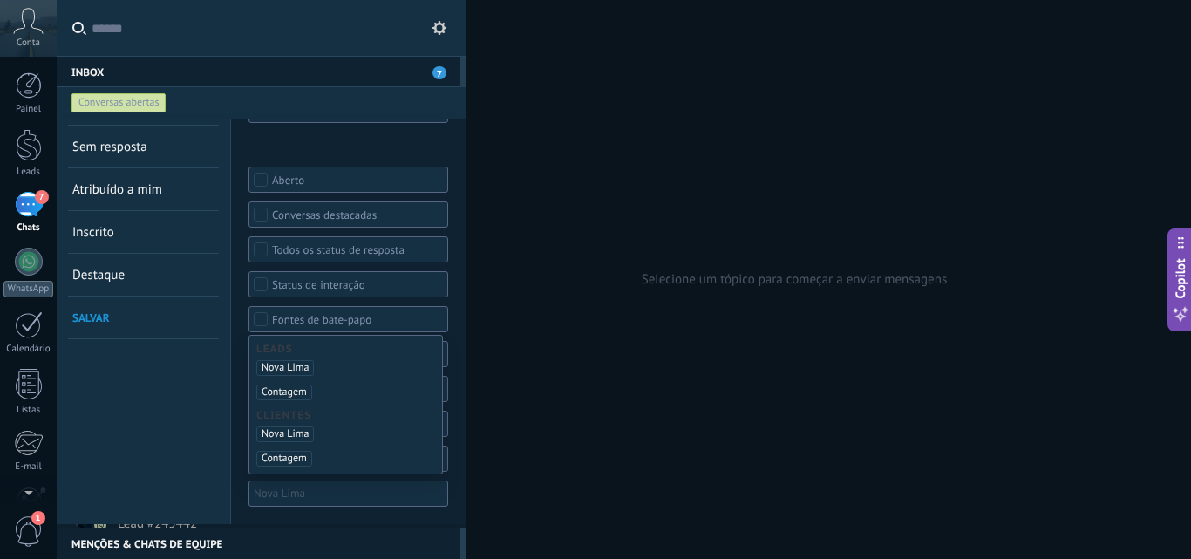
click at [269, 435] on span "Nova Lima" at bounding box center [285, 434] width 58 height 16
click at [156, 422] on div "Conversas abertas Sem resposta Atribuído a mim Inscrito Destaque Salvar" at bounding box center [144, 303] width 174 height 441
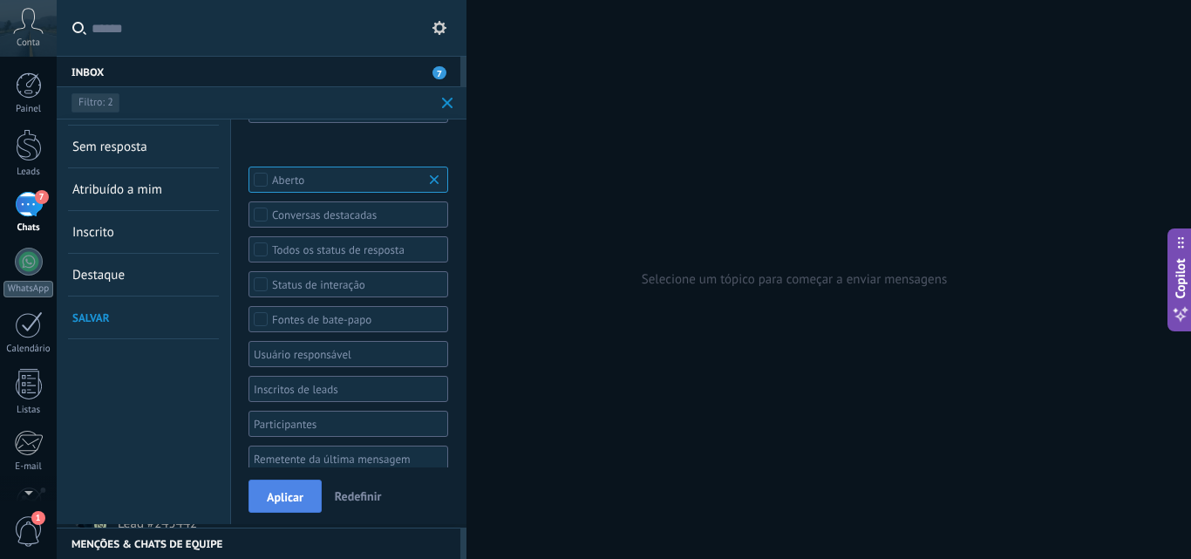
click at [272, 497] on span "Aplicar" at bounding box center [285, 497] width 37 height 12
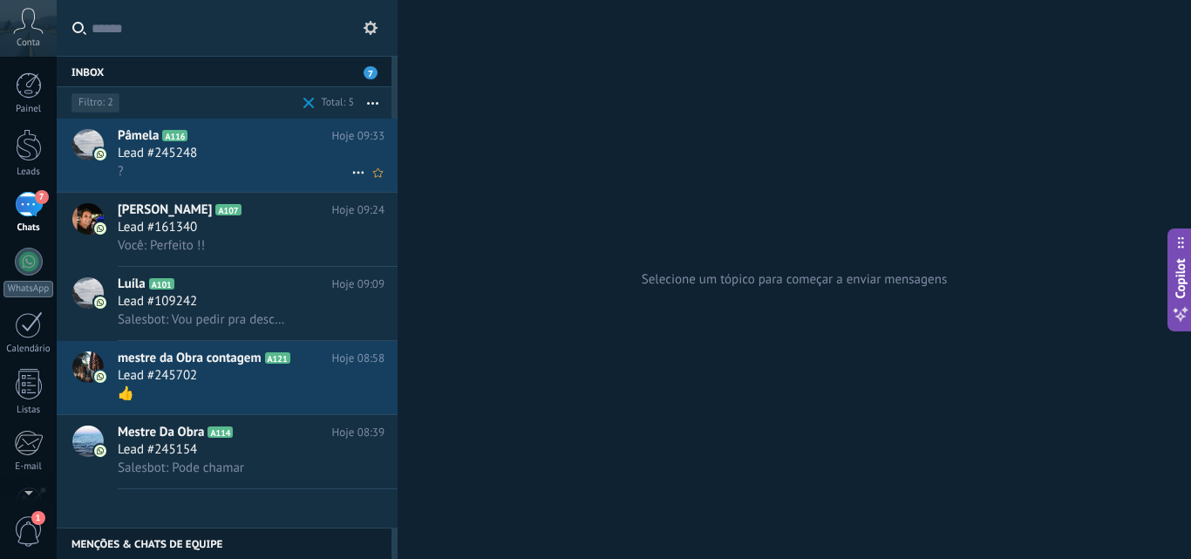
click at [199, 161] on div "Pâmela A116 Hoje 09:33 Lead #245248 ?" at bounding box center [258, 155] width 280 height 73
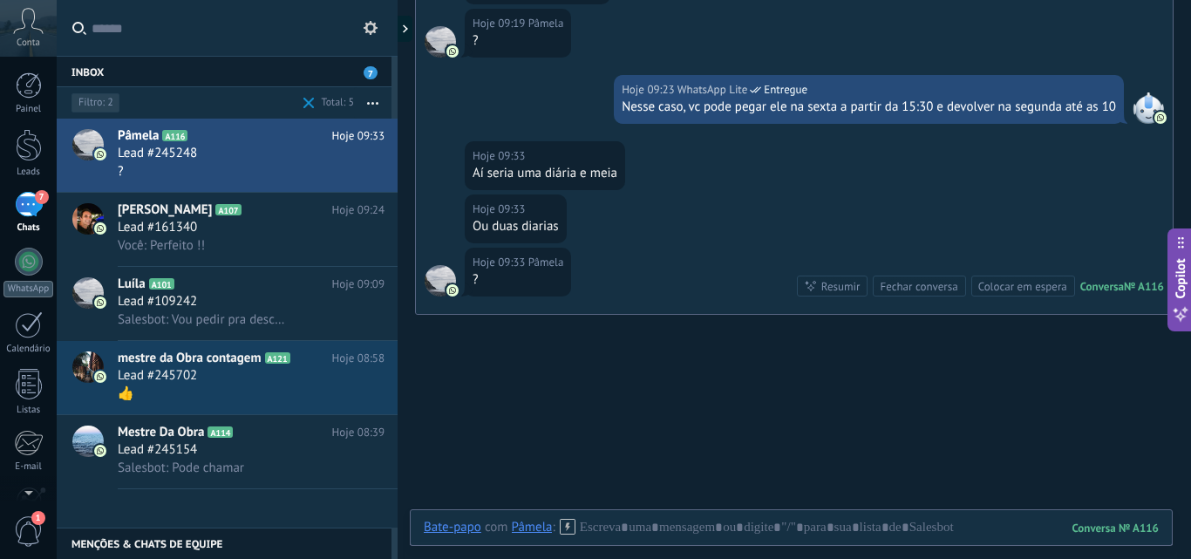
scroll to position [1413, 0]
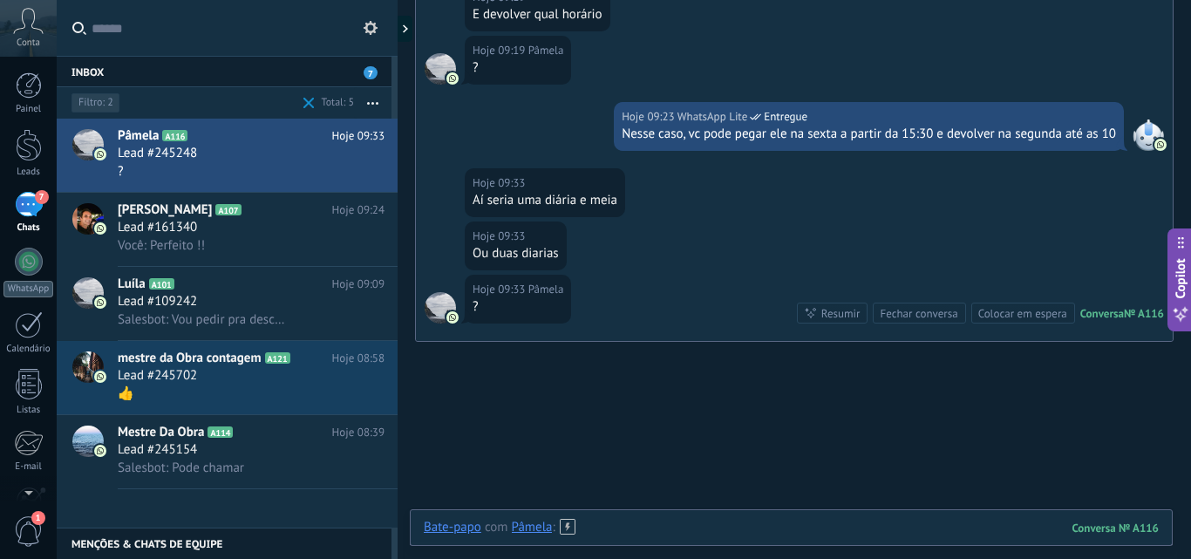
click at [615, 521] on div at bounding box center [791, 545] width 735 height 52
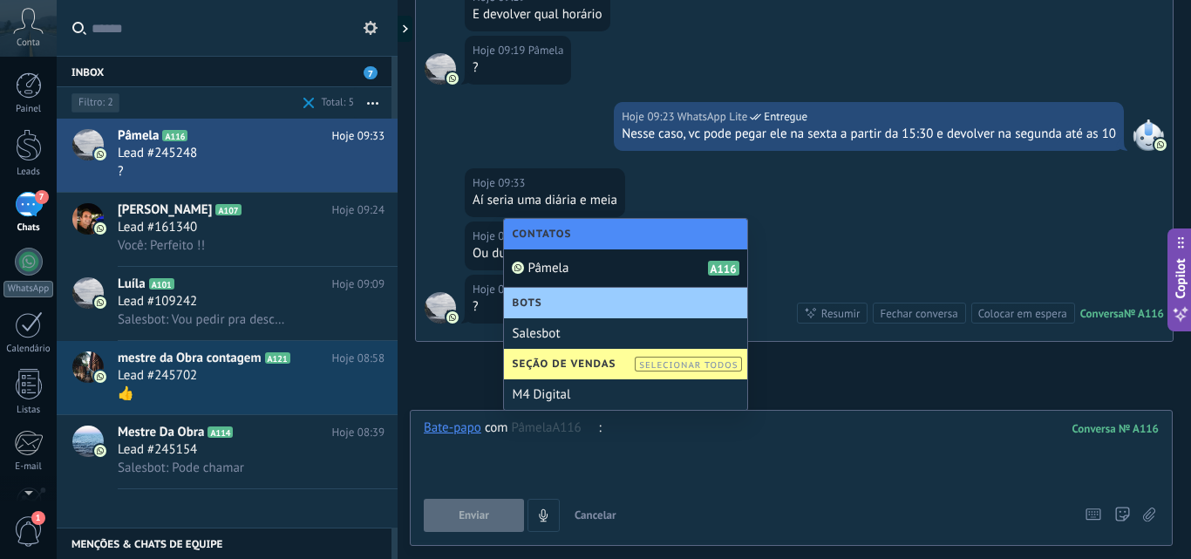
click at [625, 431] on div at bounding box center [791, 452] width 735 height 66
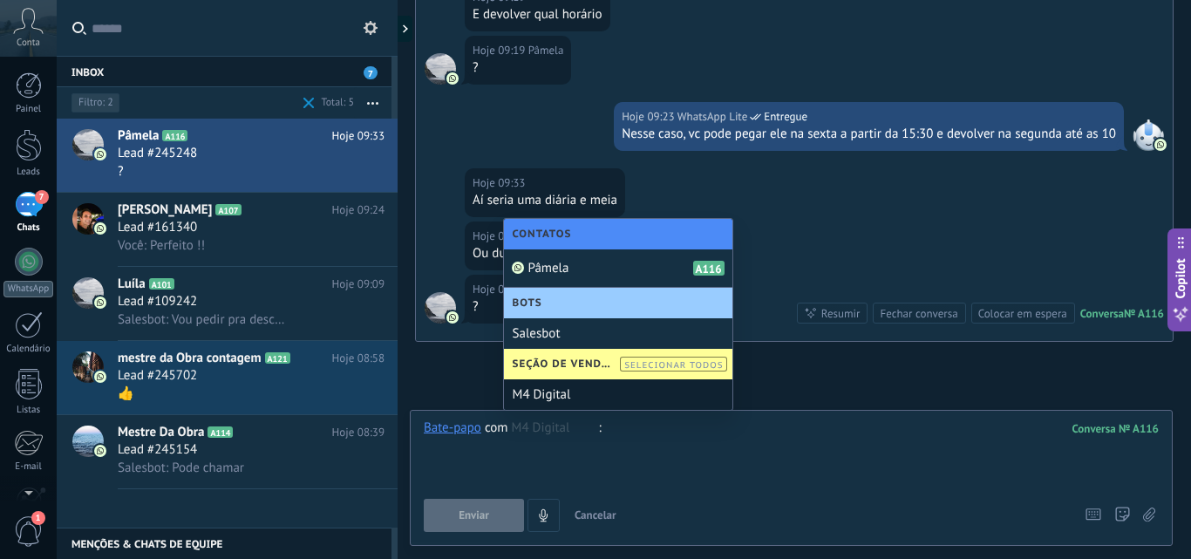
click at [666, 415] on div "Bate-papo E-mail Nota Tarefa Bate-papo com Pâmela M4 Digital : 116 Enviar Cance…" at bounding box center [791, 478] width 763 height 136
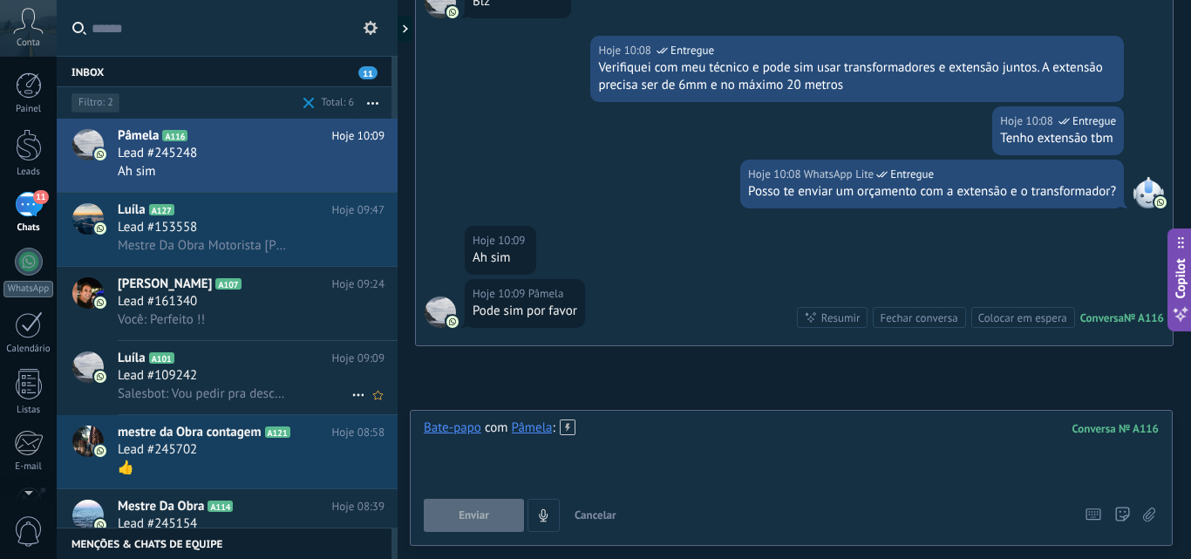
scroll to position [2507, 0]
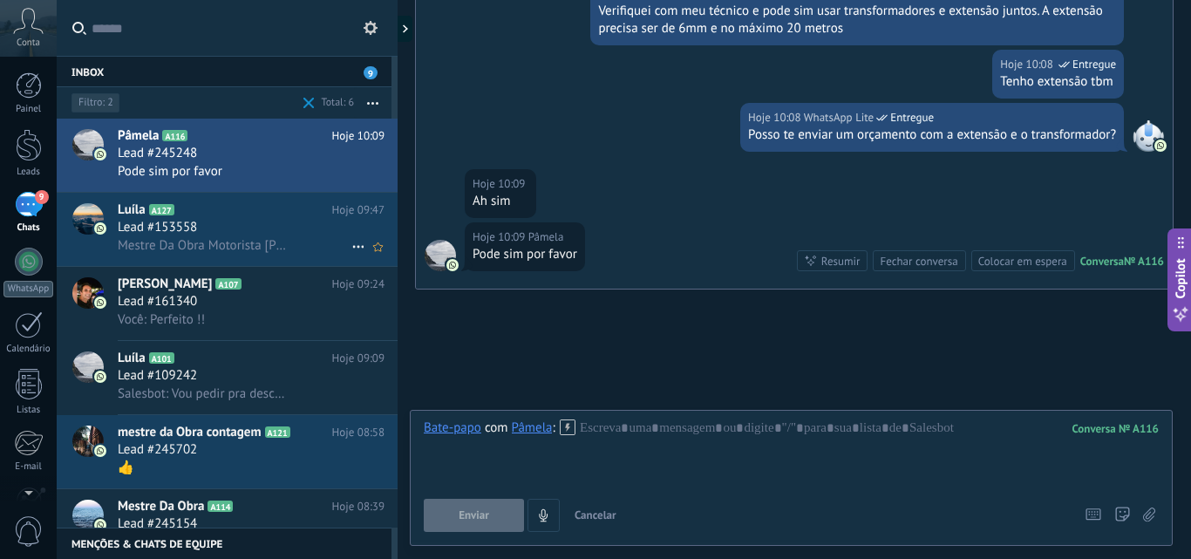
click at [196, 241] on span "Mestre Da Obra Motorista Rodrigo Nome: Mestre Da Obra Sobrenome: Motorista Rodr…" at bounding box center [203, 245] width 171 height 17
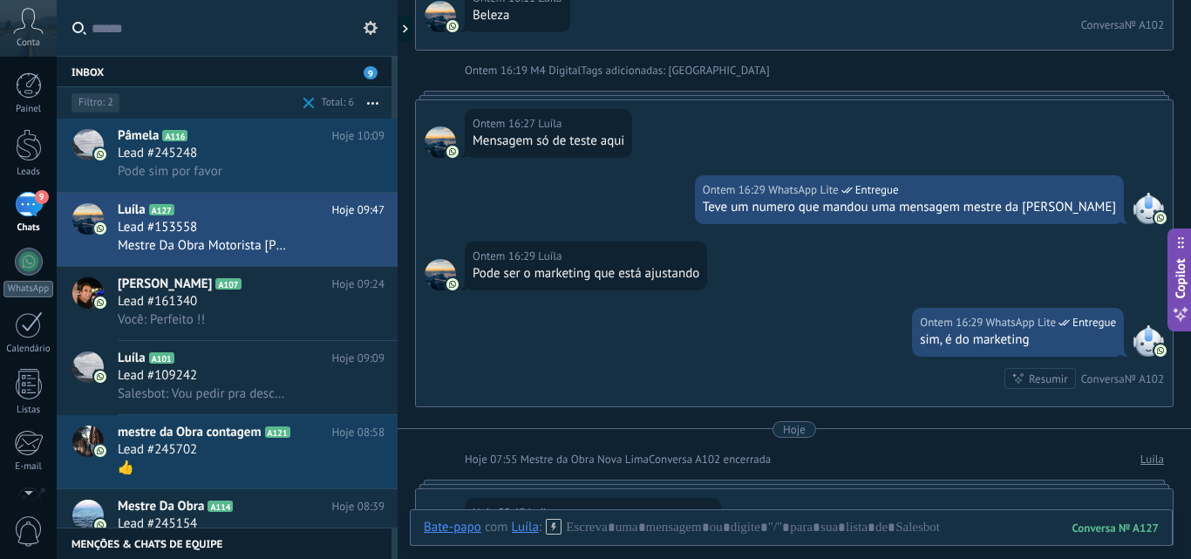
scroll to position [1008, 0]
click at [187, 160] on span "Lead #245248" at bounding box center [157, 153] width 79 height 17
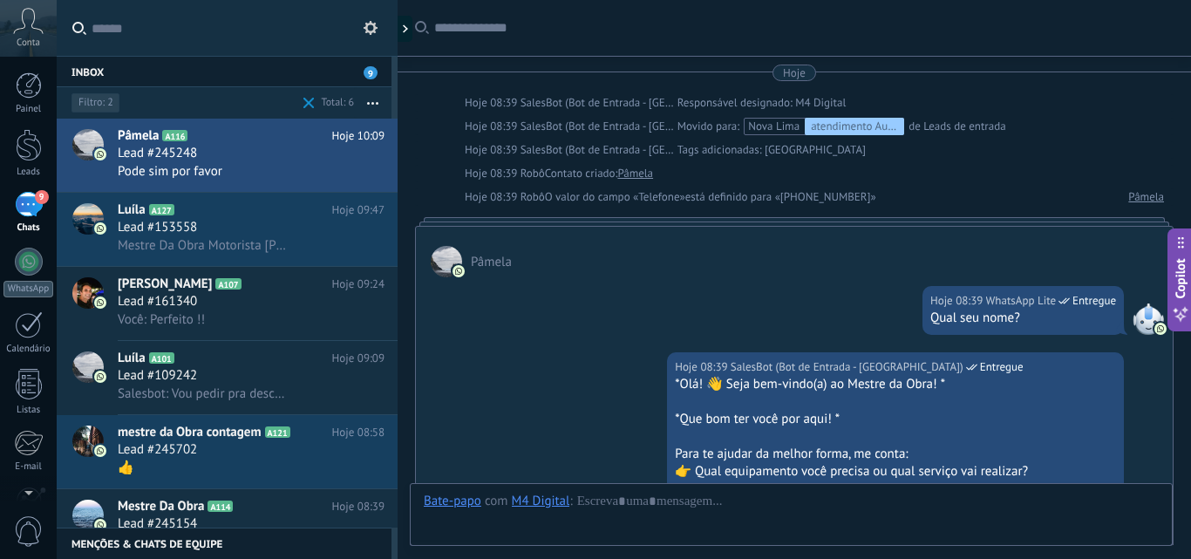
scroll to position [1094, 0]
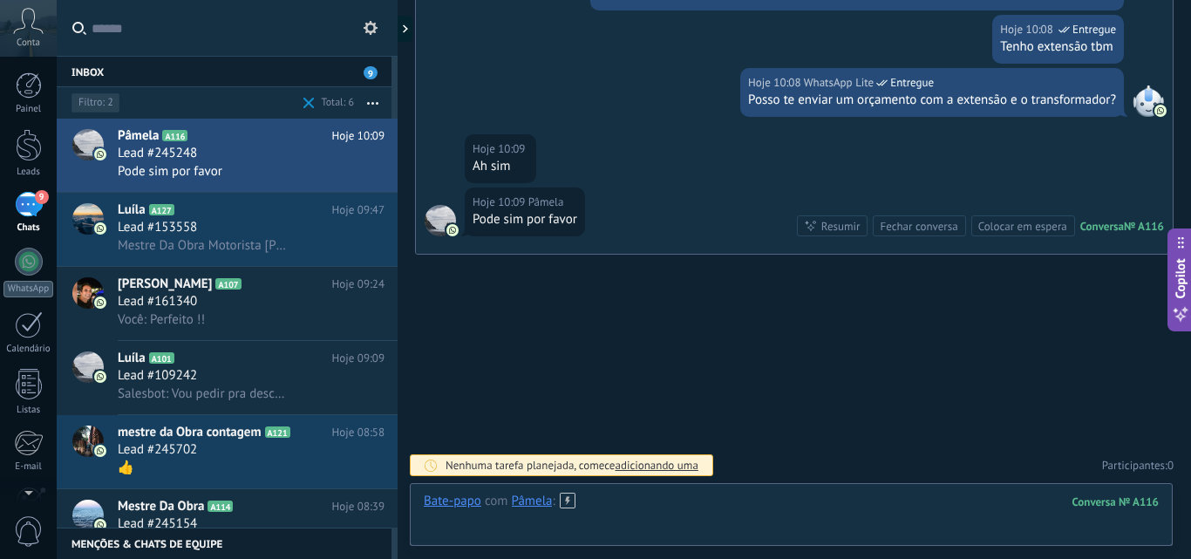
click at [687, 512] on div at bounding box center [791, 518] width 735 height 52
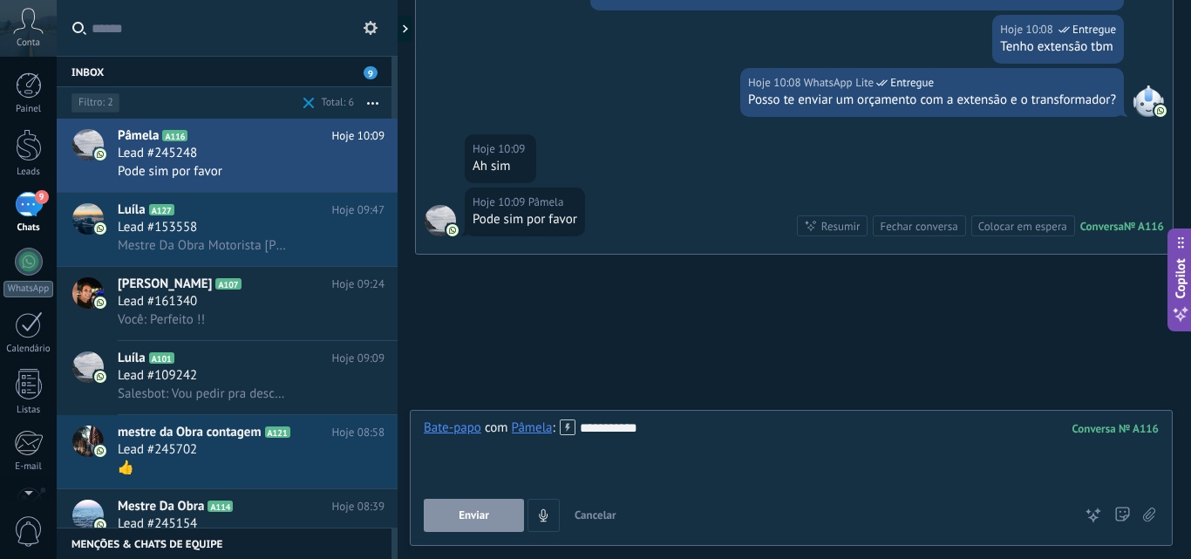
click at [441, 516] on button "Enviar" at bounding box center [474, 515] width 100 height 33
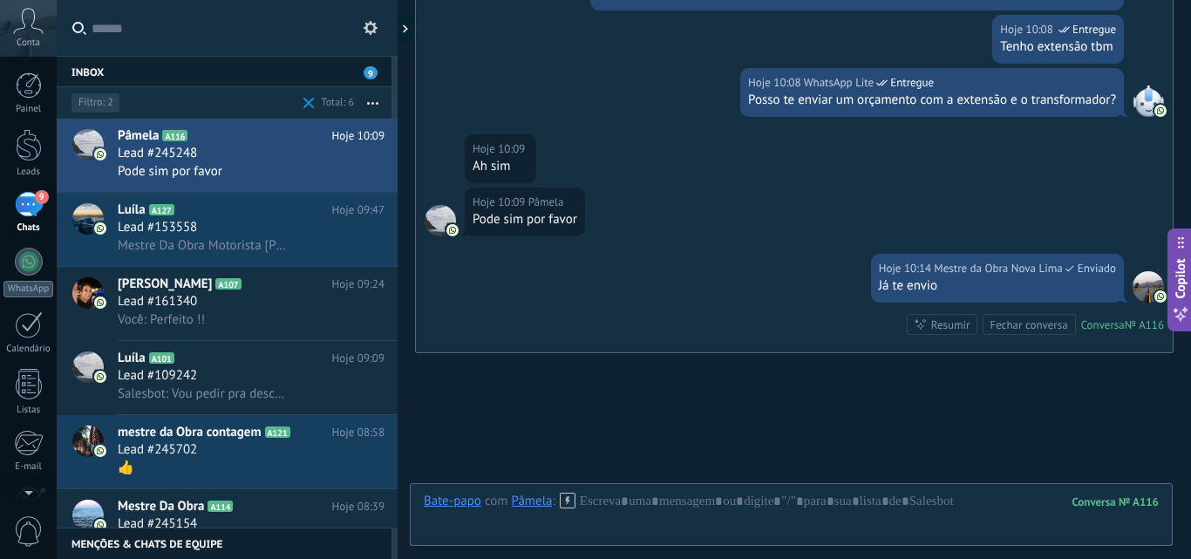
scroll to position [1192, 0]
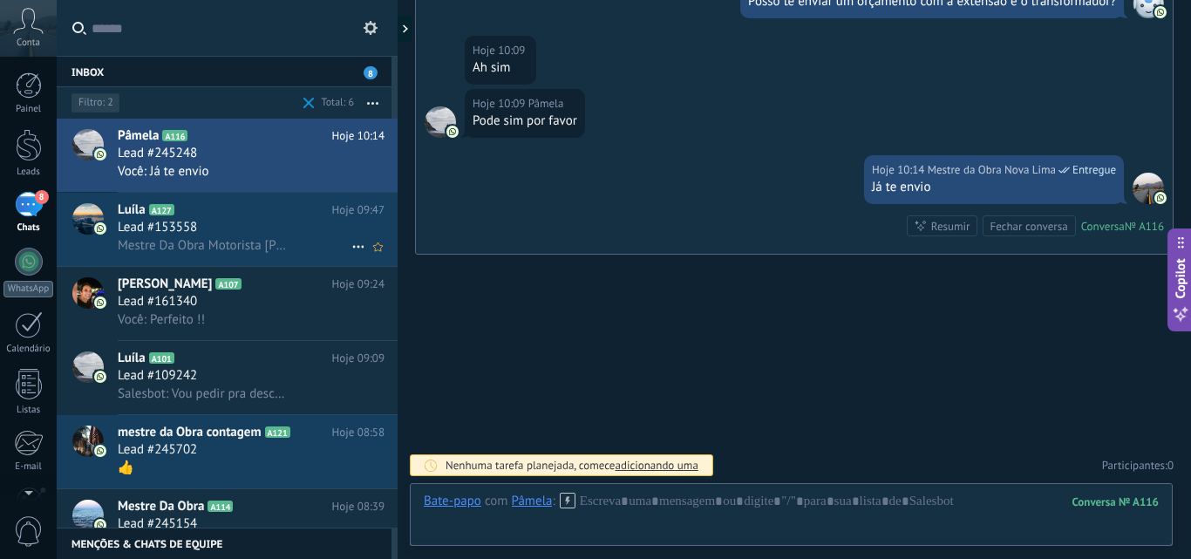
click at [348, 249] on icon at bounding box center [358, 246] width 21 height 21
click at [388, 282] on span "Conversa fechada" at bounding box center [426, 290] width 98 height 35
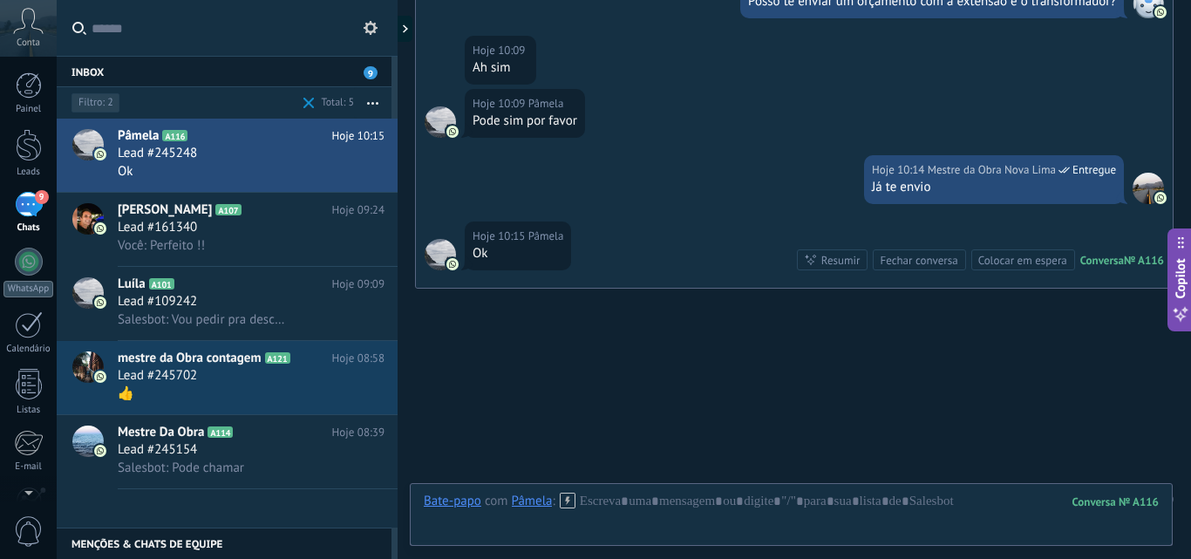
scroll to position [1226, 0]
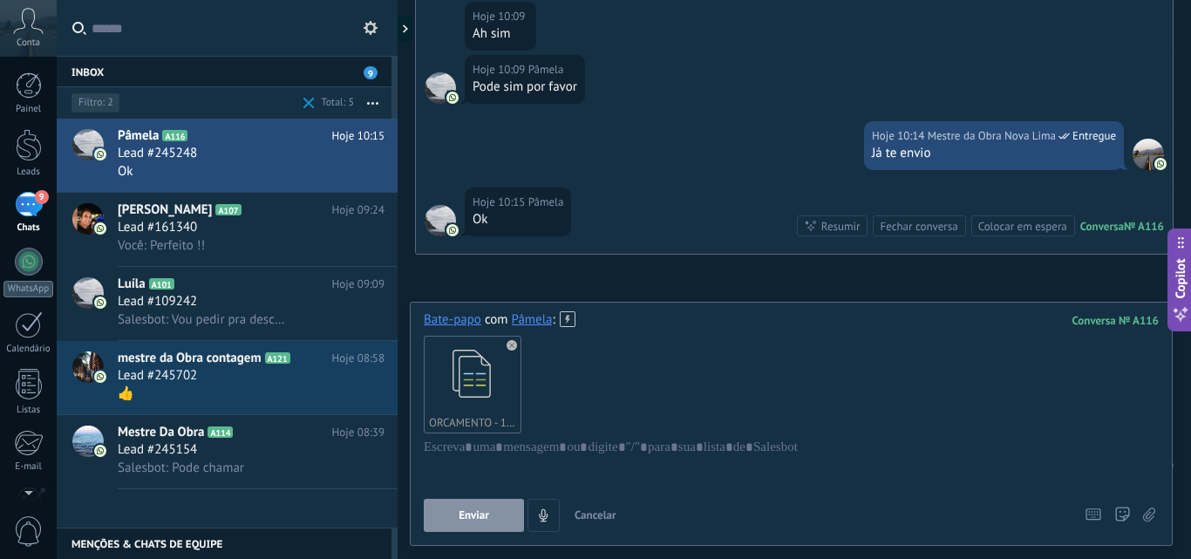
click at [495, 513] on button "Enviar" at bounding box center [474, 515] width 100 height 33
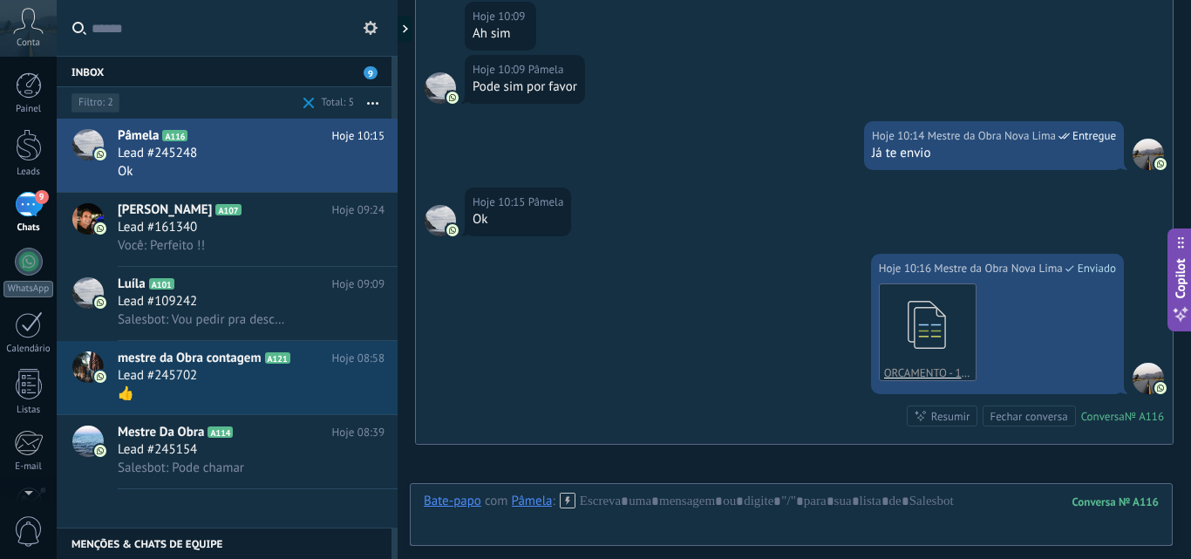
scroll to position [1416, 0]
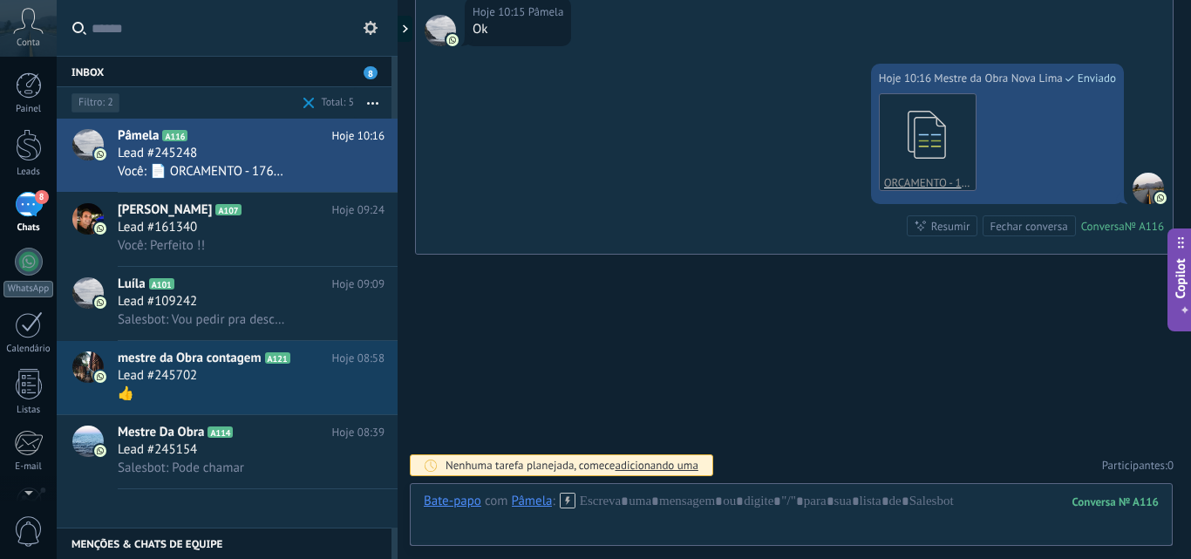
click at [165, 30] on input "text" at bounding box center [238, 28] width 292 height 56
type input "*"
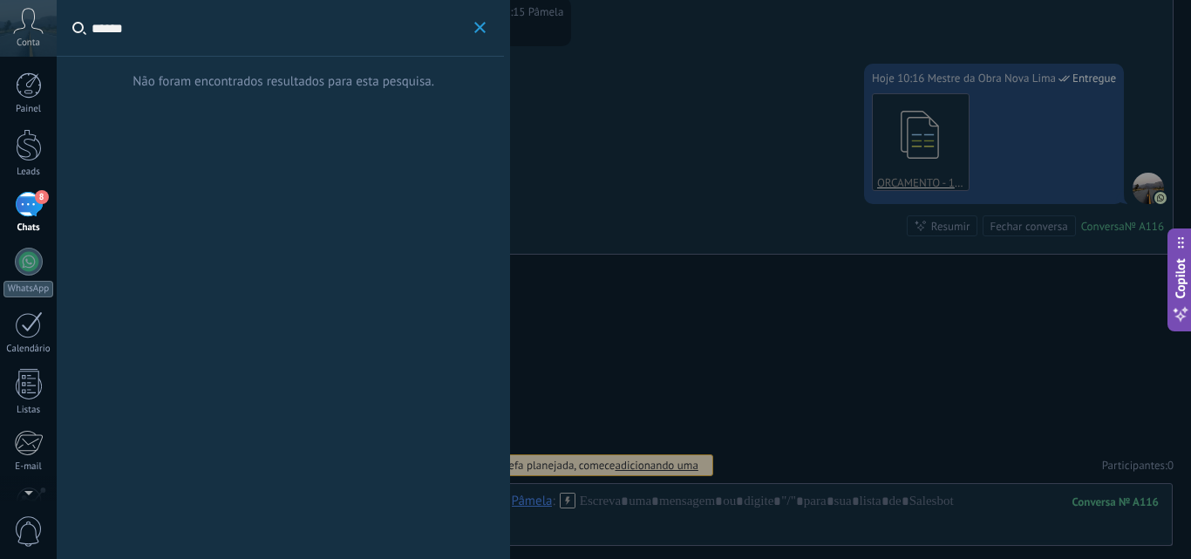
type input "******"
click at [477, 24] on icon "button" at bounding box center [479, 27] width 11 height 11
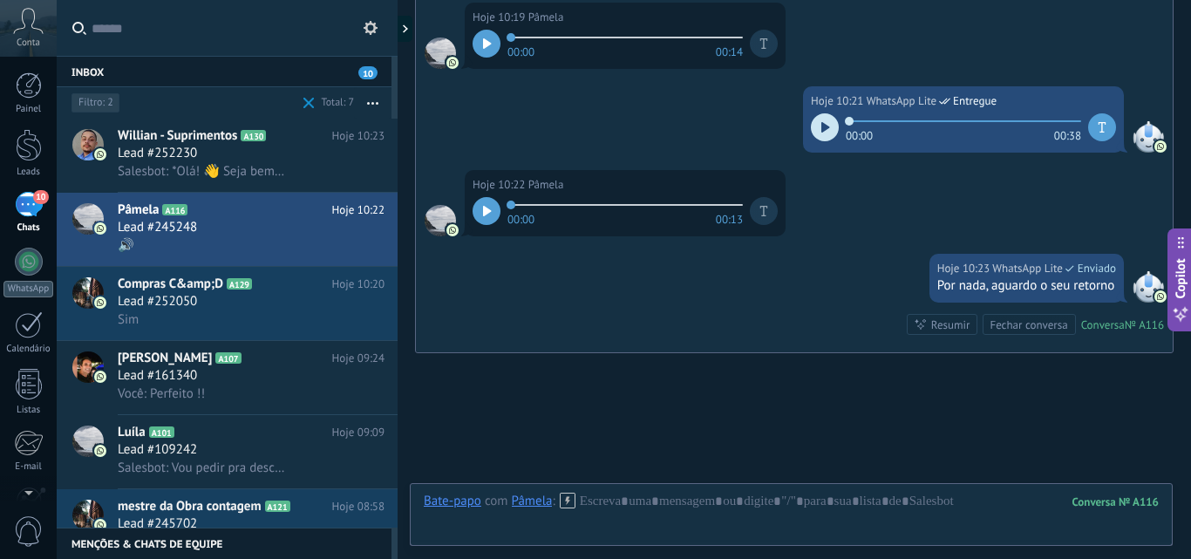
scroll to position [1734, 0]
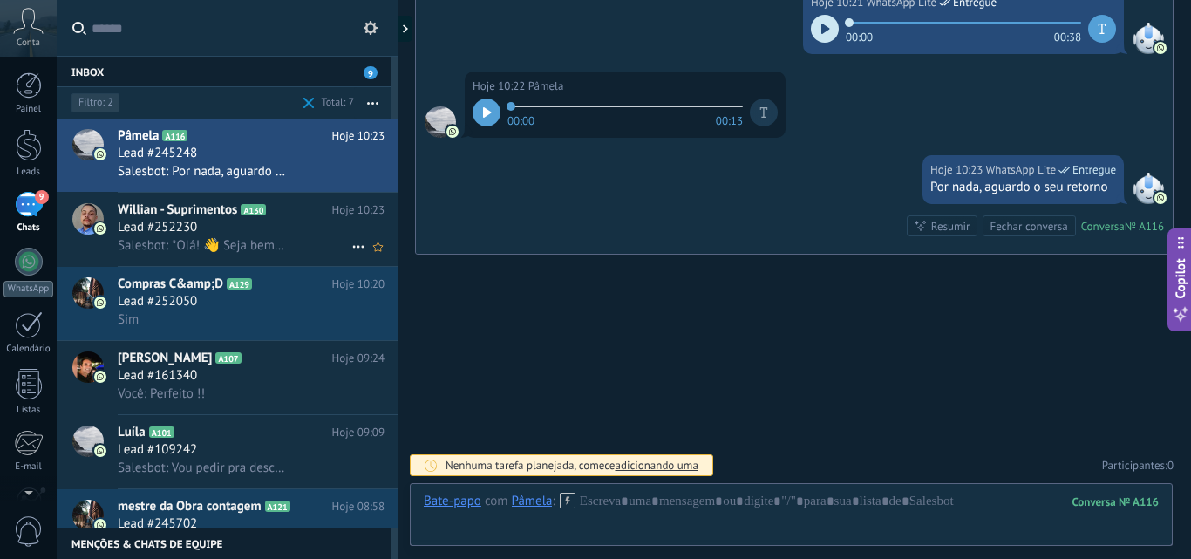
click at [167, 231] on span "Lead #252230" at bounding box center [157, 227] width 79 height 17
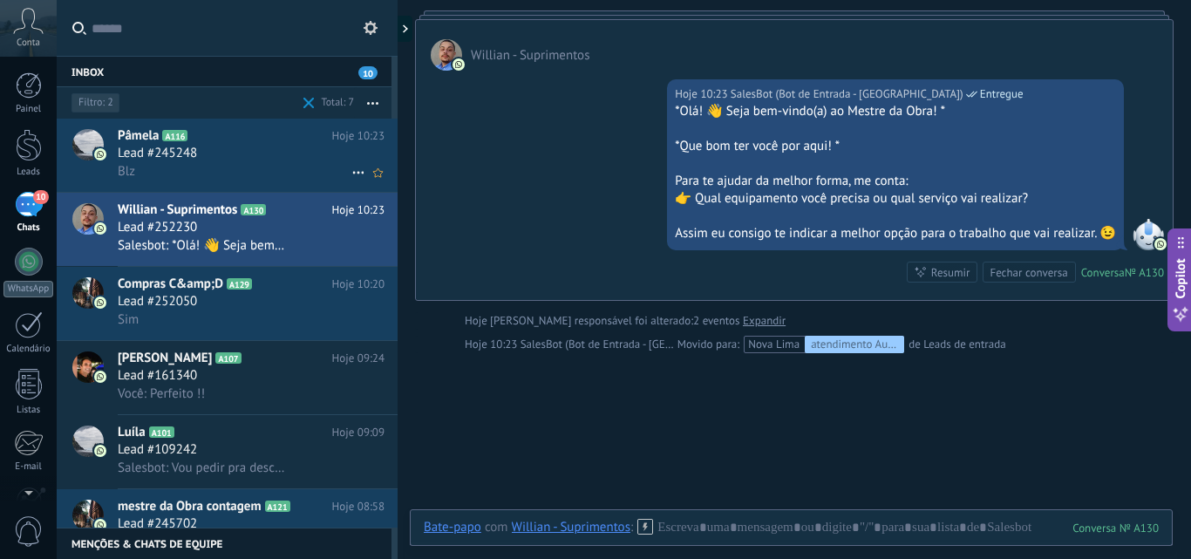
click at [178, 146] on span "Lead #245248" at bounding box center [157, 153] width 79 height 17
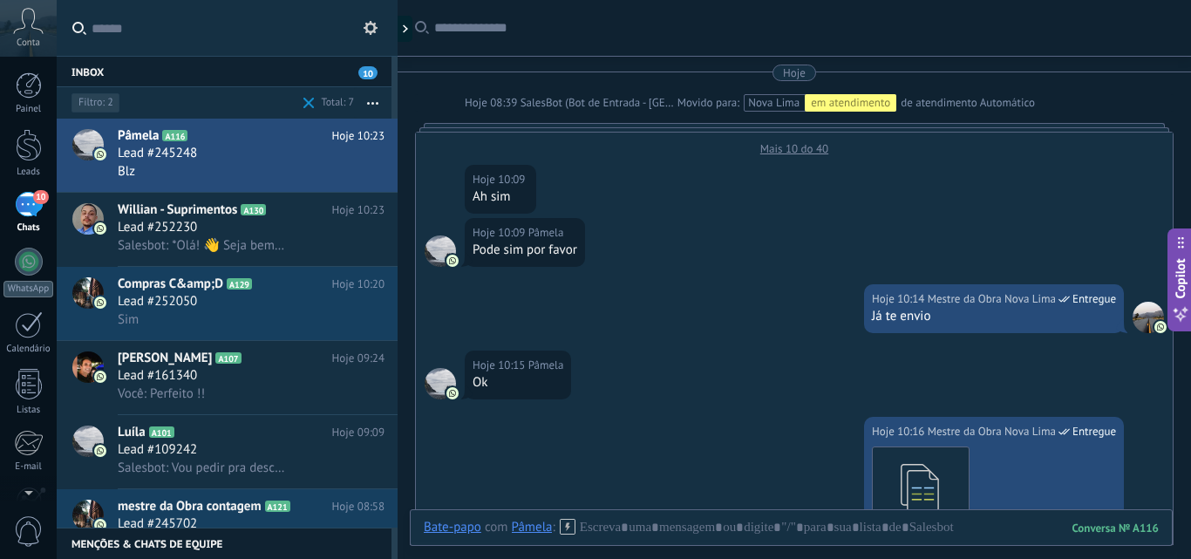
scroll to position [646, 0]
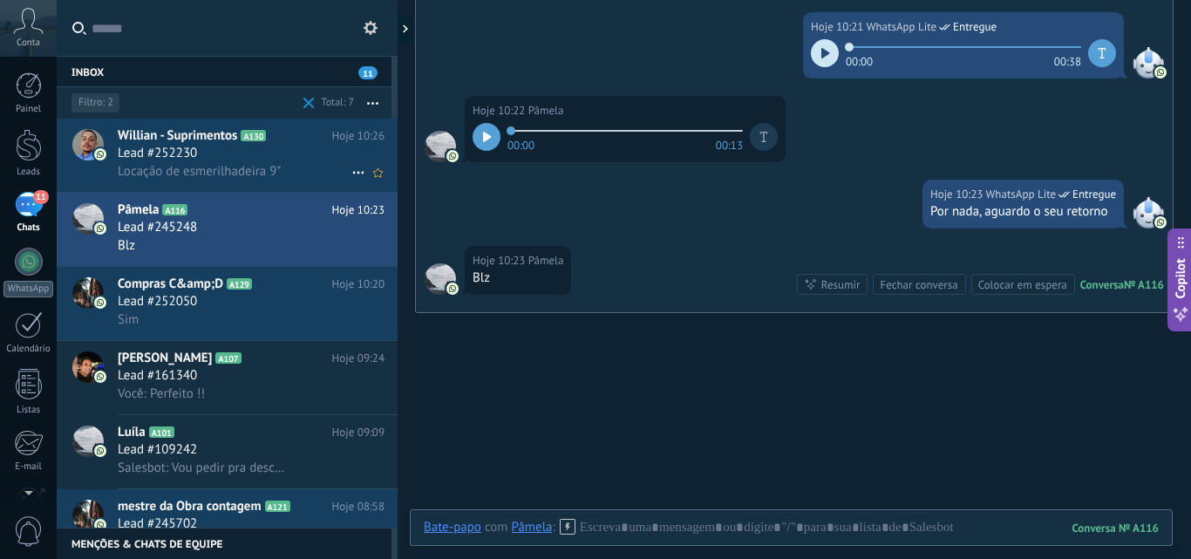
click at [184, 158] on span "Lead #252230" at bounding box center [157, 153] width 79 height 17
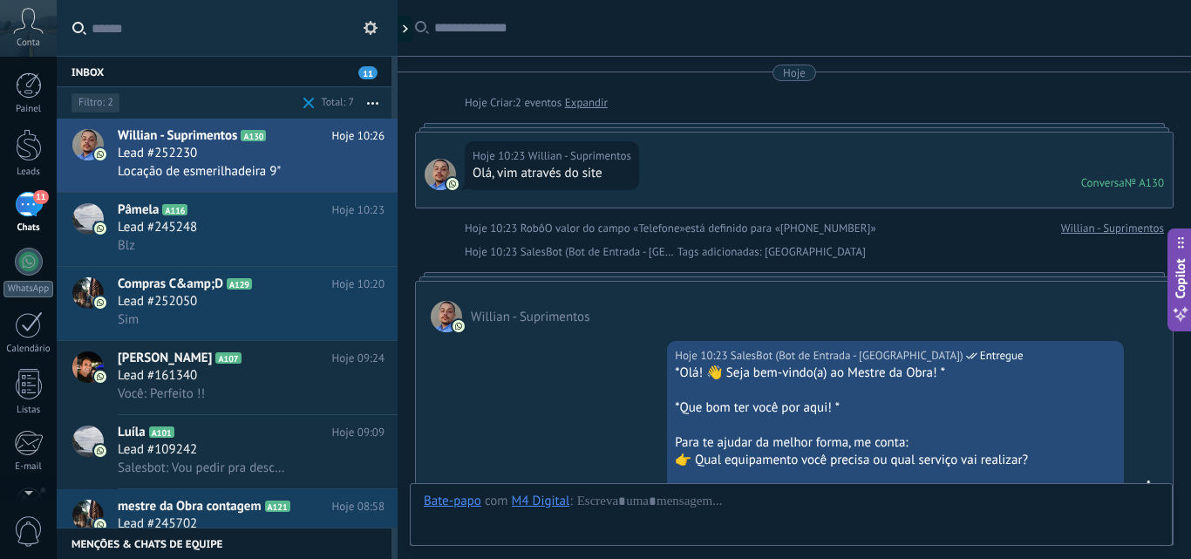
scroll to position [486, 0]
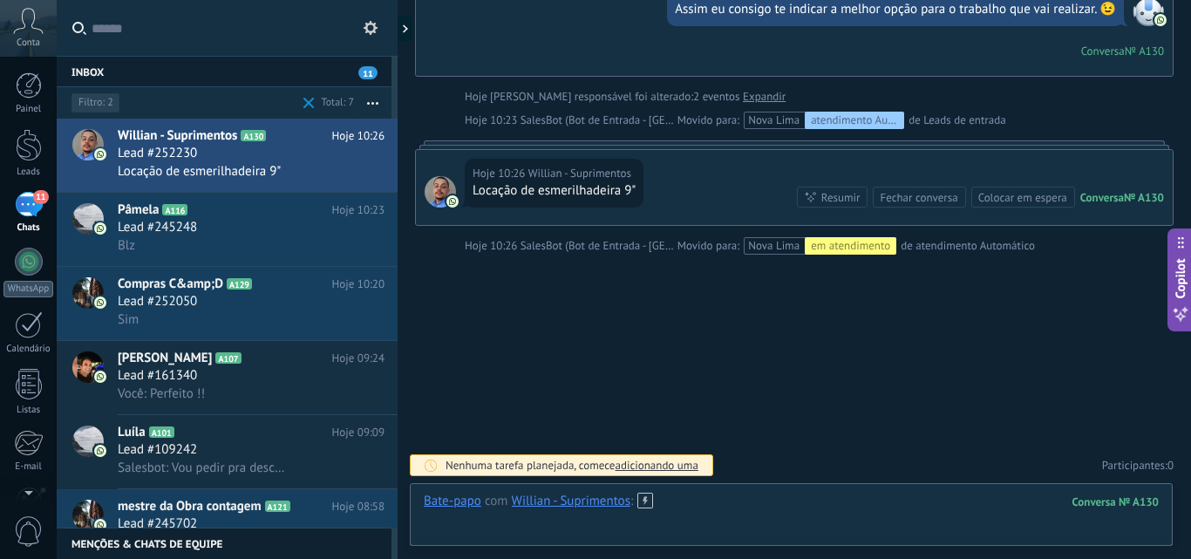
click at [713, 515] on div at bounding box center [791, 518] width 735 height 52
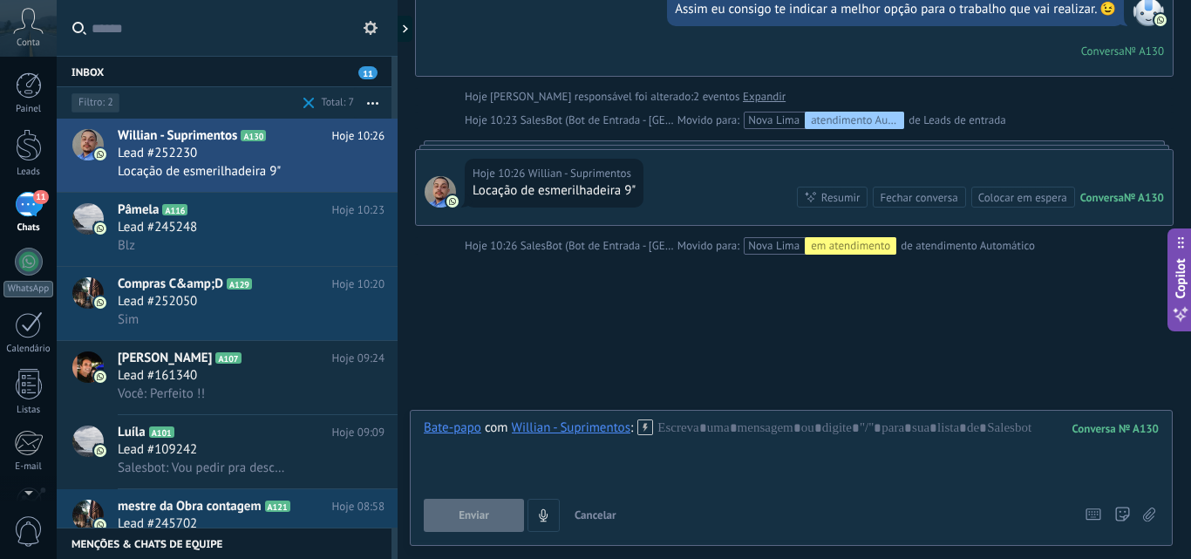
click at [873, 248] on div "em atendimento" at bounding box center [851, 245] width 92 height 17
click at [924, 245] on div "Movido para: Nova Lima em atendimento de atendimento Automático" at bounding box center [855, 245] width 357 height 17
click at [696, 428] on div at bounding box center [791, 452] width 735 height 66
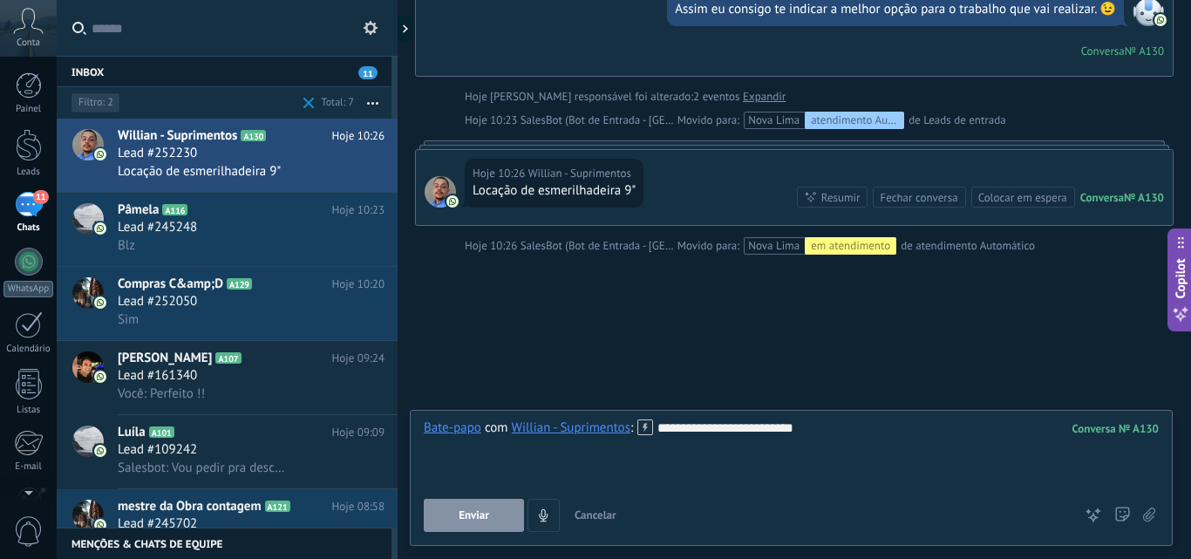
click at [460, 521] on button "Enviar" at bounding box center [474, 515] width 100 height 33
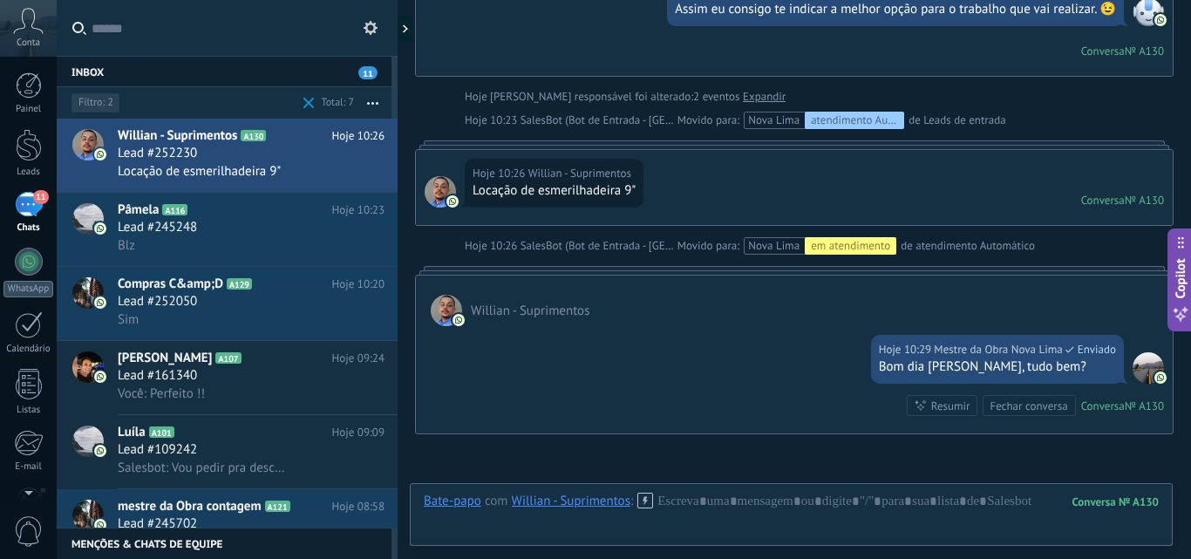
scroll to position [474, 0]
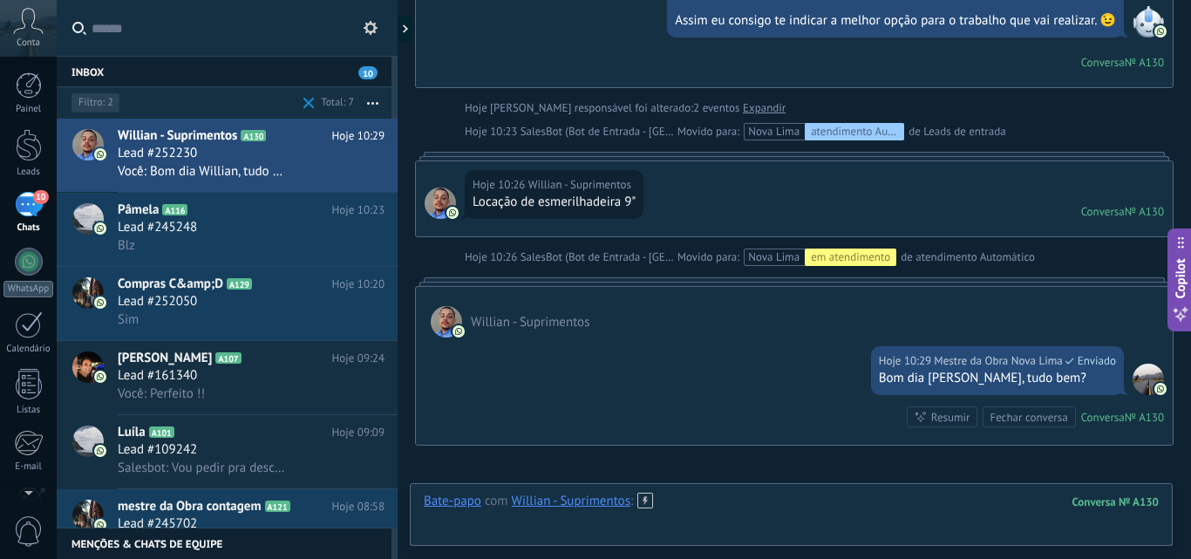
click at [676, 516] on div at bounding box center [791, 518] width 735 height 52
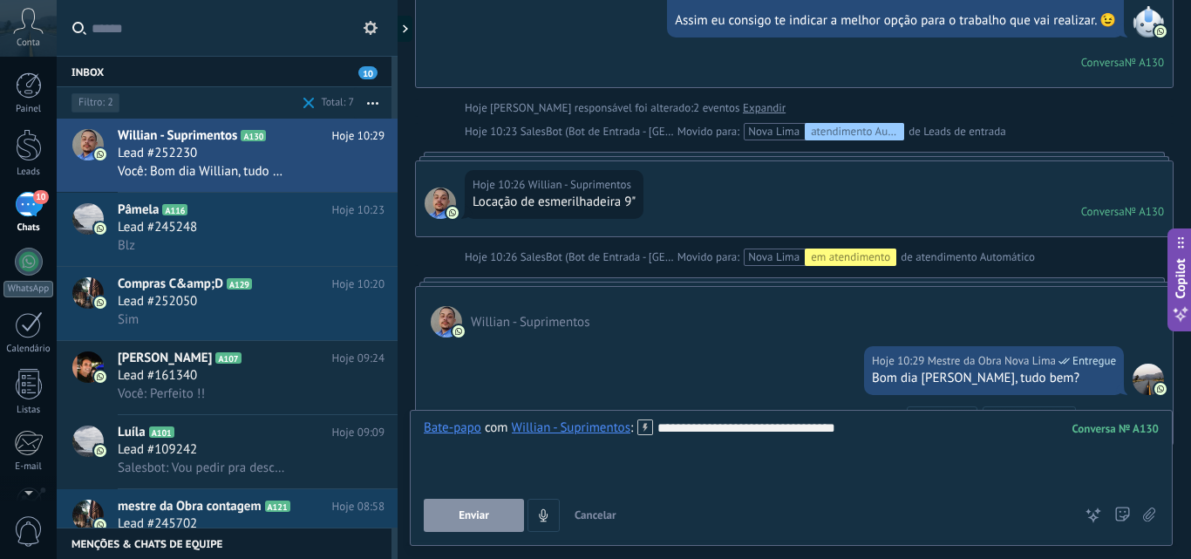
click at [877, 437] on div "**********" at bounding box center [791, 452] width 735 height 66
click at [492, 520] on button "Enviar" at bounding box center [474, 515] width 100 height 33
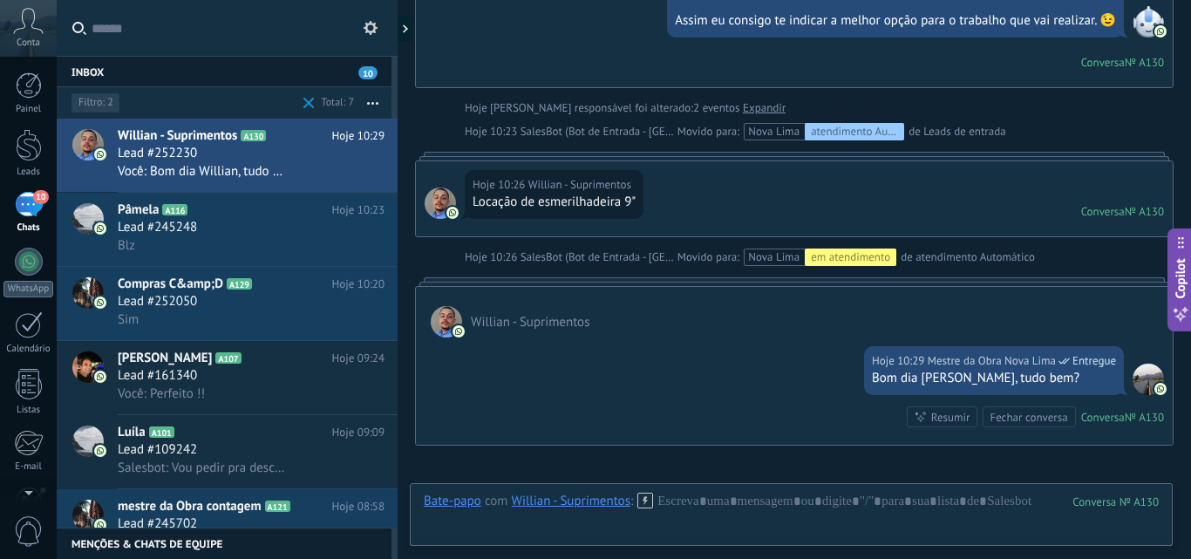
scroll to position [718, 0]
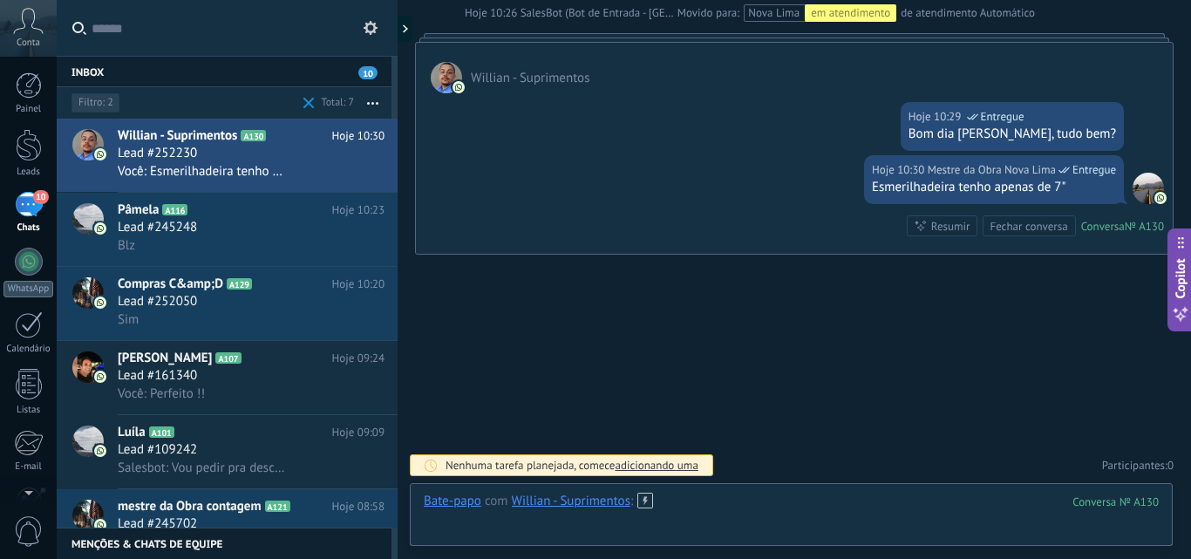
drag, startPoint x: 695, startPoint y: 510, endPoint x: 680, endPoint y: 508, distance: 14.9
click at [696, 510] on div at bounding box center [791, 518] width 735 height 52
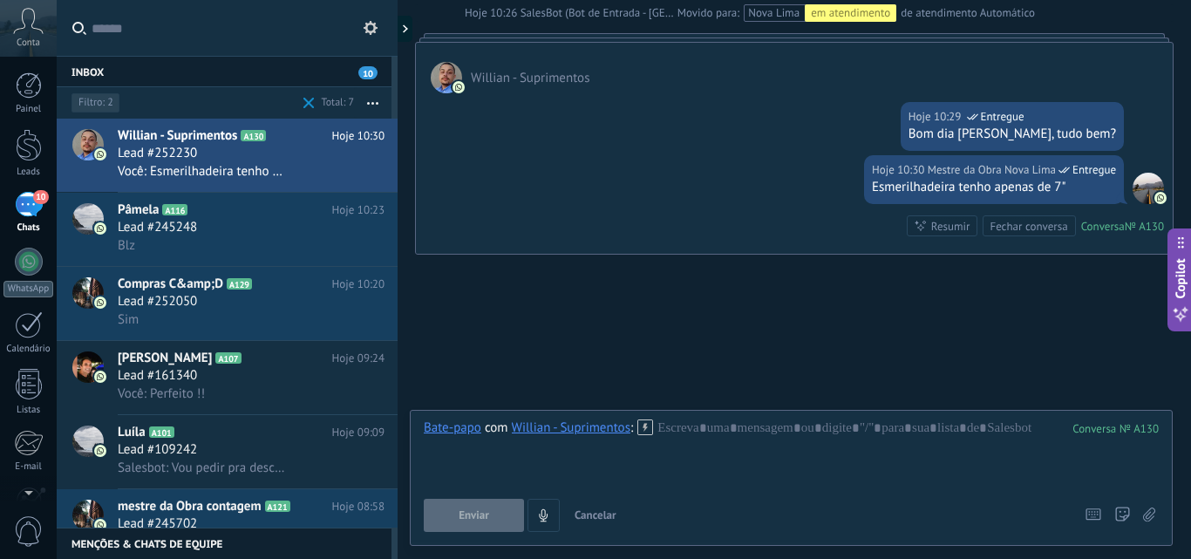
click at [28, 212] on div "10" at bounding box center [29, 204] width 28 height 25
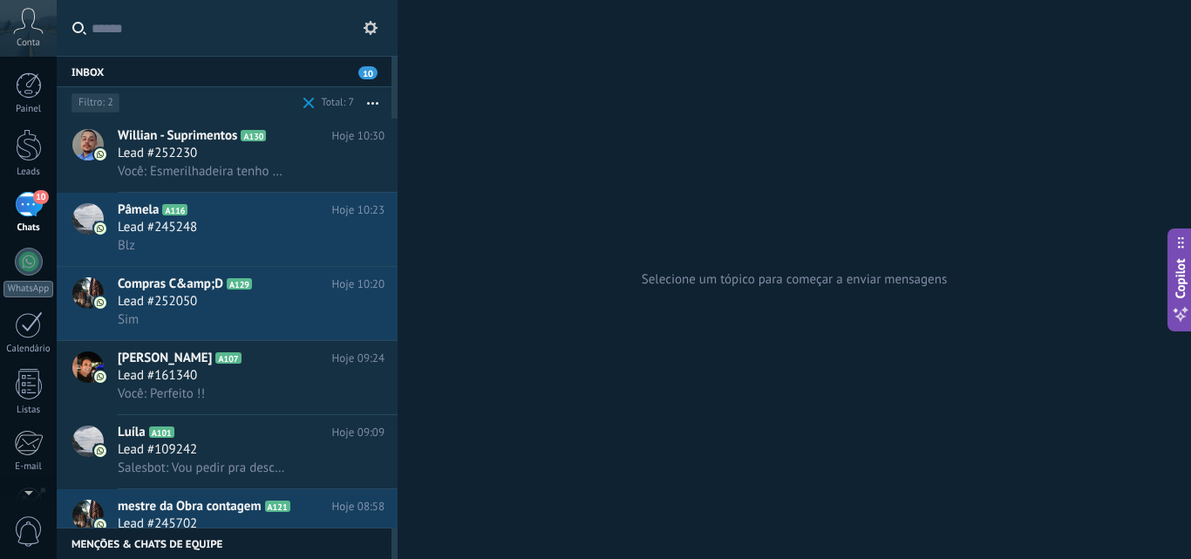
click at [312, 102] on span at bounding box center [308, 103] width 11 height 11
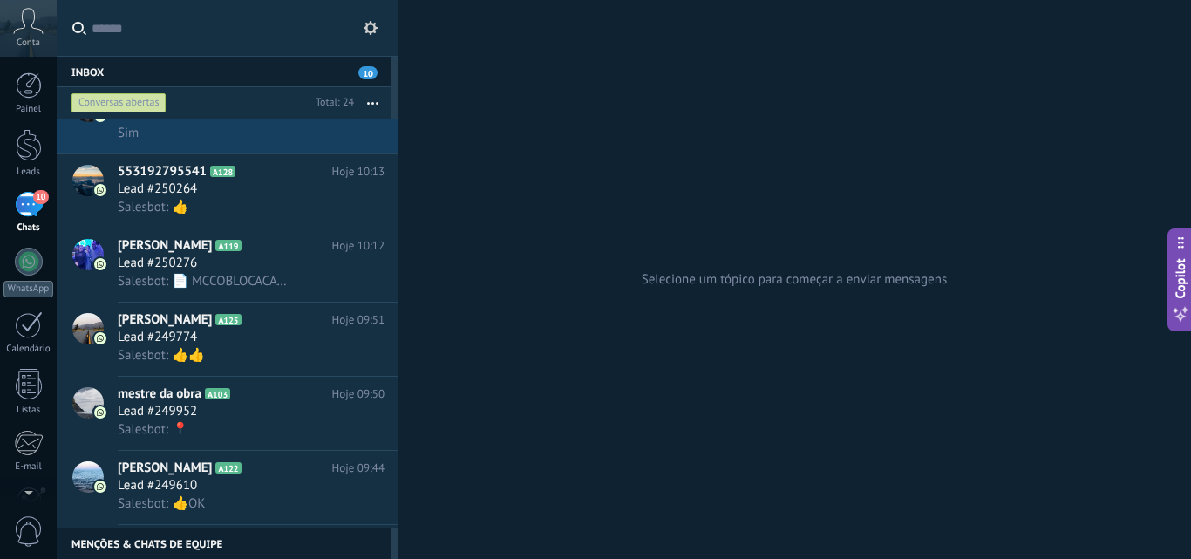
scroll to position [262, 0]
click at [260, 274] on span "Salesbot: 📄 MCCOBLOCACAO.1359.pdf" at bounding box center [203, 280] width 171 height 17
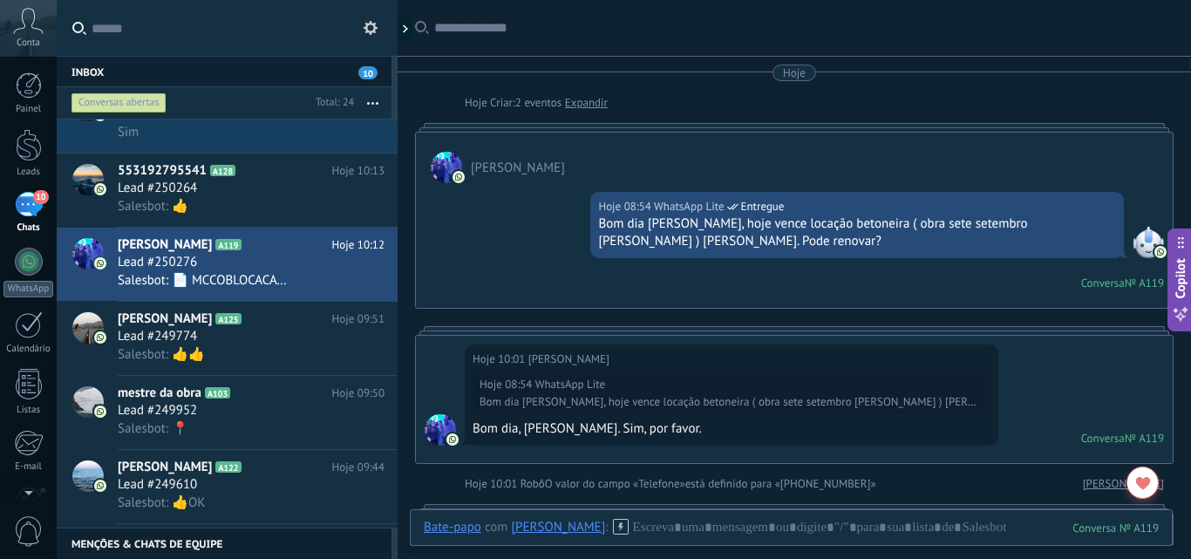
scroll to position [349, 0]
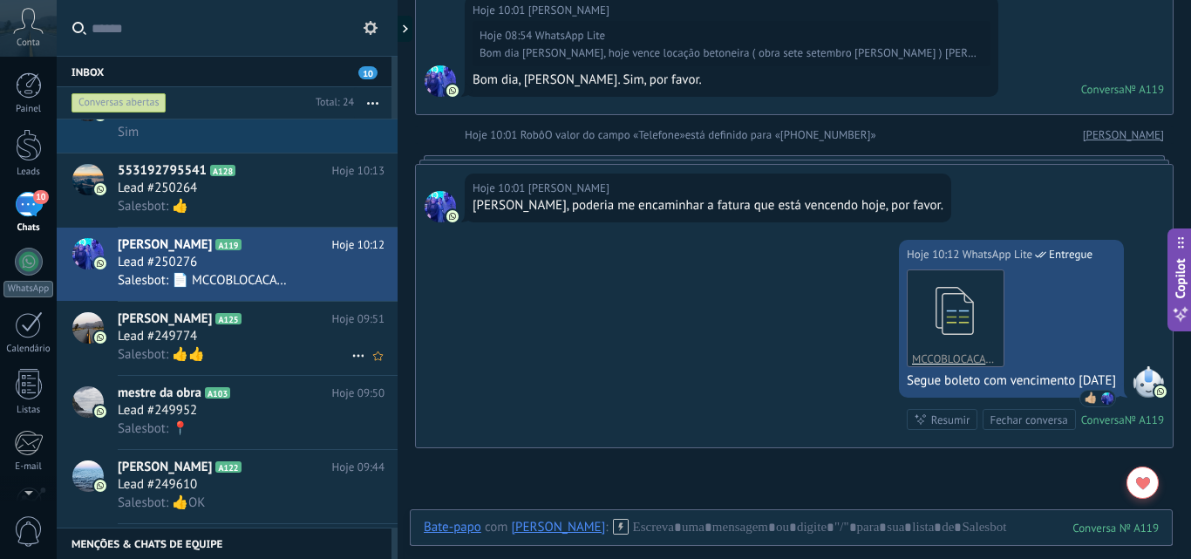
click at [245, 343] on div "Lead #249774" at bounding box center [251, 336] width 267 height 17
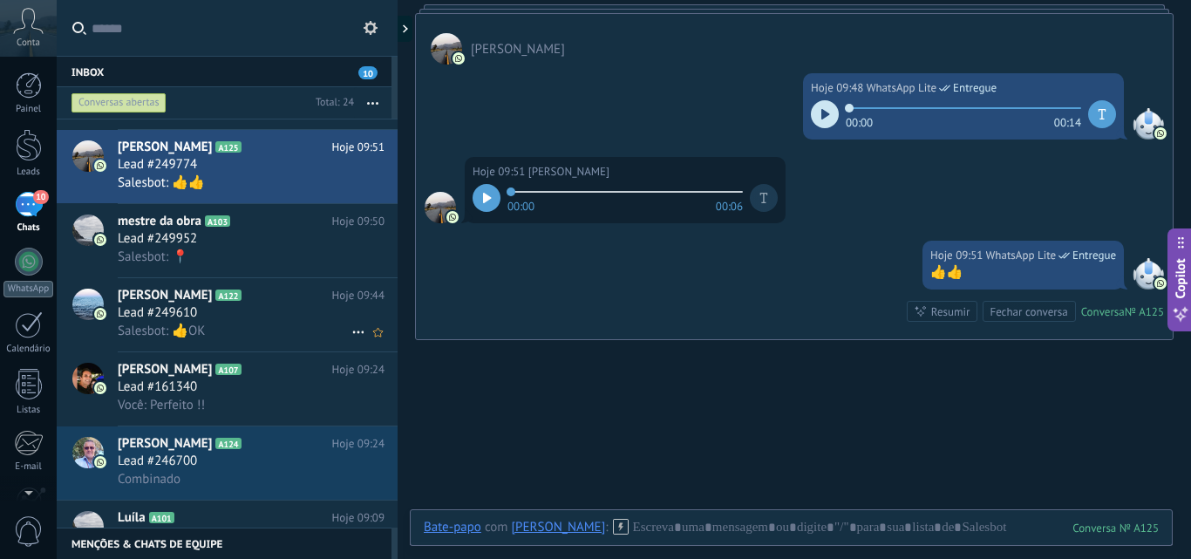
scroll to position [437, 0]
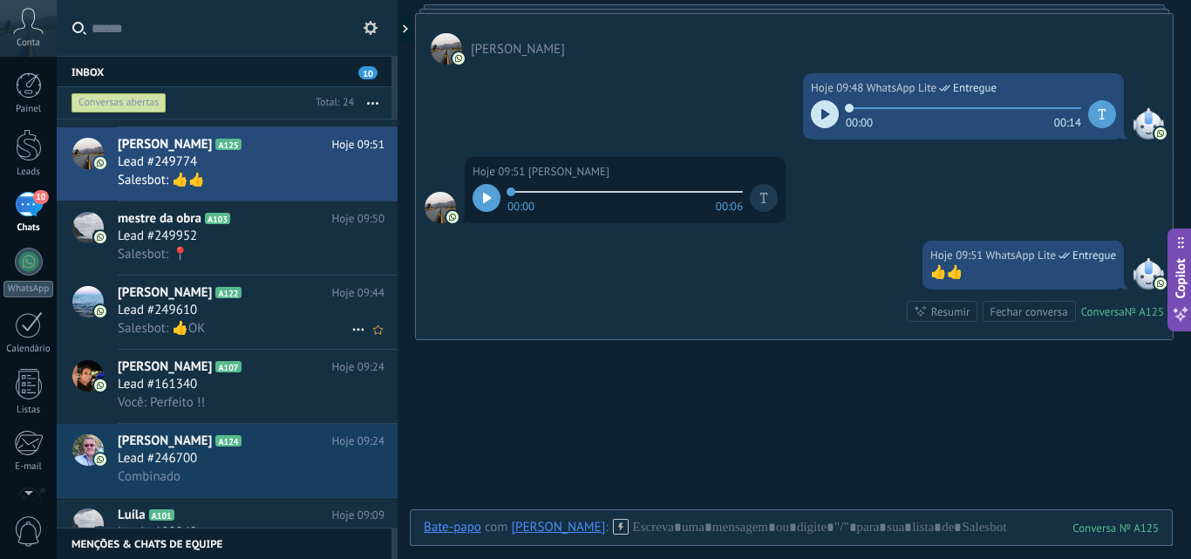
click at [261, 306] on div "Lead #249610" at bounding box center [251, 310] width 267 height 17
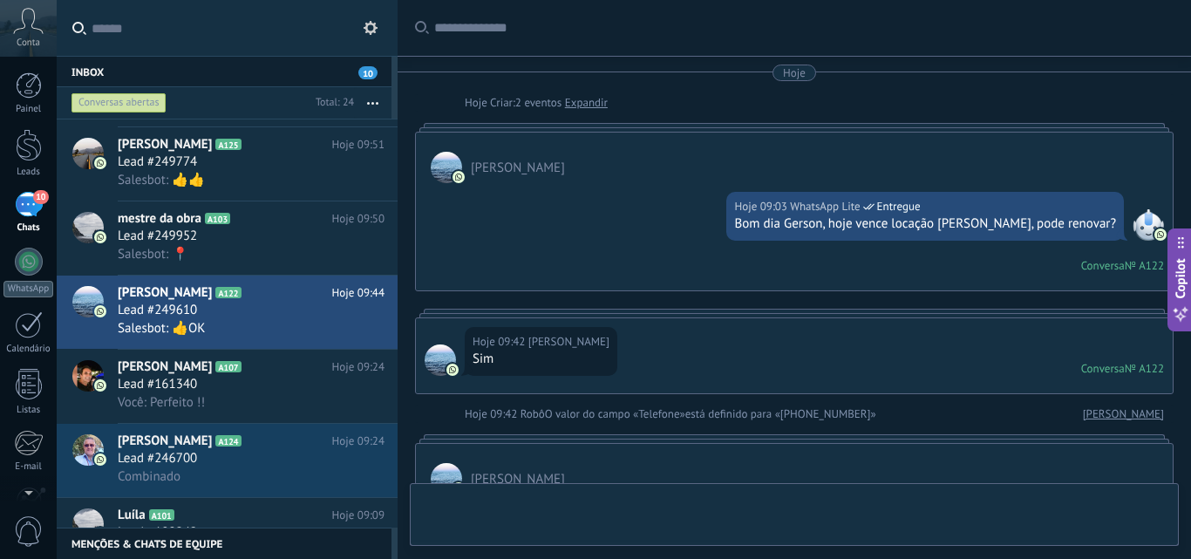
scroll to position [348, 0]
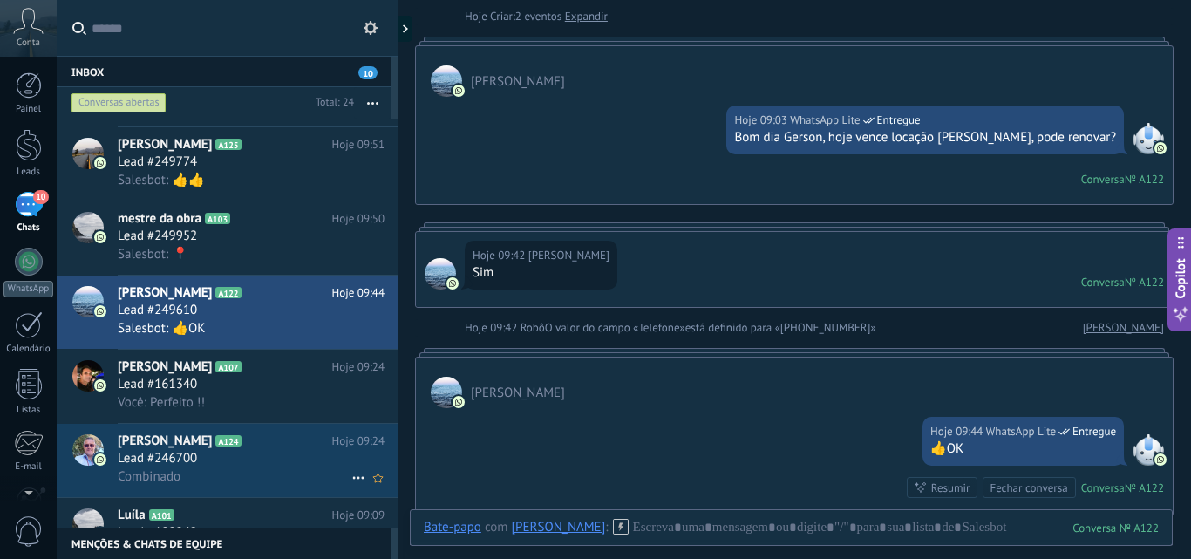
scroll to position [524, 0]
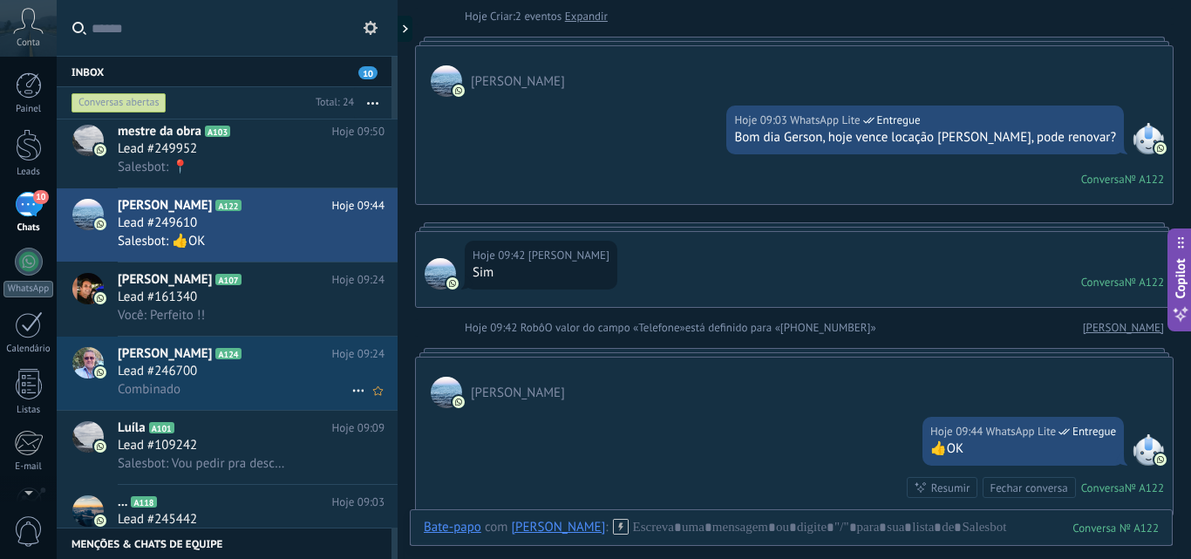
click at [258, 362] on h2 "Elmo José A124" at bounding box center [225, 353] width 214 height 17
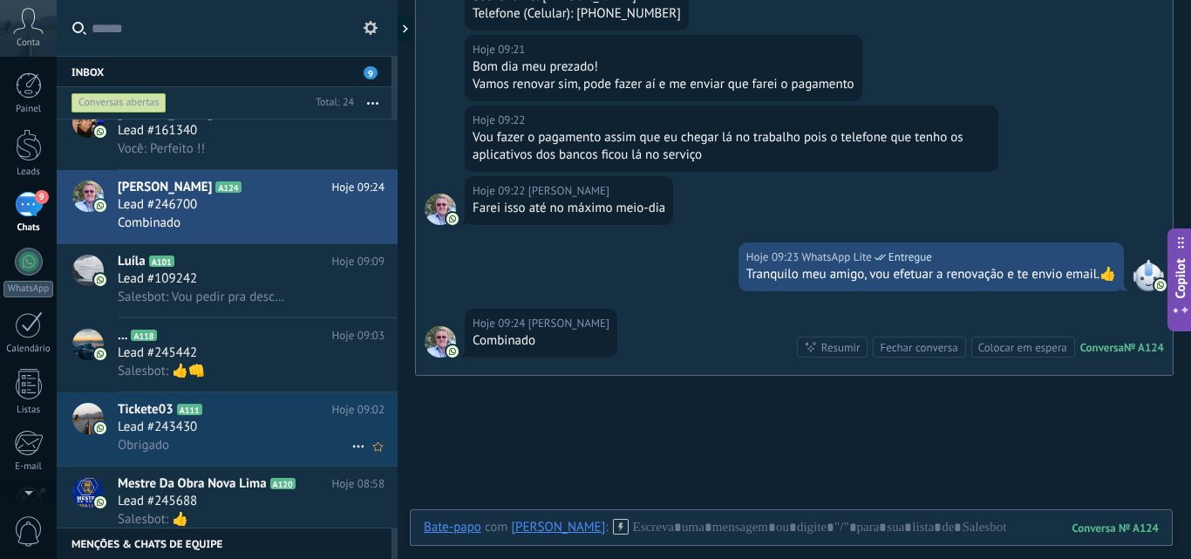
scroll to position [698, 0]
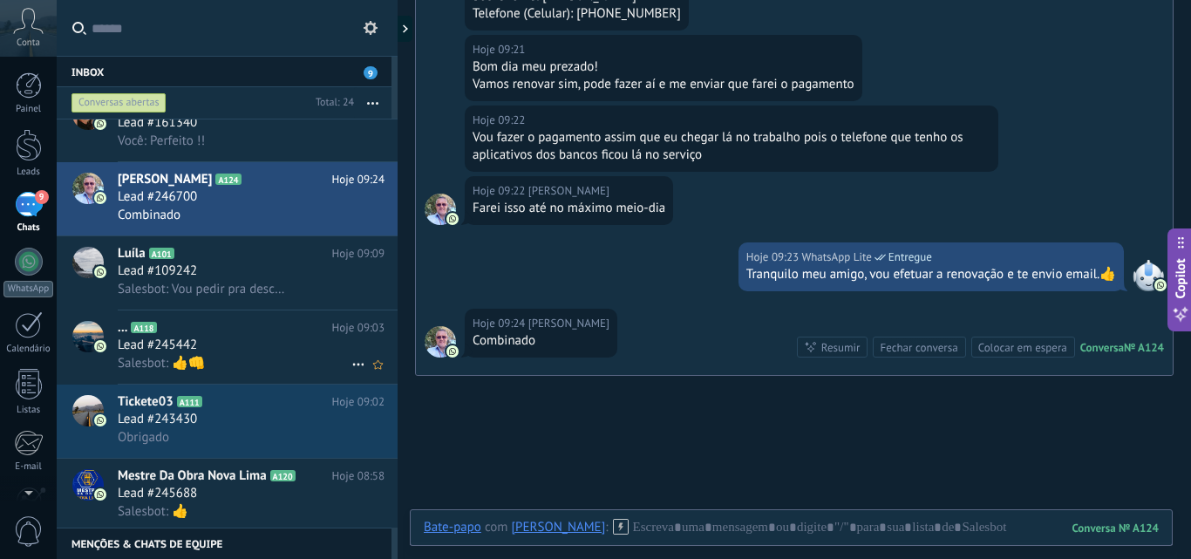
click at [264, 344] on div "Lead #245442" at bounding box center [251, 344] width 267 height 17
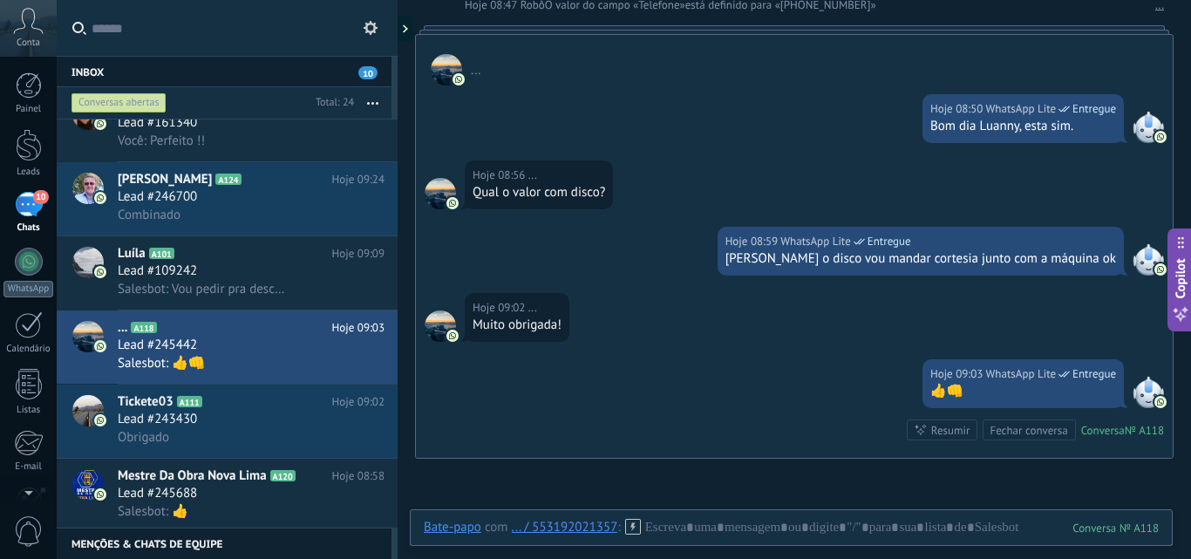
scroll to position [270, 0]
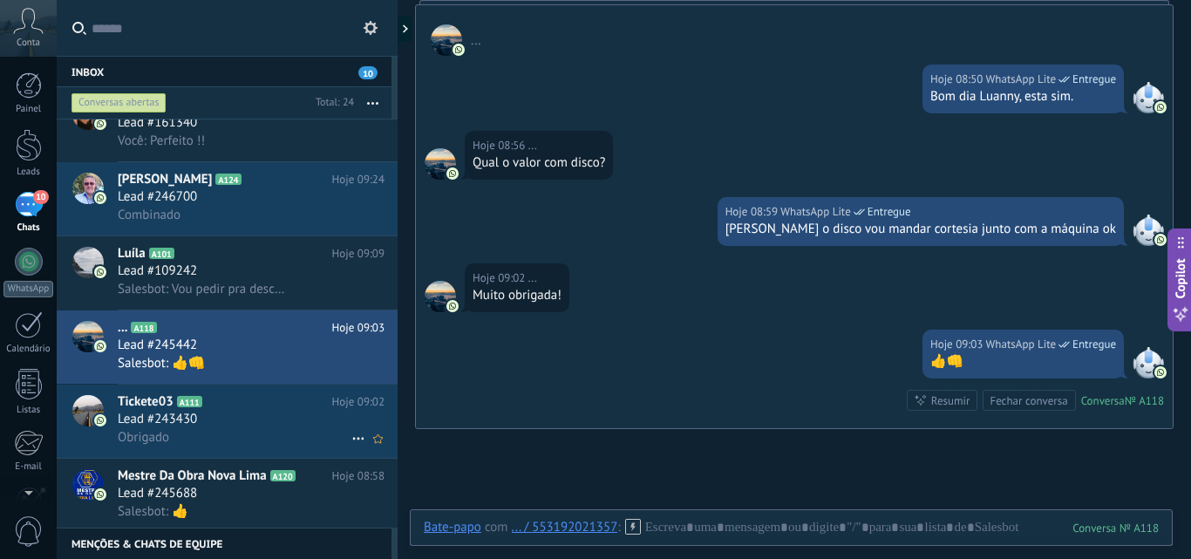
click at [243, 431] on div "Obrigado" at bounding box center [251, 437] width 267 height 18
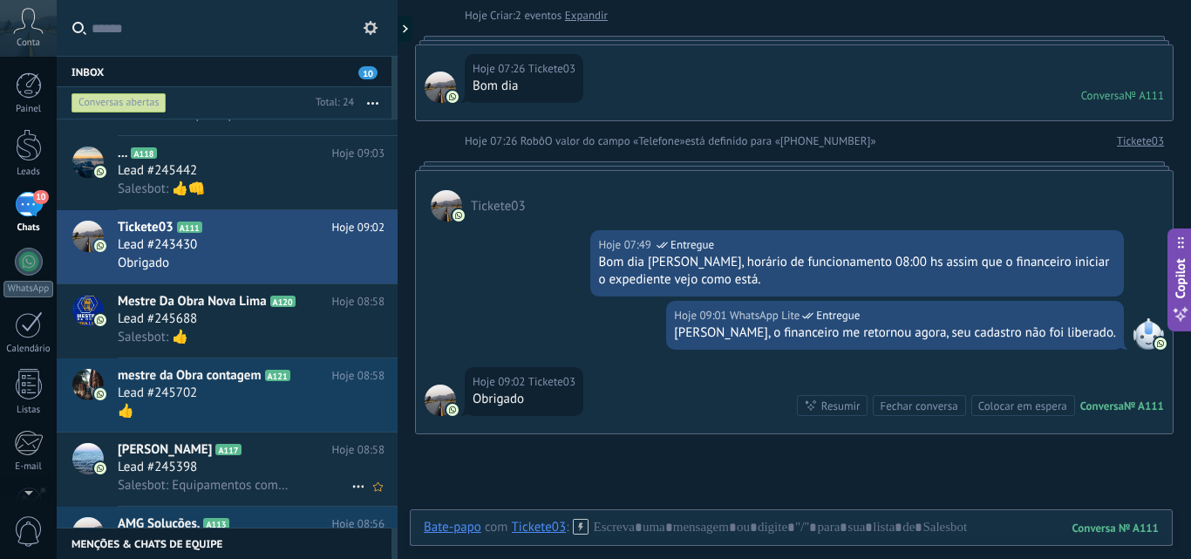
scroll to position [960, 0]
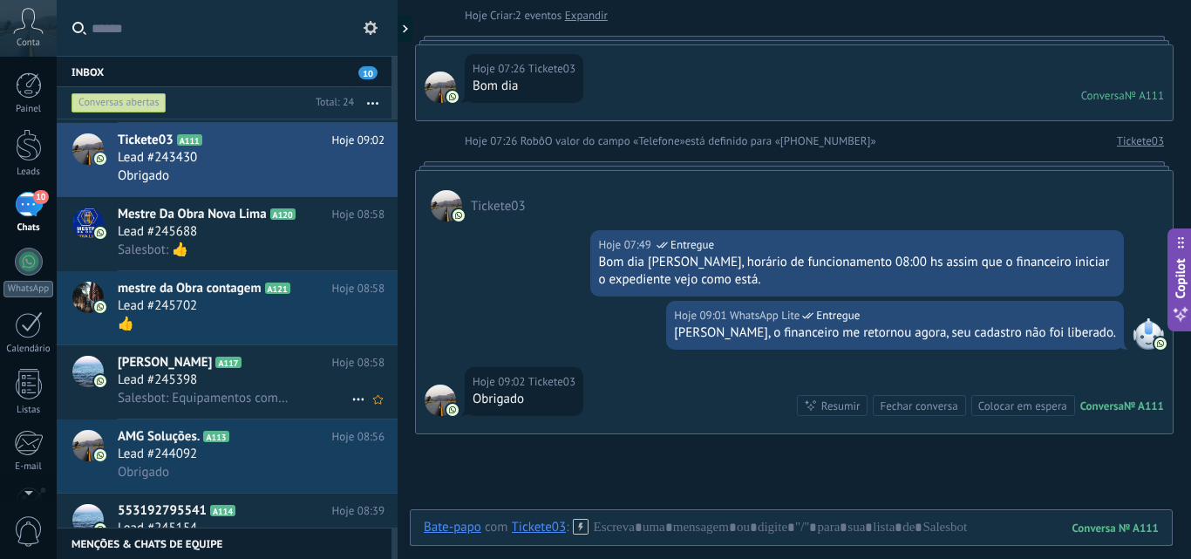
click at [282, 381] on div "Lead #245398" at bounding box center [251, 379] width 267 height 17
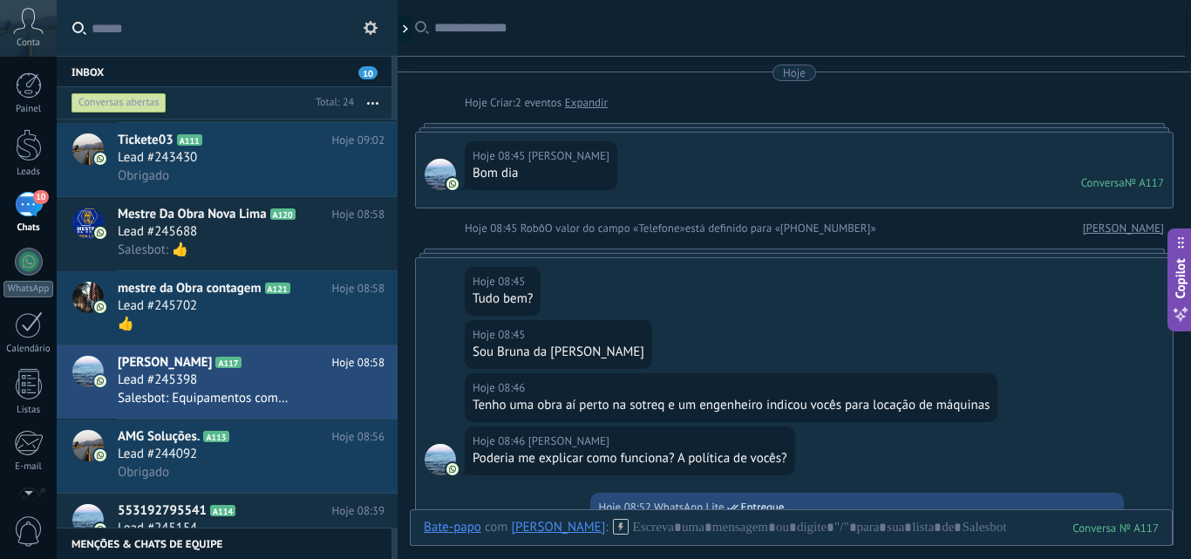
scroll to position [1134, 0]
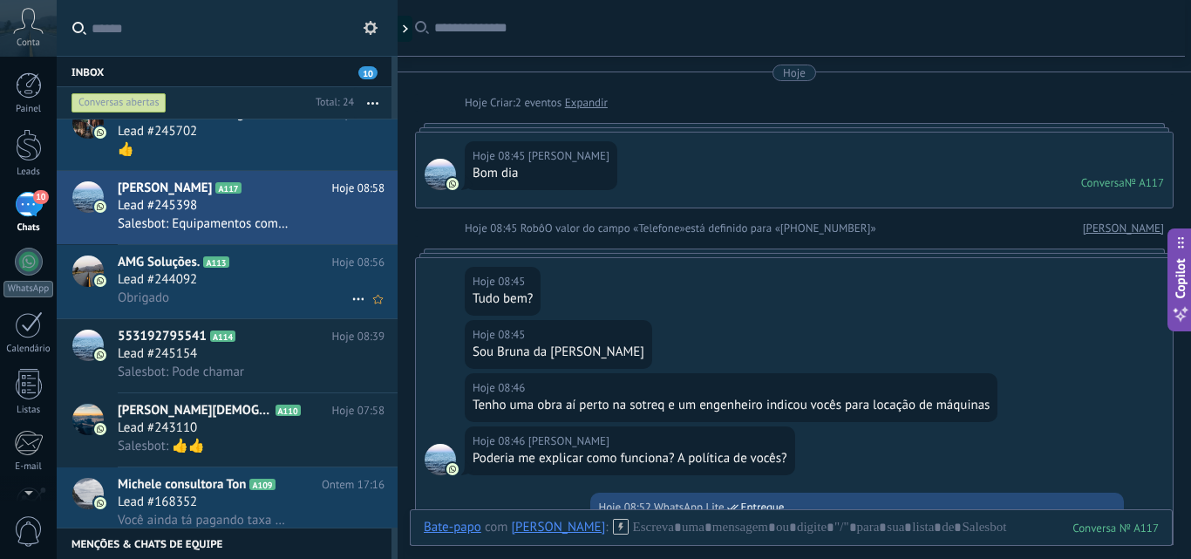
click at [235, 295] on div "Obrigado" at bounding box center [251, 298] width 267 height 18
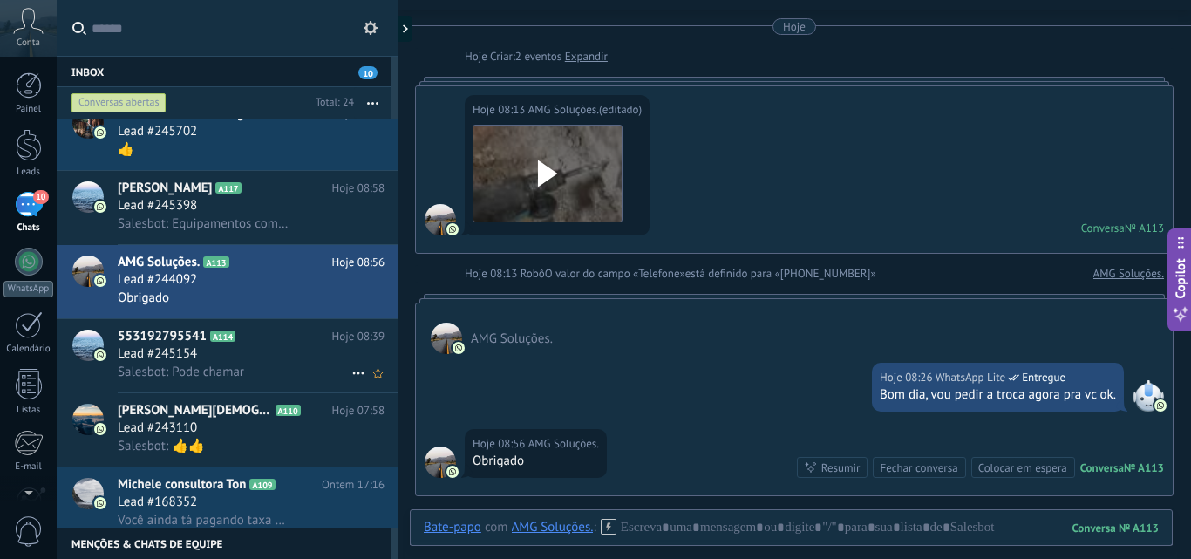
scroll to position [87, 0]
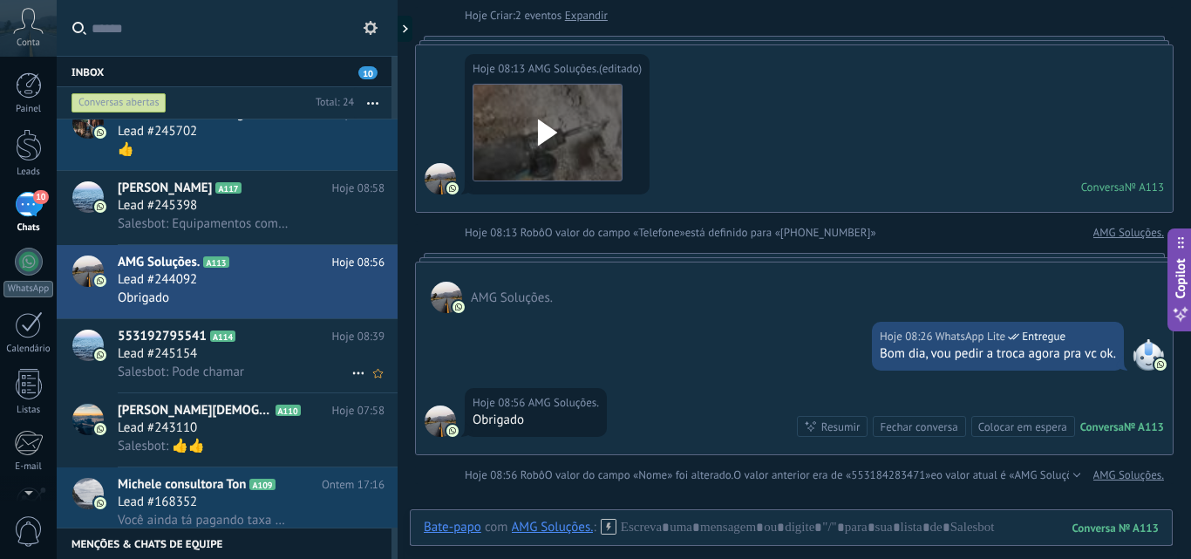
click at [297, 367] on div "Salesbot: Pode chamar" at bounding box center [251, 372] width 267 height 18
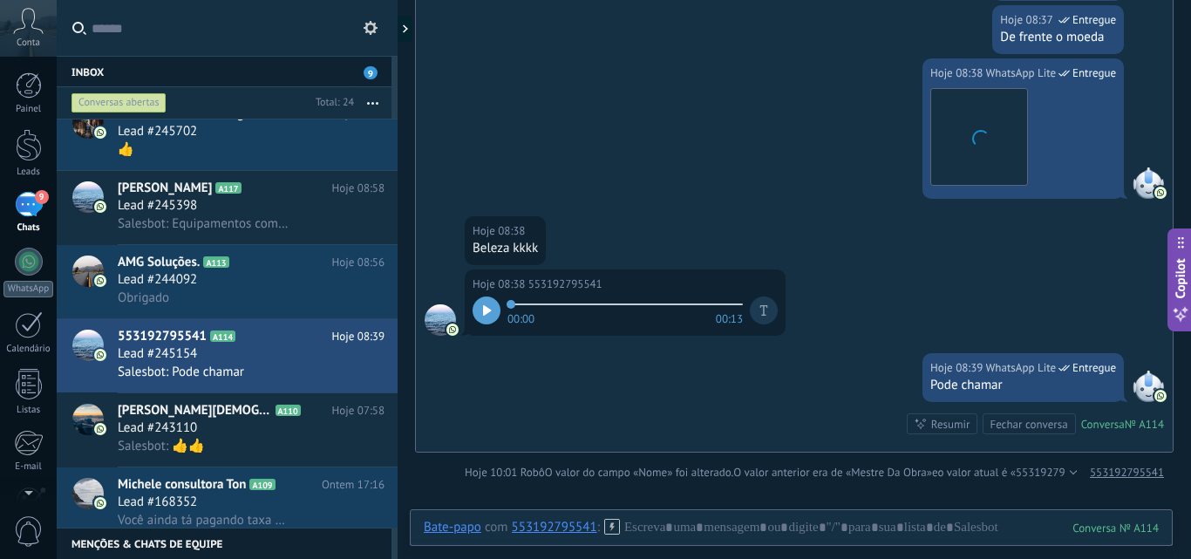
scroll to position [1111, 0]
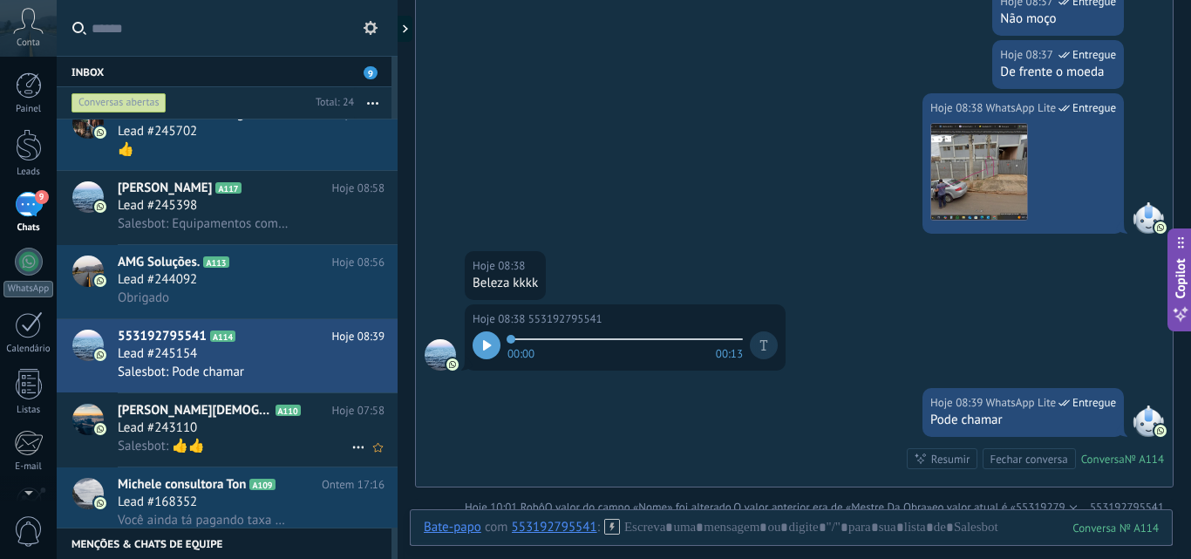
click at [305, 431] on div "Lead #243110" at bounding box center [251, 427] width 267 height 17
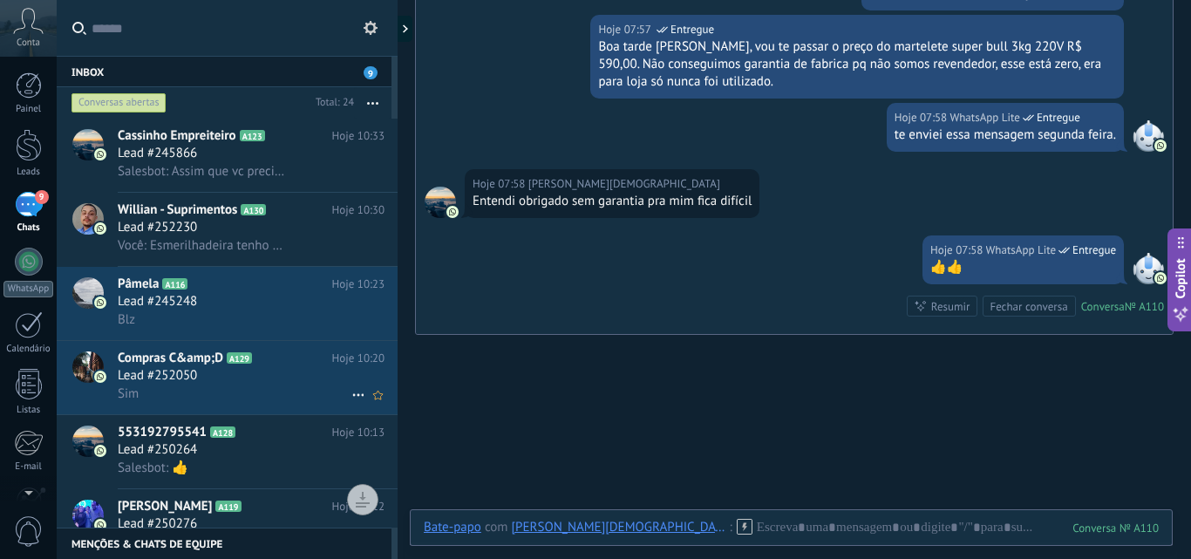
click at [275, 397] on div "Sim" at bounding box center [251, 393] width 267 height 18
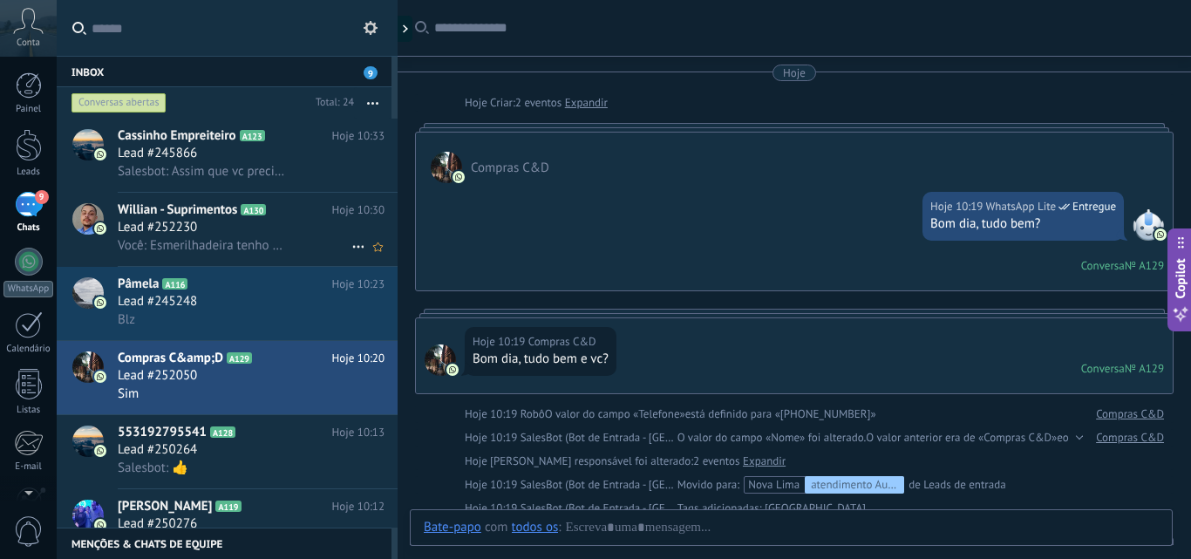
scroll to position [711, 0]
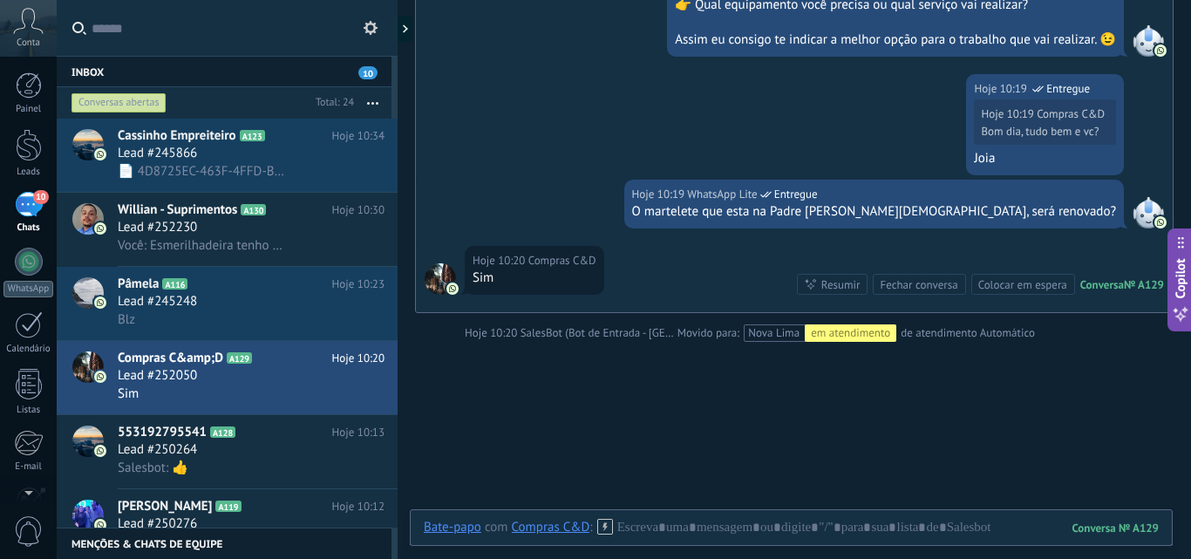
click at [120, 97] on div "Conversas abertas" at bounding box center [118, 102] width 95 height 21
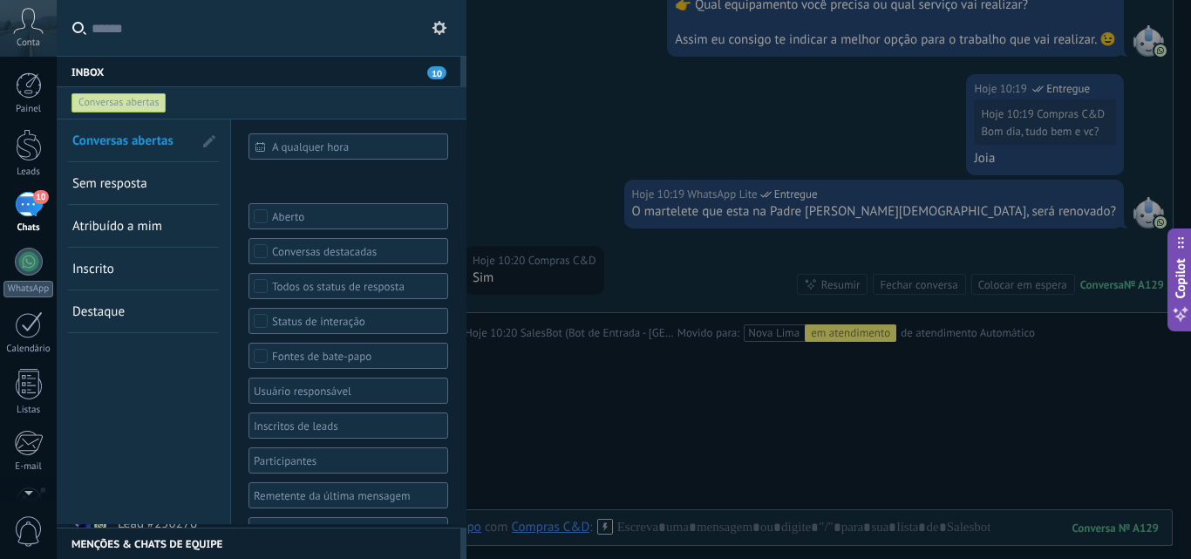
click at [280, 519] on div at bounding box center [342, 529] width 182 height 21
click at [289, 361] on span "Nova Lima" at bounding box center [285, 368] width 58 height 16
click at [198, 420] on div "Conversas abertas Sem resposta Atribuído a mim Inscrito Destaque Salvar" at bounding box center [144, 339] width 174 height 441
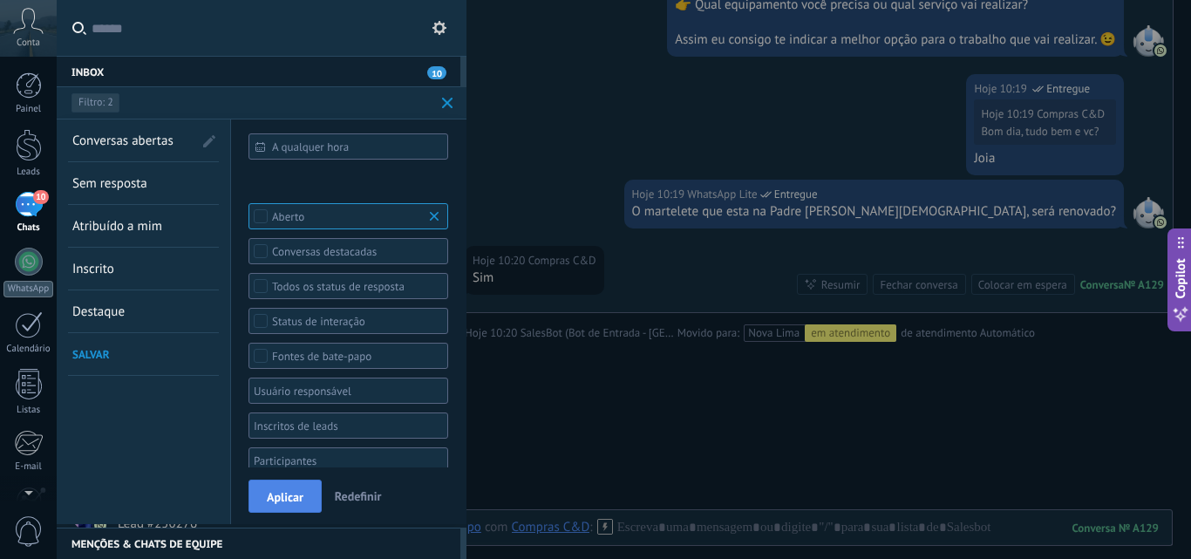
click at [264, 498] on button "Aplicar" at bounding box center [284, 495] width 73 height 33
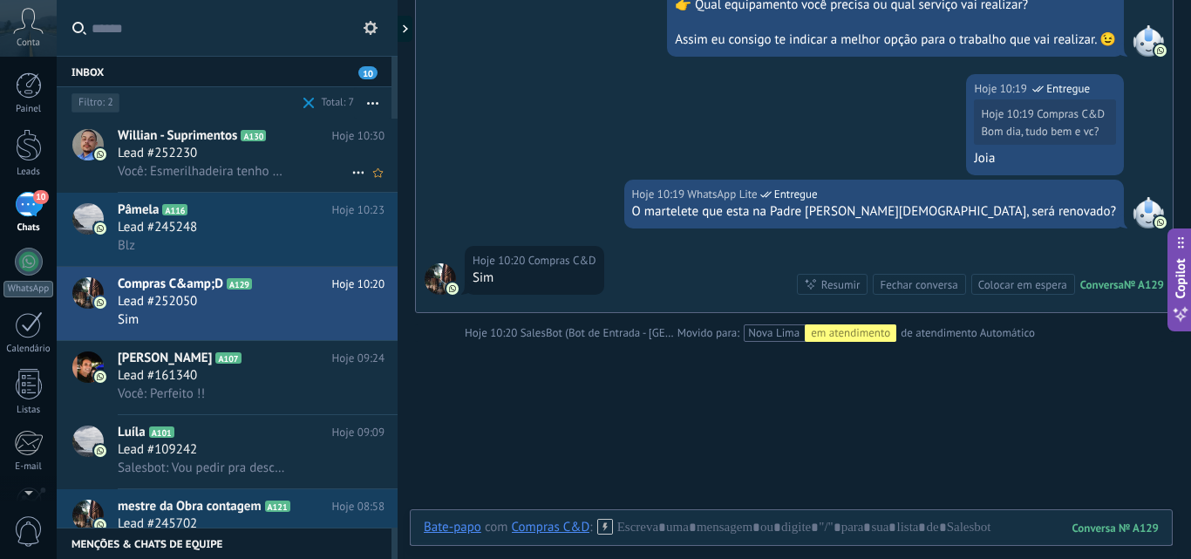
click at [153, 131] on span "Willian - Suprimentos" at bounding box center [177, 135] width 119 height 17
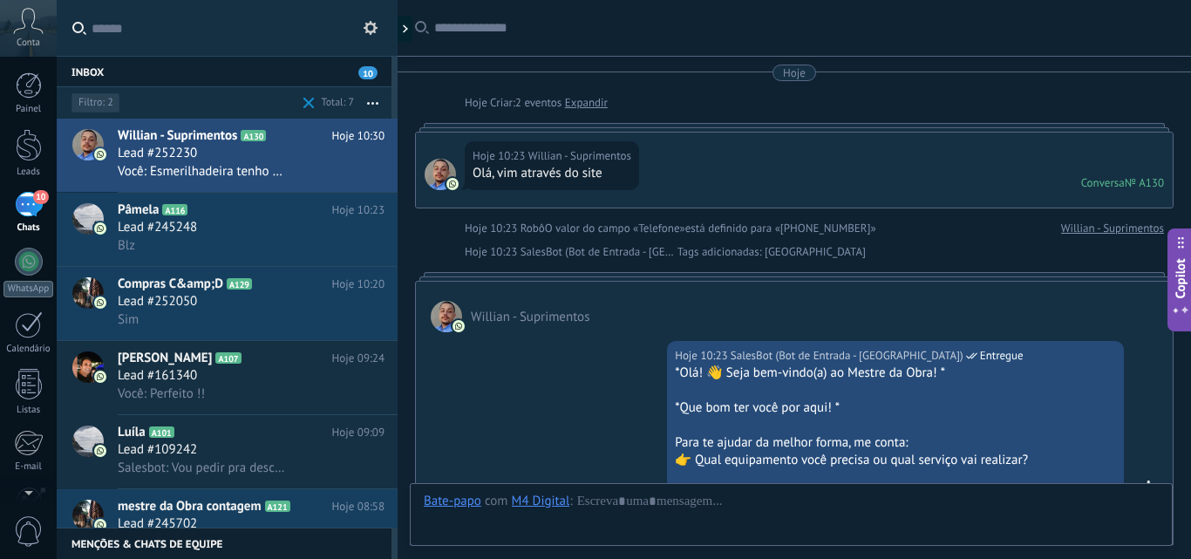
scroll to position [718, 0]
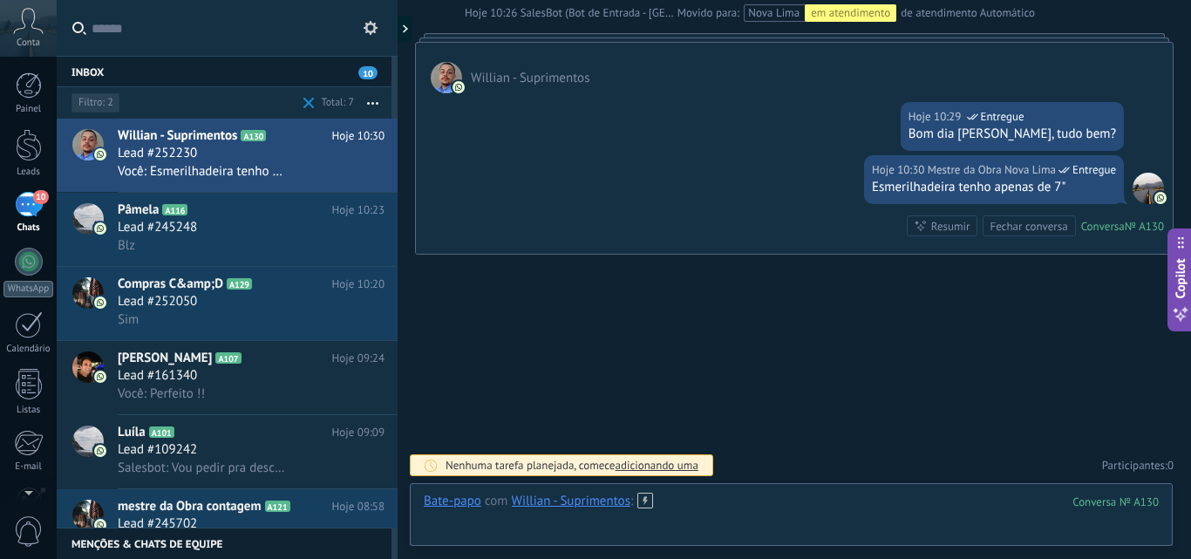
click at [691, 508] on div at bounding box center [791, 518] width 735 height 52
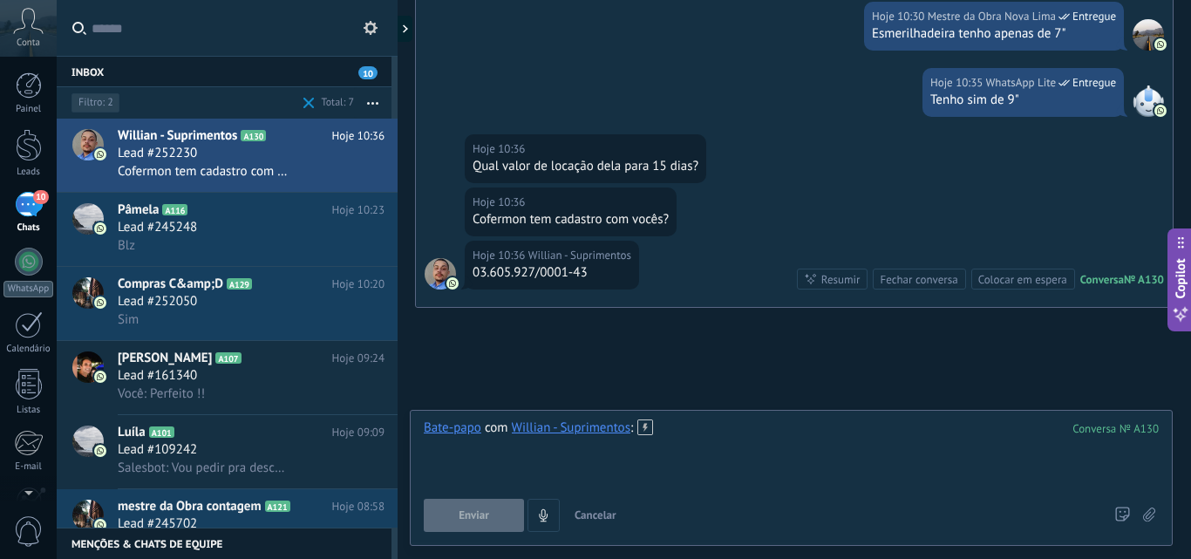
scroll to position [925, 0]
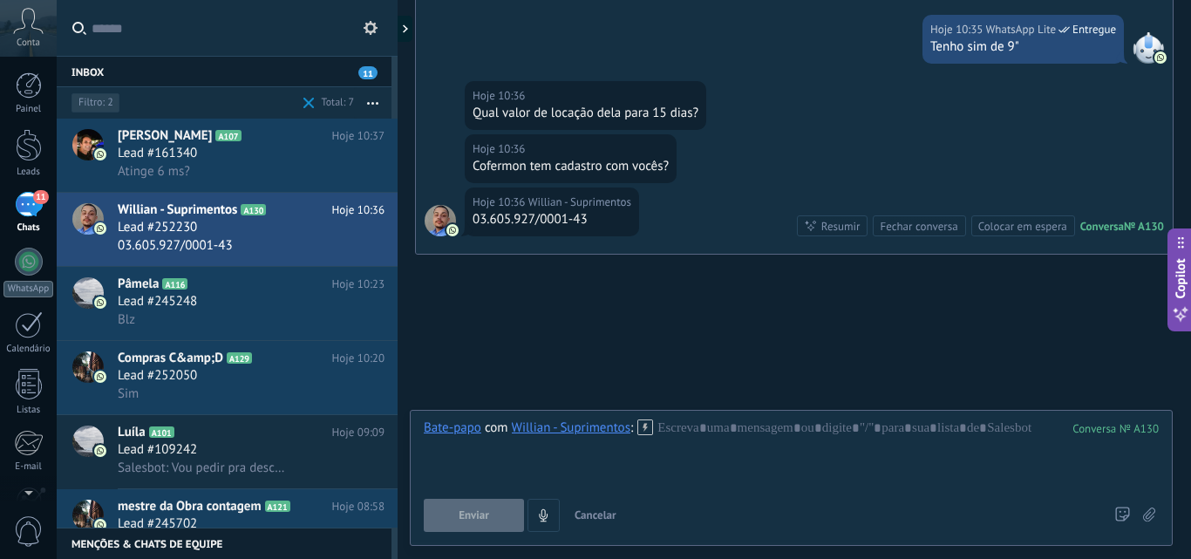
click at [696, 105] on div "Qual valor de locação dela para 15 dias?" at bounding box center [585, 113] width 226 height 17
click at [740, 424] on div at bounding box center [791, 452] width 735 height 66
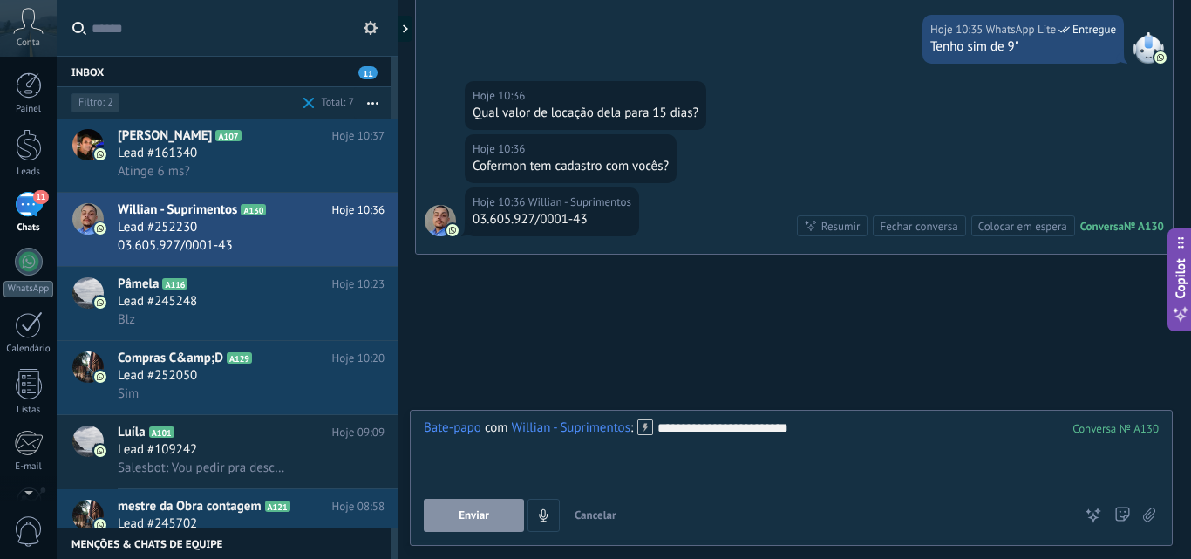
click at [480, 521] on span "Enviar" at bounding box center [473, 515] width 31 height 12
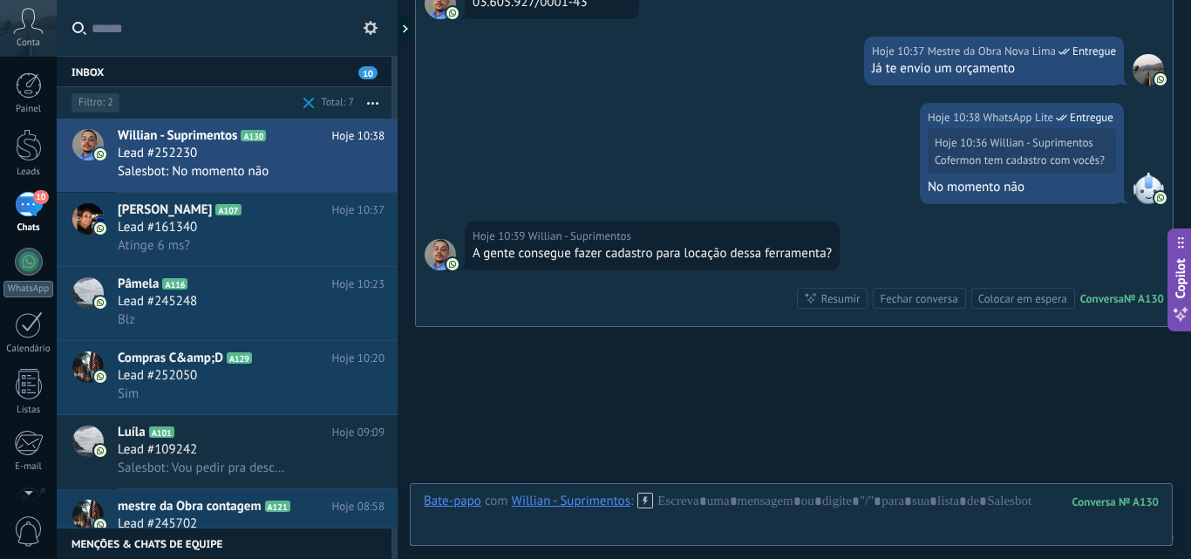
scroll to position [1214, 0]
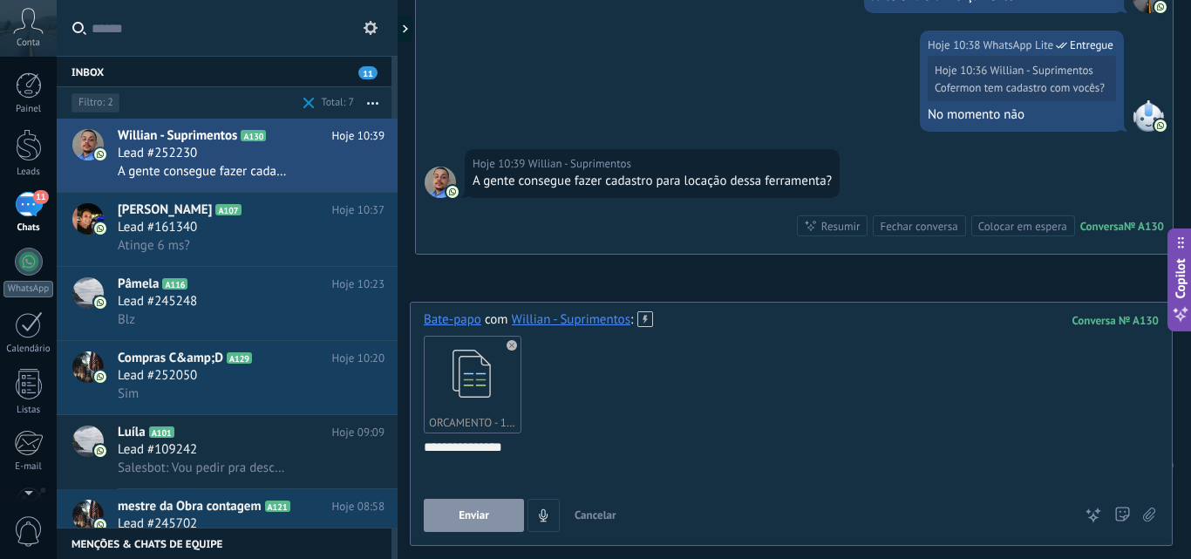
click at [478, 514] on span "Enviar" at bounding box center [473, 515] width 31 height 12
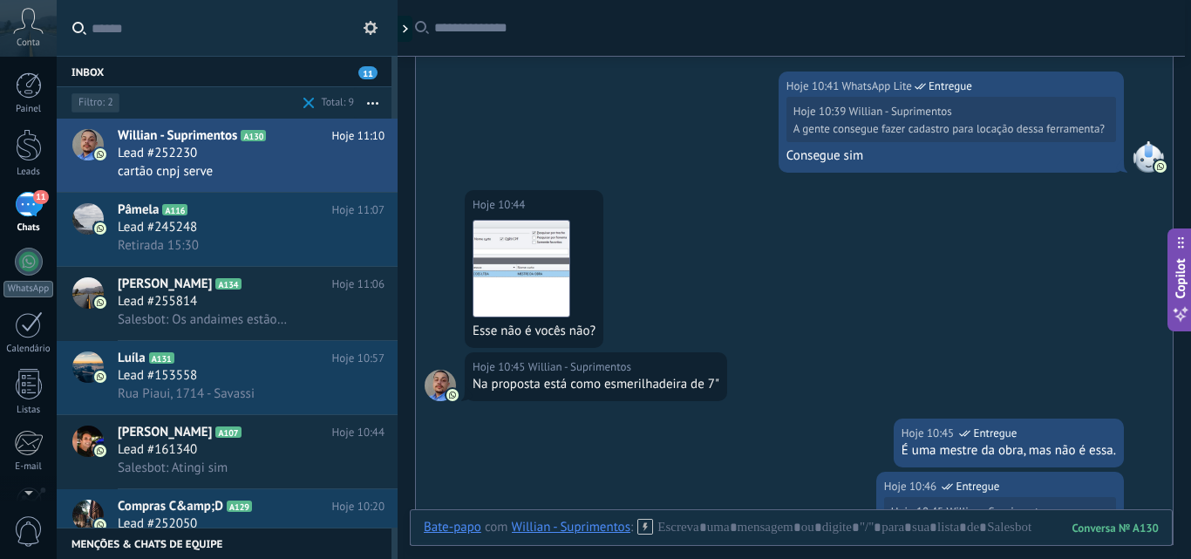
scroll to position [1531, 0]
click at [542, 268] on img at bounding box center [521, 270] width 96 height 96
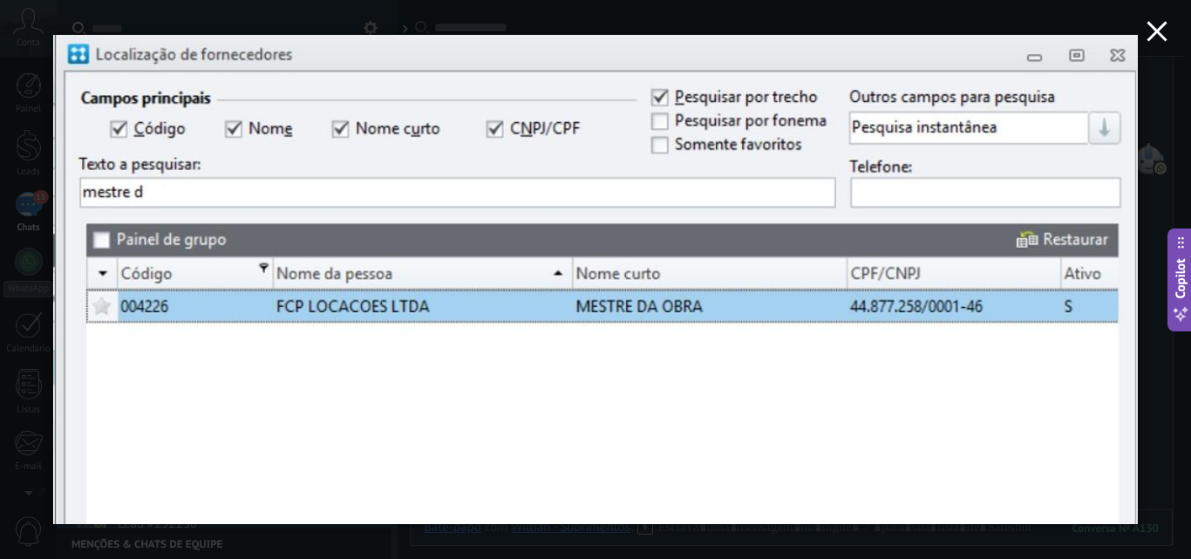
click at [1148, 29] on icon "button" at bounding box center [1156, 31] width 21 height 21
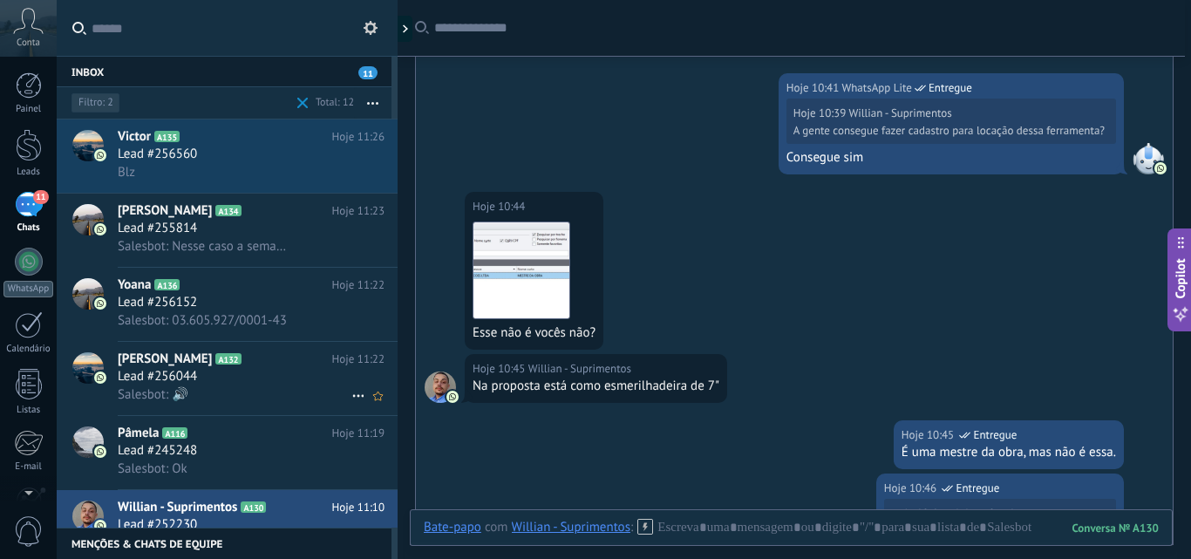
scroll to position [175, 0]
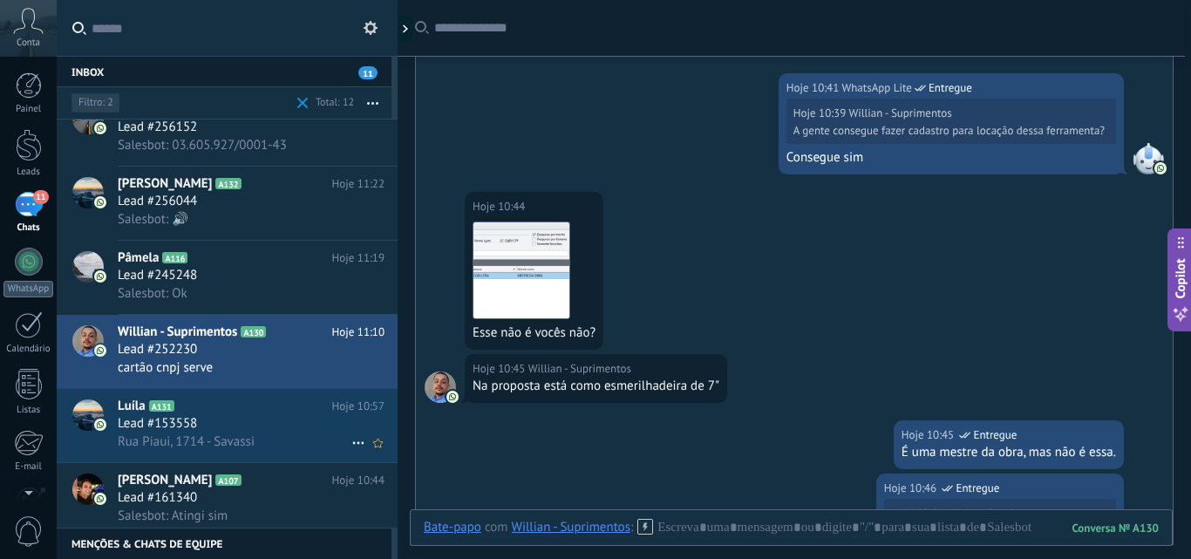
click at [271, 420] on div "Lead #153558" at bounding box center [251, 423] width 267 height 17
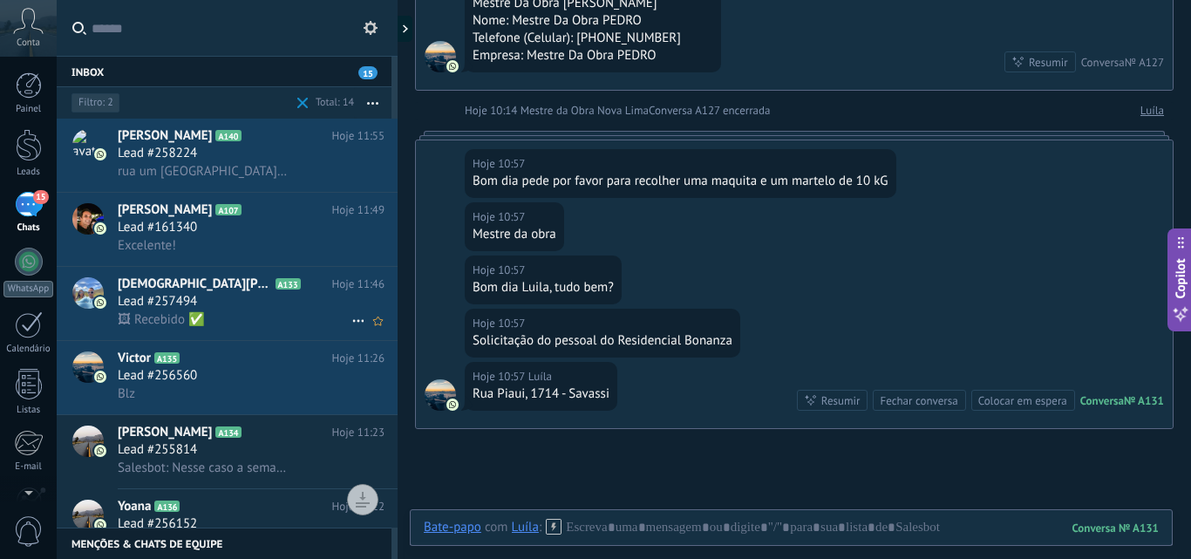
click at [249, 308] on div "Lead #257494" at bounding box center [251, 301] width 267 height 17
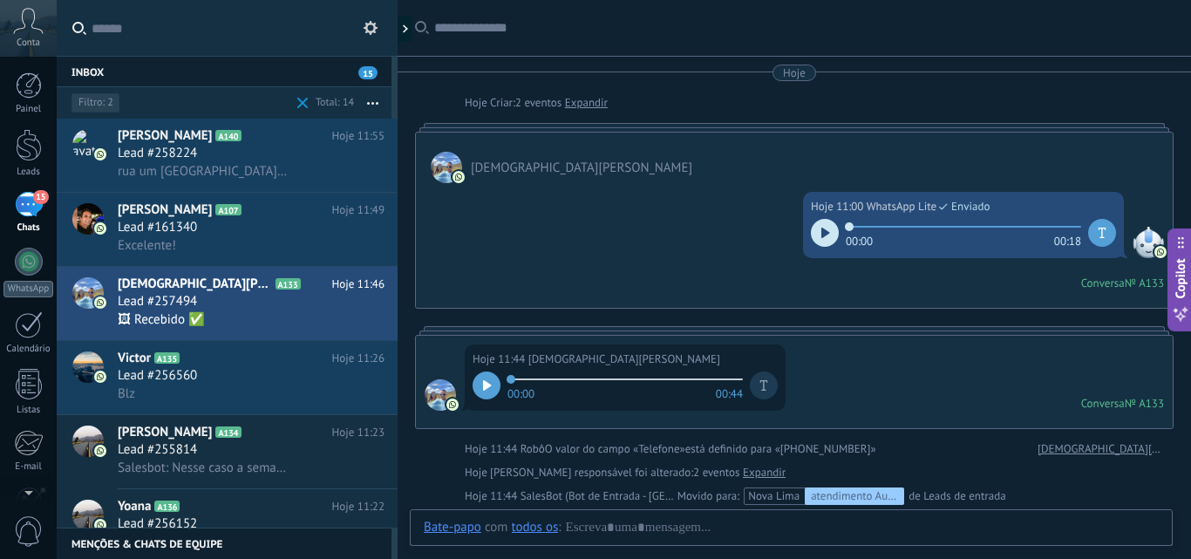
scroll to position [722, 0]
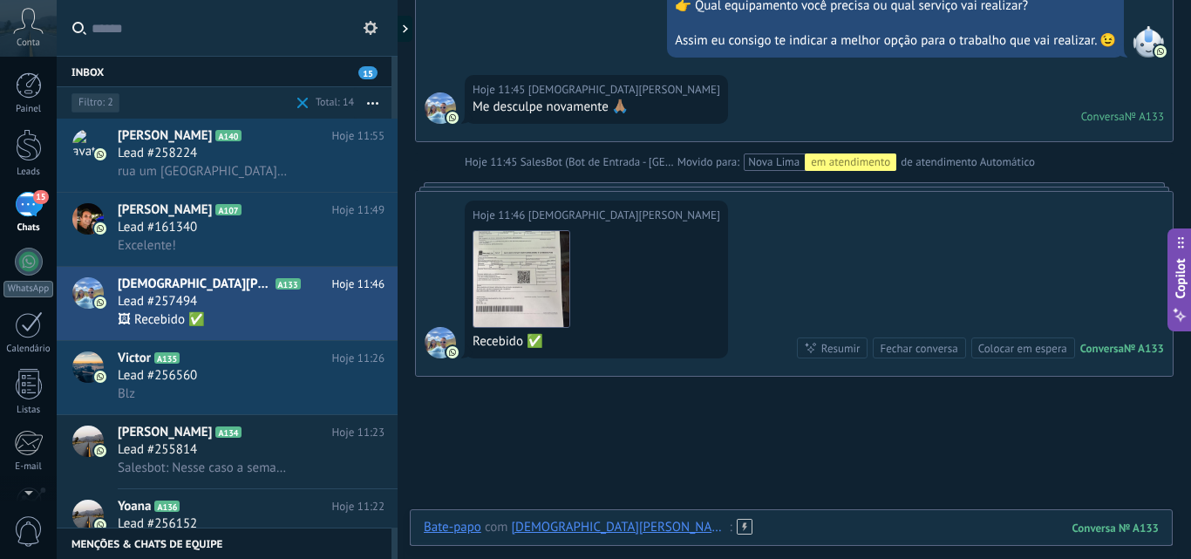
click at [697, 532] on div at bounding box center [791, 545] width 735 height 52
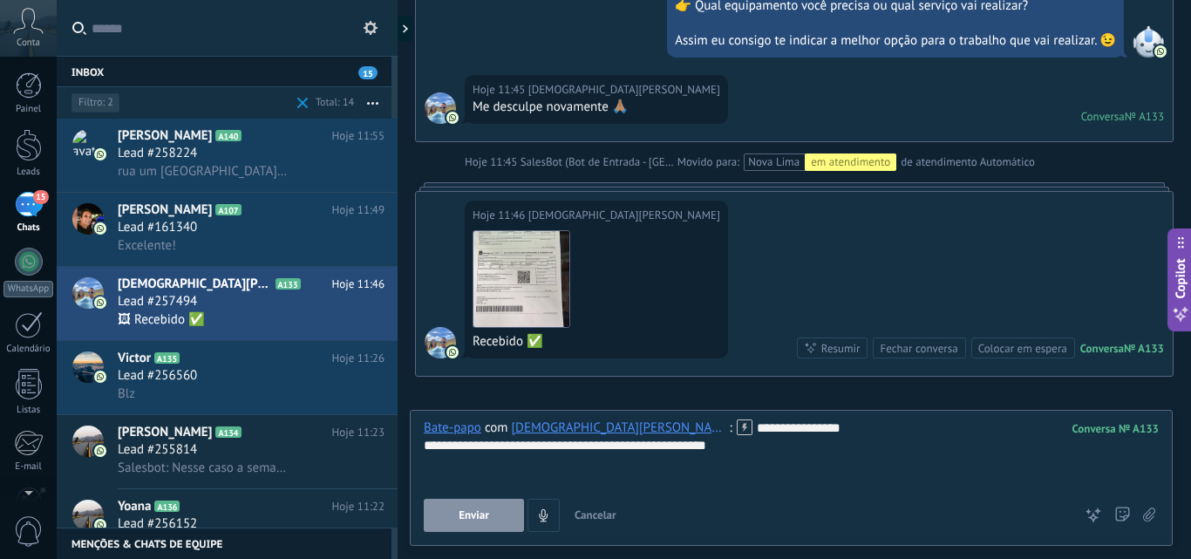
click at [476, 513] on span "Enviar" at bounding box center [473, 515] width 31 height 12
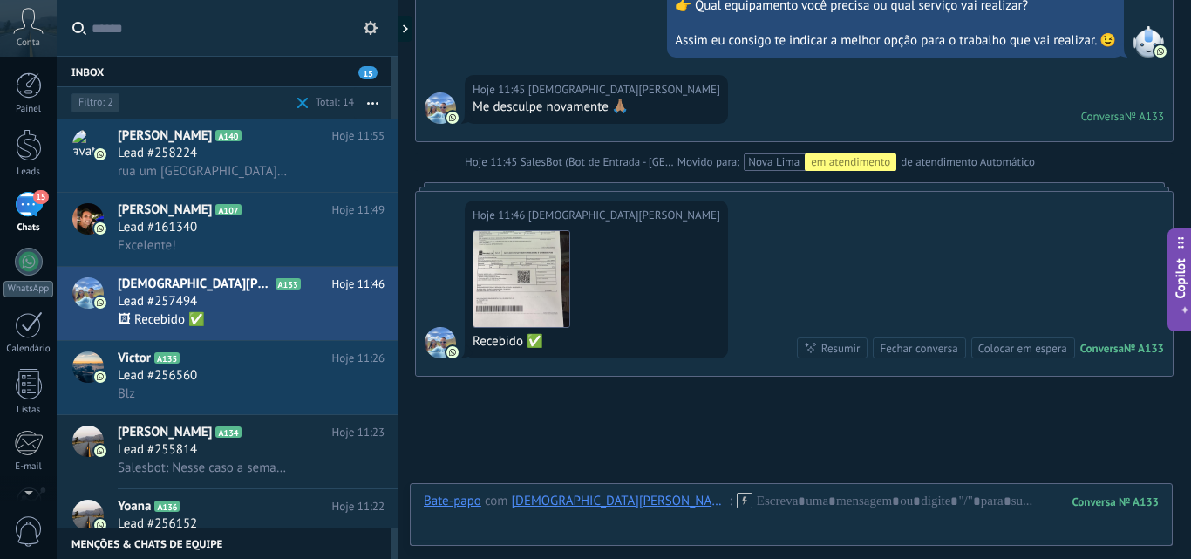
scroll to position [960, 0]
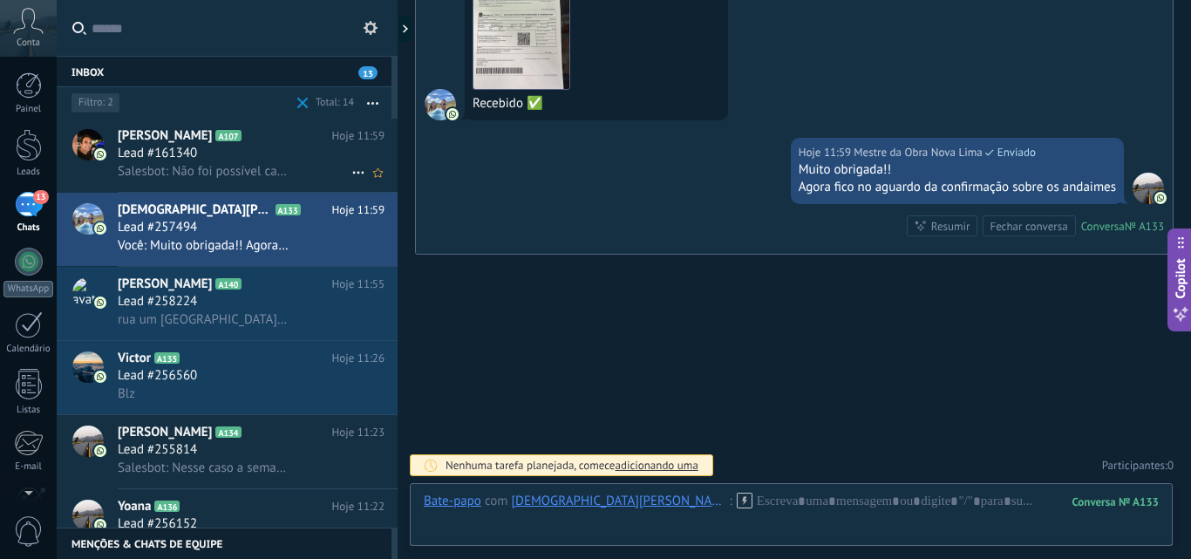
click at [239, 156] on div "Lead #161340" at bounding box center [251, 153] width 267 height 17
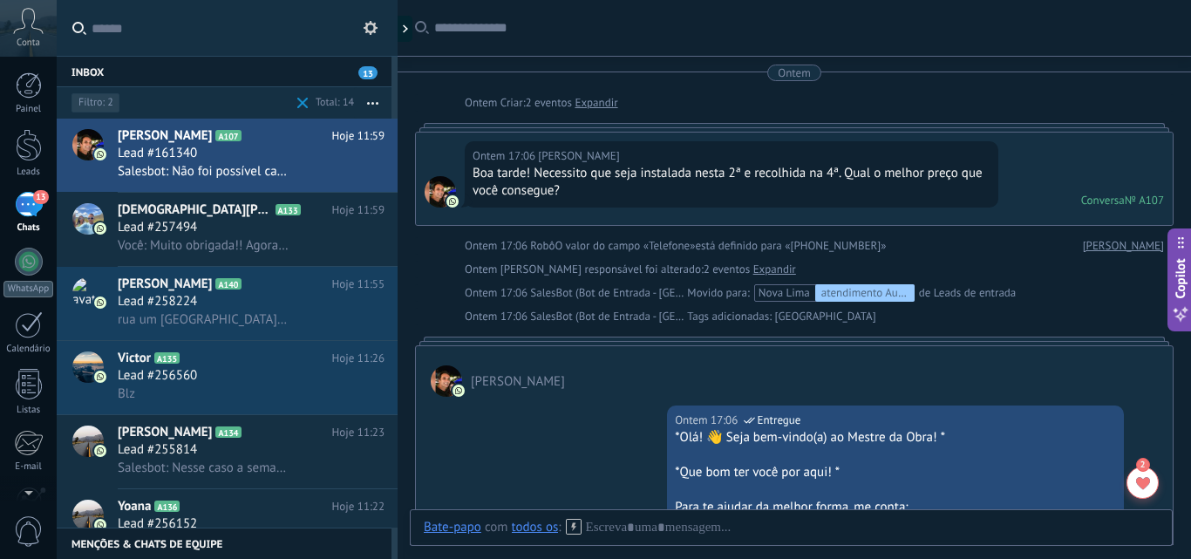
scroll to position [3187, 0]
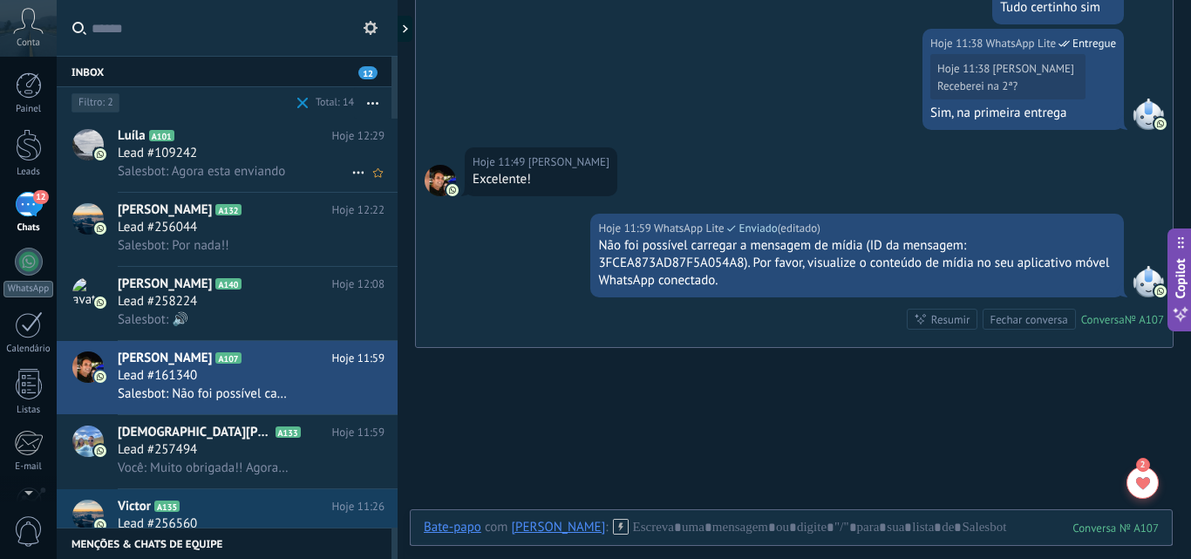
click at [219, 153] on div "Lead #109242" at bounding box center [251, 153] width 267 height 17
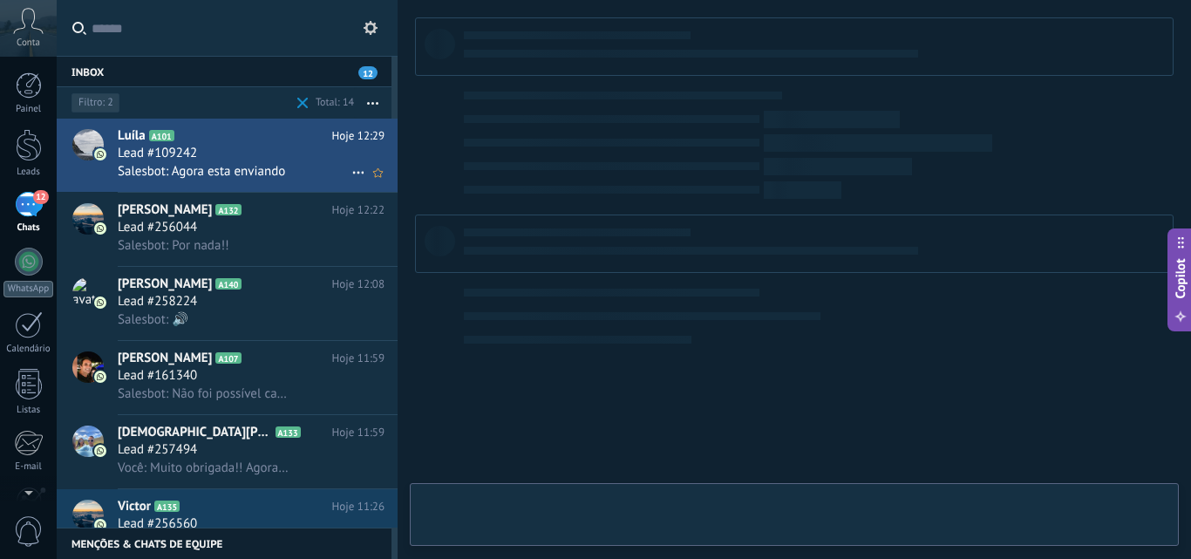
click at [257, 159] on div "Lead #109242" at bounding box center [251, 153] width 267 height 17
click at [236, 163] on span "Salesbot: Agora esta enviando" at bounding box center [201, 171] width 167 height 17
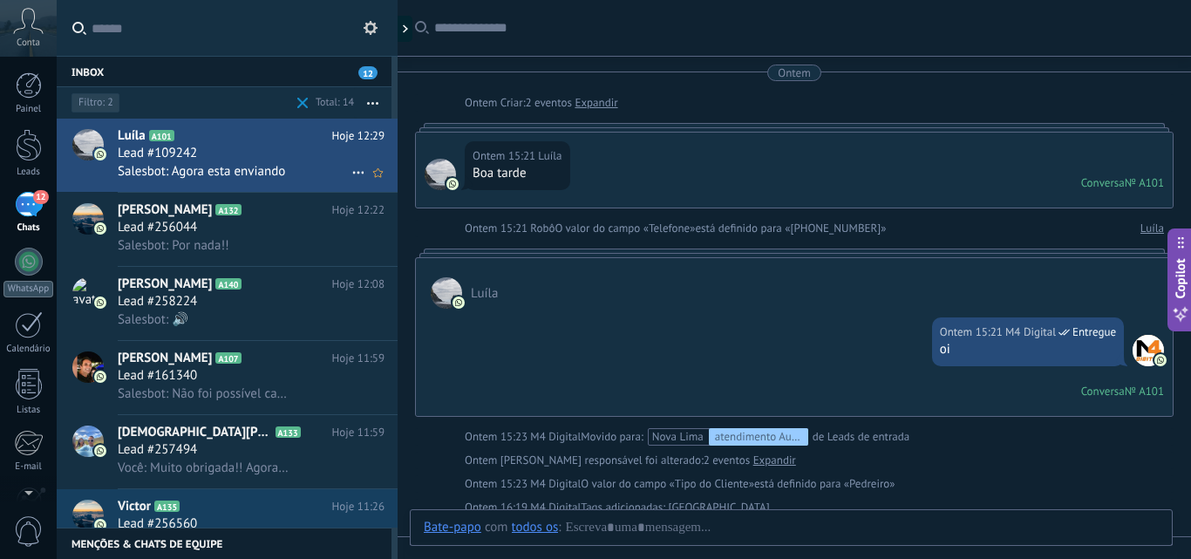
scroll to position [1023, 0]
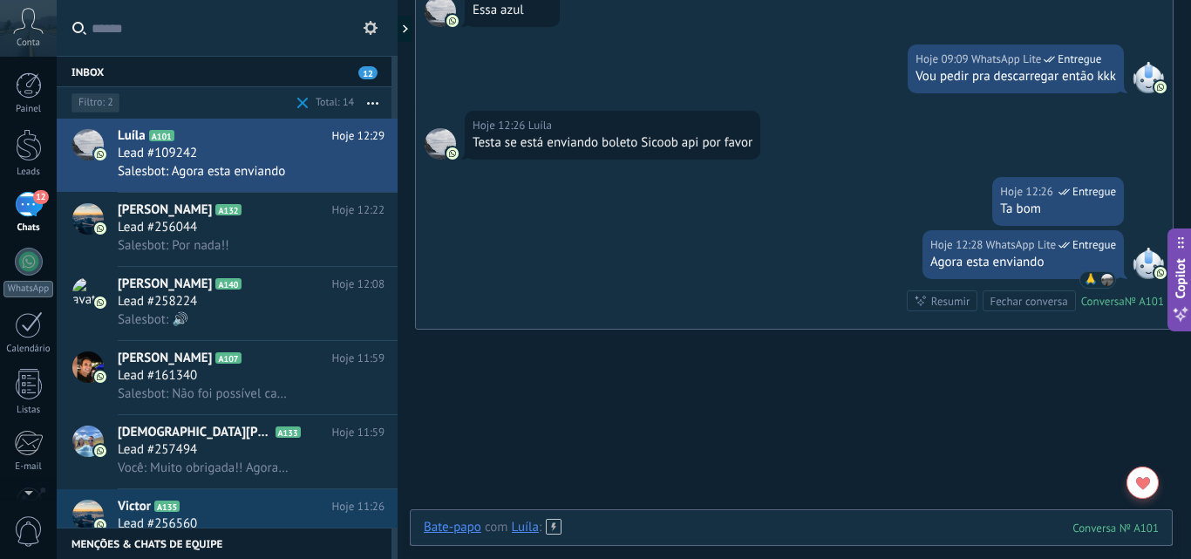
click at [627, 519] on div at bounding box center [791, 545] width 735 height 52
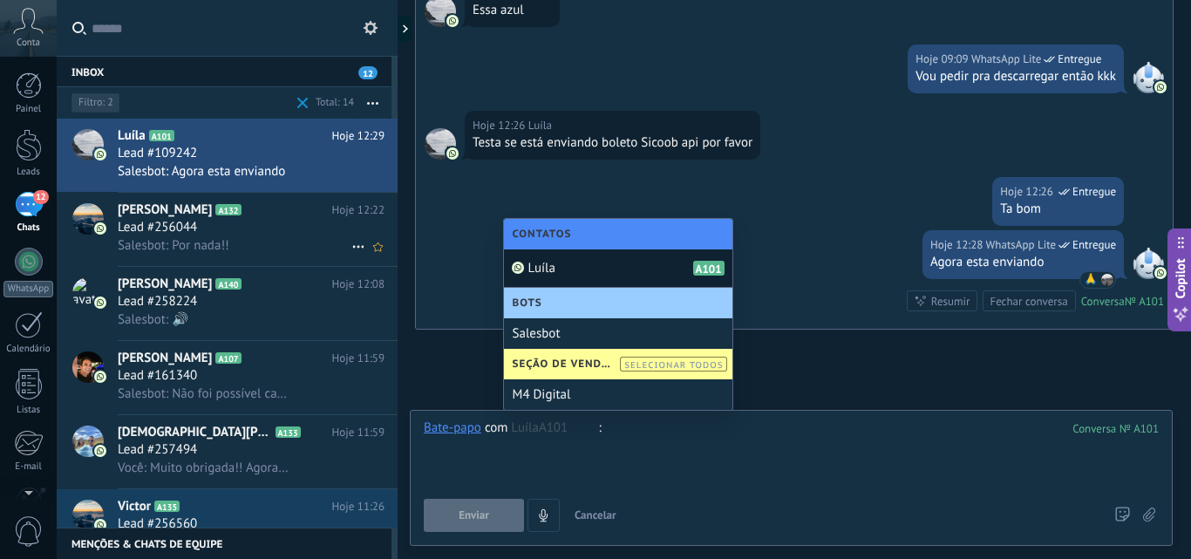
click at [219, 248] on span "Salesbot: Por nada!!" at bounding box center [174, 245] width 112 height 17
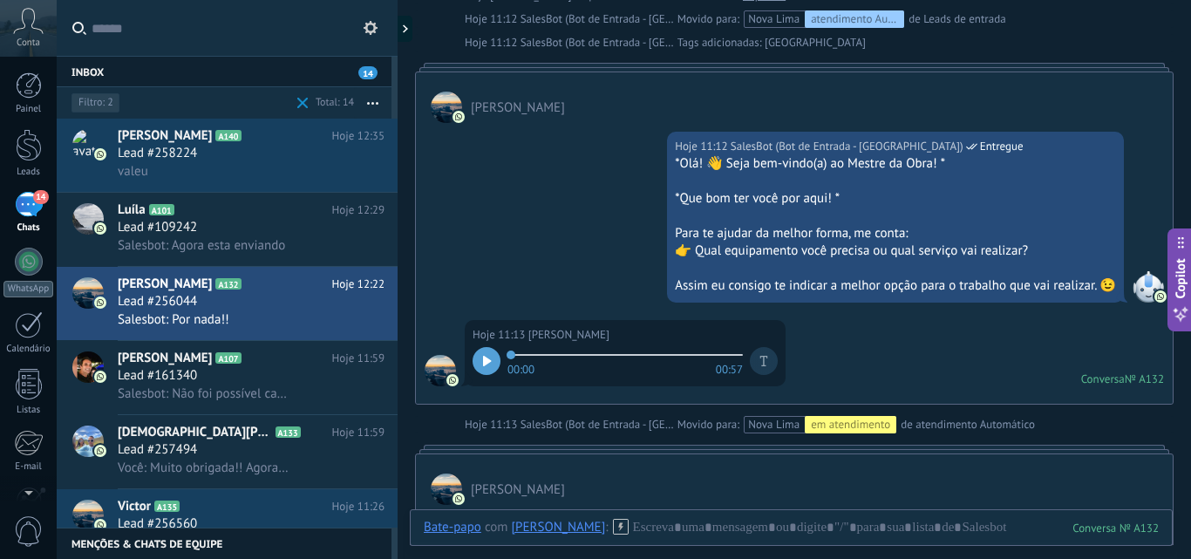
scroll to position [506, 0]
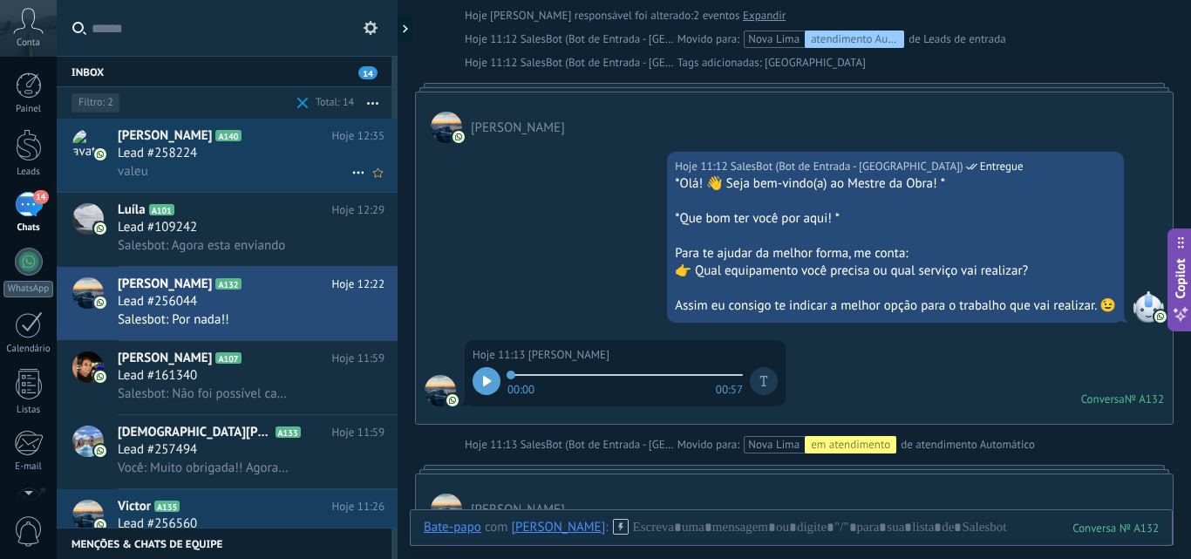
click at [239, 159] on div "Lead #258224" at bounding box center [251, 153] width 267 height 17
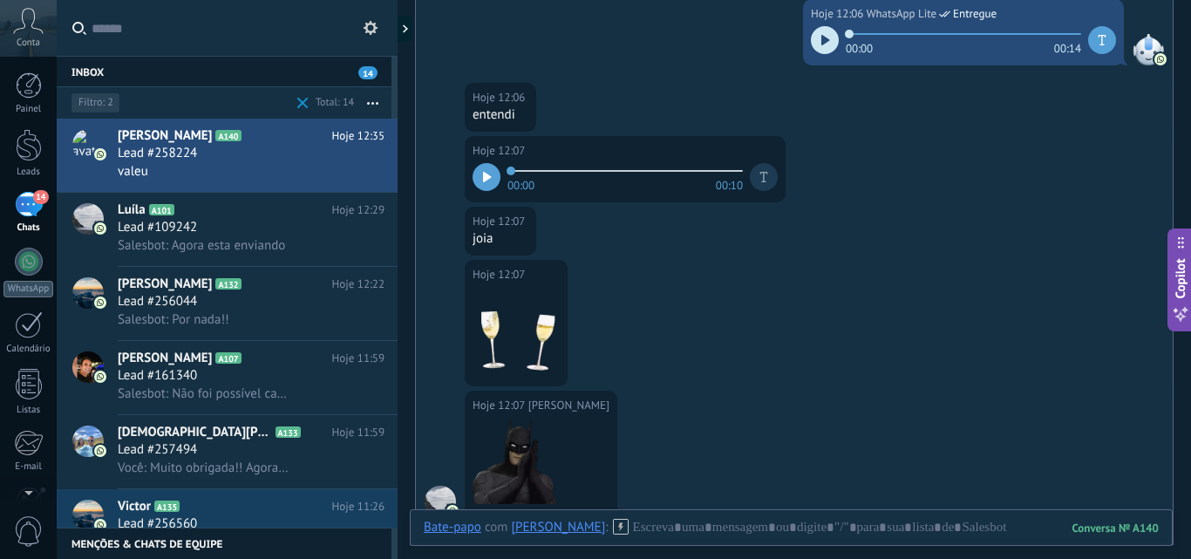
scroll to position [944, 0]
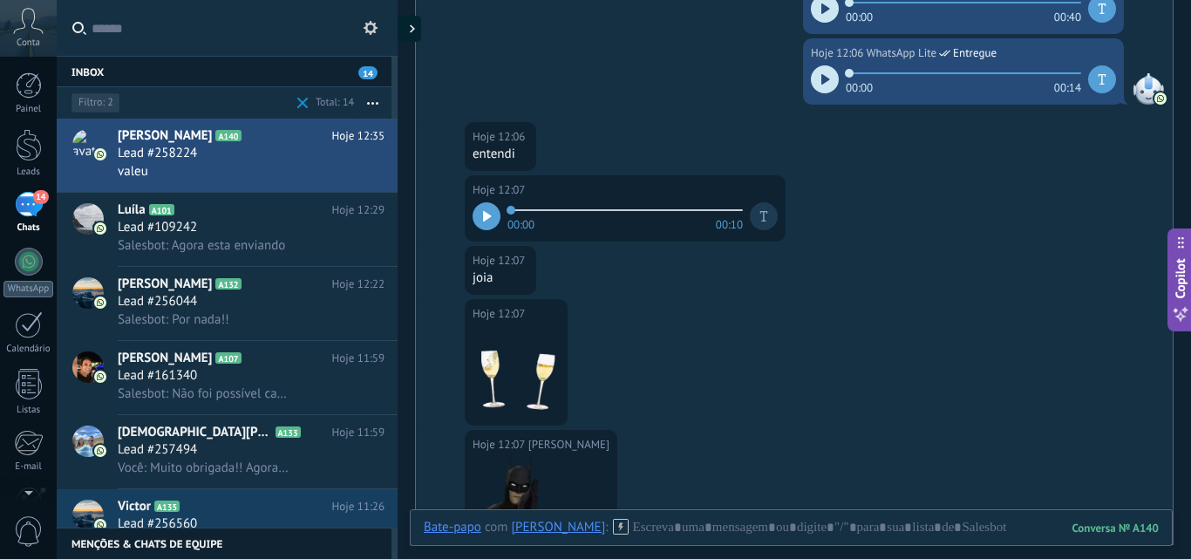
click at [408, 32] on div at bounding box center [408, 29] width 26 height 26
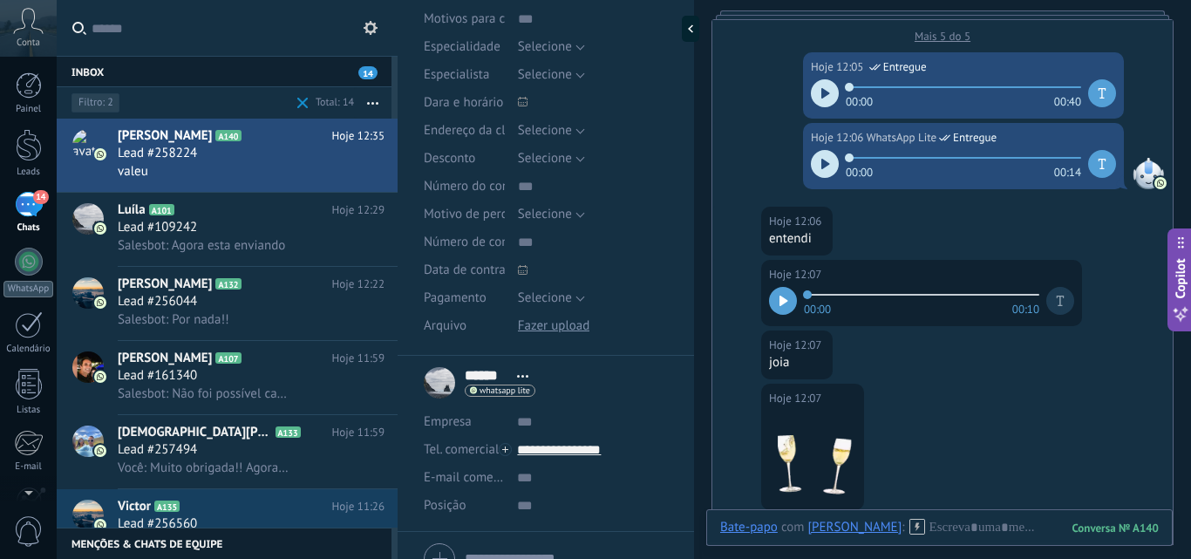
scroll to position [344, 0]
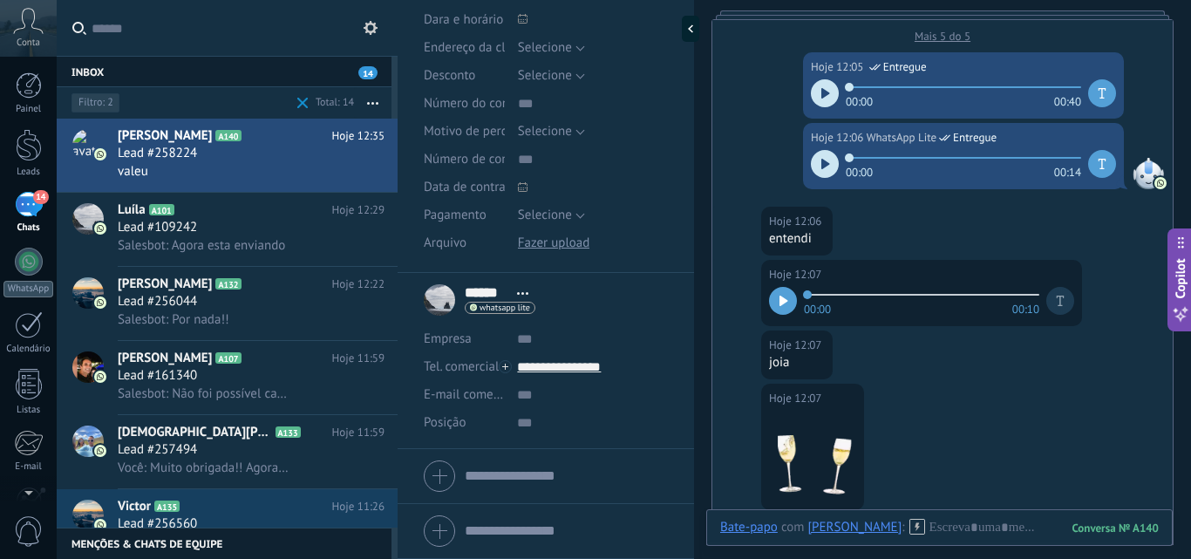
click at [519, 292] on icon at bounding box center [522, 293] width 11 height 3
click at [615, 255] on div "Download Substituir Download Versões Excluir" at bounding box center [593, 243] width 151 height 28
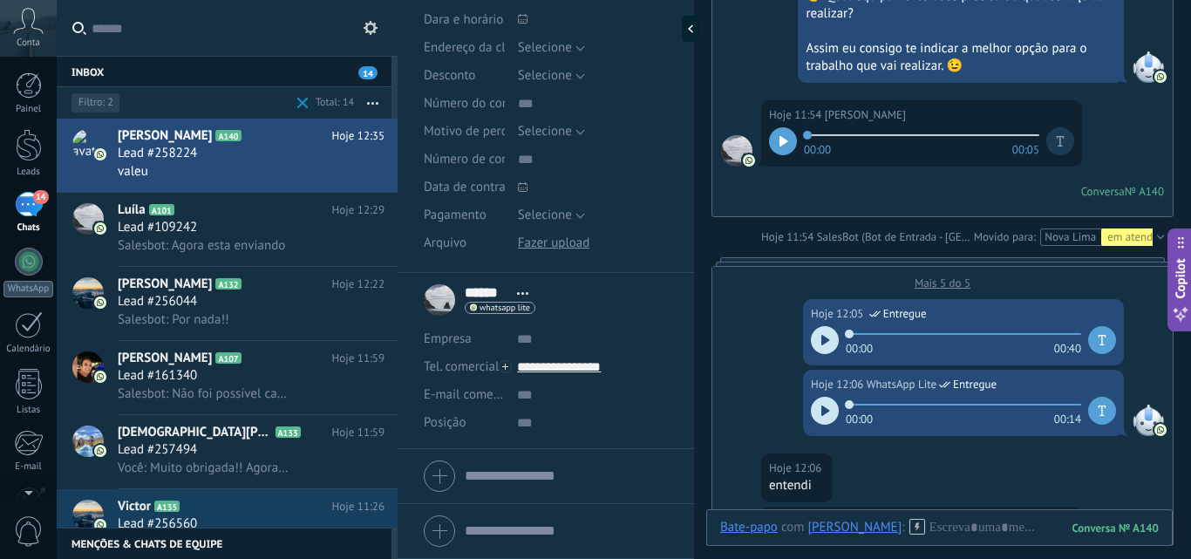
scroll to position [0, 0]
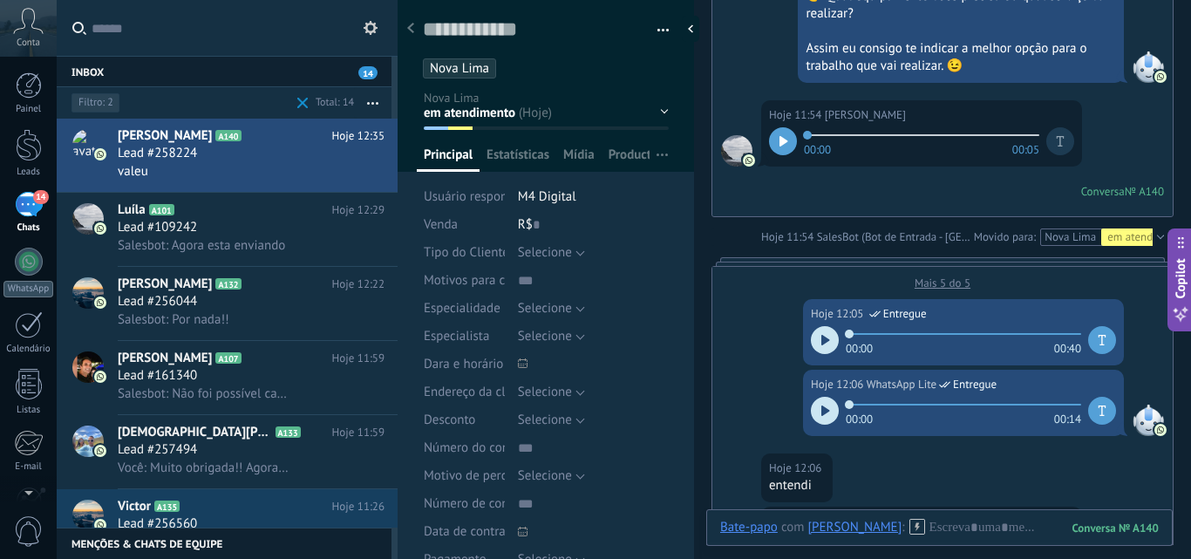
click at [659, 25] on button "button" at bounding box center [656, 30] width 25 height 26
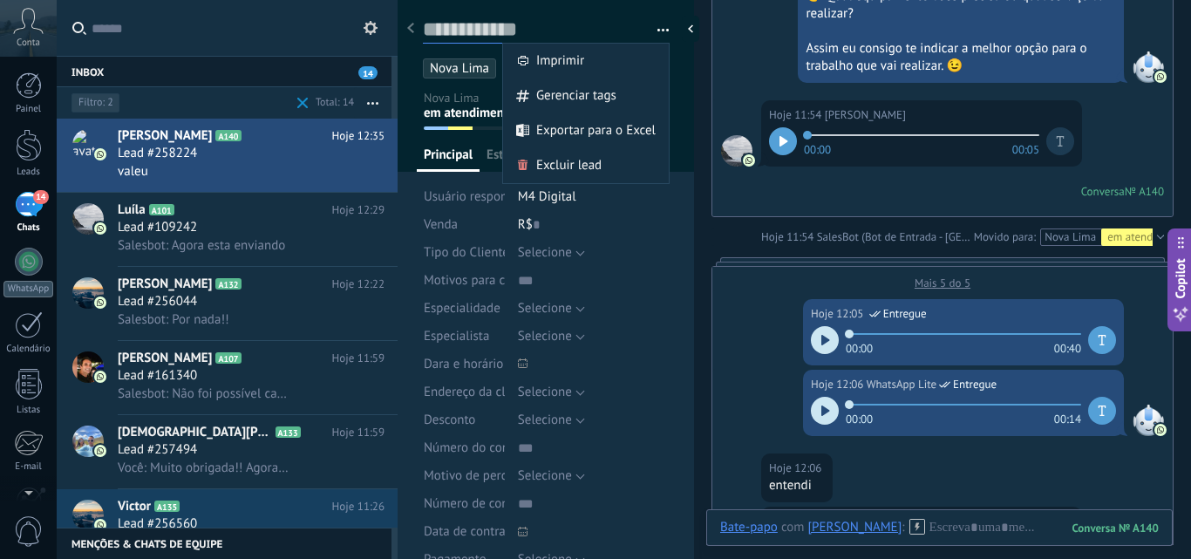
click at [616, 22] on textarea at bounding box center [533, 30] width 221 height 27
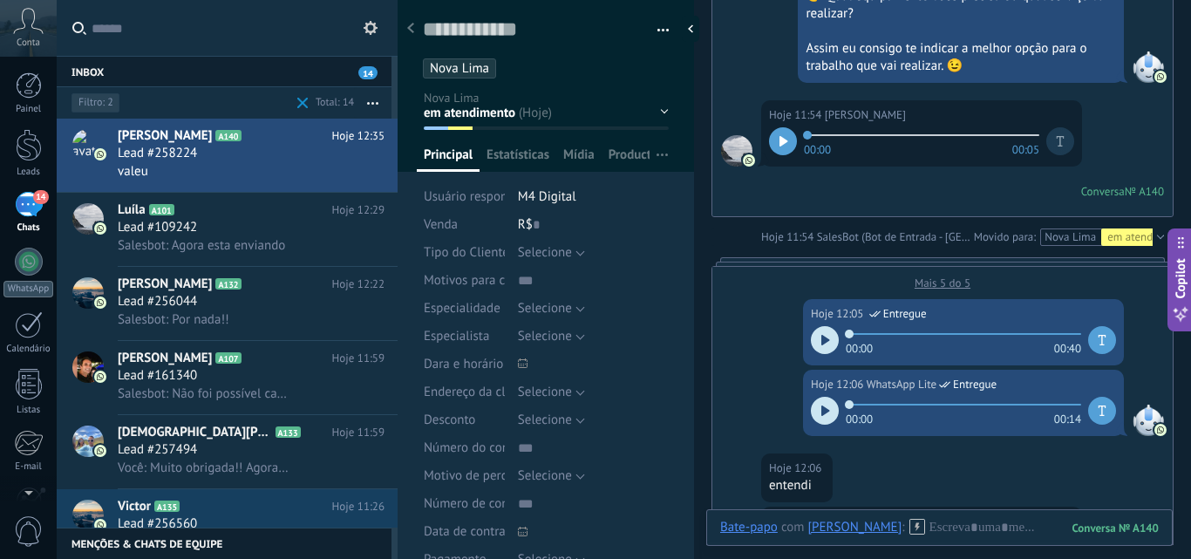
click at [588, 52] on div "Nova Lima" at bounding box center [546, 62] width 247 height 32
click at [223, 150] on div "Lead #258224" at bounding box center [251, 153] width 267 height 17
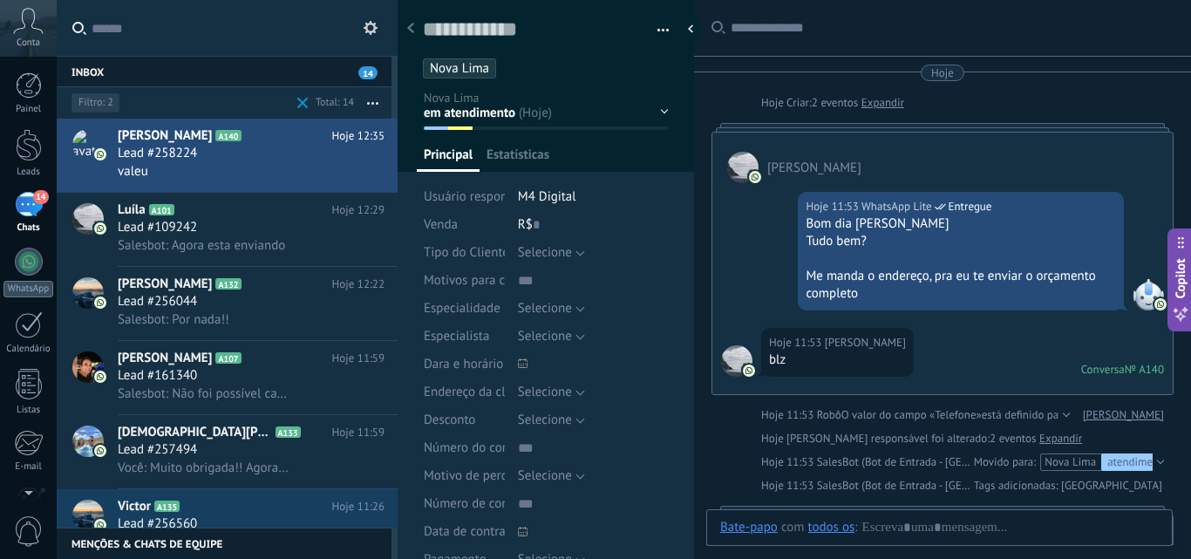
type textarea "**********"
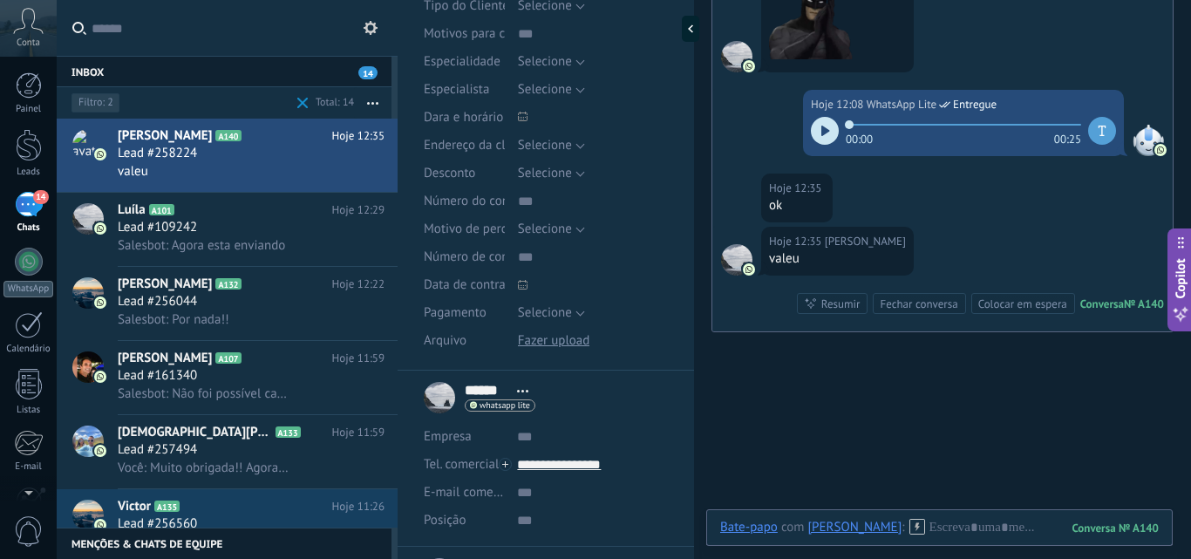
scroll to position [261, 0]
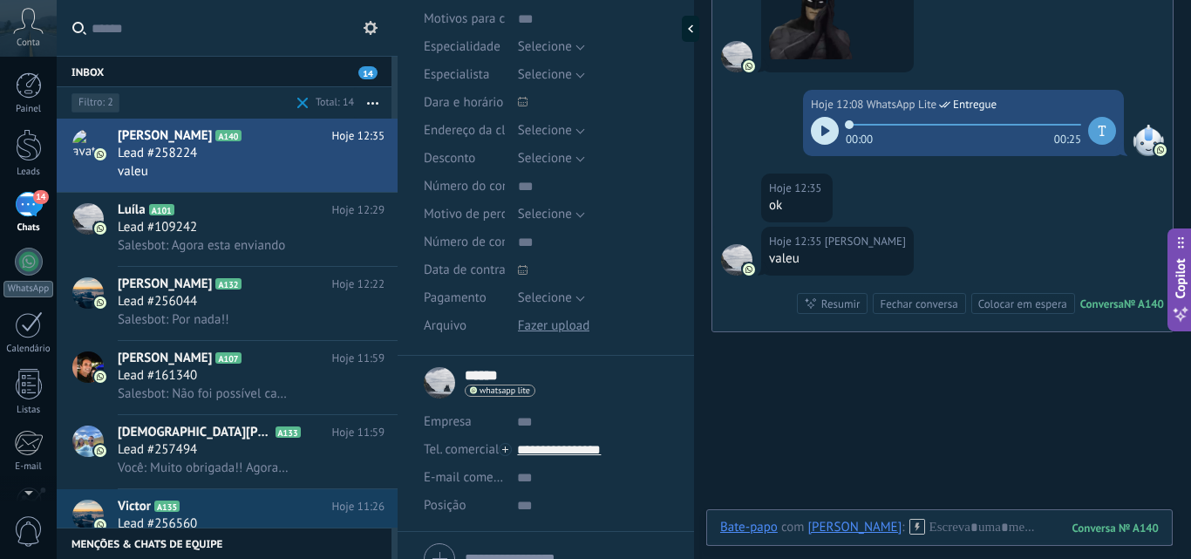
click at [484, 374] on input "******" at bounding box center [487, 375] width 44 height 17
drag, startPoint x: 505, startPoint y: 376, endPoint x: 451, endPoint y: 374, distance: 54.1
click at [451, 374] on div "****** Ludwig ****** Ludwig Sobrenome Abrir detalhes Copiar nome Desvincular Co…" at bounding box center [546, 383] width 244 height 44
click at [498, 371] on input "******" at bounding box center [487, 375] width 44 height 17
click at [511, 375] on input "******" at bounding box center [566, 373] width 203 height 17
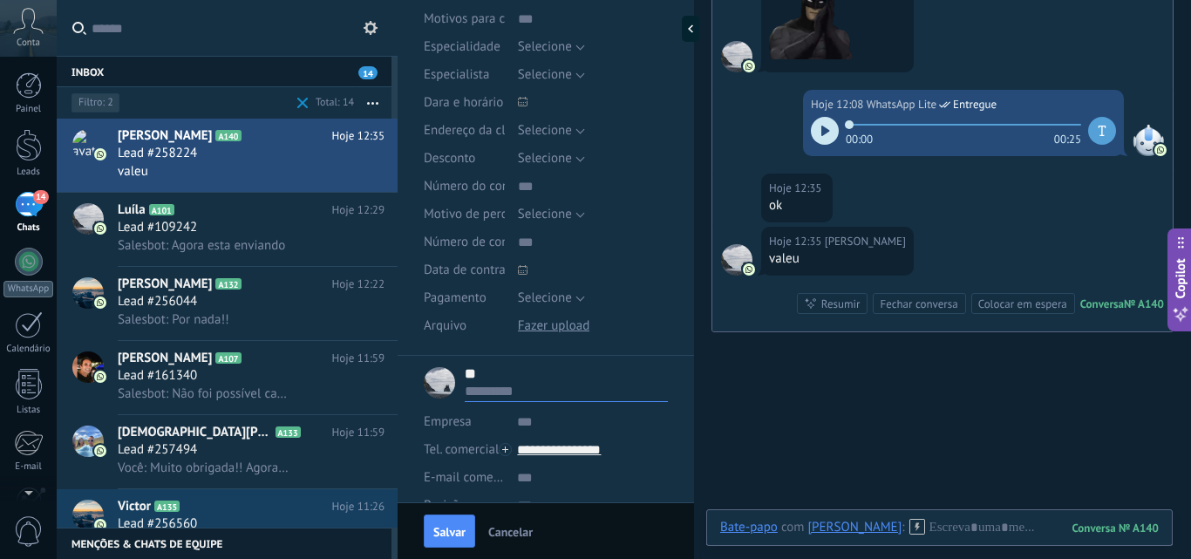
type input "*"
type input "*******"
click at [451, 541] on button "Salvar" at bounding box center [449, 530] width 51 height 33
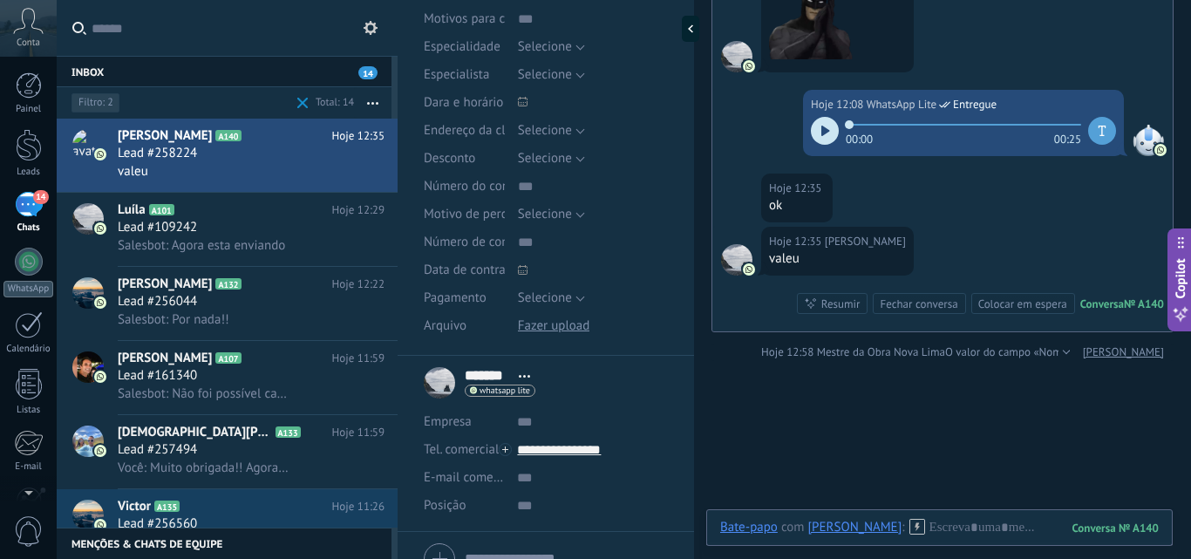
scroll to position [1541, 0]
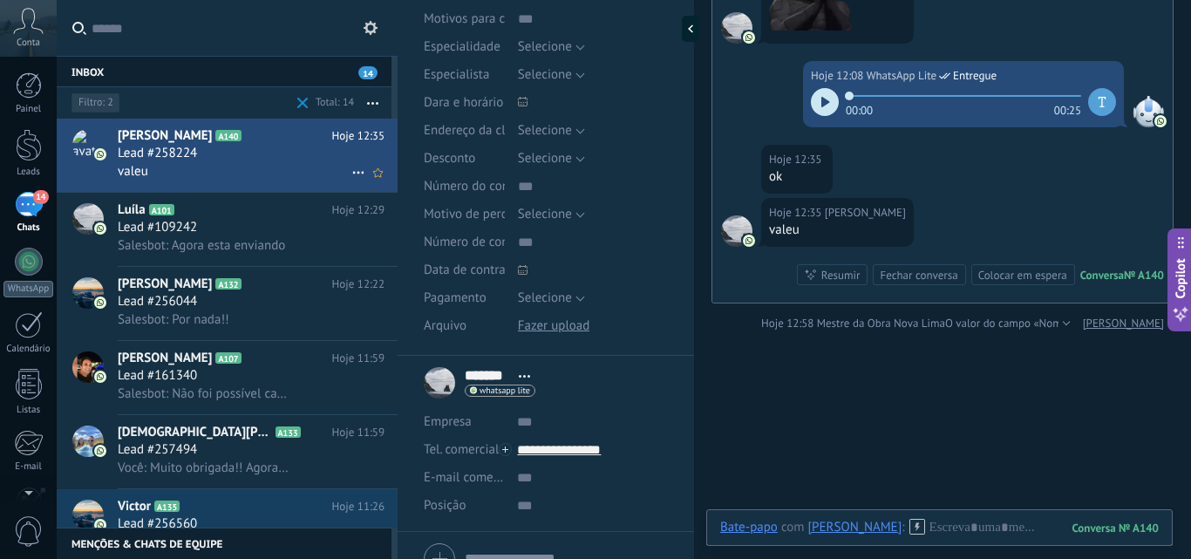
click at [216, 153] on div "Lead #258224" at bounding box center [251, 153] width 267 height 17
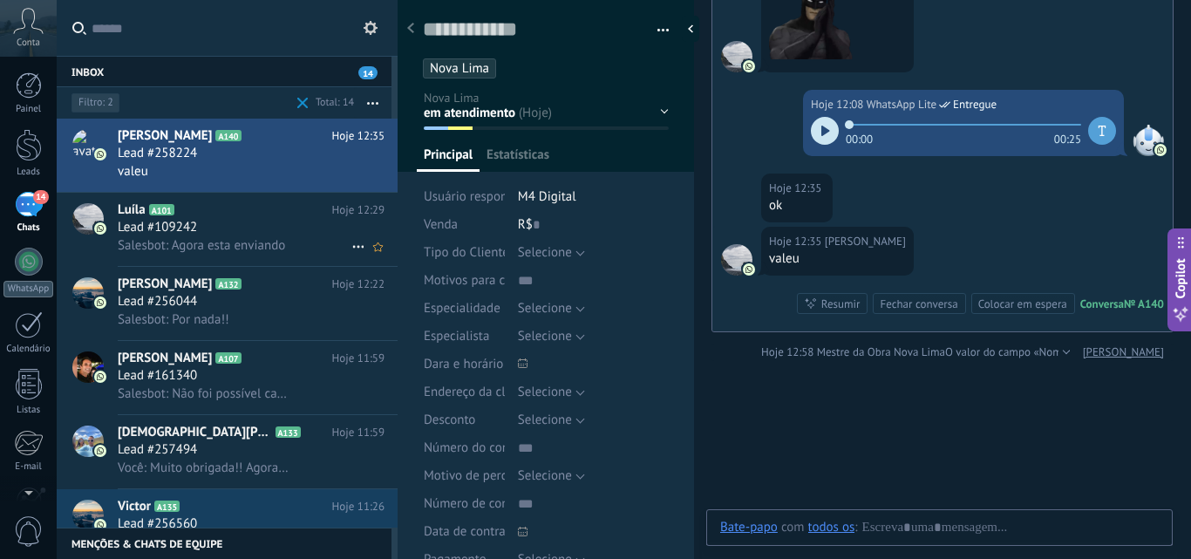
scroll to position [26, 0]
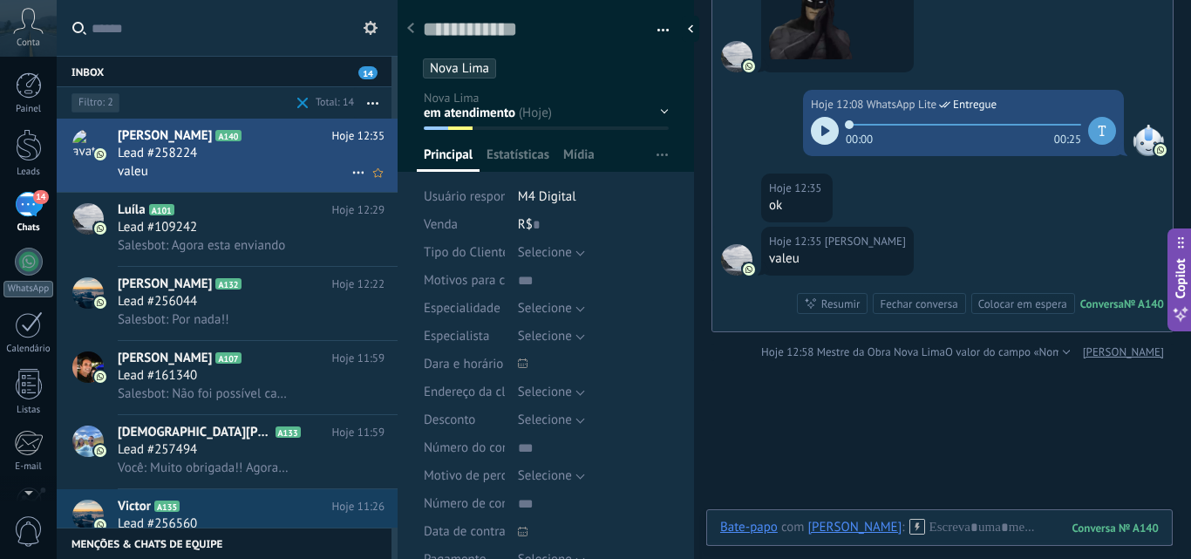
click at [242, 170] on div "valeu" at bounding box center [251, 171] width 267 height 18
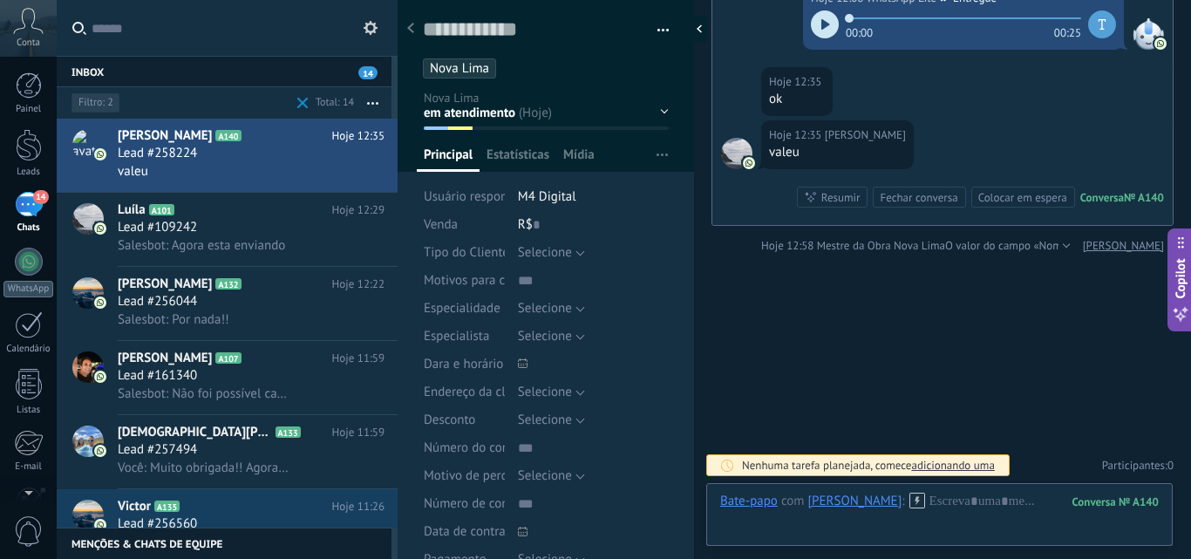
click at [690, 31] on div at bounding box center [695, 29] width 26 height 26
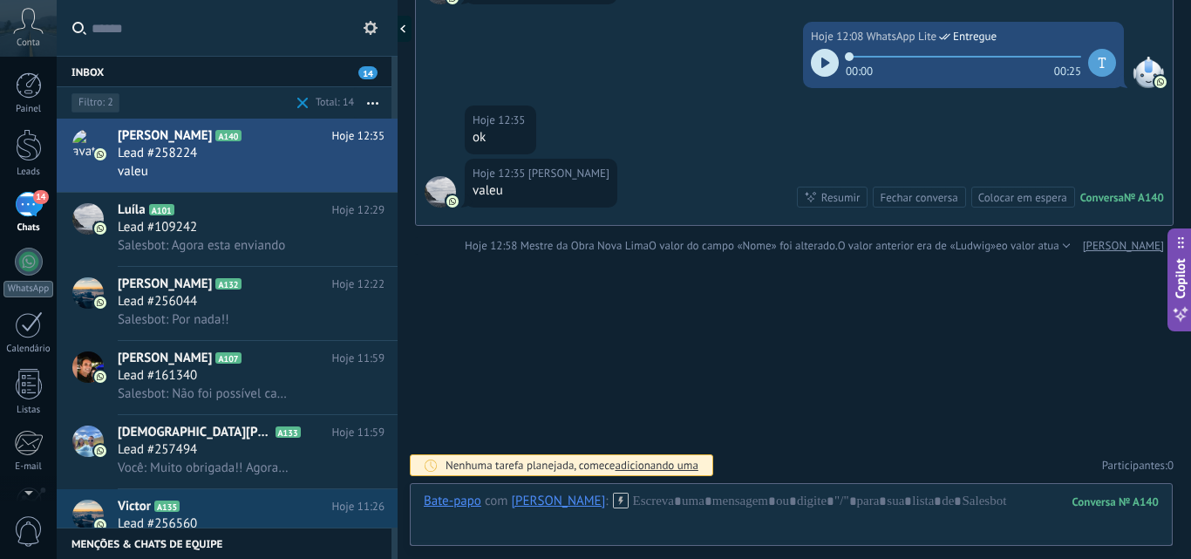
type textarea "**********"
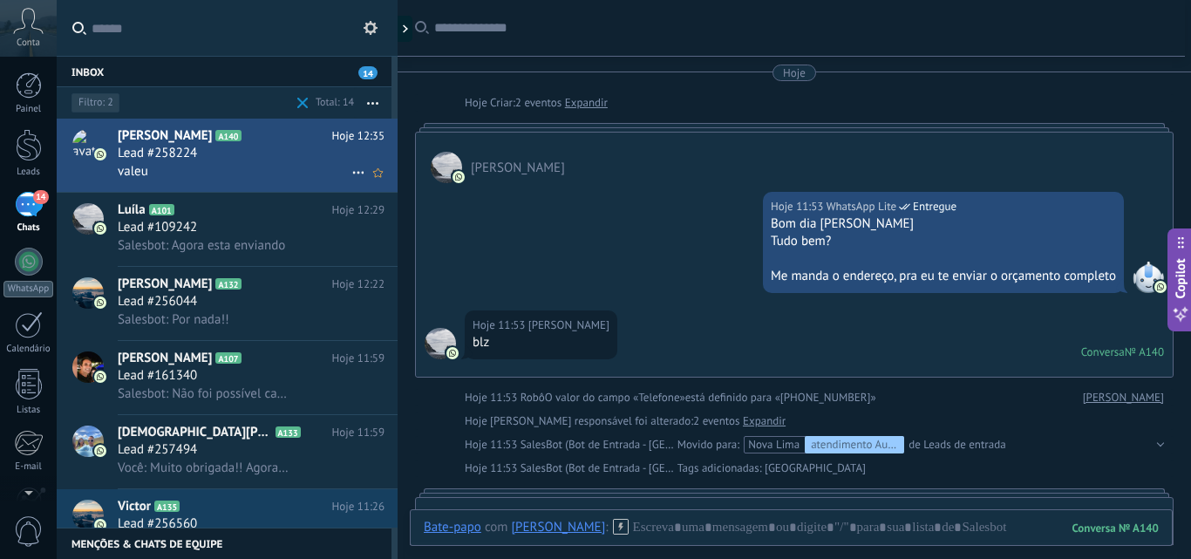
click at [207, 154] on div "Lead #258224" at bounding box center [251, 153] width 267 height 17
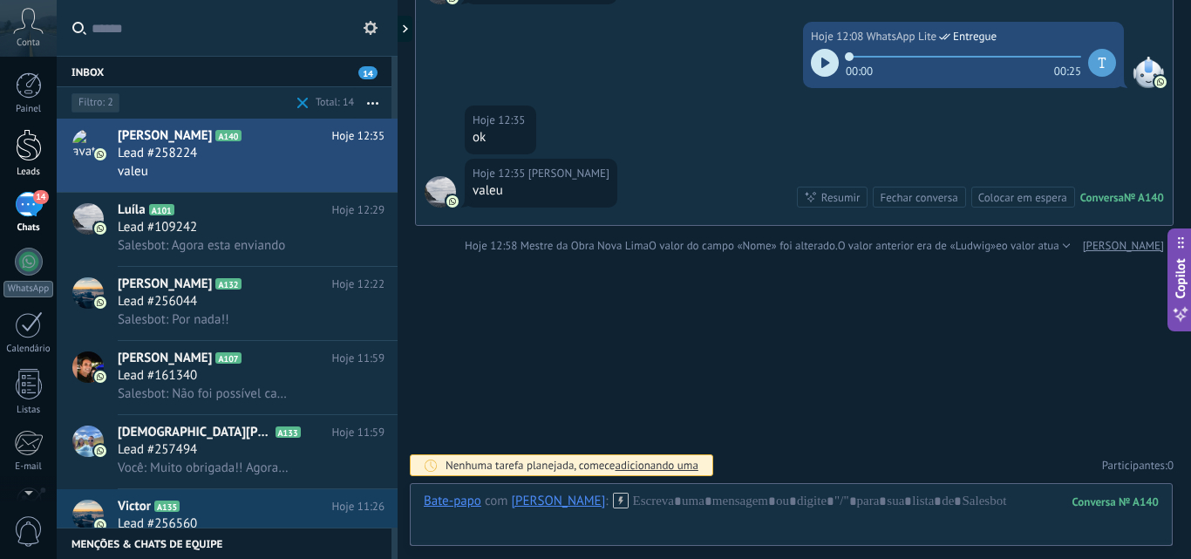
click at [24, 134] on div at bounding box center [29, 145] width 26 height 32
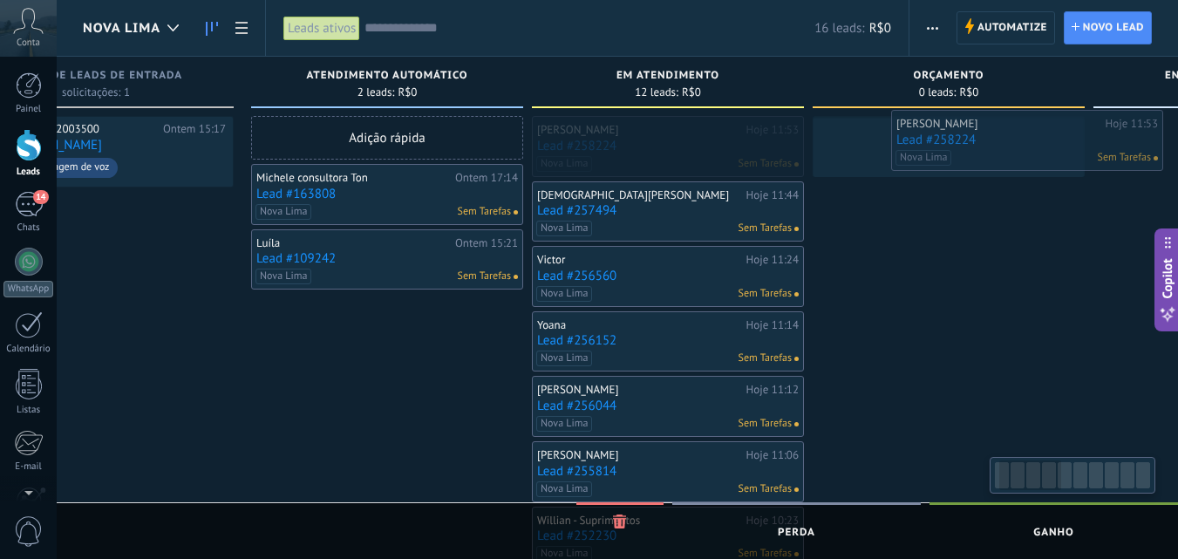
scroll to position [0, 139]
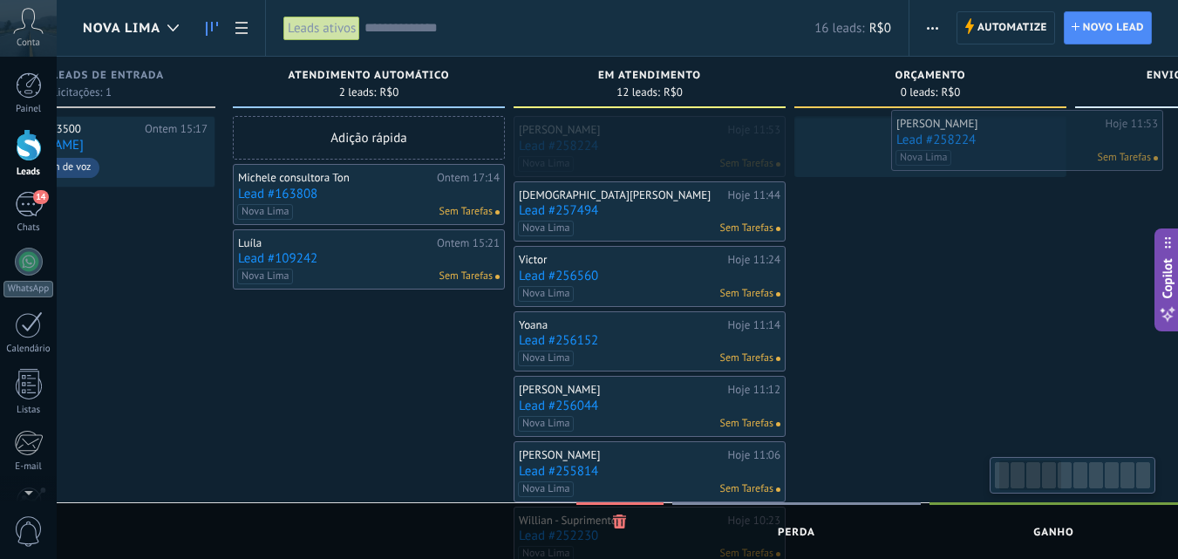
drag, startPoint x: 786, startPoint y: 153, endPoint x: 1024, endPoint y: 147, distance: 238.0
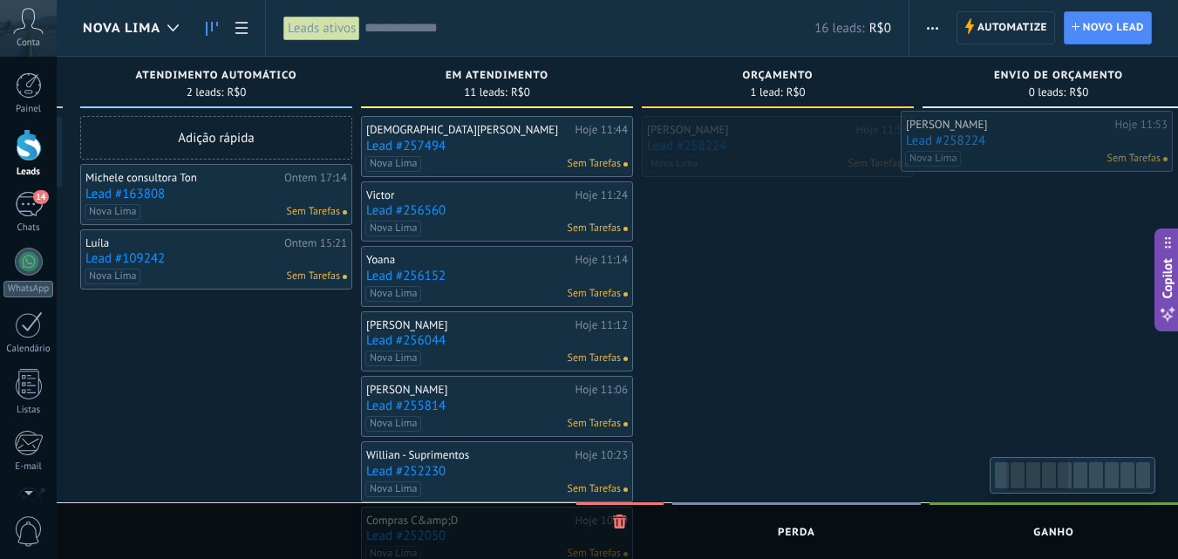
drag, startPoint x: 910, startPoint y: 147, endPoint x: 1016, endPoint y: 142, distance: 106.5
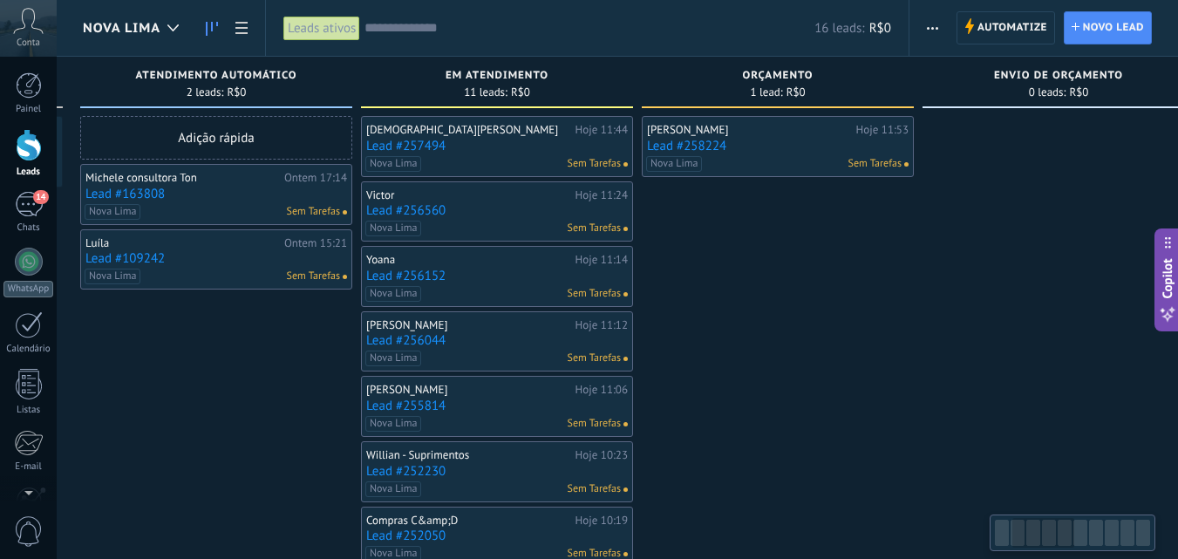
scroll to position [0, 330]
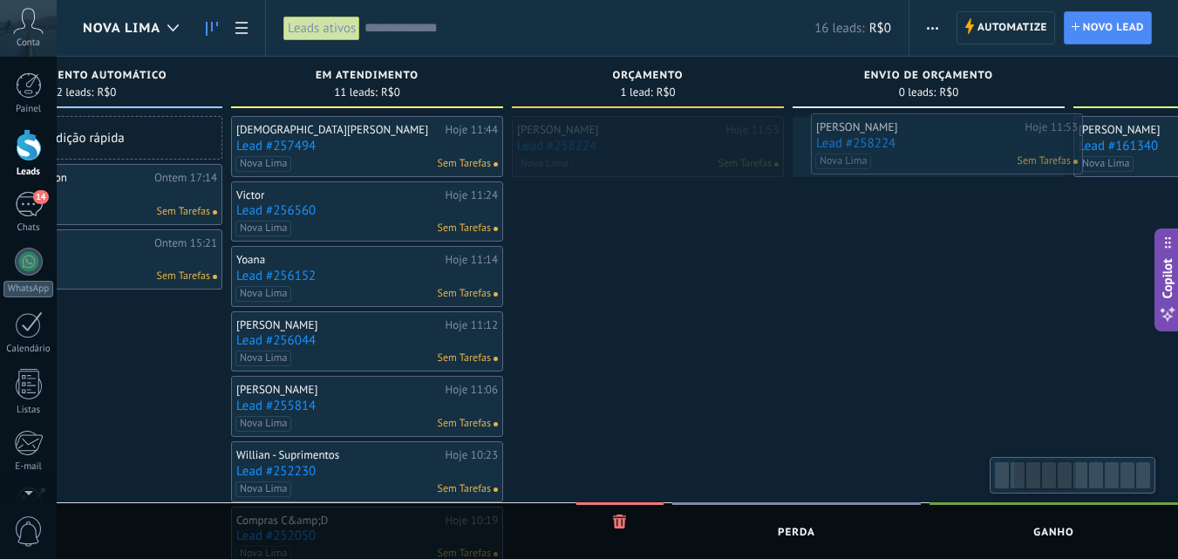
drag, startPoint x: 737, startPoint y: 149, endPoint x: 944, endPoint y: 146, distance: 207.5
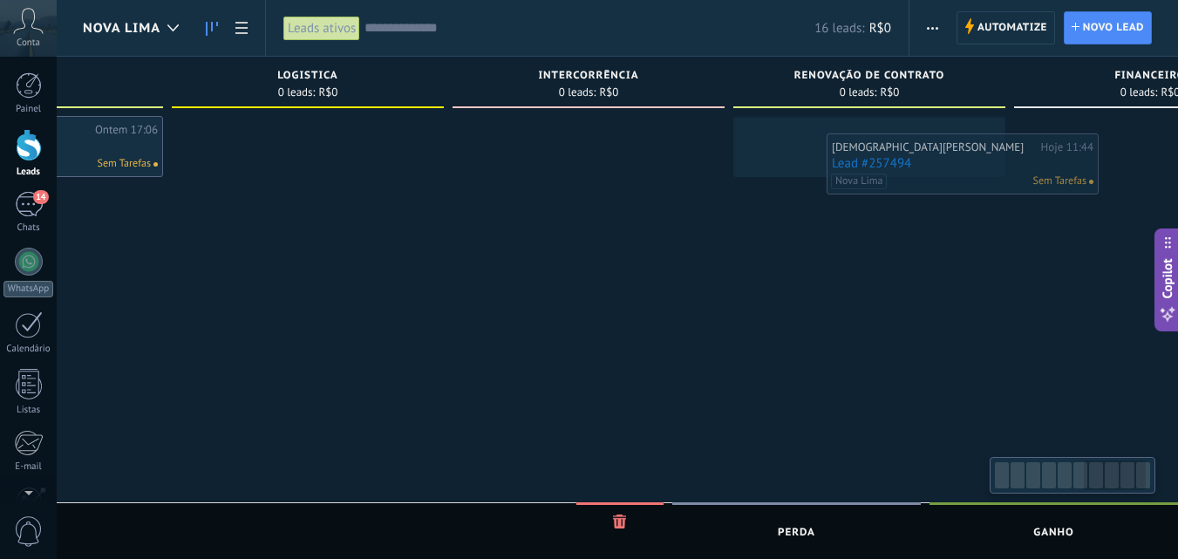
scroll to position [0, 1632]
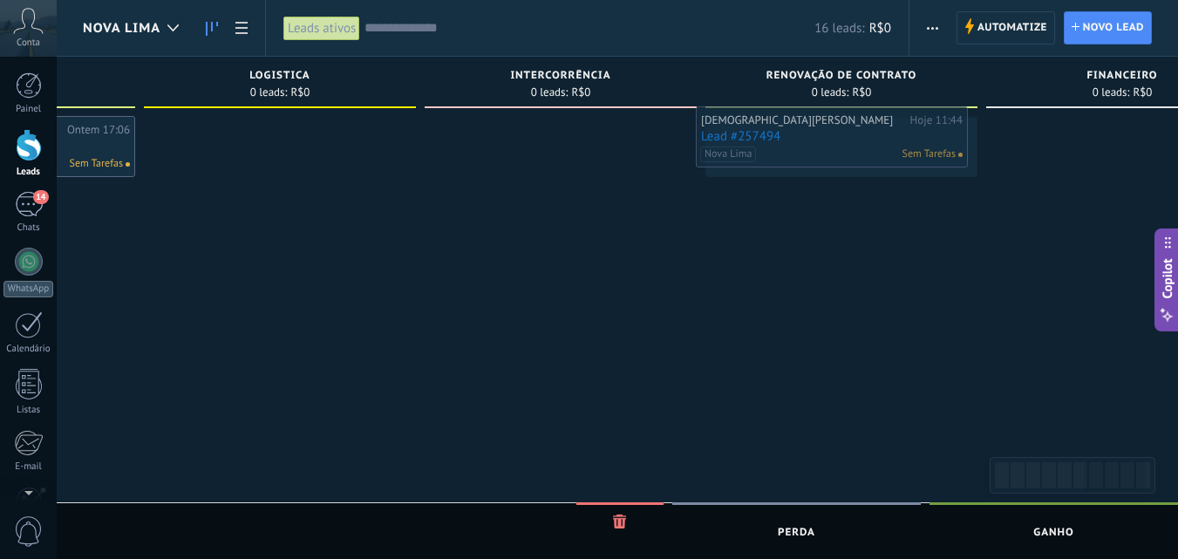
drag, startPoint x: 319, startPoint y: 139, endPoint x: 784, endPoint y: 130, distance: 464.7
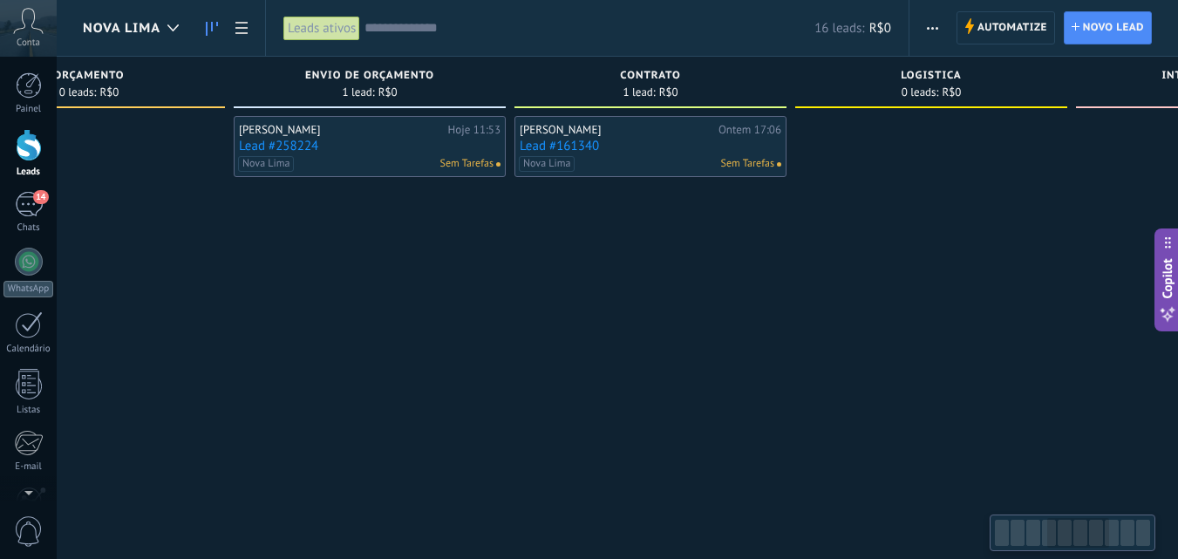
drag, startPoint x: 160, startPoint y: 284, endPoint x: 791, endPoint y: 287, distance: 631.1
click at [791, 287] on div "contrato 1 lead: R$0 Henrique Ontem 17:06 Lead #161340 Nova Lima Sem Tarefas" at bounding box center [654, 409] width 281 height 705
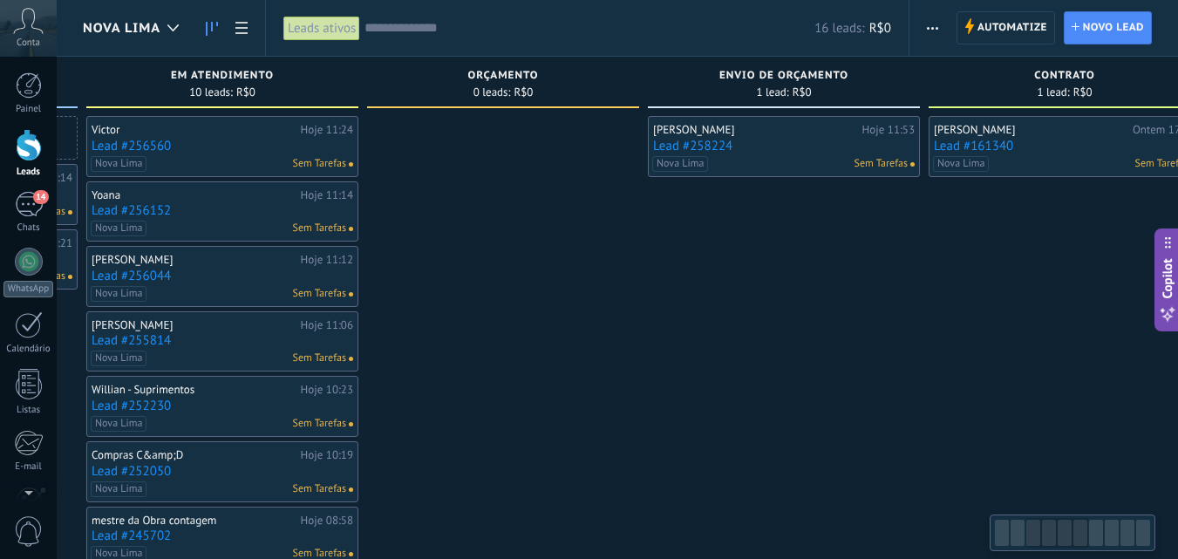
drag, startPoint x: 377, startPoint y: 320, endPoint x: 791, endPoint y: 286, distance: 415.4
click at [791, 286] on div "Claudio Hoje 11:53 Lead #258224 Nova Lima Sem Tarefas" at bounding box center [784, 439] width 272 height 646
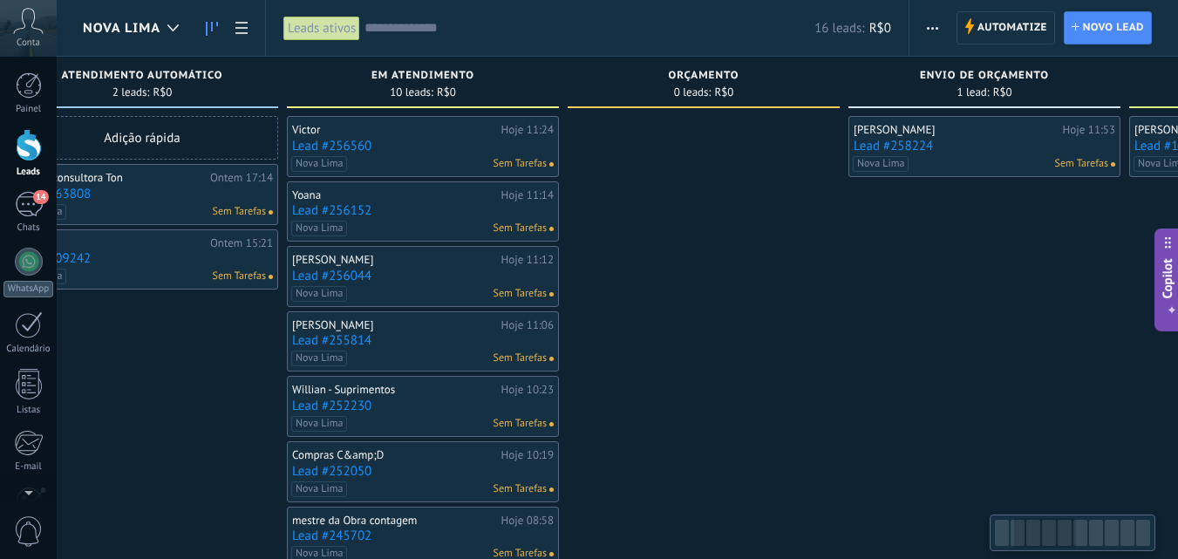
scroll to position [0, 381]
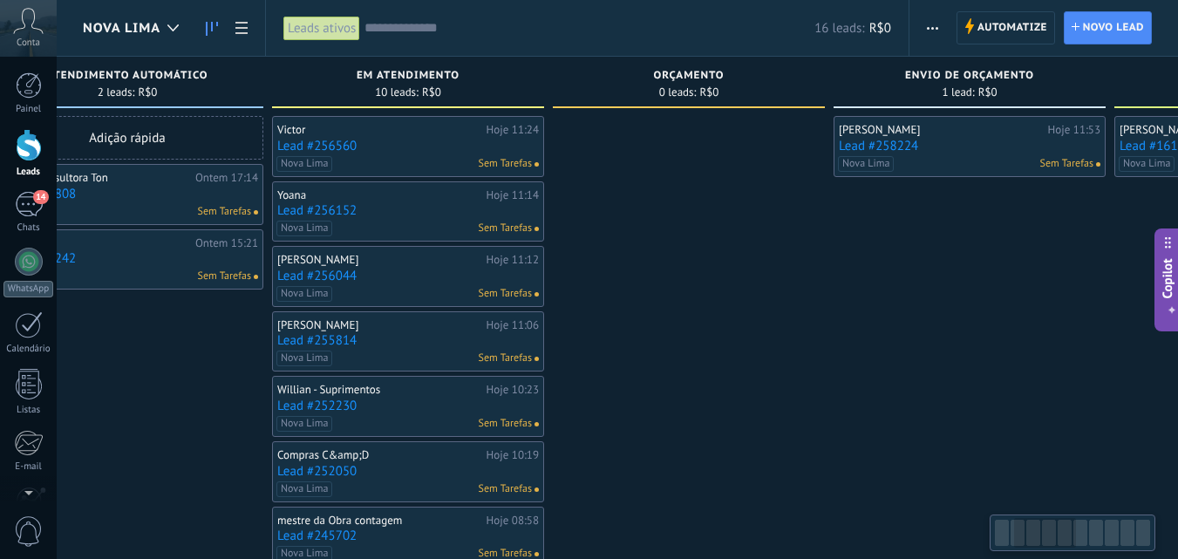
drag, startPoint x: 526, startPoint y: 315, endPoint x: 711, endPoint y: 232, distance: 203.3
click at [711, 232] on div at bounding box center [689, 439] width 272 height 646
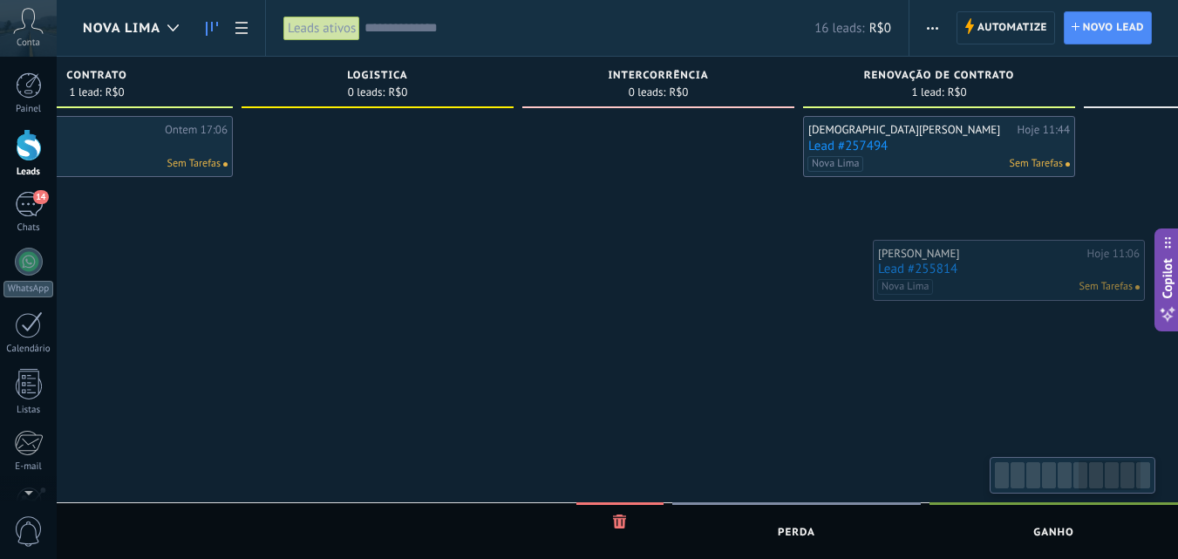
scroll to position [0, 1595]
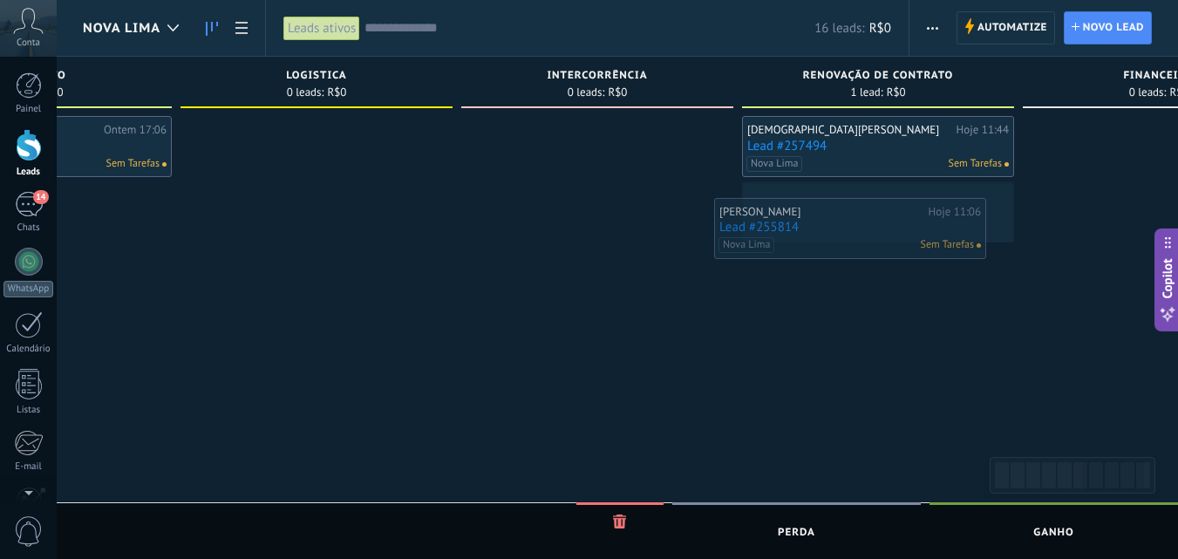
drag, startPoint x: 367, startPoint y: 346, endPoint x: 809, endPoint y: 233, distance: 456.2
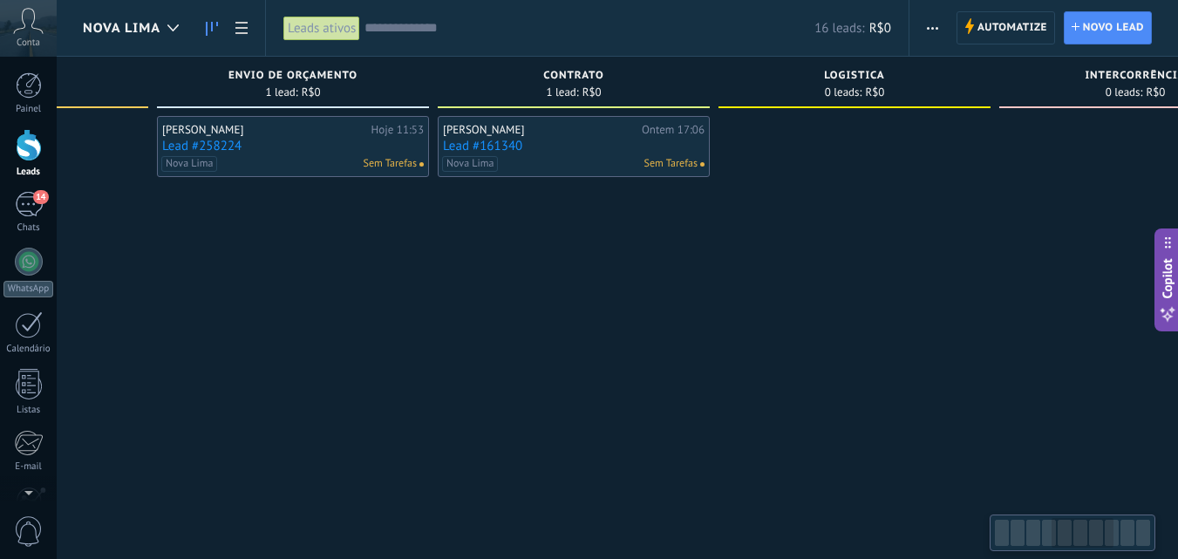
drag, startPoint x: 339, startPoint y: 323, endPoint x: 877, endPoint y: 333, distance: 537.9
click at [877, 333] on div at bounding box center [854, 406] width 272 height 581
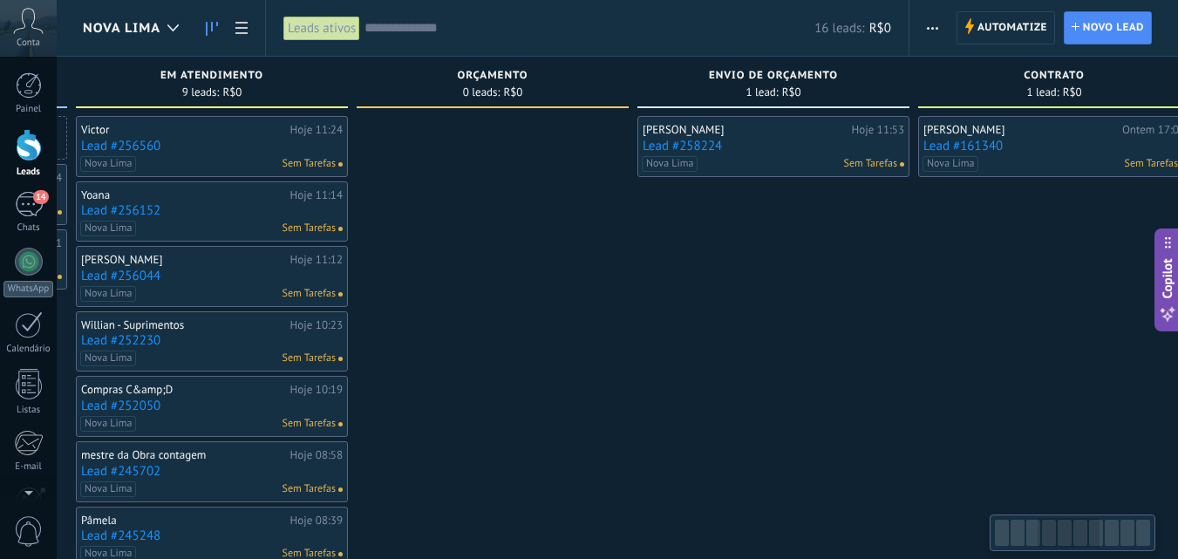
drag, startPoint x: 491, startPoint y: 386, endPoint x: 821, endPoint y: 351, distance: 332.2
click at [934, 335] on div "Henrique Ontem 17:06 Lead #161340 Nova Lima Sem Tarefas" at bounding box center [1054, 406] width 272 height 581
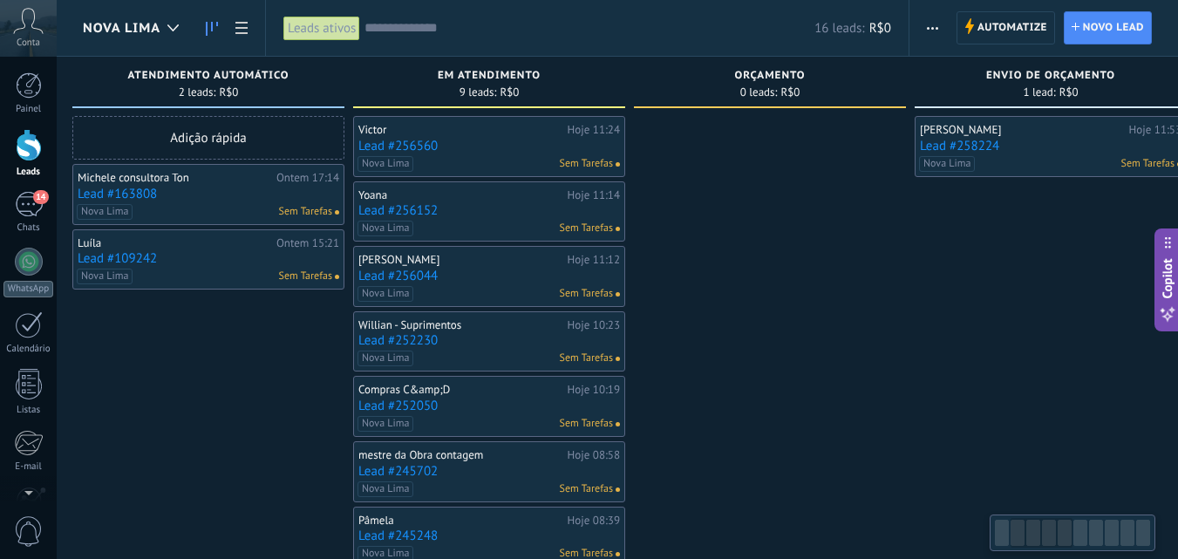
drag, startPoint x: 471, startPoint y: 365, endPoint x: 683, endPoint y: 375, distance: 212.9
click at [750, 365] on div at bounding box center [770, 406] width 272 height 581
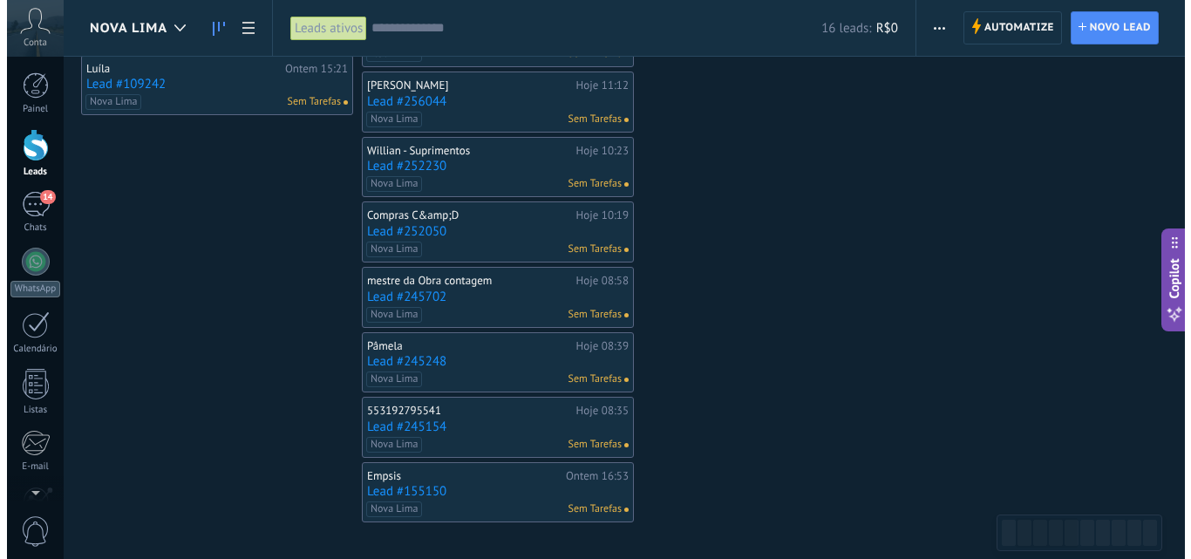
scroll to position [0, 0]
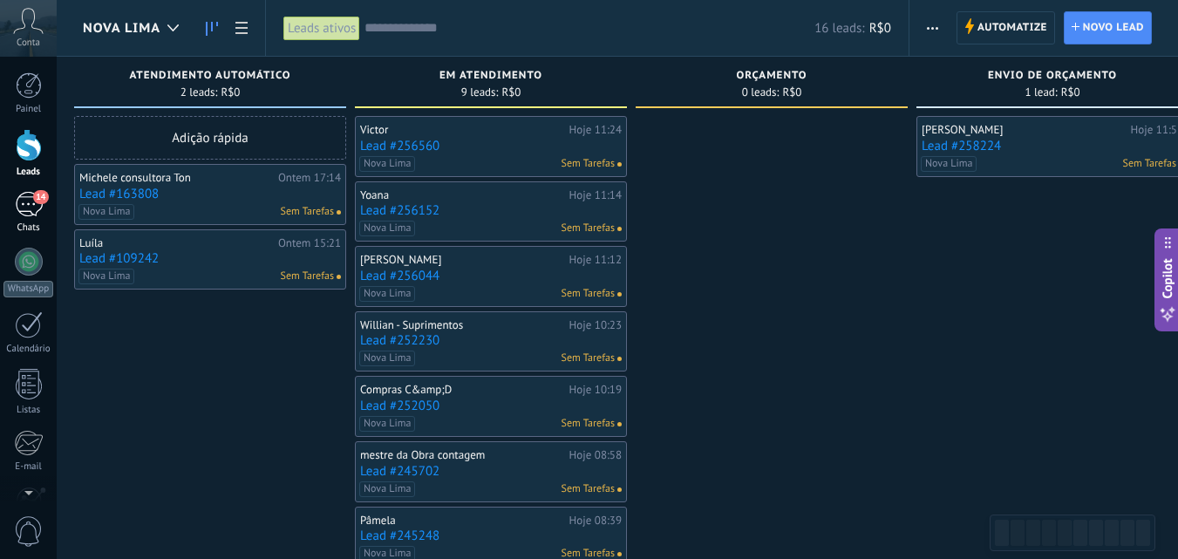
click at [24, 213] on div "14" at bounding box center [29, 204] width 28 height 25
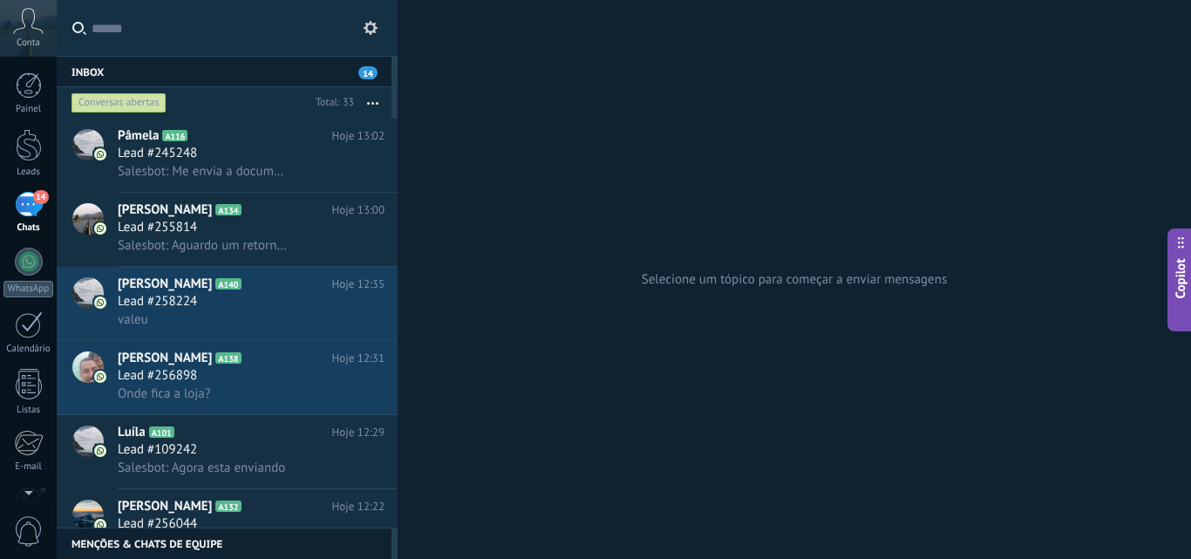
click at [138, 98] on div "Conversas abertas" at bounding box center [118, 102] width 95 height 21
click at [146, 99] on div "Conversas abertas" at bounding box center [118, 102] width 95 height 21
click at [123, 98] on div "Conversas abertas" at bounding box center [118, 102] width 95 height 21
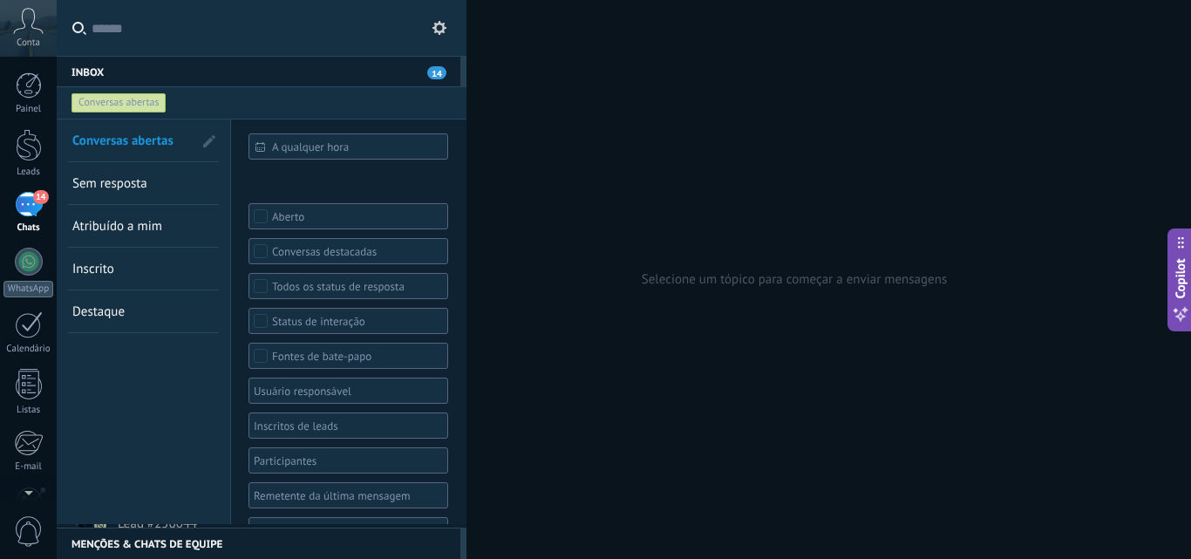
click at [295, 519] on div at bounding box center [342, 529] width 182 height 21
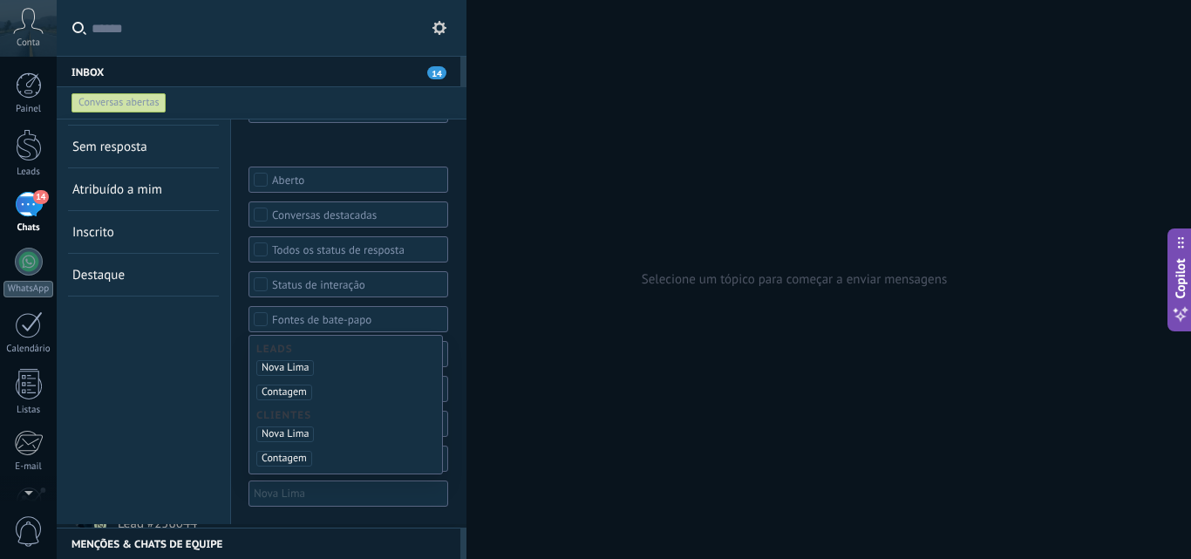
click at [281, 369] on span "Nova Lima" at bounding box center [285, 368] width 58 height 16
click at [181, 445] on div "Conversas abertas Sem resposta Atribuído a mim Inscrito Destaque Salvar" at bounding box center [144, 303] width 174 height 441
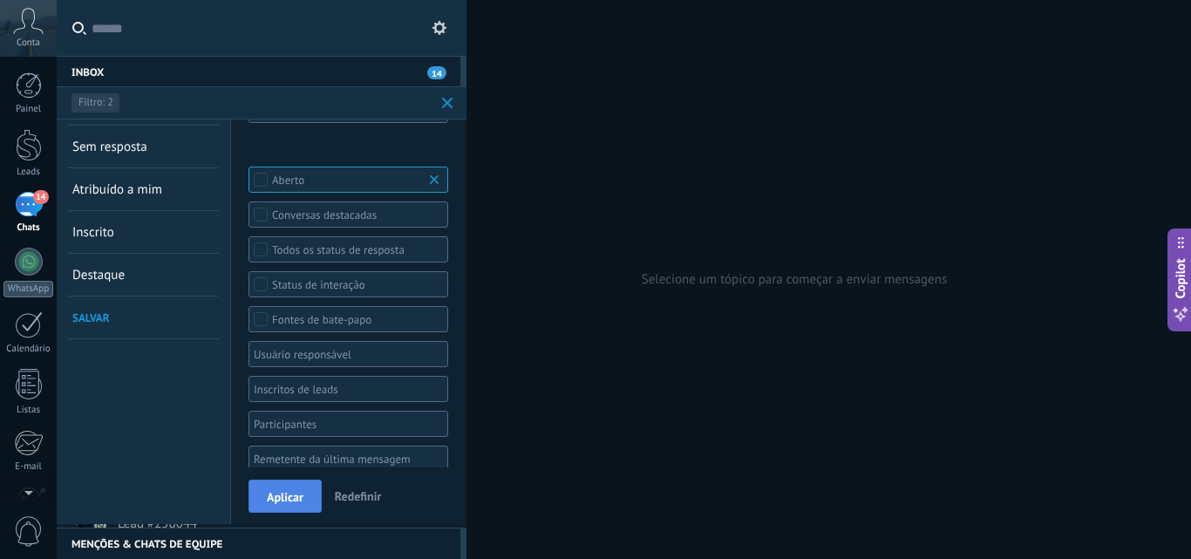
click at [272, 496] on span "Aplicar" at bounding box center [285, 497] width 37 height 12
